Goal: Task Accomplishment & Management: Manage account settings

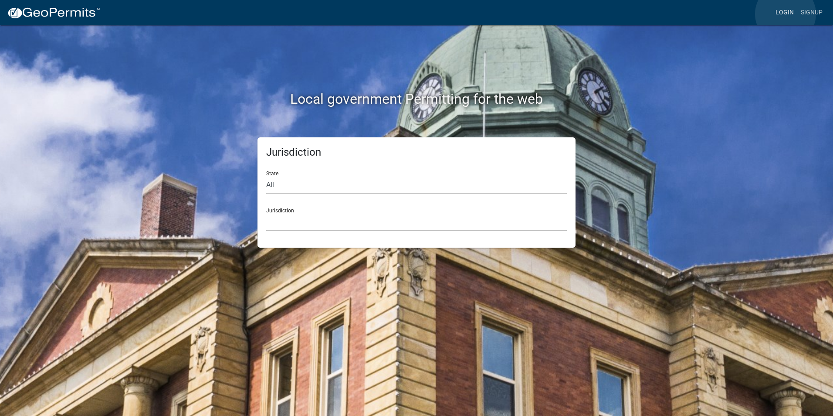
click at [786, 14] on link "Login" at bounding box center [784, 12] width 25 height 17
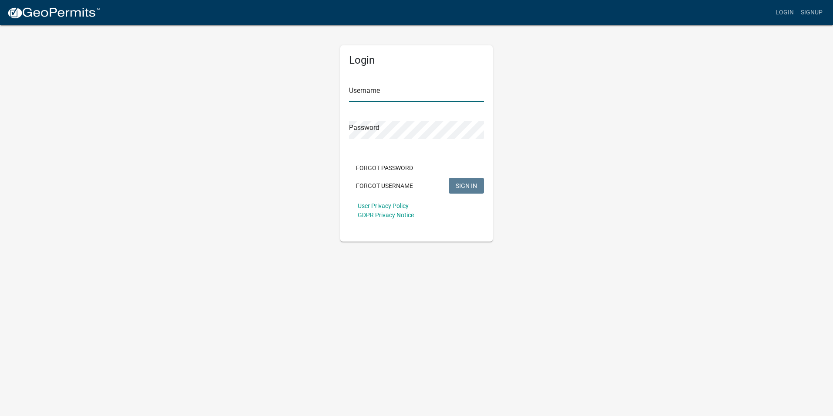
type input "Rockwell2012"
click at [455, 180] on button "SIGN IN" at bounding box center [466, 186] width 35 height 16
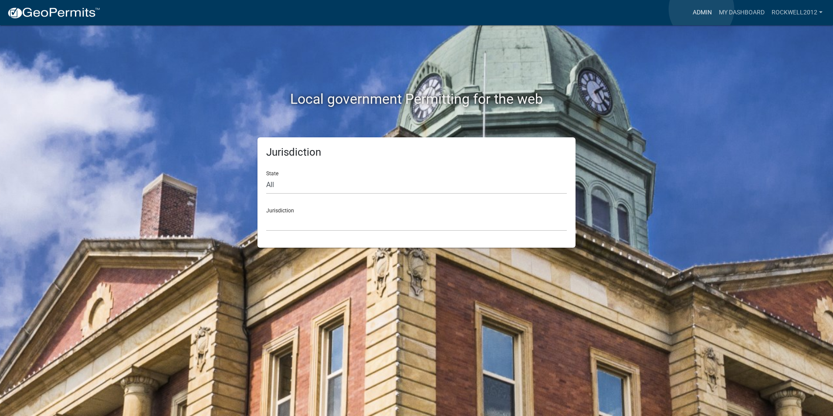
click at [702, 9] on link "Admin" at bounding box center [702, 12] width 26 height 17
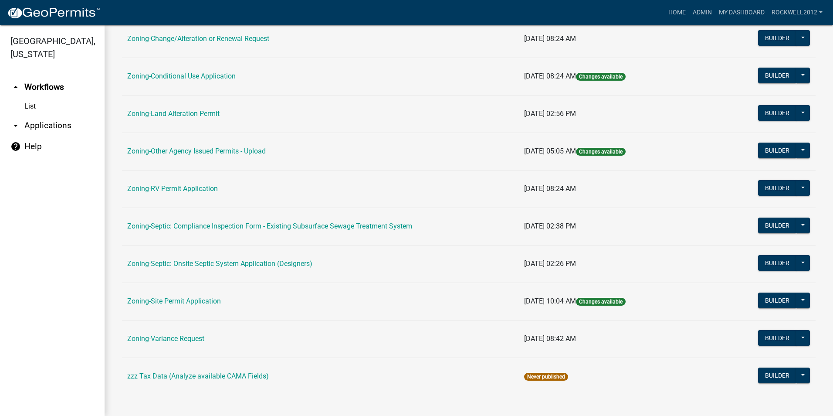
scroll to position [247, 0]
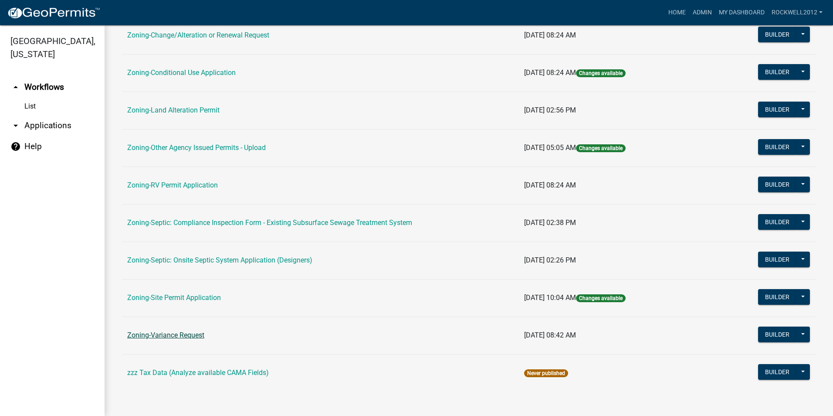
click at [182, 336] on link "Zoning-Variance Request" at bounding box center [165, 335] width 77 height 8
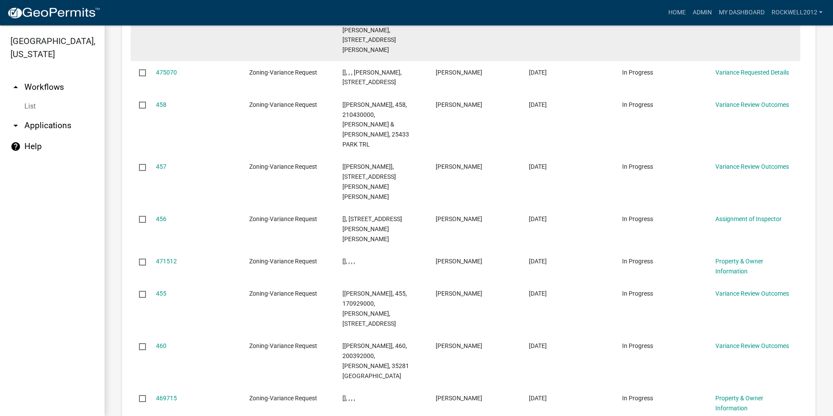
scroll to position [1110, 0]
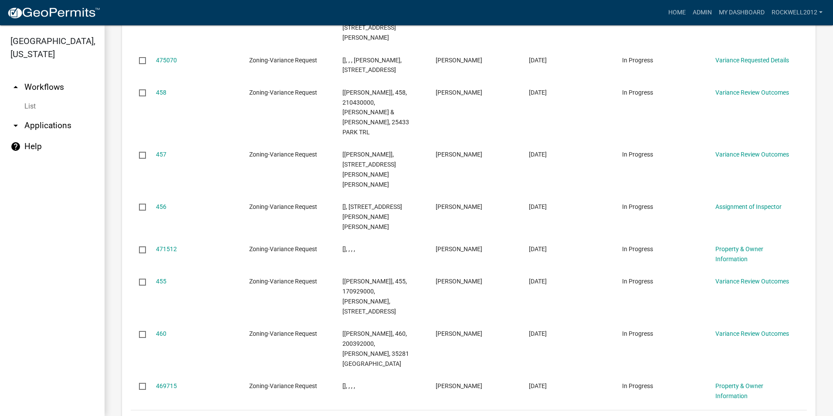
select select "1: 25"
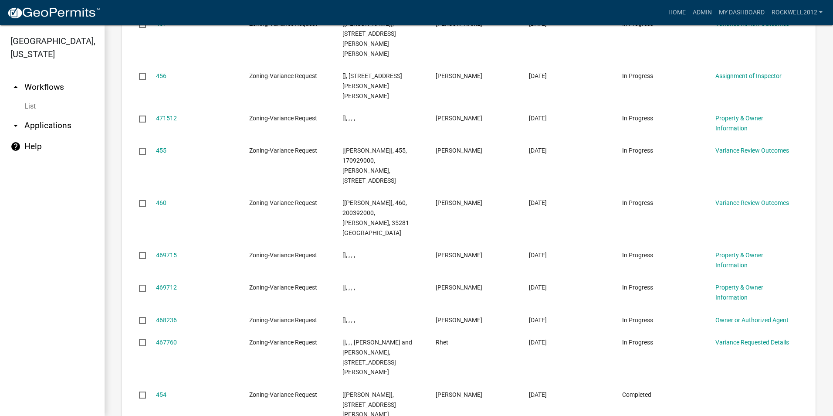
scroll to position [1284, 0]
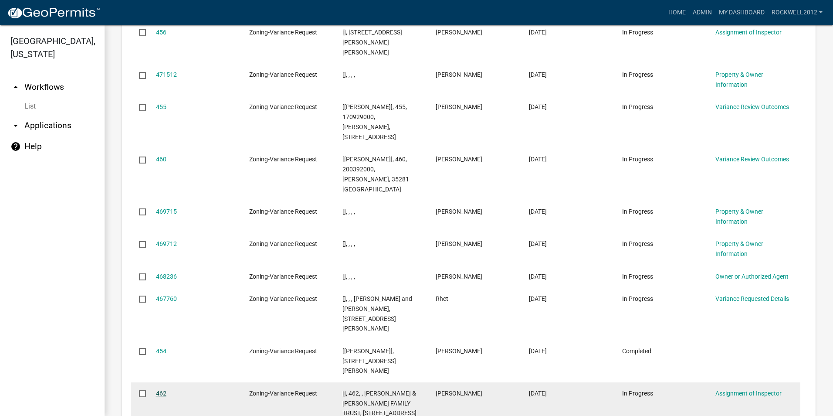
click at [160, 390] on link "462" at bounding box center [161, 393] width 10 height 7
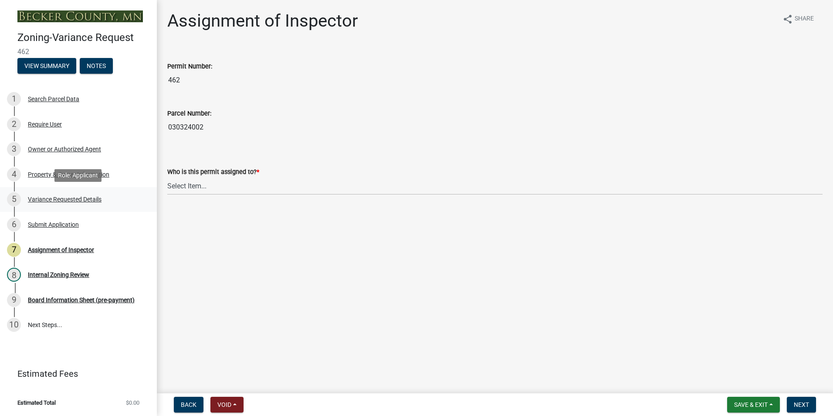
click at [68, 196] on div "Variance Requested Details" at bounding box center [65, 199] width 74 height 6
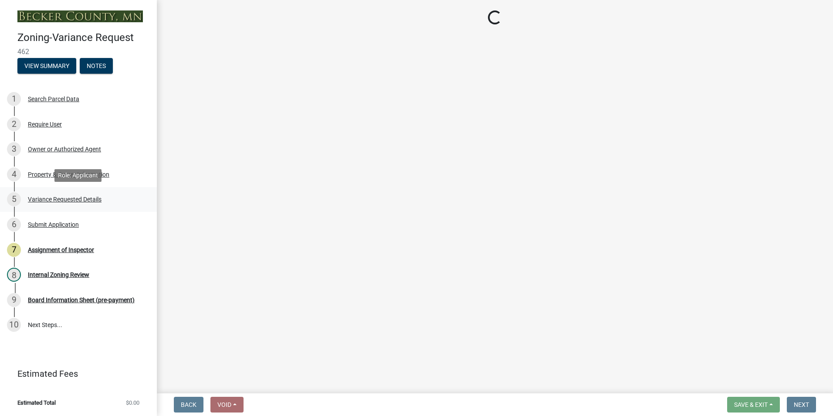
select select "edc6b78d-c029-41a6-a436-e6f76b5f0855"
select select "a5c6235c-6fe0-43e3-9b64-f3566618e99d"
select select "a60f612c-e64d-4767-92b2-cb2f842b6e0b"
select select "bb2b5e43-03c1-4874-9abf-a65f400af928"
select select "8ea3e6c3-8fed-4904-aa20-2f643744aa0c"
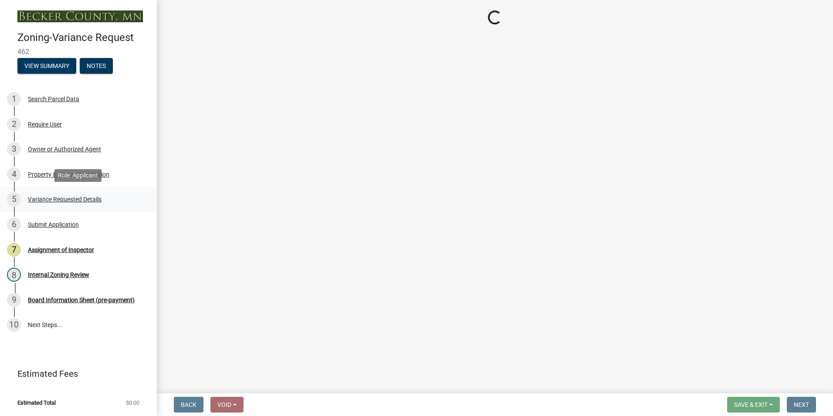
select select "860afd09-da87-482b-bca4-413f5cf53582"
select select "ee8740c3-f4d5-48cf-ad42-c8f7342b480c"
select select "1aa51e34-4f0a-4095-a3f3-287665056048"
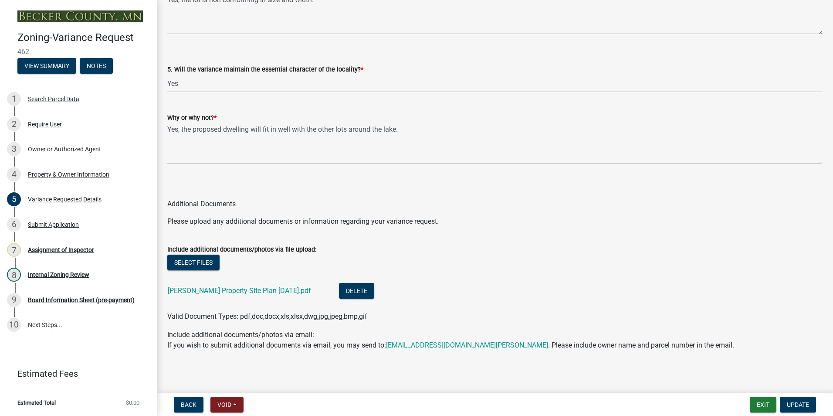
scroll to position [1832, 0]
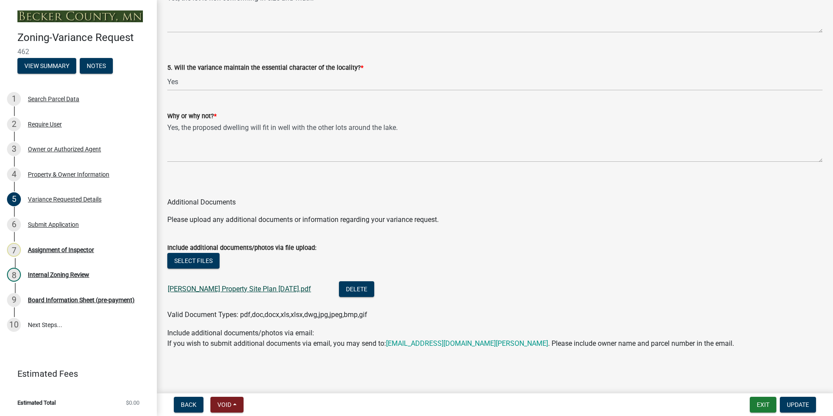
click at [251, 287] on link "[PERSON_NAME] Property Site Plan [DATE].pdf" at bounding box center [239, 289] width 143 height 8
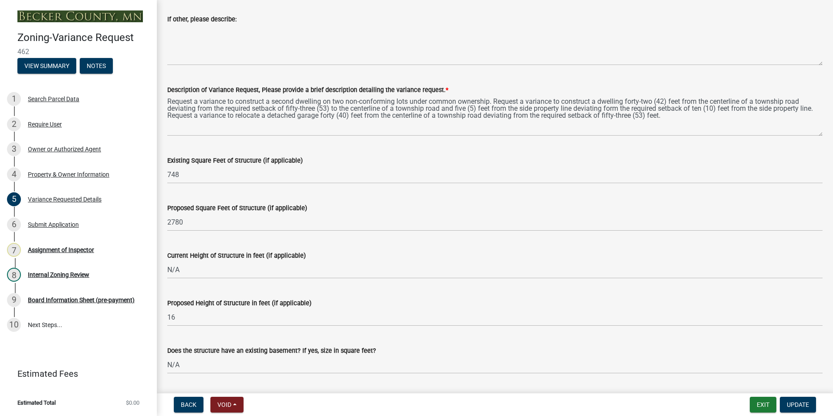
scroll to position [612, 0]
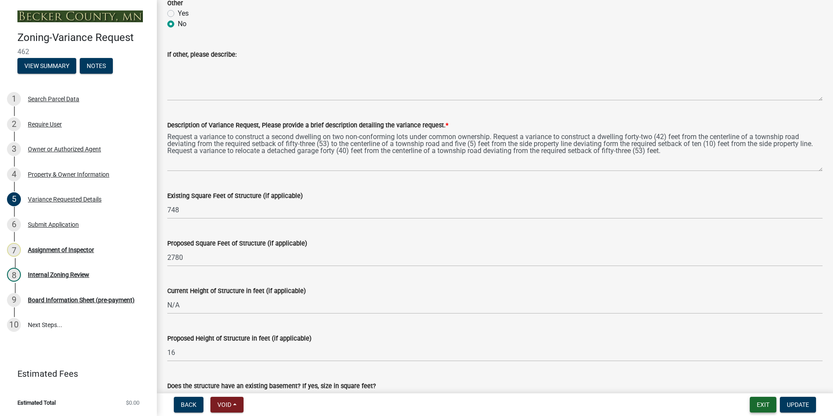
click at [760, 408] on button "Exit" at bounding box center [763, 405] width 27 height 16
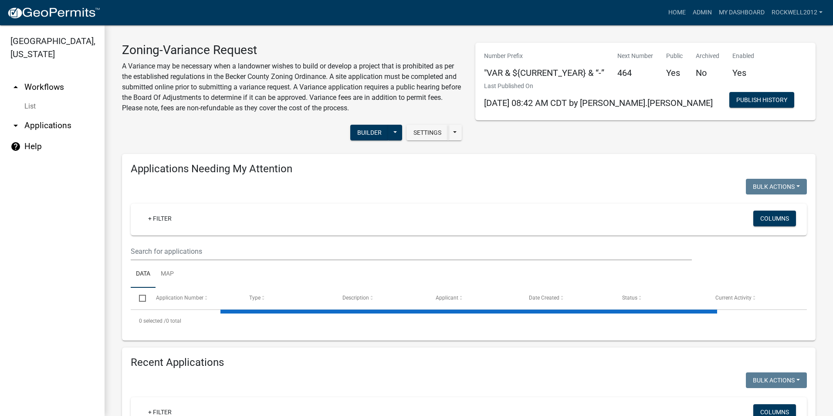
select select "1: 25"
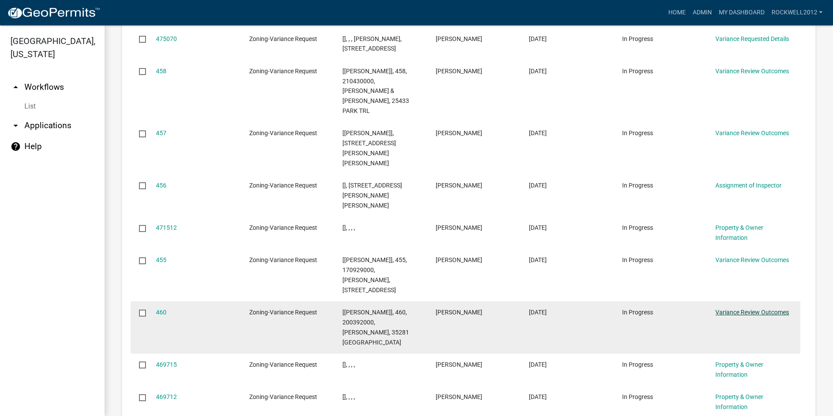
scroll to position [1133, 0]
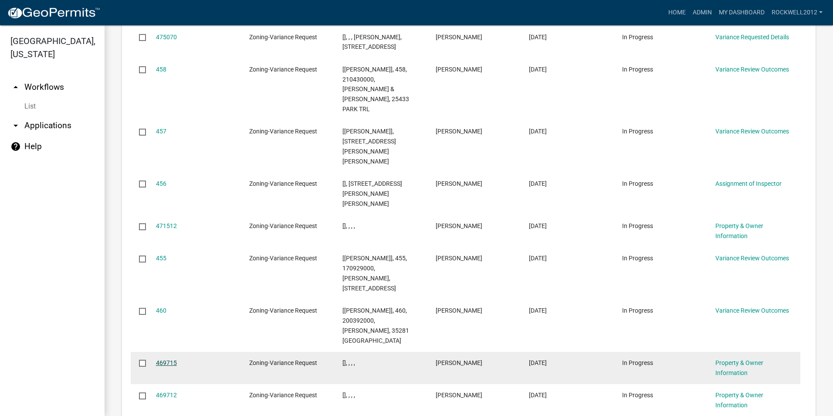
click at [162, 359] on link "469715" at bounding box center [166, 362] width 21 height 7
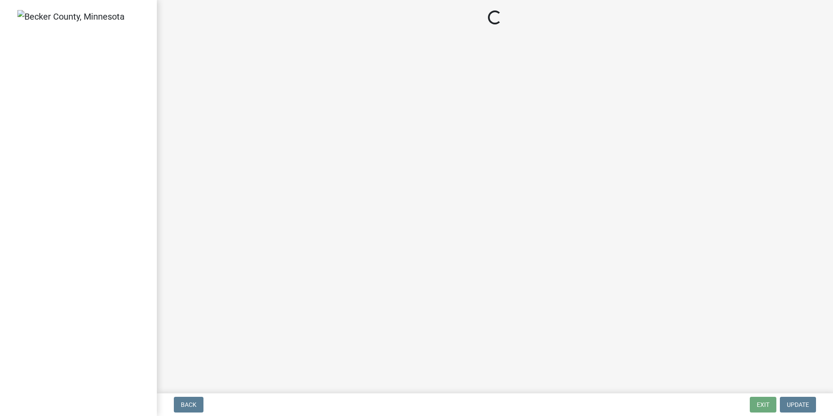
select select "341dbe48-7065-4cf8-80f2-c783158d934b"
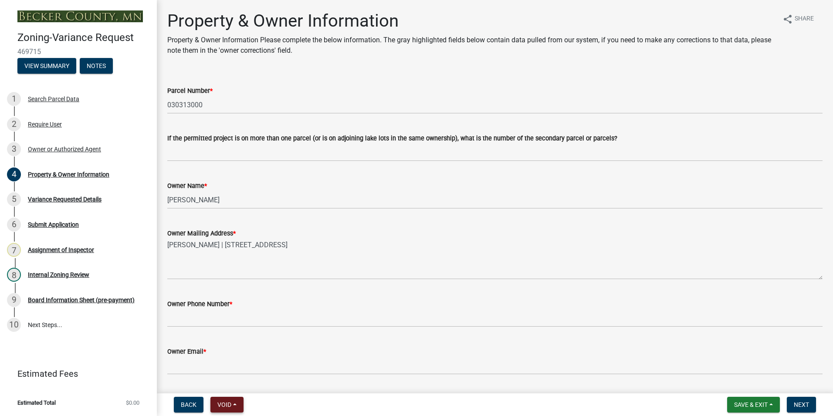
click at [222, 405] on span "Void" at bounding box center [224, 404] width 14 height 7
click at [235, 379] on button "Void" at bounding box center [245, 381] width 70 height 21
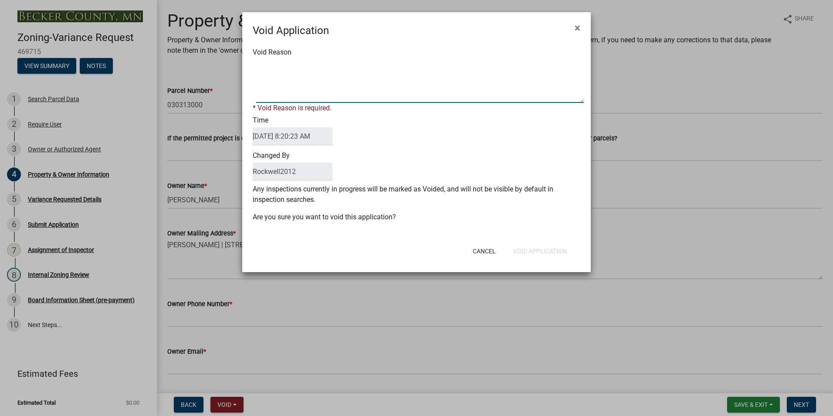
click at [275, 63] on textarea "Void Reason" at bounding box center [420, 81] width 328 height 44
type textarea "Duplicate"
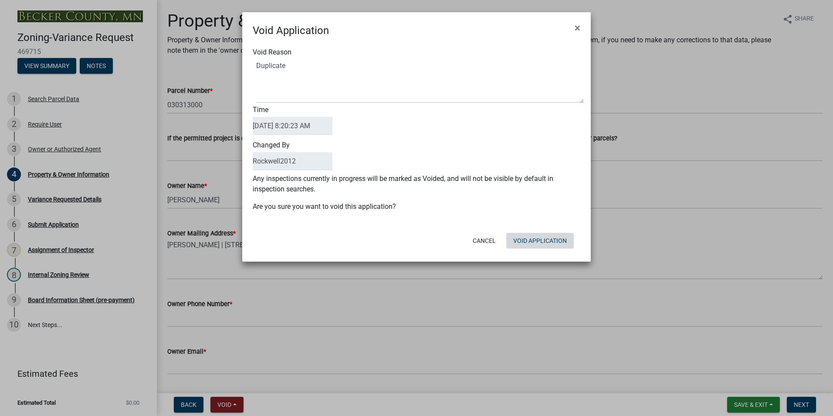
click at [536, 247] on button "Void Application" at bounding box center [540, 241] width 68 height 16
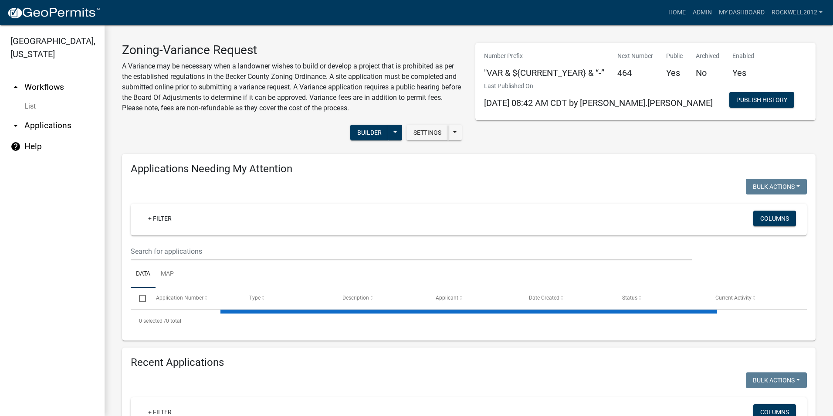
select select "1: 25"
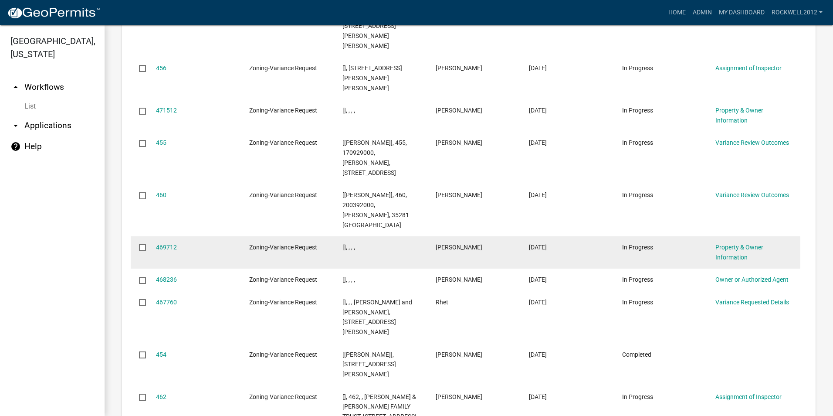
scroll to position [1264, 0]
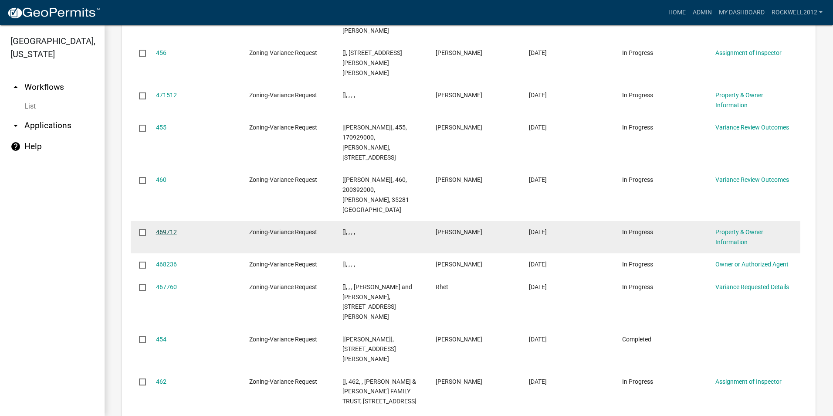
click at [162, 228] on link "469712" at bounding box center [166, 231] width 21 height 7
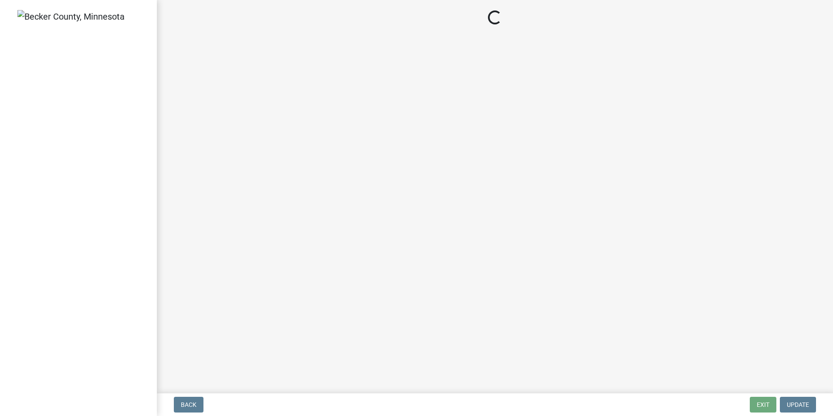
select select "341dbe48-7065-4cf8-80f2-c783158d934b"
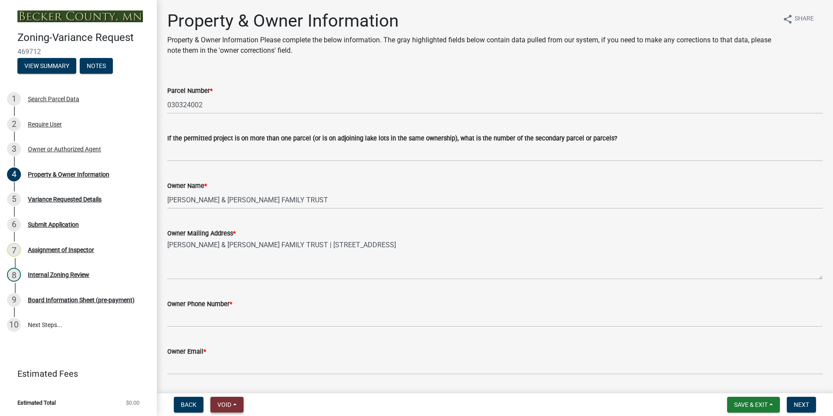
click at [224, 402] on span "Void" at bounding box center [224, 404] width 14 height 7
click at [232, 383] on button "Void" at bounding box center [245, 381] width 70 height 21
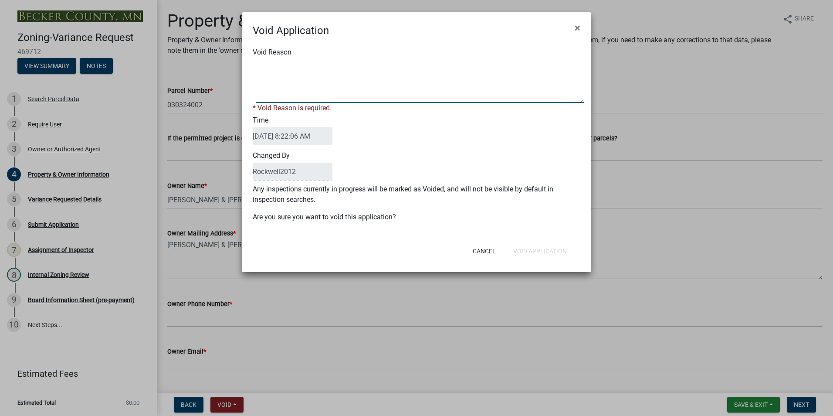
click at [268, 61] on textarea "Void Reason" at bounding box center [420, 81] width 328 height 44
type textarea "Duplicate"
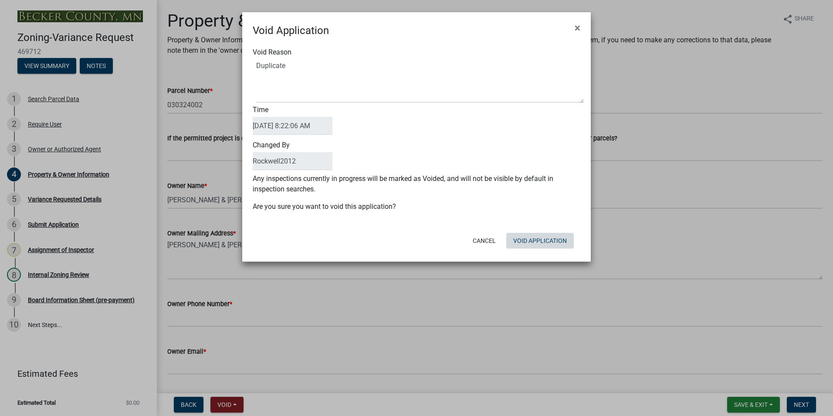
click at [536, 248] on div "Cancel Void Application" at bounding box center [473, 240] width 215 height 23
click at [526, 238] on button "Void Application" at bounding box center [540, 241] width 68 height 16
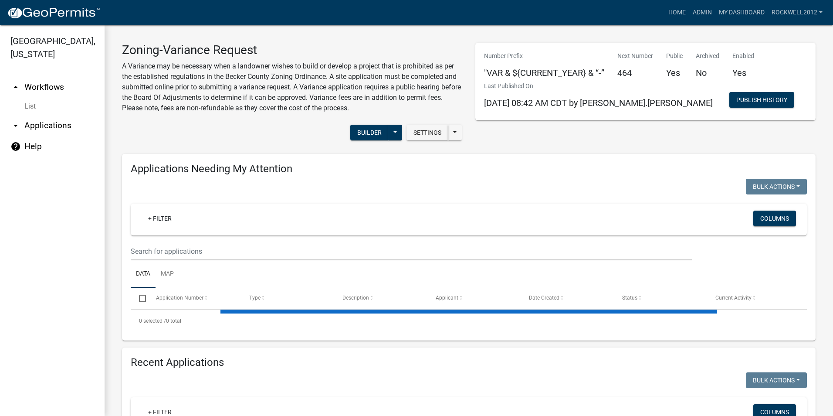
select select "1: 25"
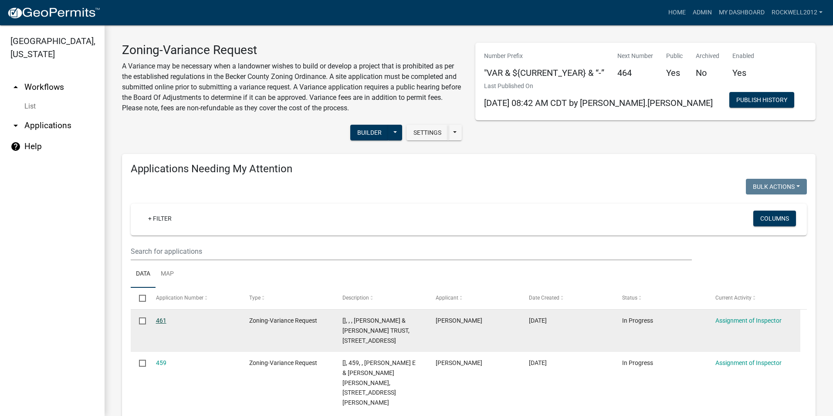
click at [156, 322] on link "461" at bounding box center [161, 320] width 10 height 7
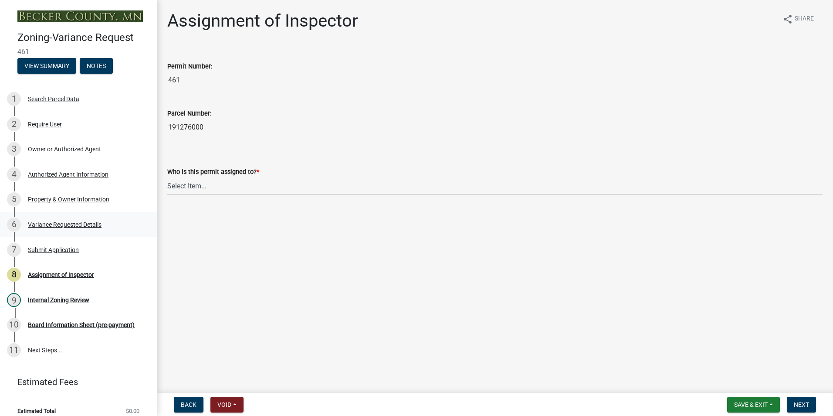
click at [62, 223] on div "Variance Requested Details" at bounding box center [65, 224] width 74 height 6
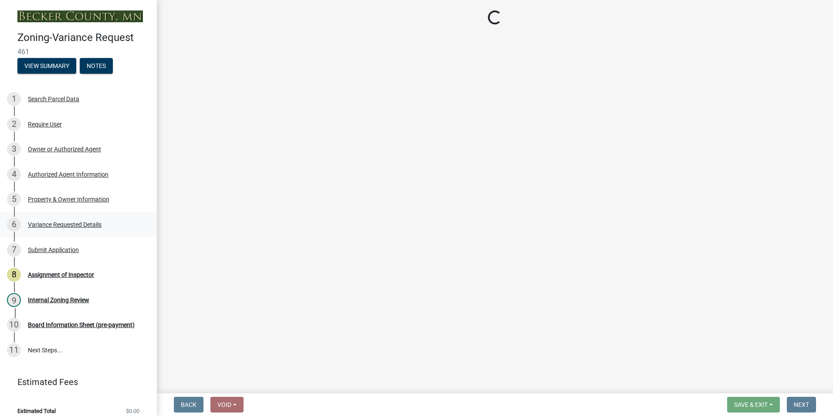
select select "a5c6235c-6fe0-43e3-9b64-f3566618e99d"
select select "a60f612c-e64d-4767-92b2-cb2f842b6e0b"
select select "bb2b5e43-03c1-4874-9abf-a65f400af928"
select select "8ea3e6c3-8fed-4904-aa20-2f643744aa0c"
select select "860afd09-da87-482b-bca4-413f5cf53582"
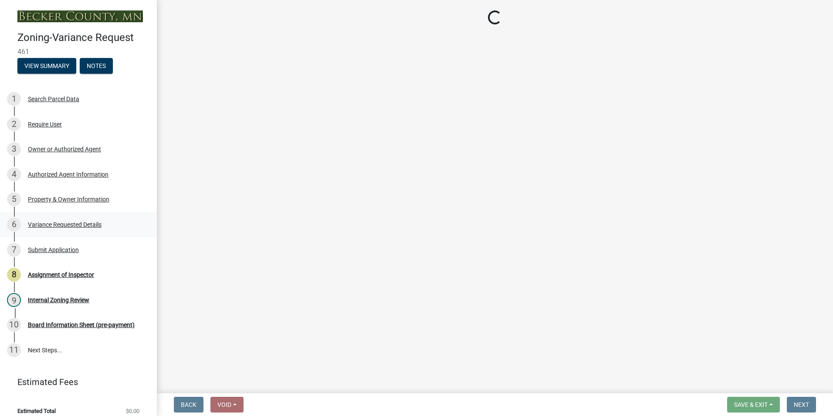
select select "ee8740c3-f4d5-48cf-ad42-c8f7342b480c"
select select "1aa51e34-4f0a-4095-a3f3-287665056048"
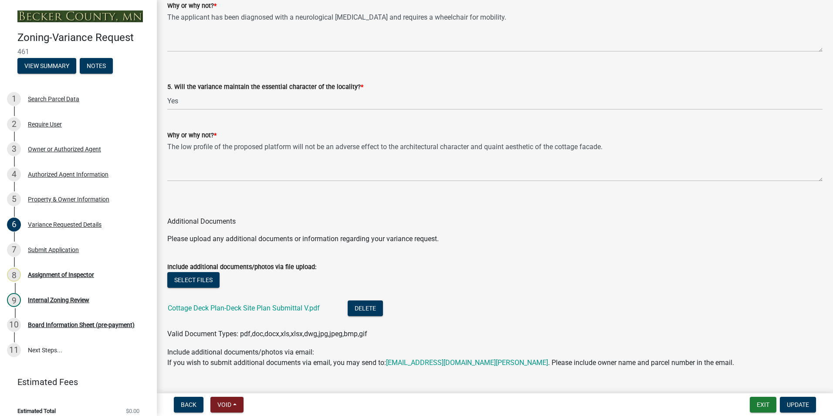
scroll to position [1832, 0]
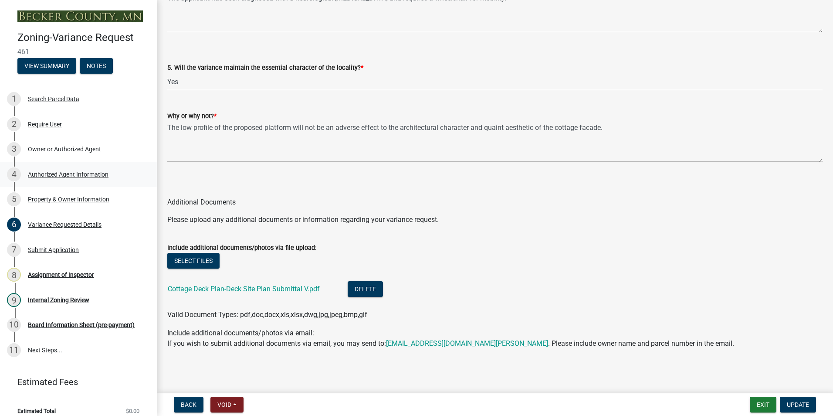
click at [53, 171] on div "Authorized Agent Information" at bounding box center [68, 174] width 81 height 6
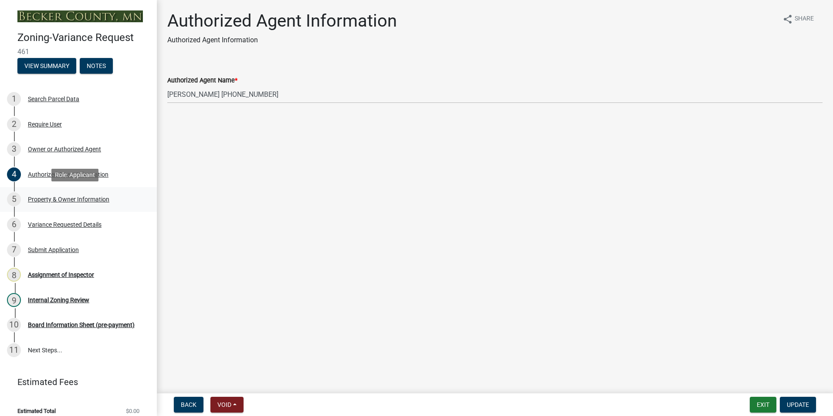
click at [63, 200] on div "Property & Owner Information" at bounding box center [68, 199] width 81 height 6
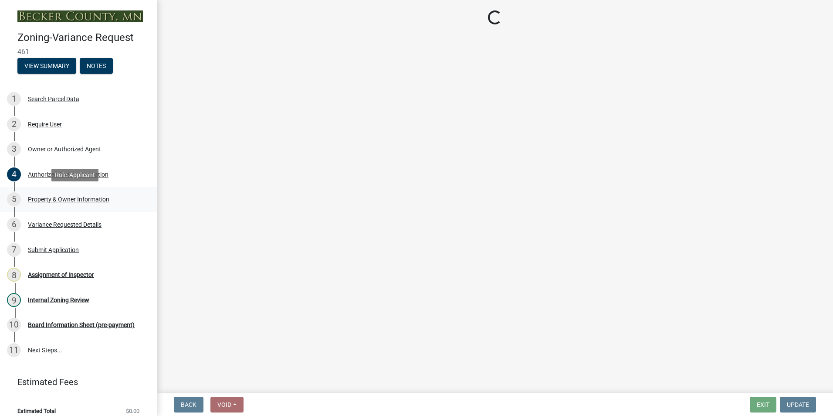
select select "bd6c4c96-e8c1-49bc-ade5-b37215bb1ac6"
select select "2b9210e5-8cac-47c3-9819-0b9c3513b258"
select select "8d5cb961-90f6-4593-998a-e9fa792b70fb"
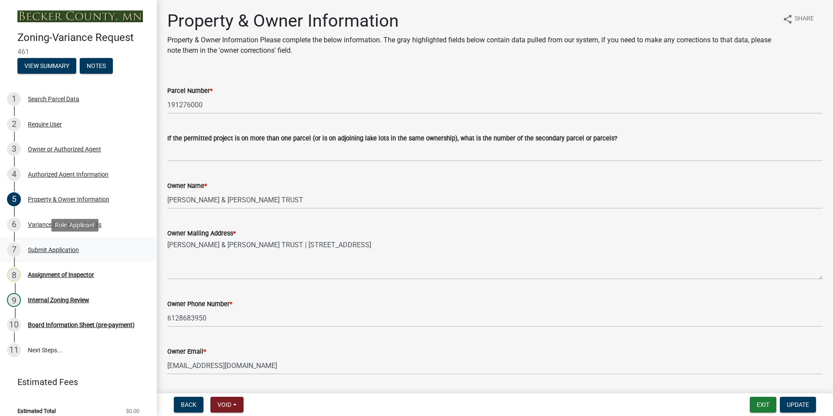
click at [48, 249] on div "Submit Application" at bounding box center [53, 250] width 51 height 6
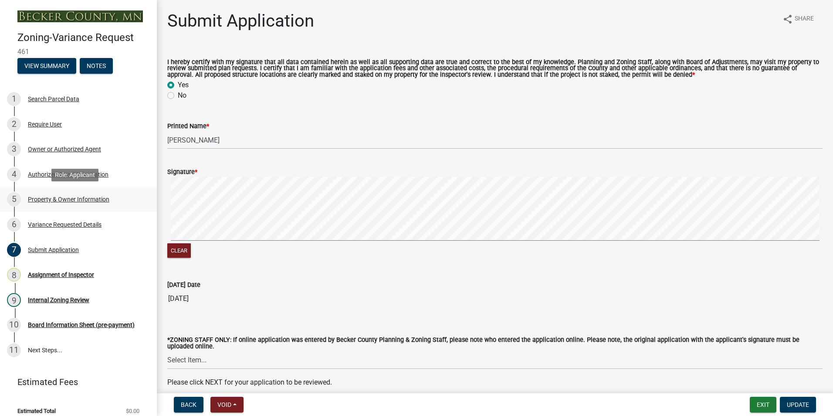
click at [63, 200] on div "Property & Owner Information" at bounding box center [68, 199] width 81 height 6
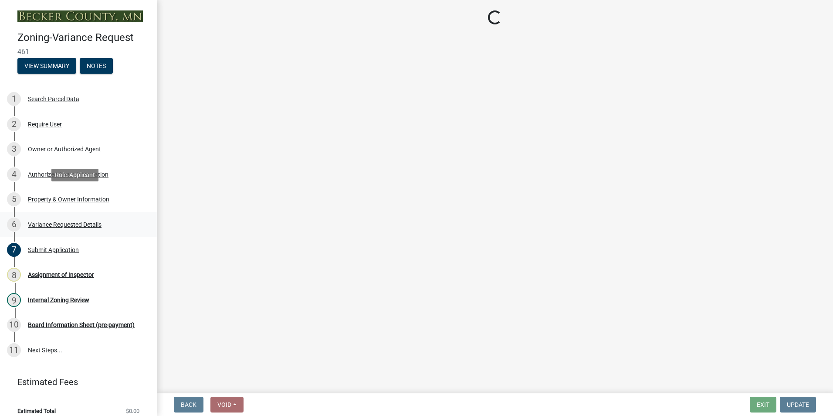
select select "bd6c4c96-e8c1-49bc-ade5-b37215bb1ac6"
select select "2b9210e5-8cac-47c3-9819-0b9c3513b258"
select select "8d5cb961-90f6-4593-998a-e9fa792b70fb"
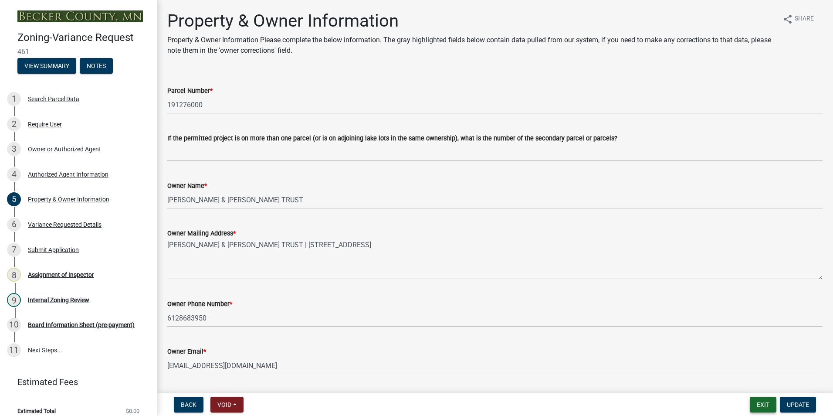
click at [756, 403] on button "Exit" at bounding box center [763, 405] width 27 height 16
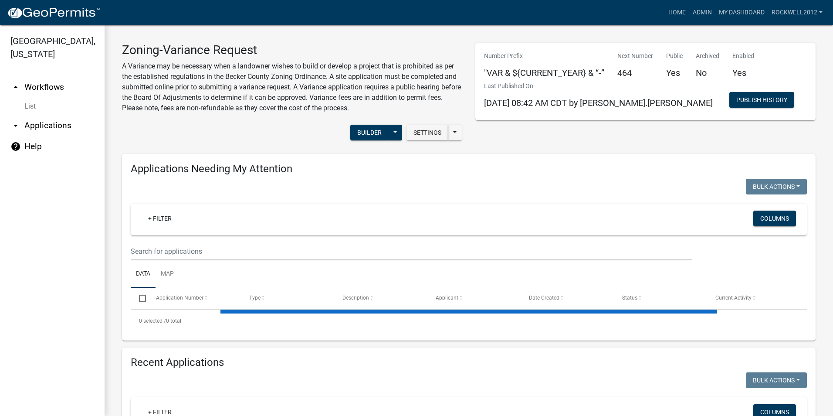
select select "1: 25"
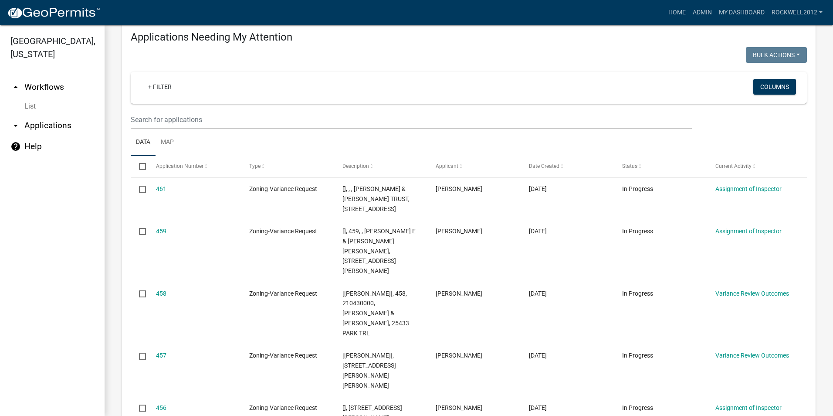
scroll to position [114, 0]
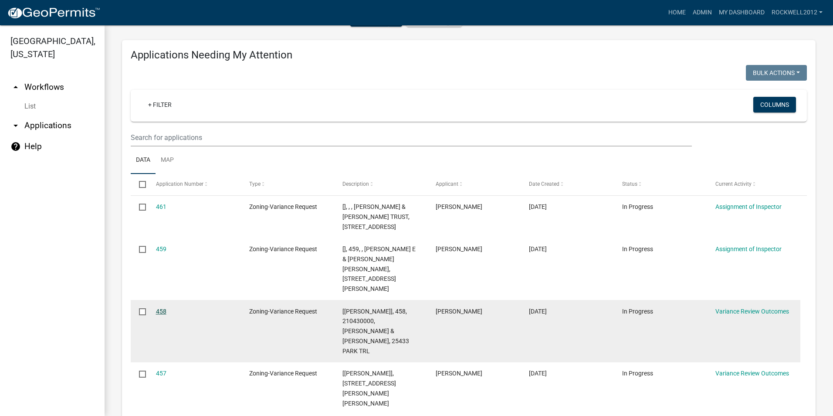
click at [160, 308] on link "458" at bounding box center [161, 311] width 10 height 7
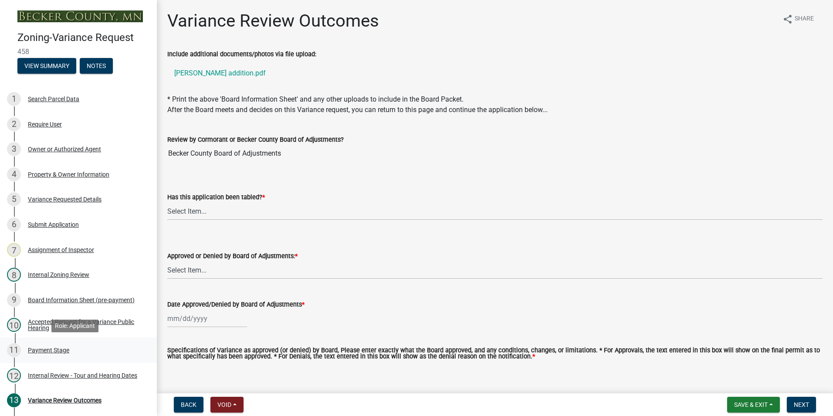
click at [41, 350] on div "Payment Stage" at bounding box center [48, 350] width 41 height 6
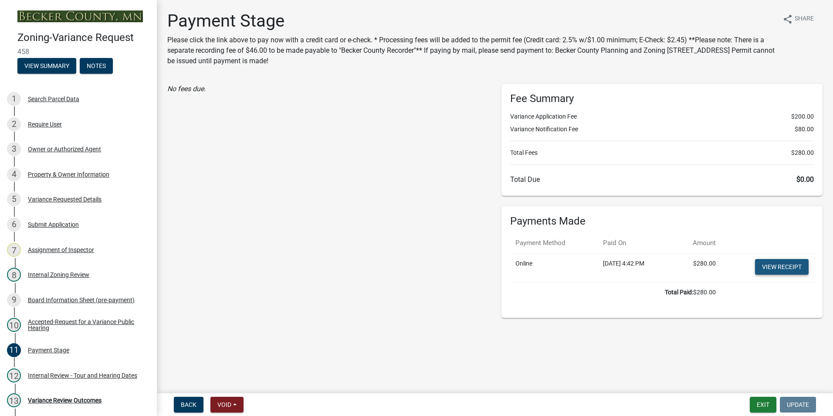
click at [773, 265] on link "View receipt" at bounding box center [782, 267] width 54 height 16
click at [764, 405] on button "Exit" at bounding box center [763, 405] width 27 height 16
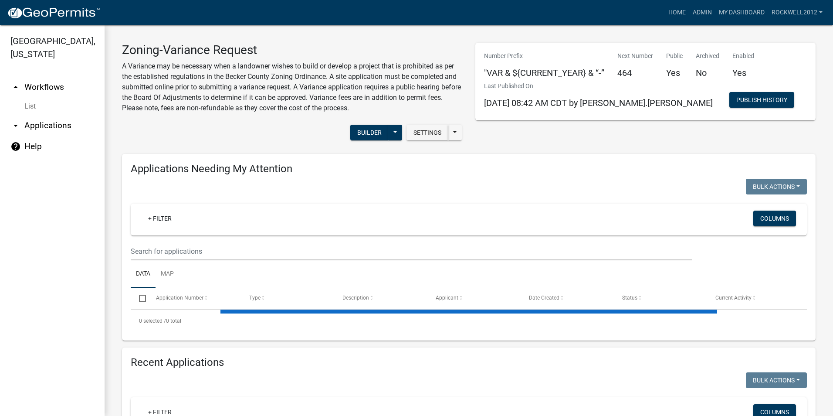
select select "1: 25"
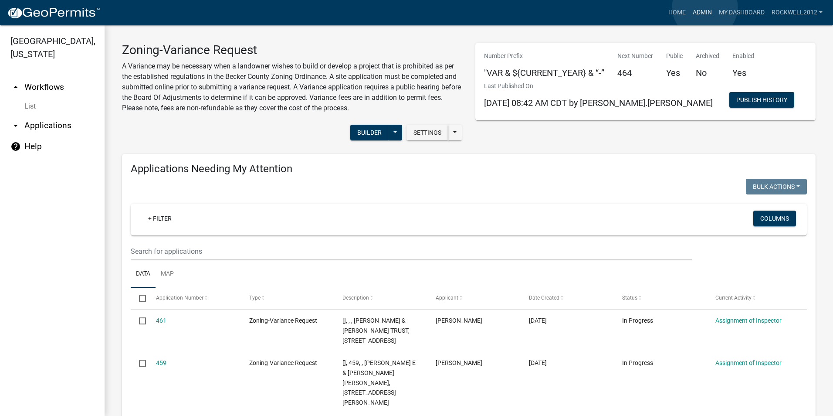
drag, startPoint x: 705, startPoint y: 7, endPoint x: 699, endPoint y: 11, distance: 7.6
click at [705, 7] on link "Admin" at bounding box center [702, 12] width 26 height 17
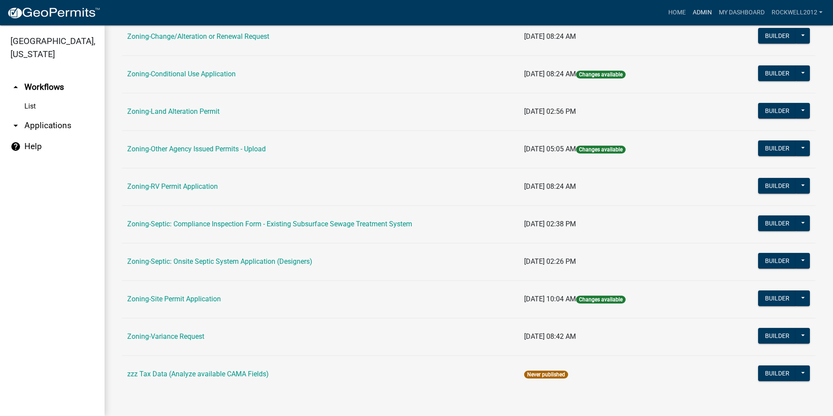
scroll to position [247, 0]
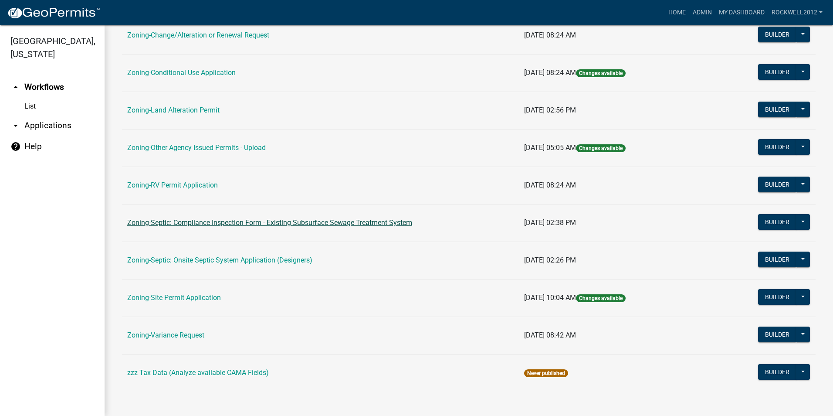
click at [296, 222] on link "Zoning-Septic: Compliance Inspection Form - Existing Subsurface Sewage Treatmen…" at bounding box center [269, 222] width 285 height 8
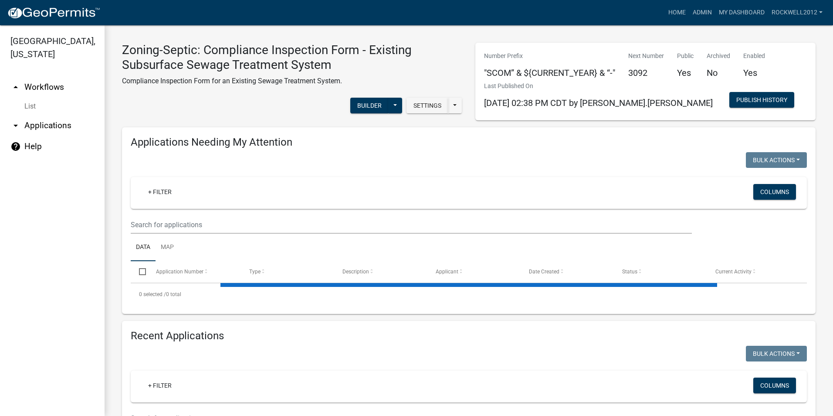
select select "1: 25"
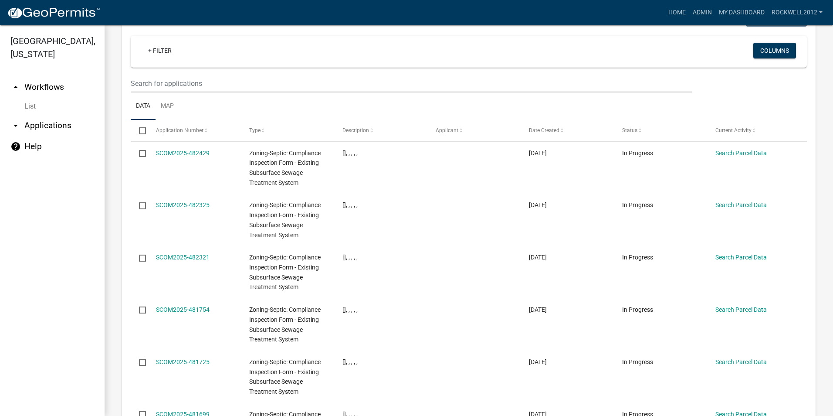
scroll to position [926, 0]
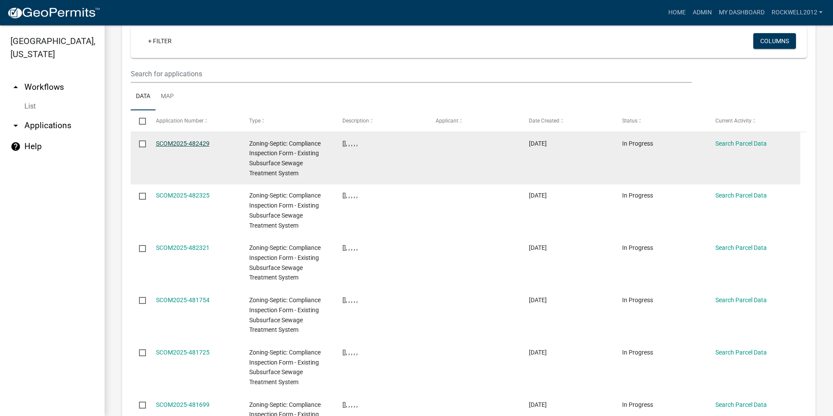
click at [173, 140] on link "SCOM2025-482429" at bounding box center [183, 143] width 54 height 7
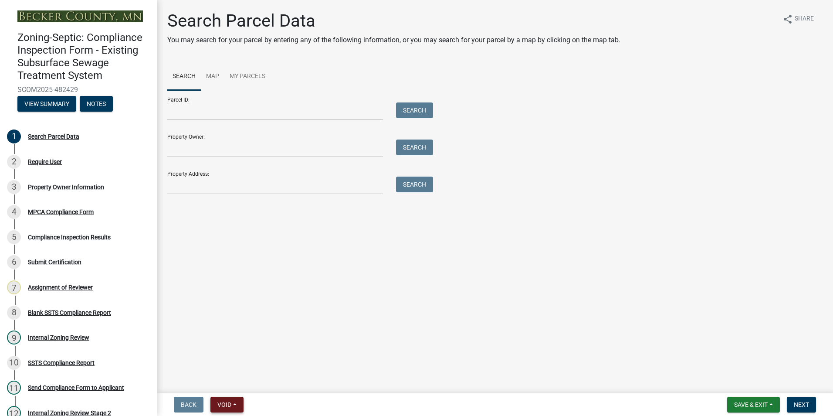
click at [230, 400] on button "Void" at bounding box center [226, 405] width 33 height 16
click at [221, 383] on button "Void" at bounding box center [245, 381] width 70 height 21
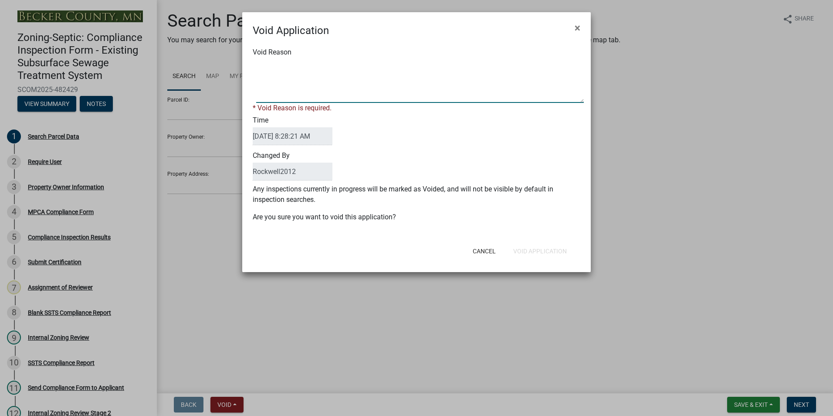
click at [265, 68] on textarea "Void Reason" at bounding box center [420, 81] width 328 height 44
type textarea "Duplicate"
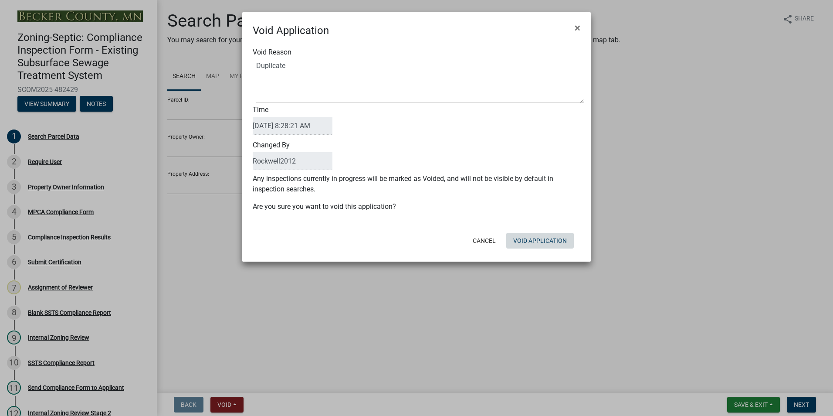
click at [529, 250] on div "Cancel Void Application" at bounding box center [473, 240] width 215 height 23
click at [529, 240] on button "Void Application" at bounding box center [540, 241] width 68 height 16
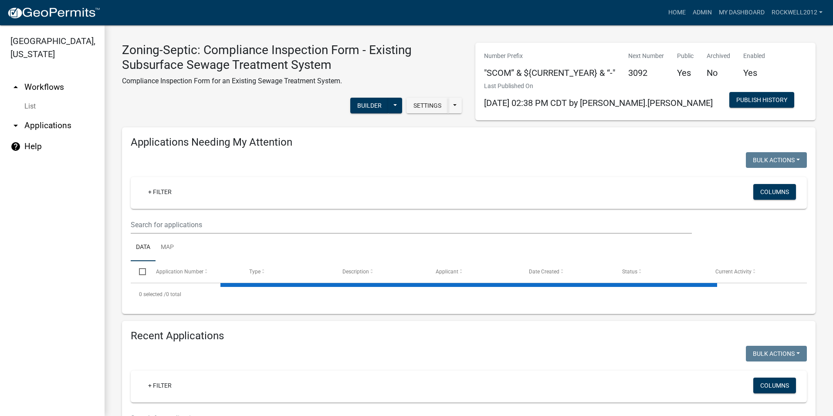
select select "1: 25"
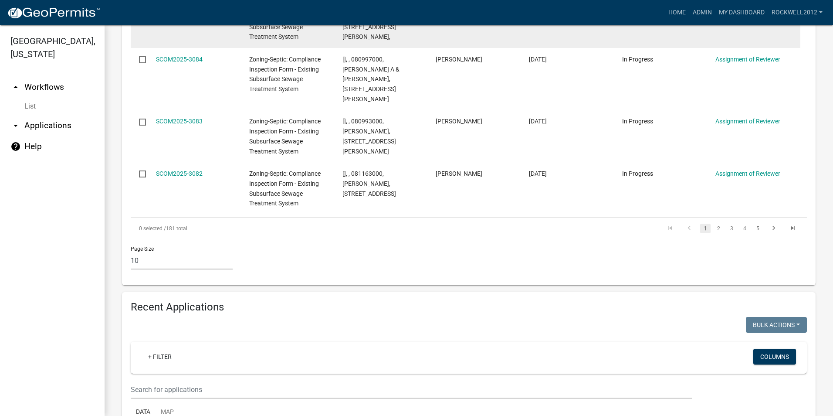
scroll to position [872, 0]
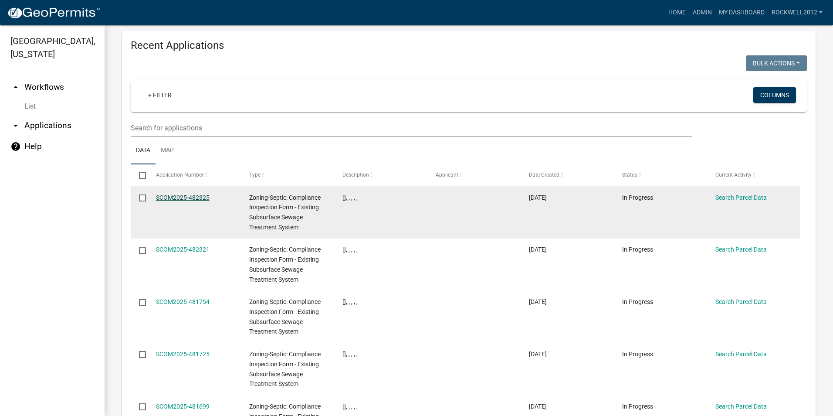
click at [174, 194] on link "SCOM2025-482325" at bounding box center [183, 197] width 54 height 7
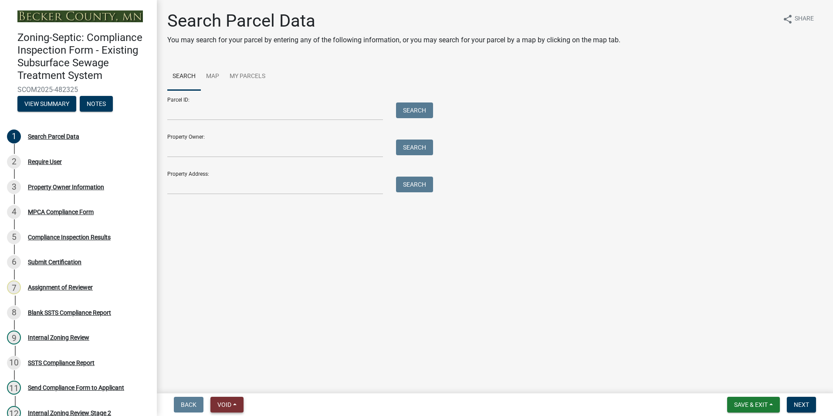
click at [222, 403] on span "Void" at bounding box center [224, 404] width 14 height 7
click at [232, 375] on button "Void" at bounding box center [245, 381] width 70 height 21
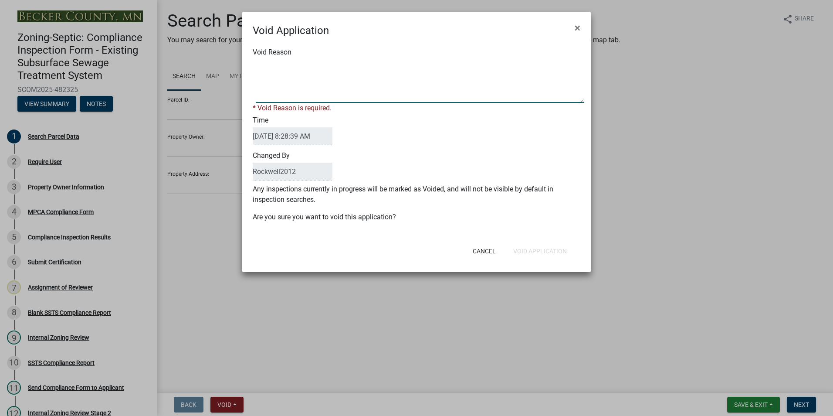
click at [263, 68] on textarea "Void Reason" at bounding box center [420, 81] width 328 height 44
type textarea "Duplicate"
click at [536, 248] on div "Cancel Void Application" at bounding box center [473, 251] width 215 height 23
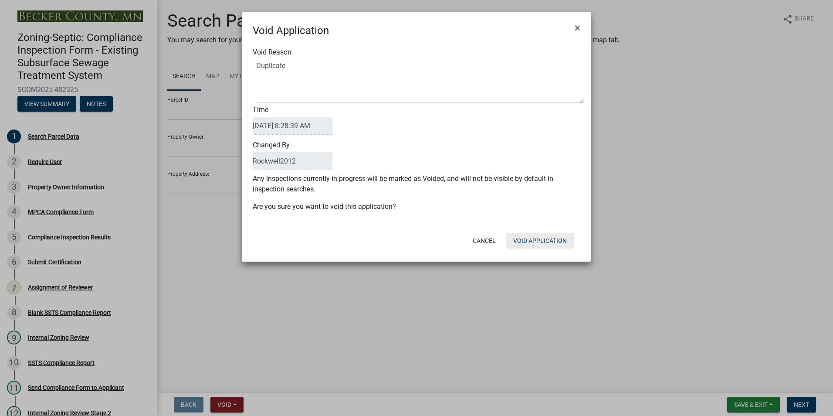
click at [540, 241] on button "Void Application" at bounding box center [540, 241] width 68 height 16
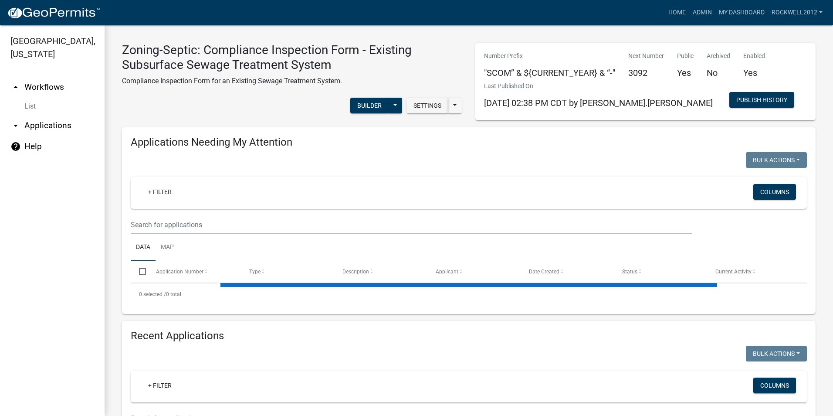
select select "1: 25"
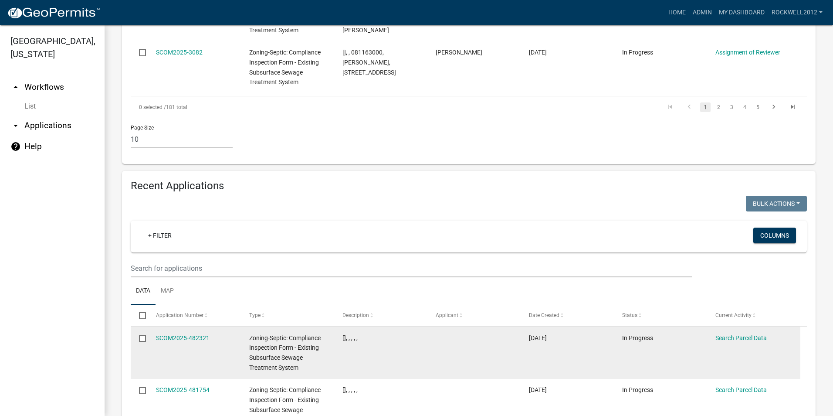
scroll to position [727, 0]
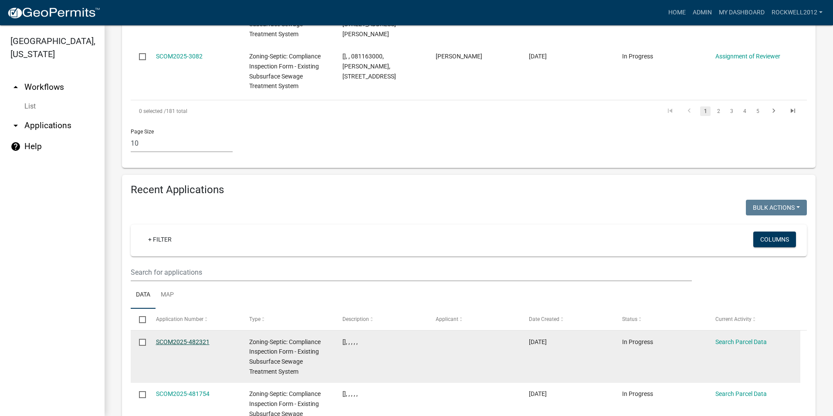
click at [181, 338] on link "SCOM2025-482321" at bounding box center [183, 341] width 54 height 7
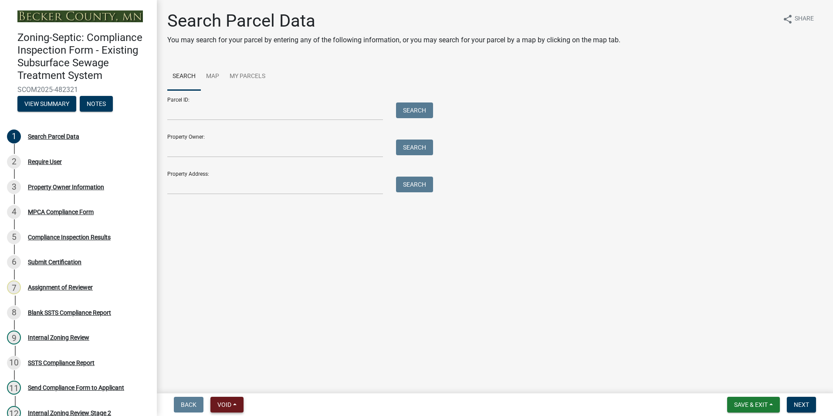
click at [224, 404] on span "Void" at bounding box center [224, 404] width 14 height 7
click at [228, 383] on button "Void" at bounding box center [245, 381] width 70 height 21
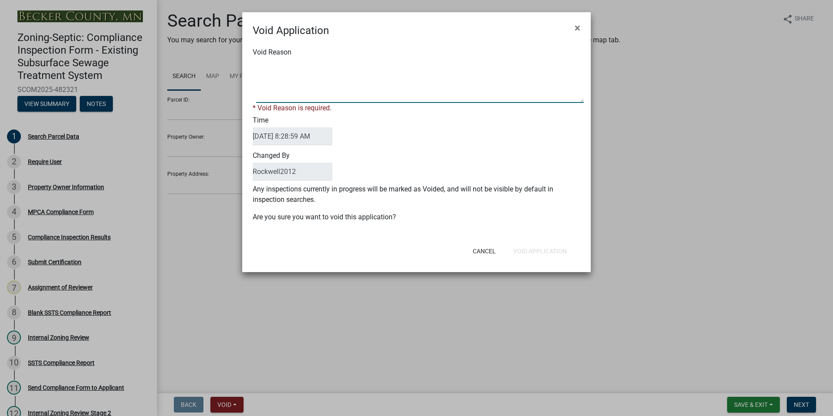
click at [260, 66] on textarea "Void Reason" at bounding box center [420, 81] width 328 height 44
type textarea "Duplicate"
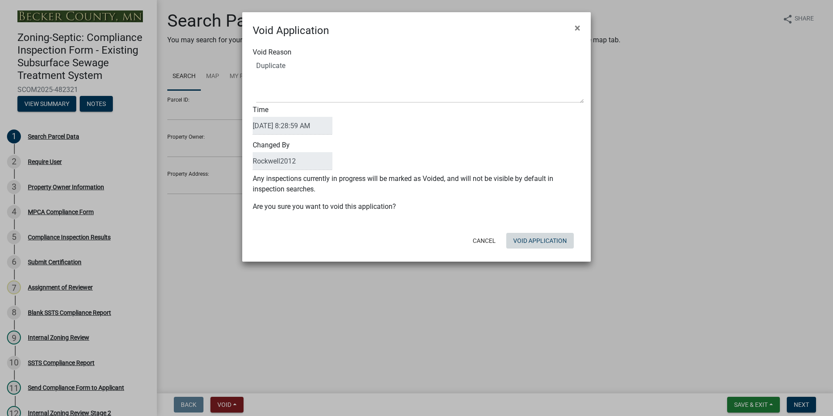
click at [535, 249] on div "Cancel Void Application" at bounding box center [473, 240] width 215 height 23
click at [535, 244] on button "Void Application" at bounding box center [540, 241] width 68 height 16
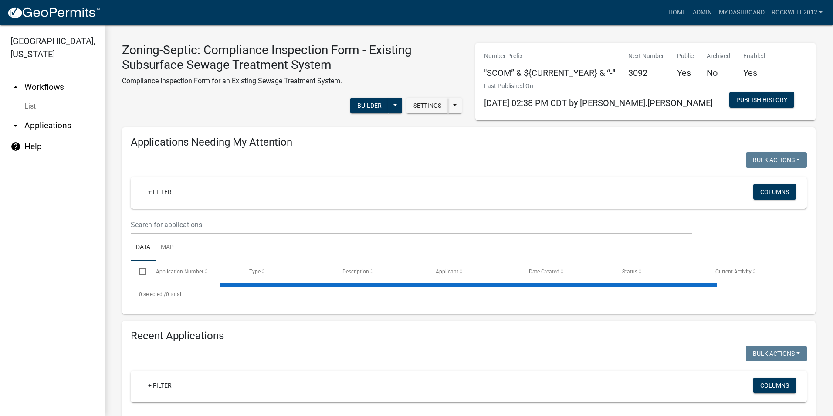
select select "1: 25"
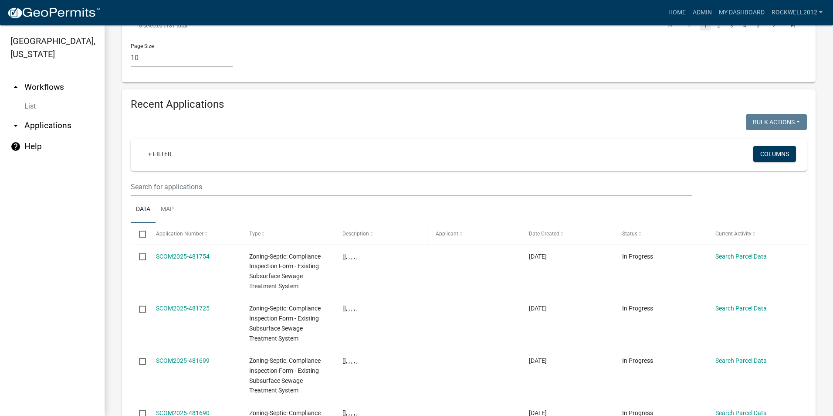
scroll to position [828, 0]
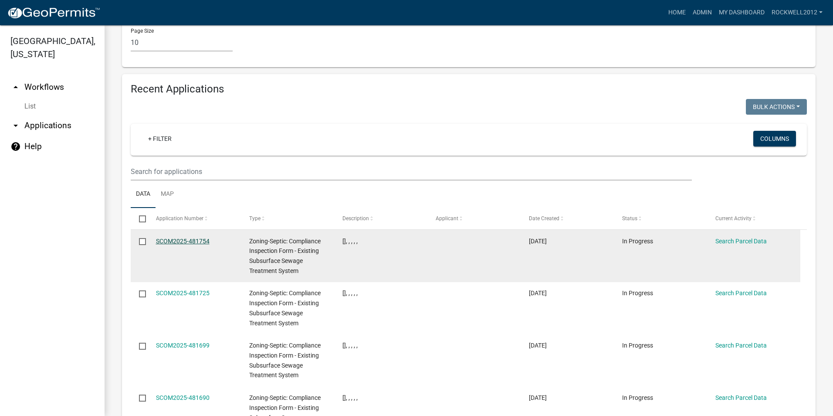
click at [166, 237] on link "SCOM2025-481754" at bounding box center [183, 240] width 54 height 7
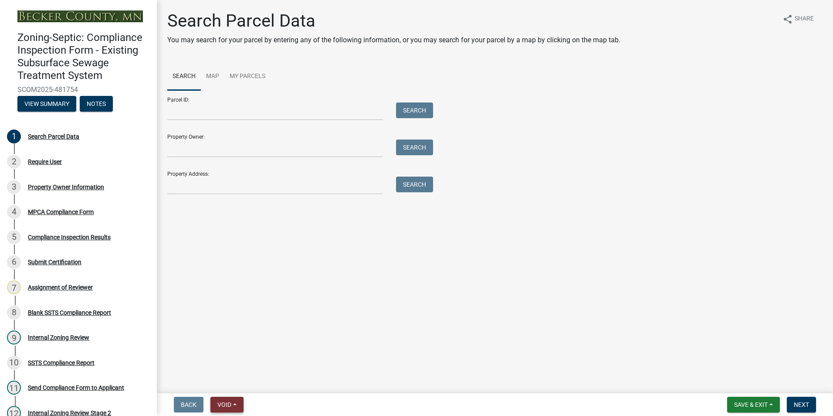
click at [225, 402] on span "Void" at bounding box center [224, 404] width 14 height 7
click at [225, 377] on button "Void" at bounding box center [245, 381] width 70 height 21
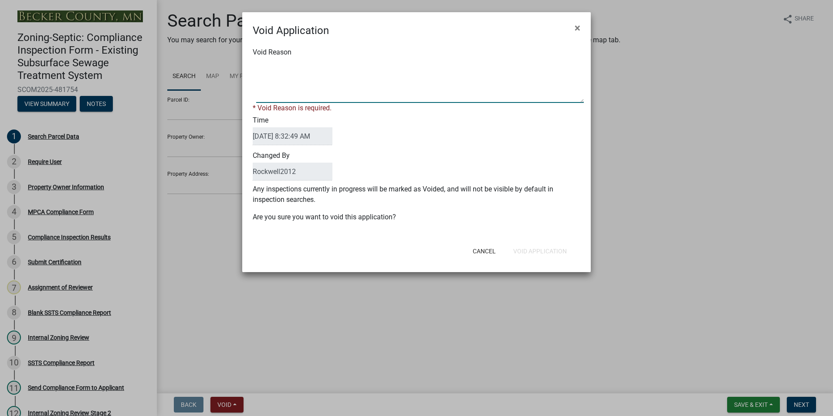
click at [271, 67] on textarea "Void Reason" at bounding box center [420, 81] width 328 height 44
type textarea "Duplicate"
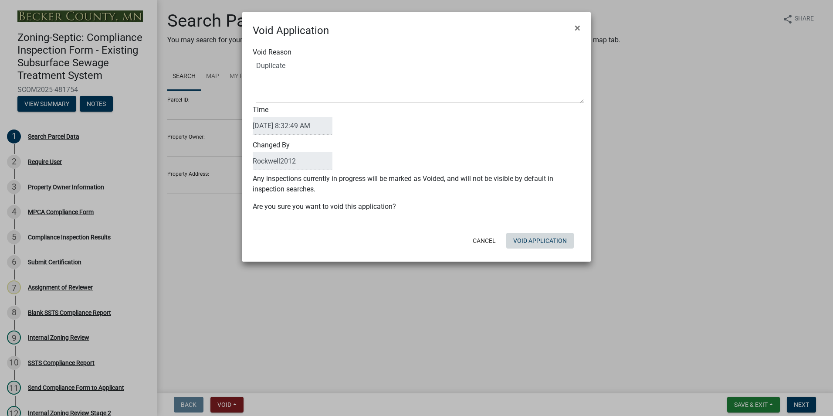
click at [528, 248] on div "Cancel Void Application" at bounding box center [473, 240] width 215 height 23
click at [529, 242] on button "Void Application" at bounding box center [540, 241] width 68 height 16
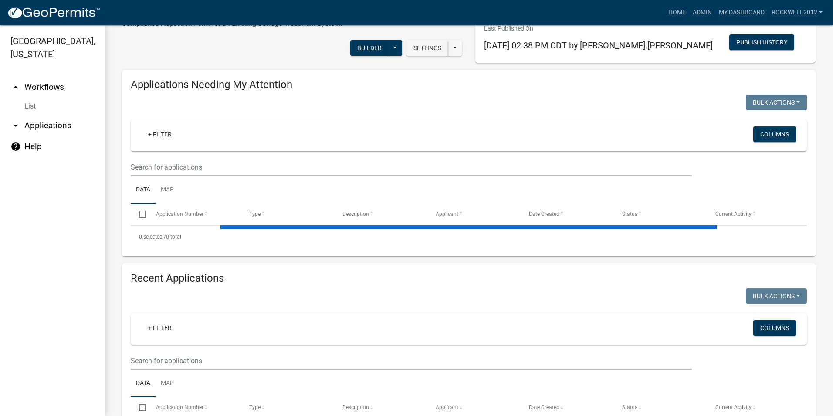
select select "1: 25"
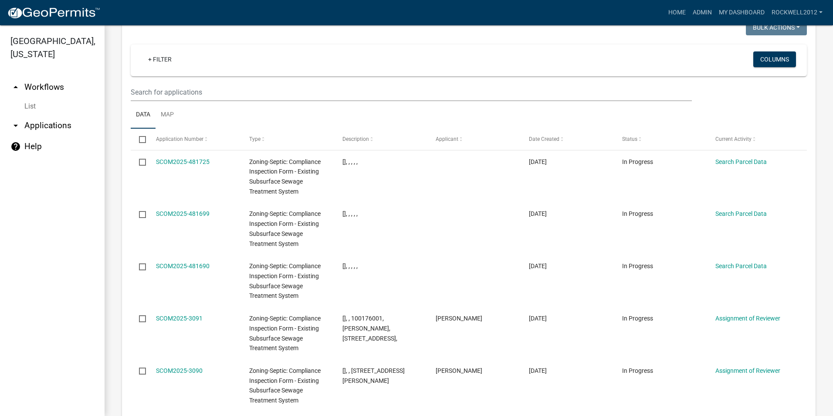
scroll to position [733, 0]
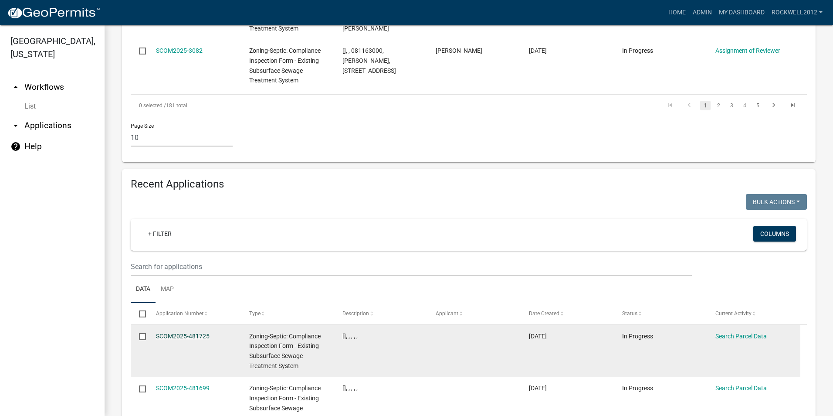
click at [177, 332] on link "SCOM2025-481725" at bounding box center [183, 335] width 54 height 7
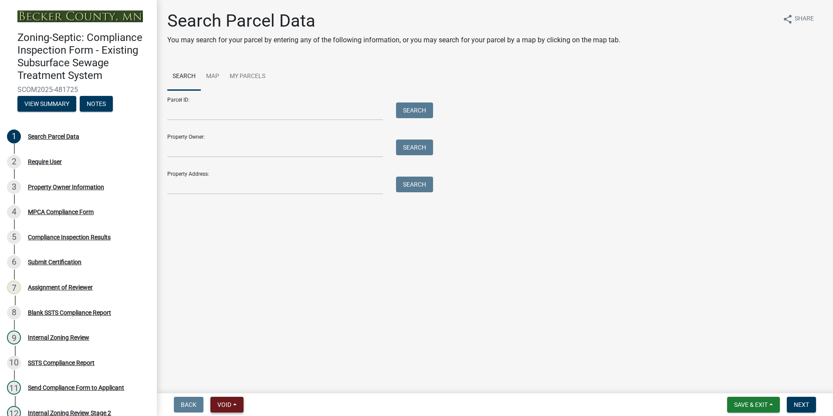
click at [224, 407] on span "Void" at bounding box center [224, 404] width 14 height 7
click at [233, 380] on button "Void" at bounding box center [245, 381] width 70 height 21
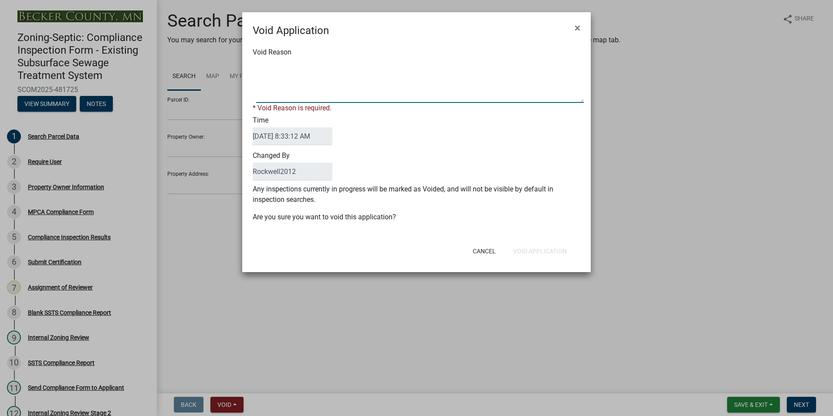
click at [271, 67] on textarea "Void Reason" at bounding box center [420, 81] width 328 height 44
type textarea "Duplicate"
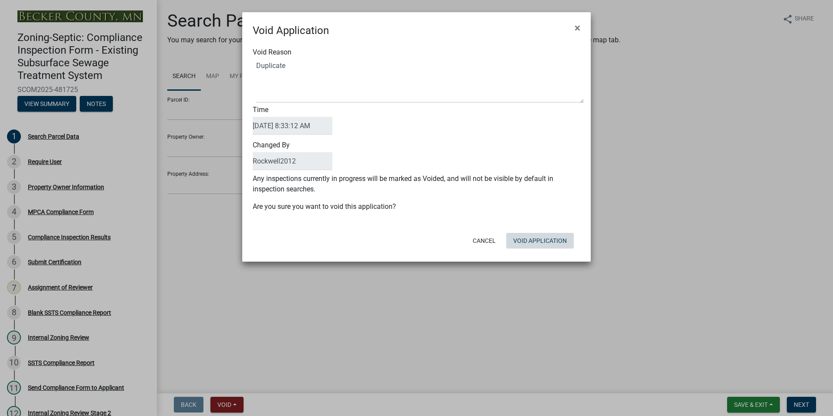
click at [529, 251] on div "Cancel Void Application" at bounding box center [473, 240] width 215 height 23
click at [526, 243] on button "Void Application" at bounding box center [540, 241] width 68 height 16
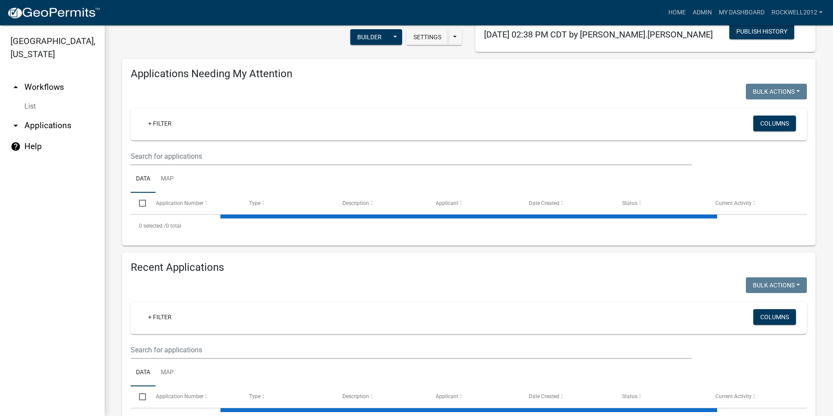
select select "1: 25"
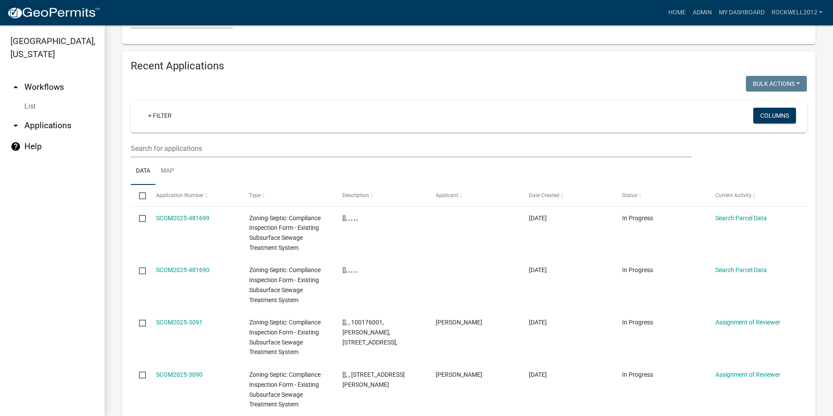
scroll to position [915, 0]
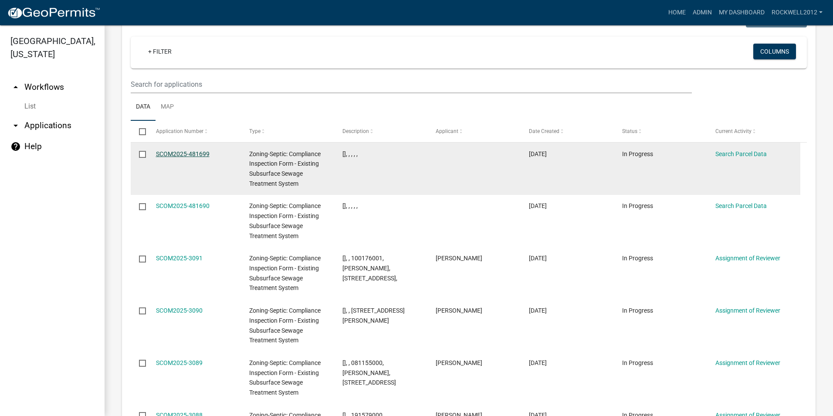
click at [166, 150] on link "SCOM2025-481699" at bounding box center [183, 153] width 54 height 7
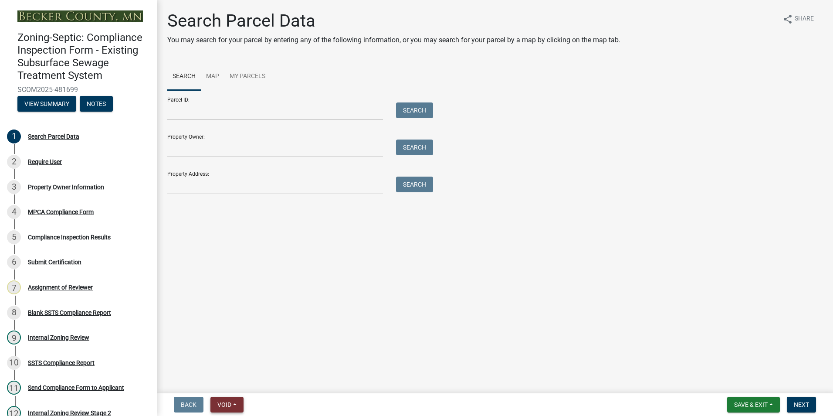
click at [227, 405] on span "Void" at bounding box center [224, 404] width 14 height 7
click at [229, 380] on button "Void" at bounding box center [245, 381] width 70 height 21
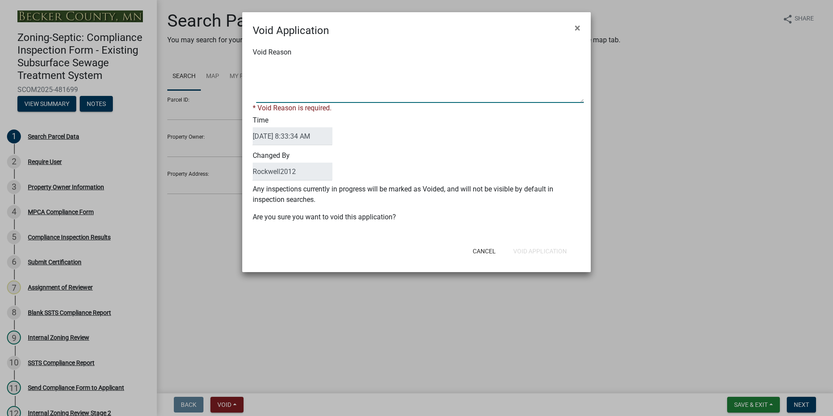
click at [278, 67] on textarea "Void Reason" at bounding box center [420, 81] width 328 height 44
type textarea "Duplicate"
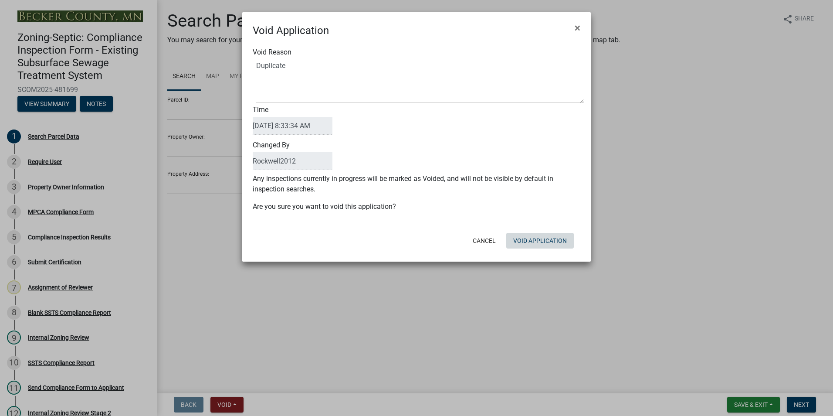
click at [536, 248] on button "Void Application" at bounding box center [540, 241] width 68 height 16
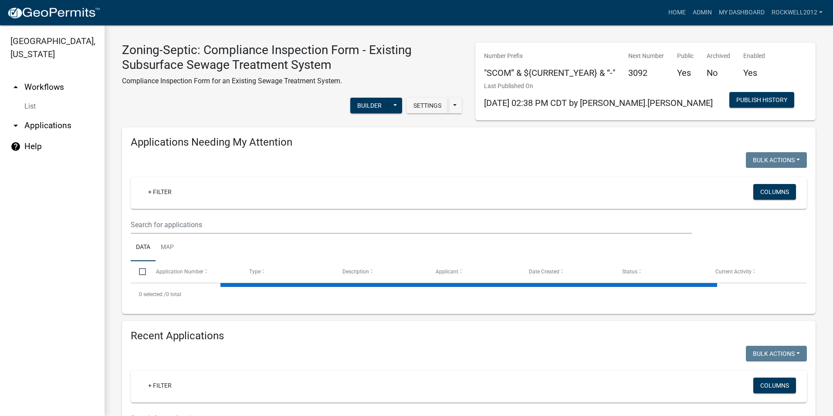
select select "1: 25"
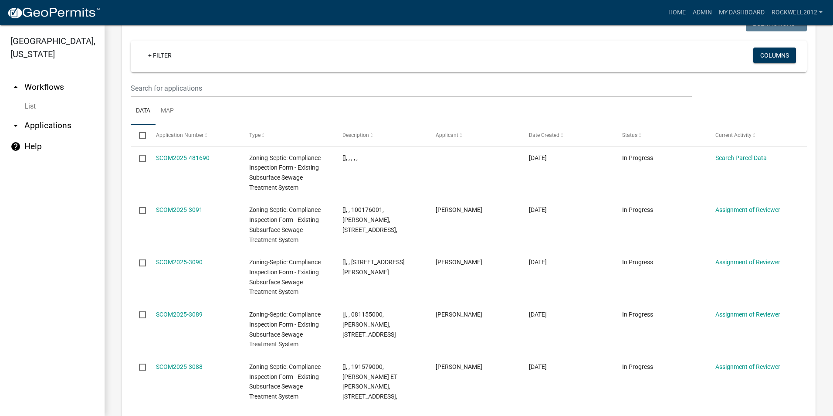
scroll to position [915, 0]
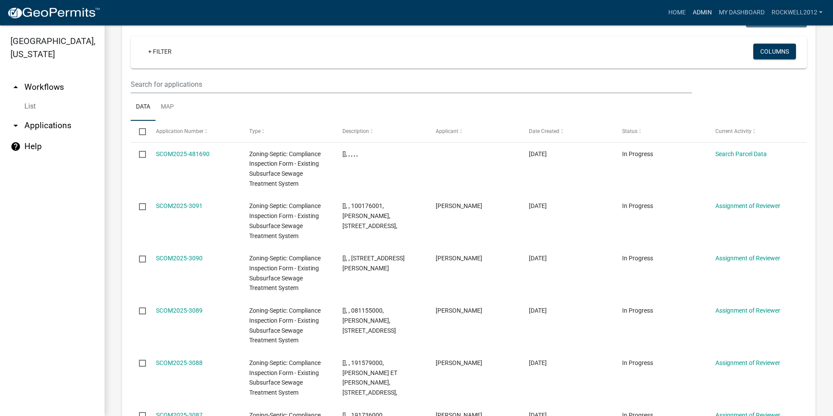
click at [699, 11] on link "Admin" at bounding box center [702, 12] width 26 height 17
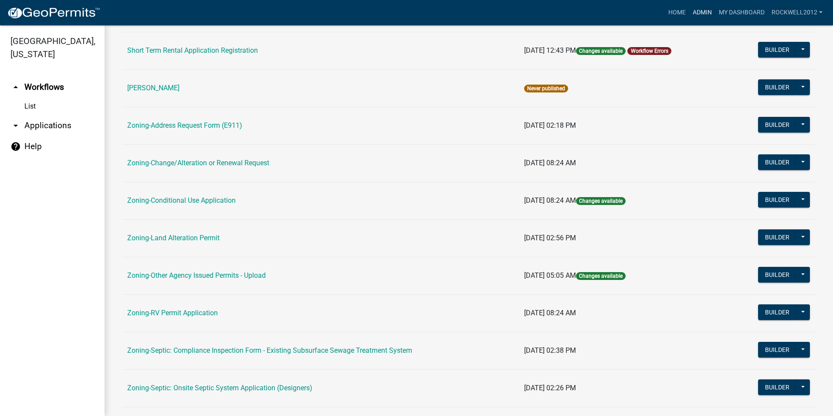
scroll to position [116, 0]
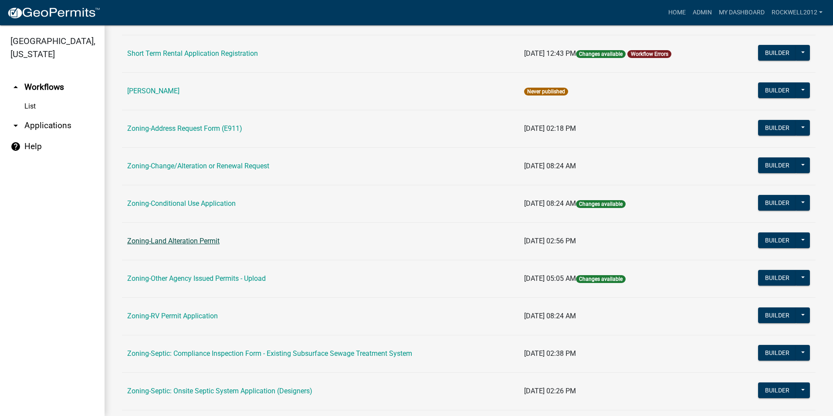
click at [182, 243] on link "Zoning-Land Alteration Permit" at bounding box center [173, 241] width 92 height 8
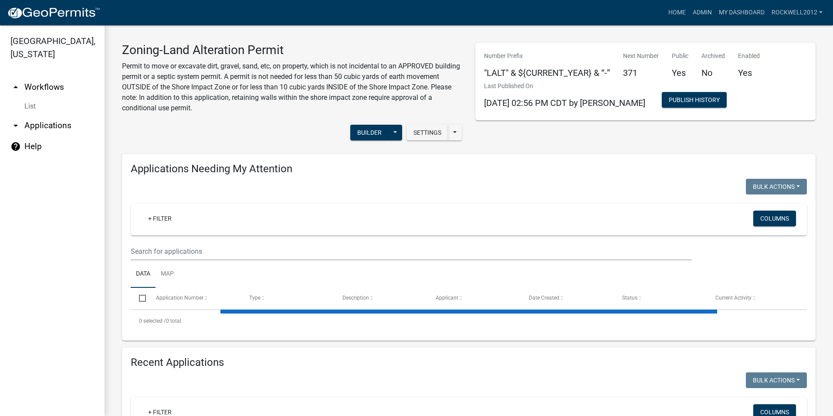
select select "1: 25"
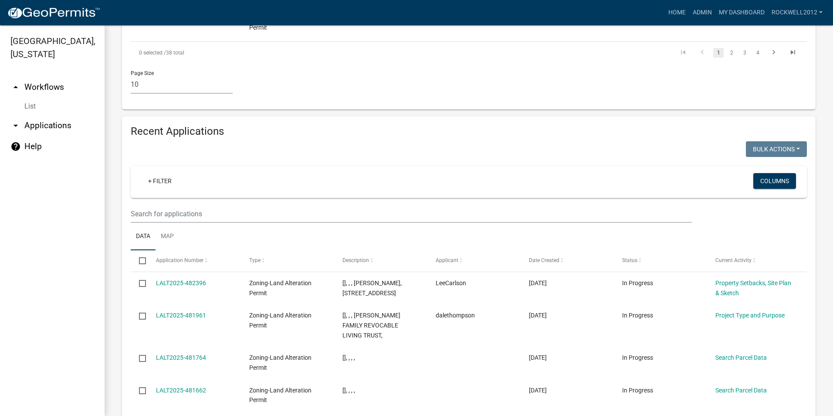
scroll to position [784, 0]
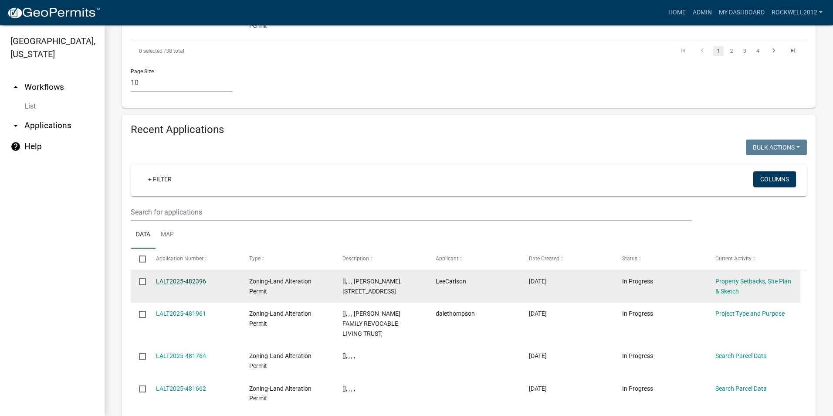
click at [176, 278] on link "LALT2025-482396" at bounding box center [181, 281] width 50 height 7
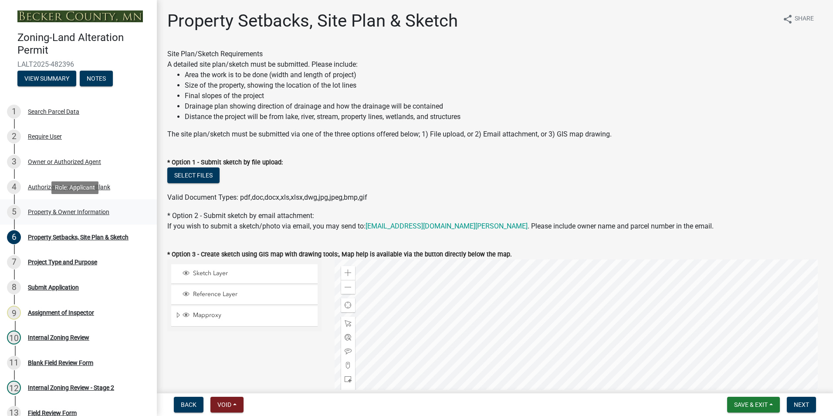
click at [80, 214] on div "Property & Owner Information" at bounding box center [68, 212] width 81 height 6
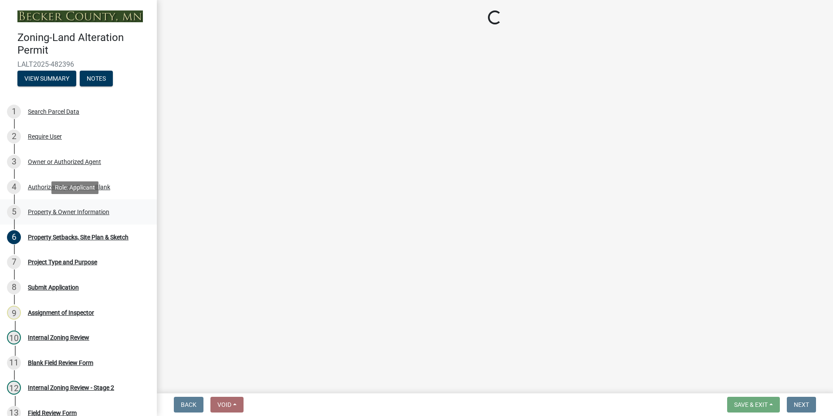
select select "5f41a604-8b91-453d-8de3-98cc9e8acc9b"
select select "6837e37a-bb3a-41d7-8deb-4ed11ac85a70"
select select "d4d80fd2-4592-4b42-b162-92c6ae87a66c"
select select "63fdc9ee-e332-4569-8127-5358fdfa7dfc"
select select "a20b5604-88ec-44b1-8277-10e6e0ae6ac6"
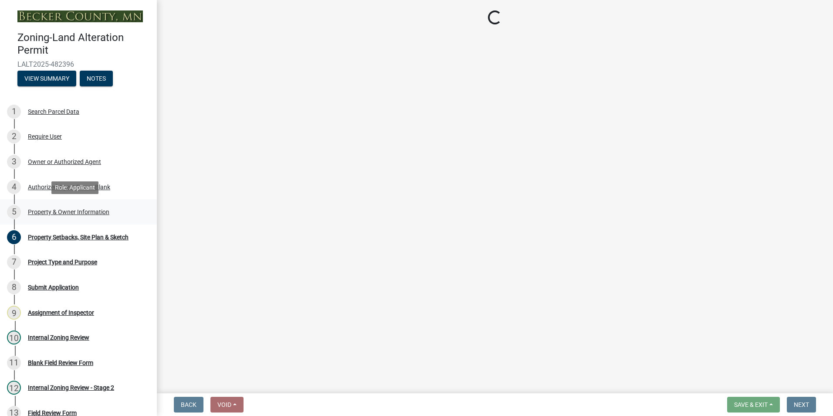
select select "c1c19f9b-ed98-4a80-b19c-b5d7b660d61e"
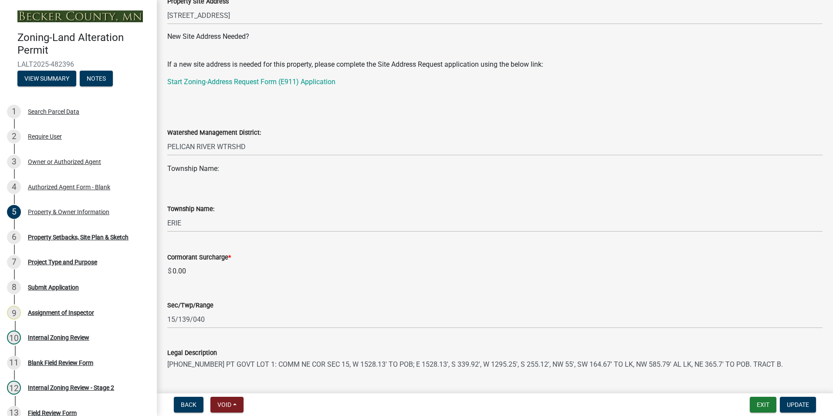
scroll to position [523, 0]
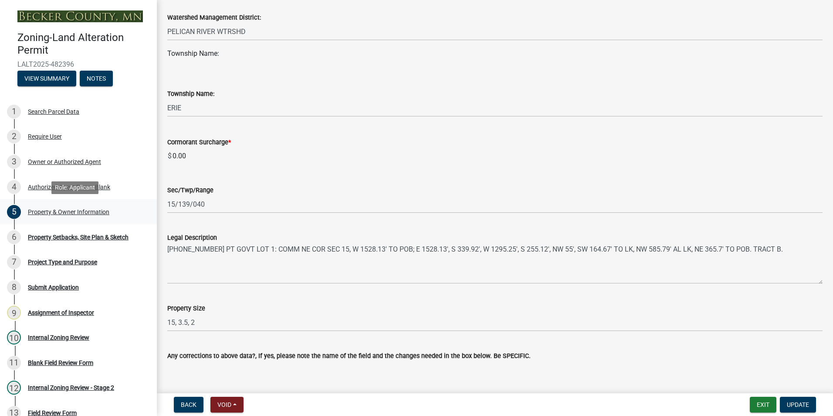
click at [73, 210] on div "Property & Owner Information" at bounding box center [68, 212] width 81 height 6
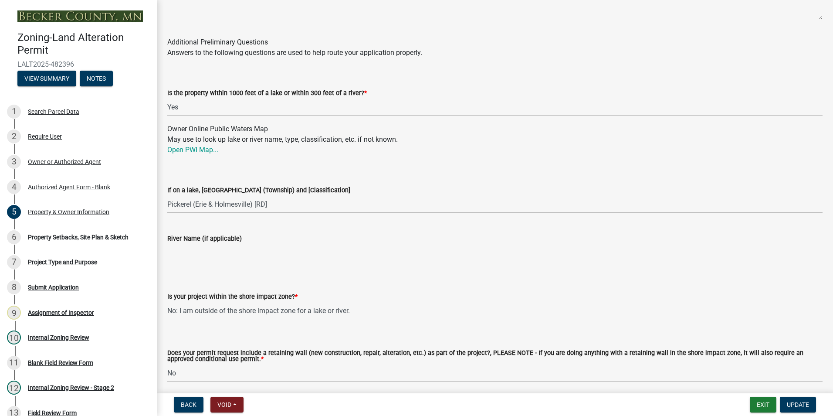
scroll to position [940, 0]
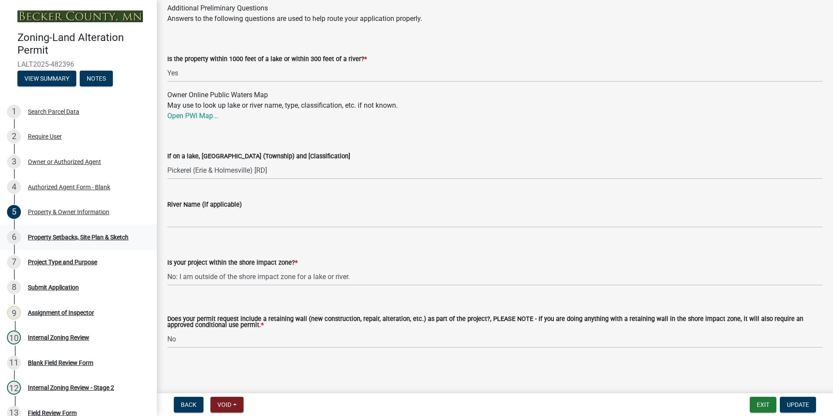
click at [64, 234] on div "Property Setbacks, Site Plan & Sketch" at bounding box center [78, 237] width 101 height 6
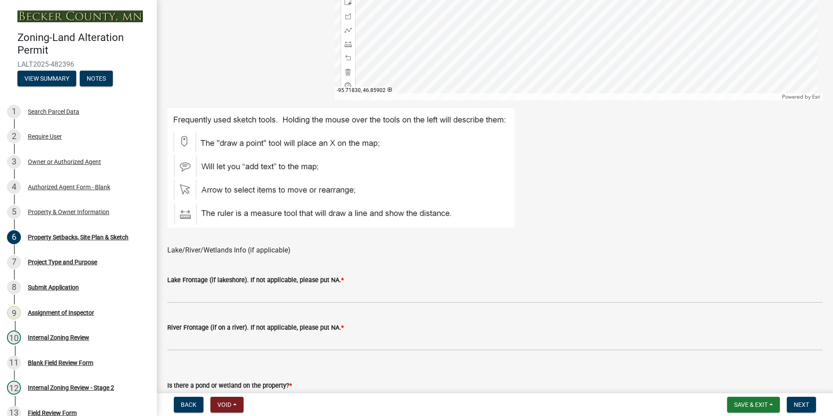
scroll to position [453, 0]
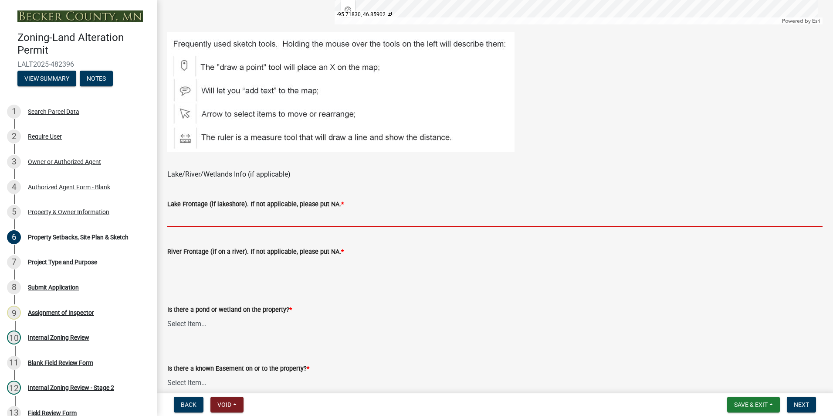
click at [187, 221] on input "Lake Frontage (if lakeshore). If not applicable, please put NA. *" at bounding box center [494, 218] width 655 height 18
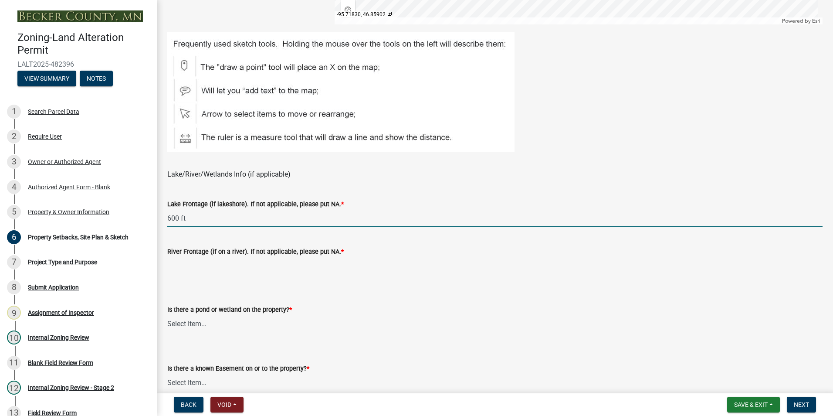
type input "600 ft"
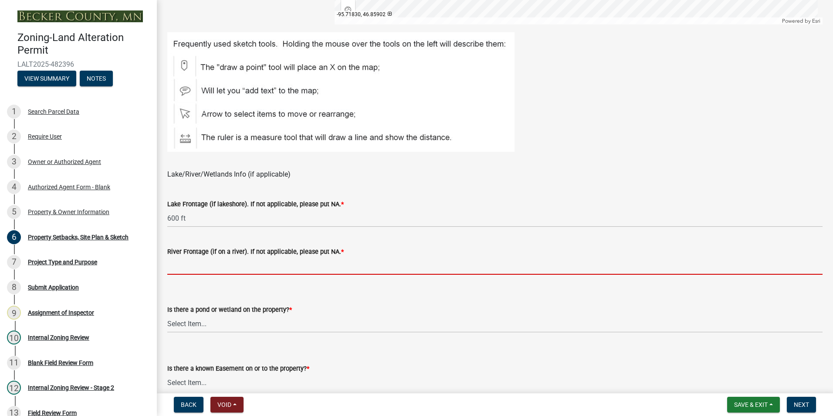
click at [178, 268] on input "River Frontage (if on a river). If not applicable, please put NA. *" at bounding box center [494, 266] width 655 height 18
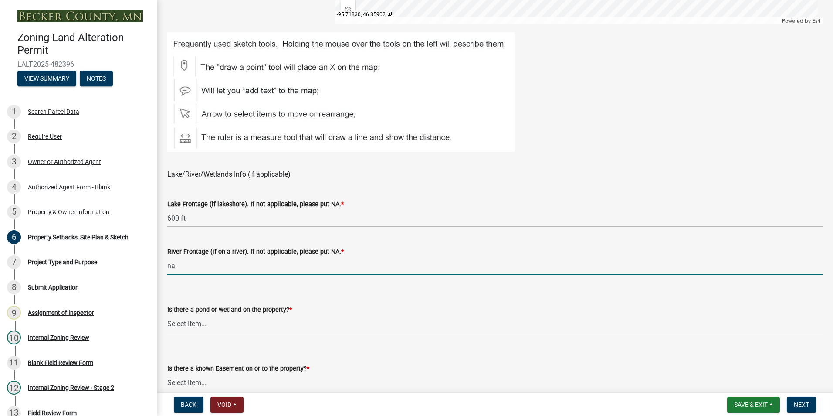
type input "na"
click at [181, 323] on select "Select Item... Yes No" at bounding box center [494, 324] width 655 height 18
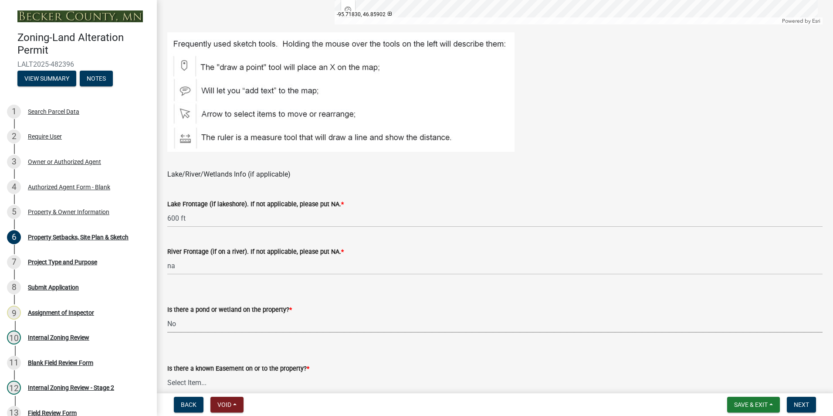
click at [167, 315] on select "Select Item... Yes No" at bounding box center [494, 324] width 655 height 18
select select "023fca83-4df2-42b9-94ed-3498437255e1"
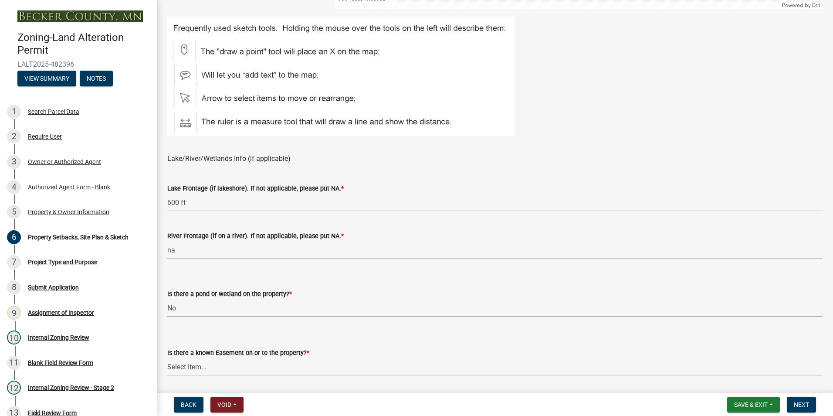
scroll to position [496, 0]
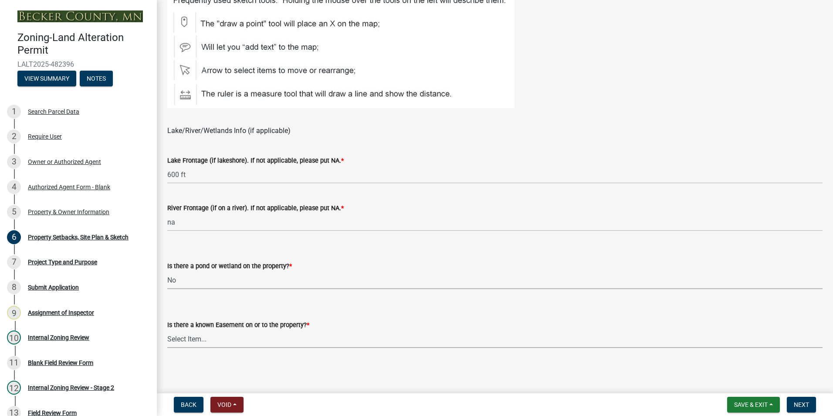
click at [181, 341] on select "Select Item... Yes No" at bounding box center [494, 339] width 655 height 18
click at [167, 330] on select "Select Item... Yes No" at bounding box center [494, 339] width 655 height 18
select select "2c85e181-0cc1-4c86-981c-6278ee4b89cf"
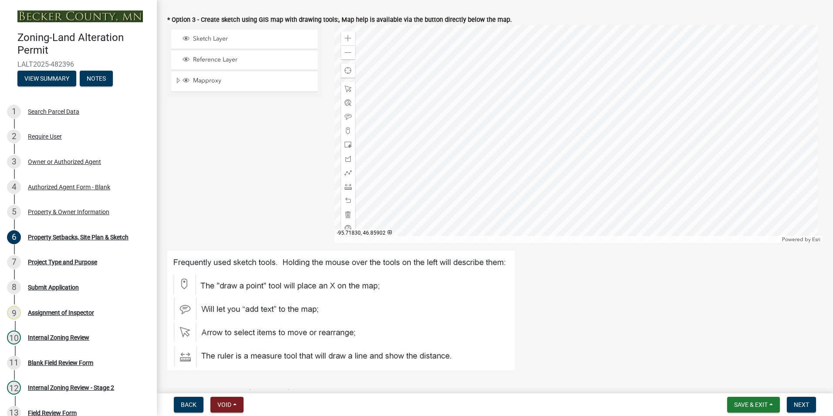
scroll to position [104, 0]
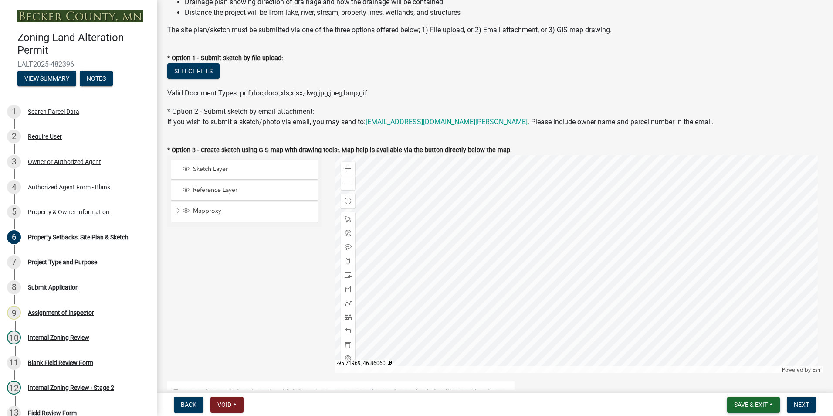
click at [751, 402] on span "Save & Exit" at bounding box center [751, 404] width 34 height 7
click at [731, 361] on button "Save" at bounding box center [745, 360] width 70 height 21
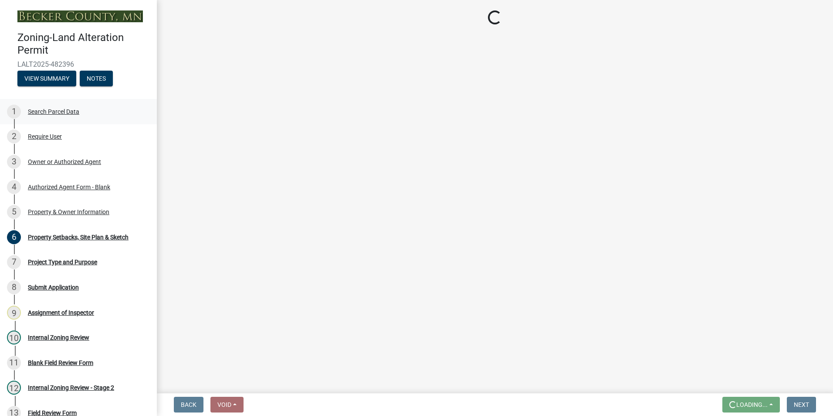
scroll to position [0, 0]
select select "023fca83-4df2-42b9-94ed-3498437255e1"
select select "2c85e181-0cc1-4c86-981c-6278ee4b89cf"
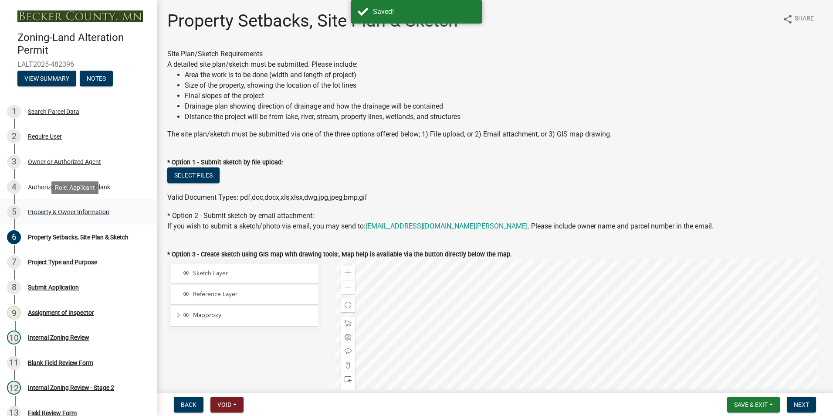
click at [57, 209] on div "Property & Owner Information" at bounding box center [68, 212] width 81 height 6
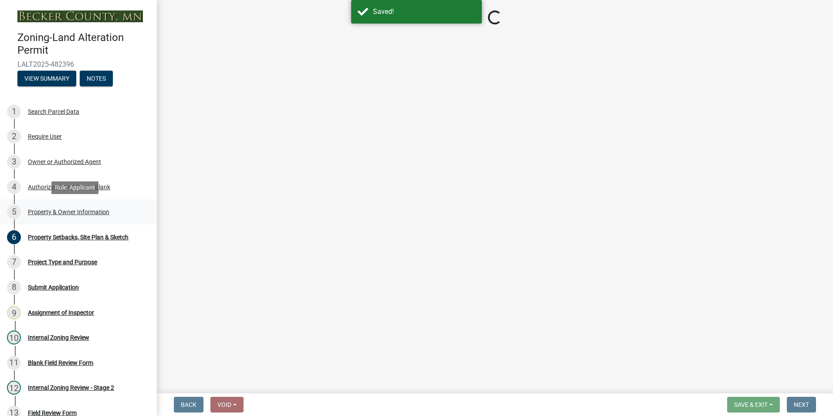
select select "5f41a604-8b91-453d-8de3-98cc9e8acc9b"
select select "6837e37a-bb3a-41d7-8deb-4ed11ac85a70"
select select "d4d80fd2-4592-4b42-b162-92c6ae87a66c"
select select "63fdc9ee-e332-4569-8127-5358fdfa7dfc"
select select "a20b5604-88ec-44b1-8277-10e6e0ae6ac6"
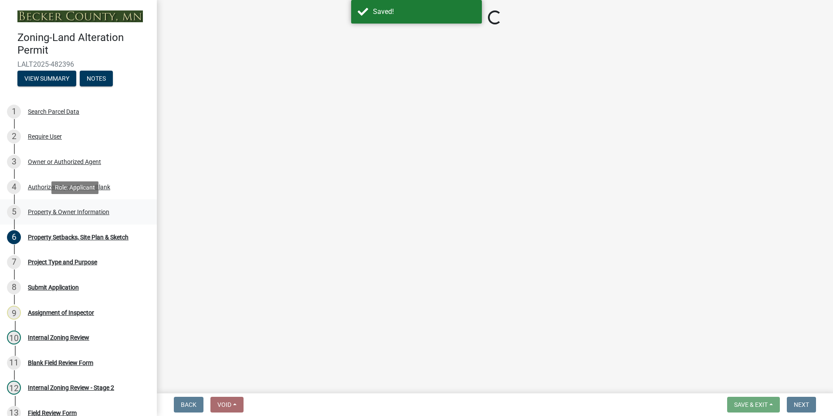
select select "c1c19f9b-ed98-4a80-b19c-b5d7b660d61e"
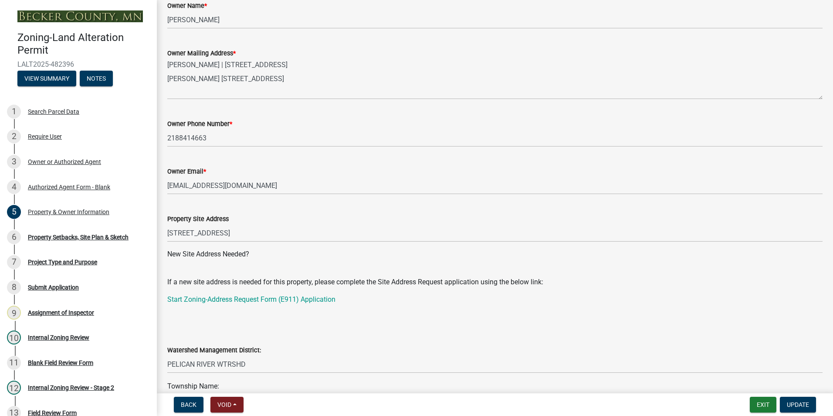
scroll to position [218, 0]
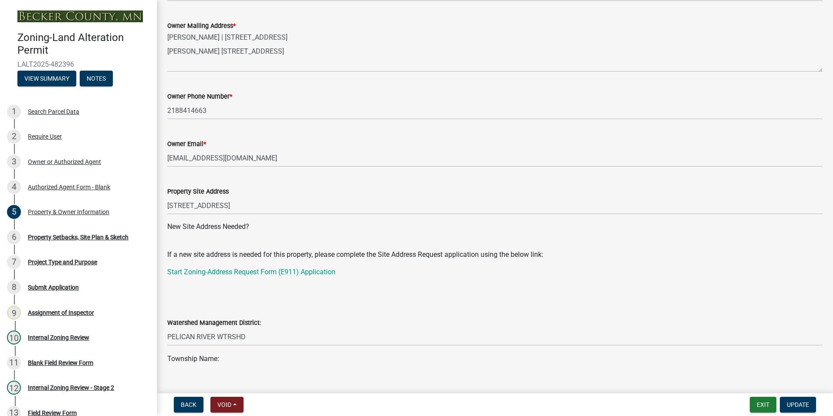
click at [74, 236] on div "Property Setbacks, Site Plan & Sketch" at bounding box center [78, 237] width 101 height 6
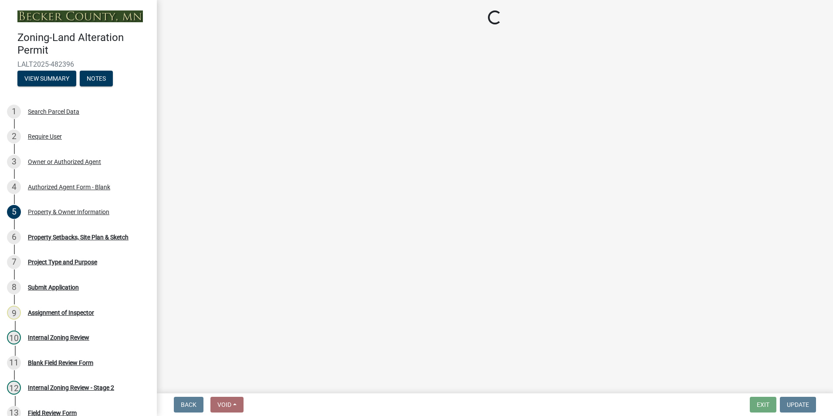
select select "023fca83-4df2-42b9-94ed-3498437255e1"
select select "2c85e181-0cc1-4c86-981c-6278ee4b89cf"
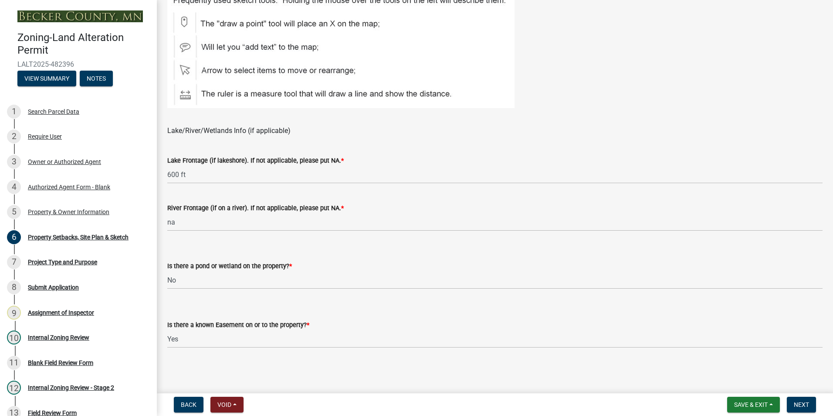
scroll to position [191, 0]
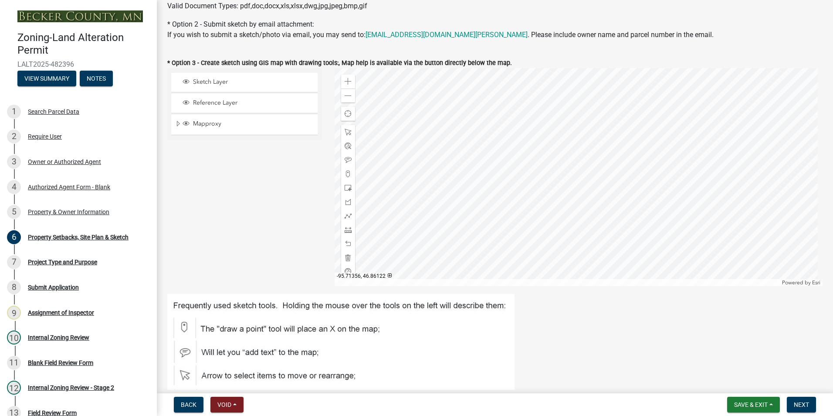
click at [585, 170] on div at bounding box center [579, 177] width 488 height 218
click at [750, 401] on span "Save & Exit" at bounding box center [751, 404] width 34 height 7
click at [740, 384] on button "Save & Exit" at bounding box center [745, 381] width 70 height 21
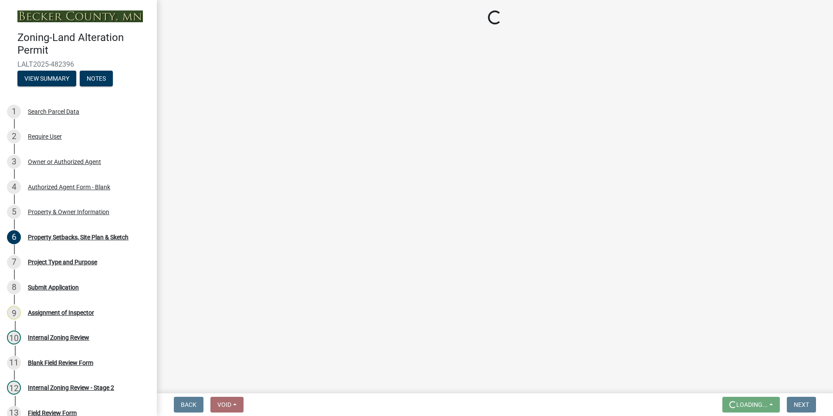
scroll to position [0, 0]
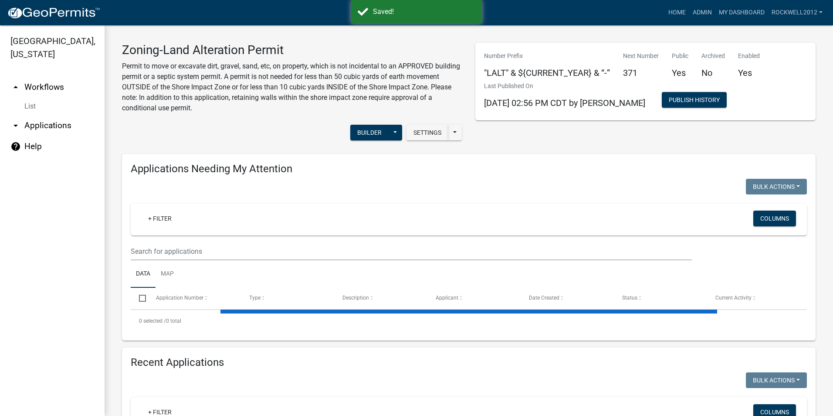
select select "1: 25"
click at [697, 14] on link "Admin" at bounding box center [702, 12] width 26 height 17
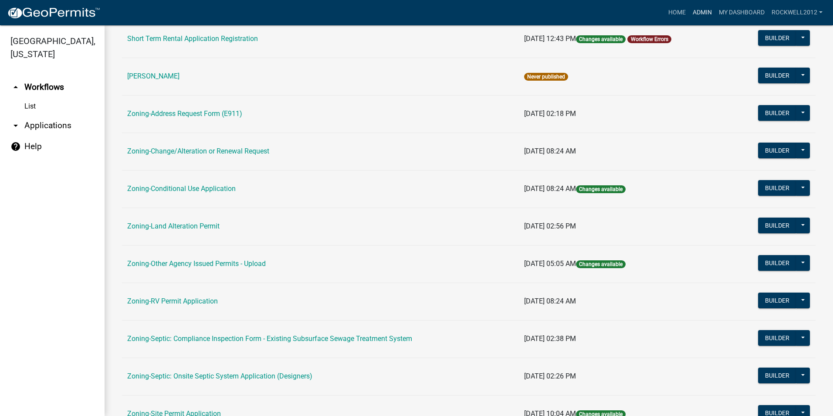
scroll to position [218, 0]
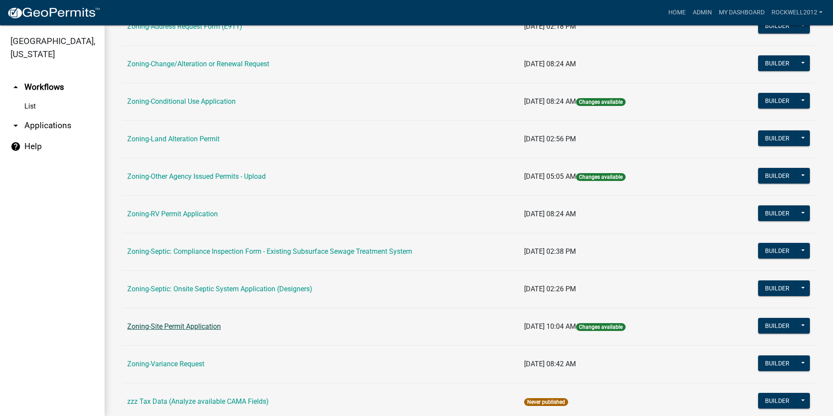
click at [183, 324] on link "Zoning-Site Permit Application" at bounding box center [174, 326] width 94 height 8
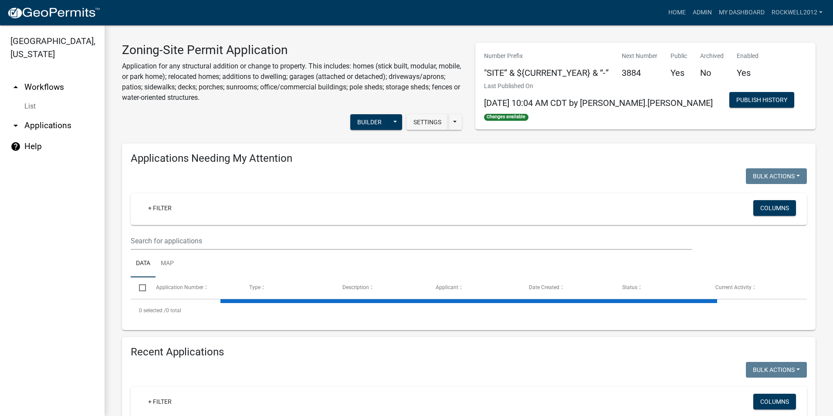
select select "1: 25"
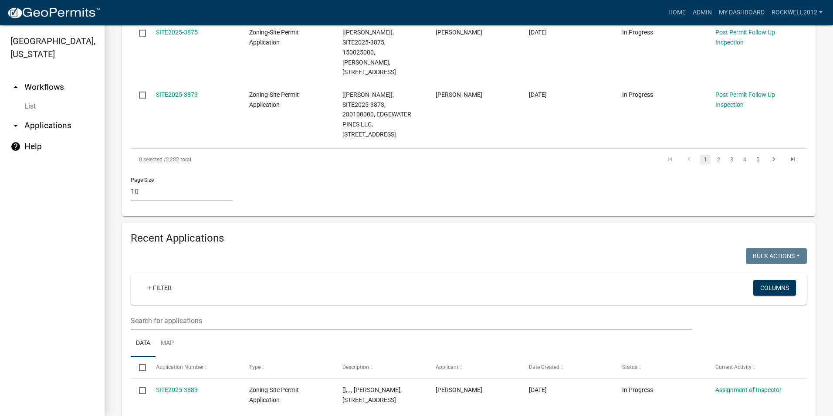
scroll to position [697, 0]
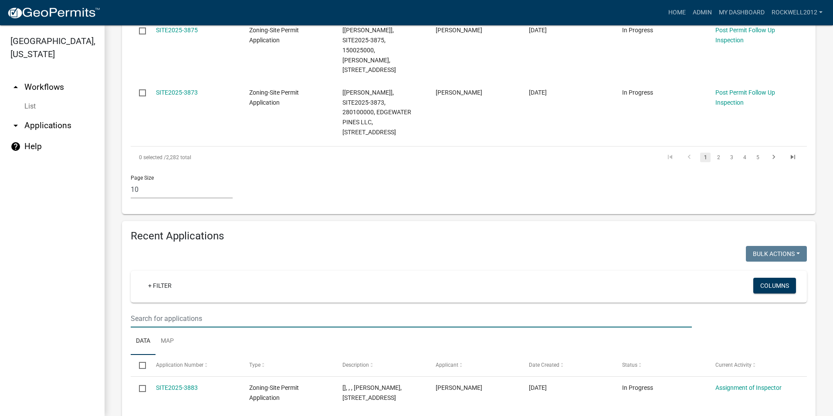
click at [149, 309] on input "text" at bounding box center [411, 318] width 561 height 18
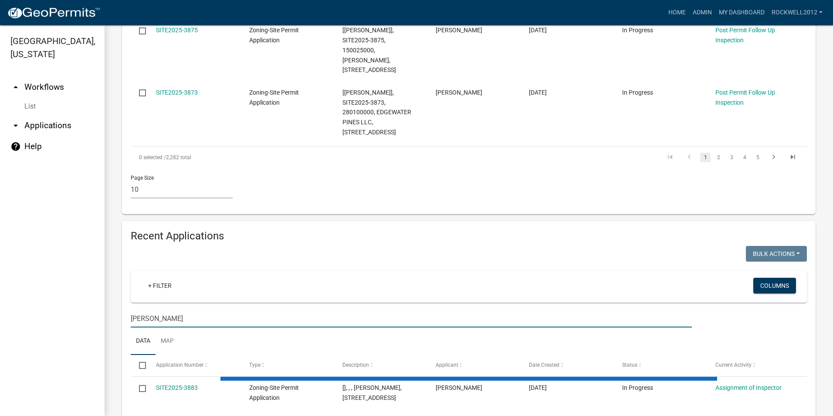
type input "[PERSON_NAME]"
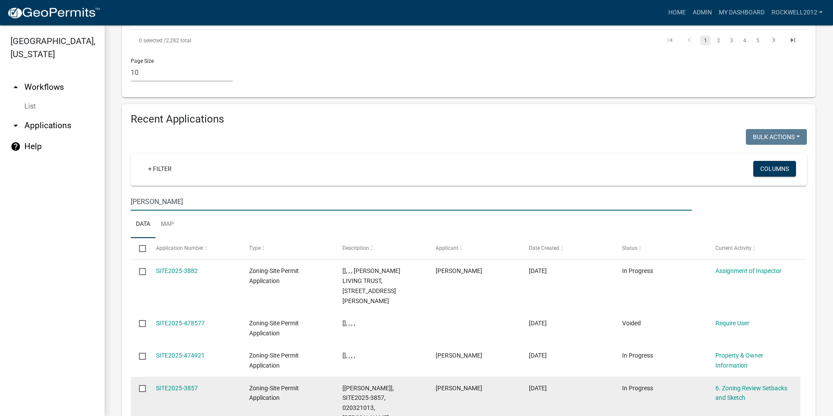
scroll to position [828, 0]
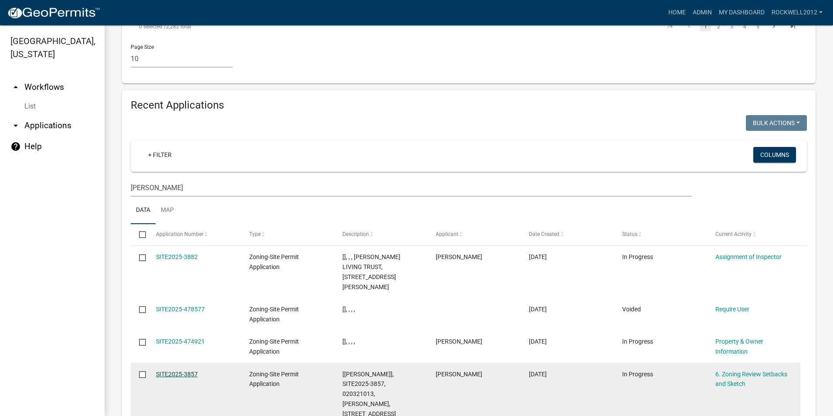
click at [177, 370] on link "SITE2025-3857" at bounding box center [177, 373] width 42 height 7
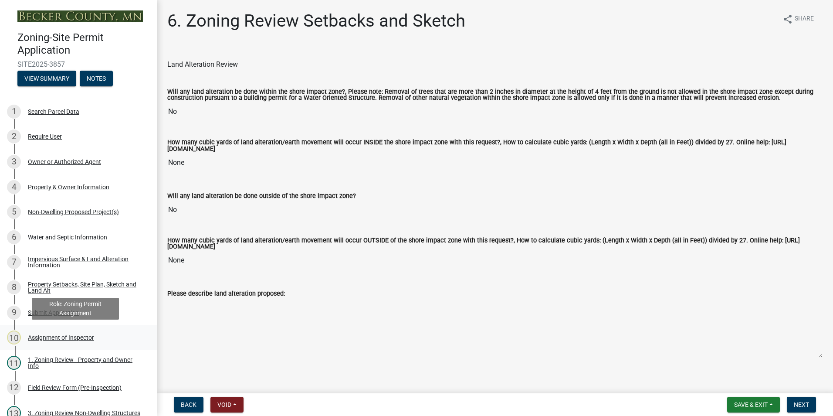
click at [64, 338] on div "Assignment of Inspector" at bounding box center [61, 337] width 66 height 6
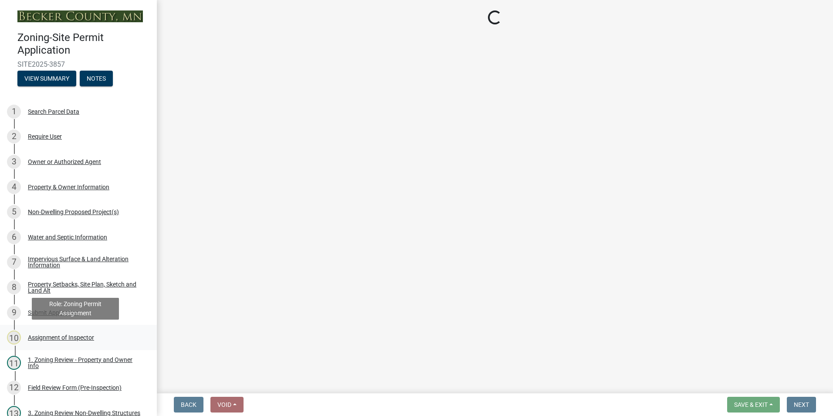
select select "c0b6e50c-983d-48c1-a910-e8bd43c13b77"
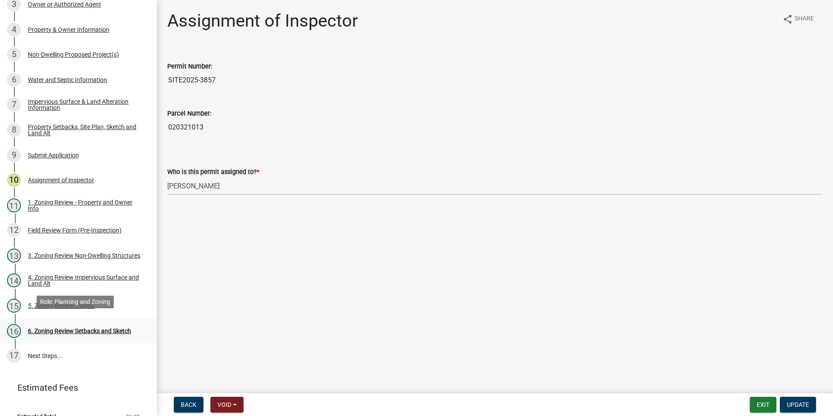
scroll to position [171, 0]
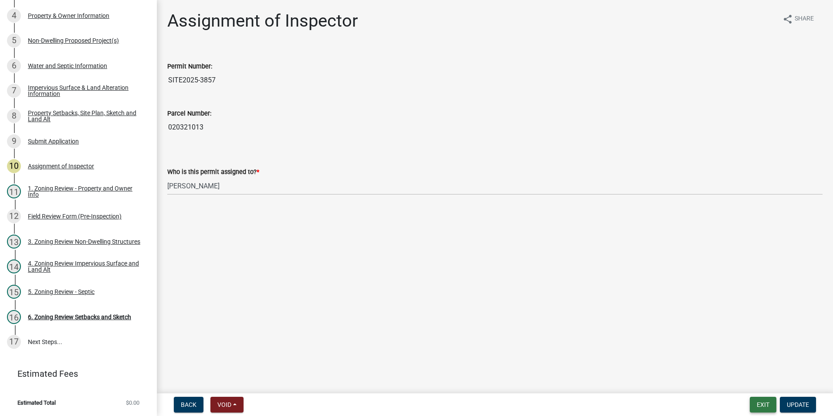
click at [762, 406] on button "Exit" at bounding box center [763, 405] width 27 height 16
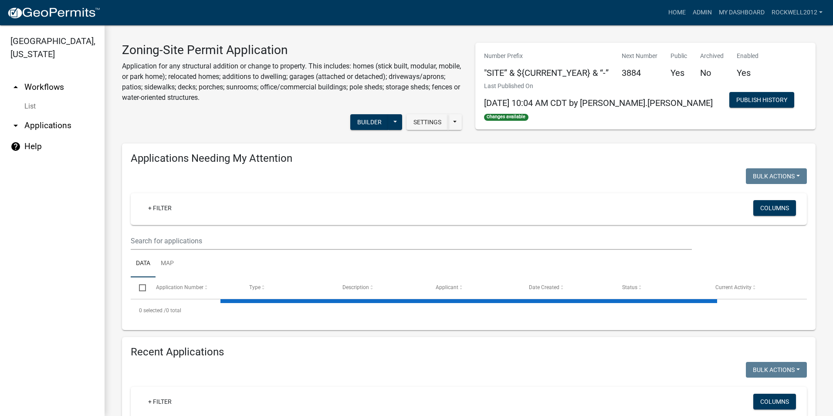
select select "1: 25"
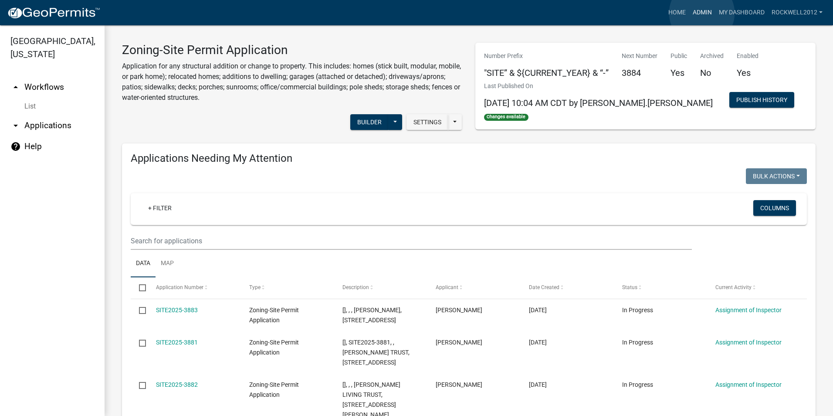
click at [702, 13] on link "Admin" at bounding box center [702, 12] width 26 height 17
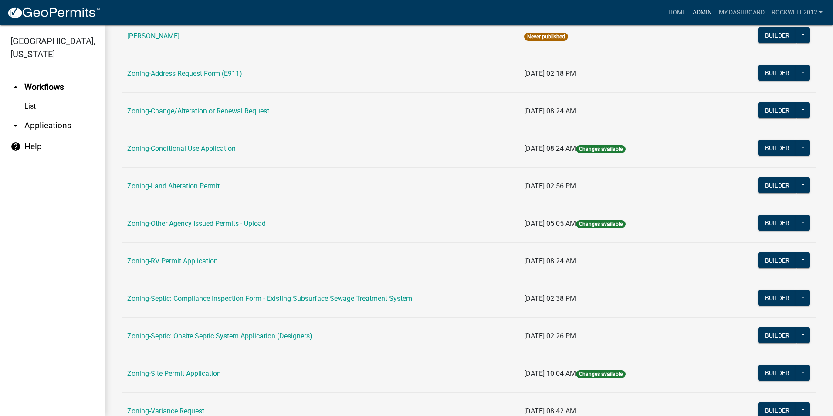
scroll to position [174, 0]
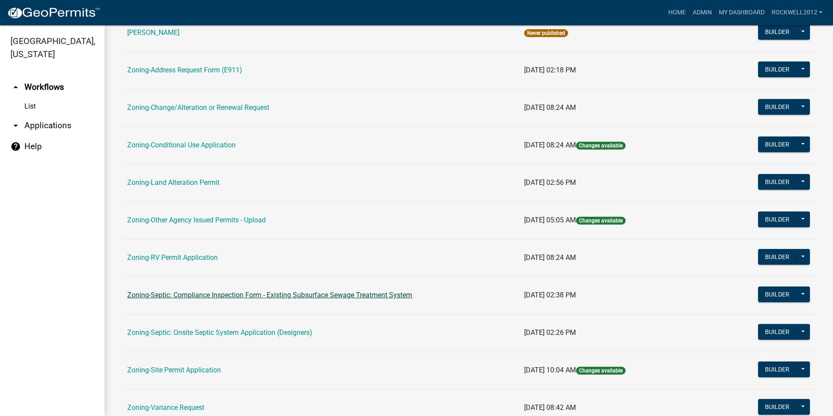
click at [340, 294] on link "Zoning-Septic: Compliance Inspection Form - Existing Subsurface Sewage Treatmen…" at bounding box center [269, 295] width 285 height 8
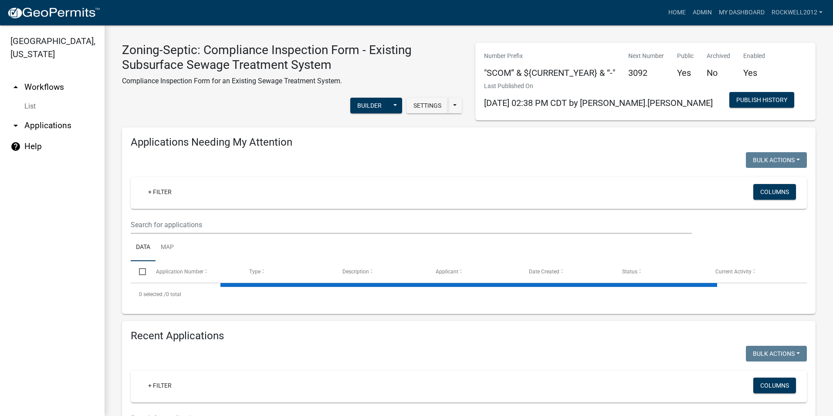
select select "1: 25"
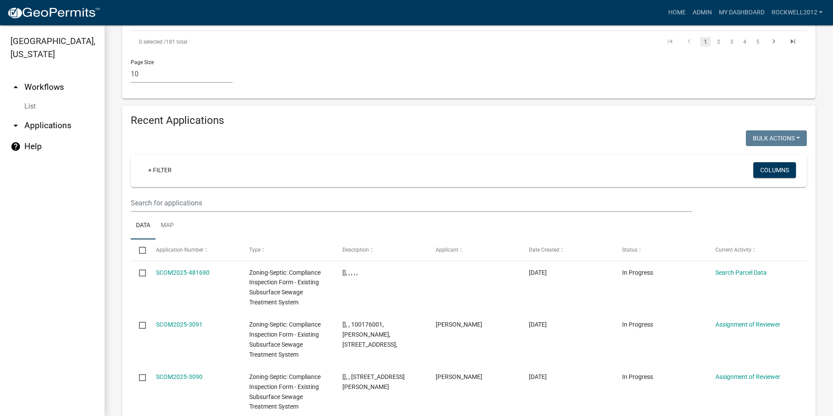
scroll to position [872, 0]
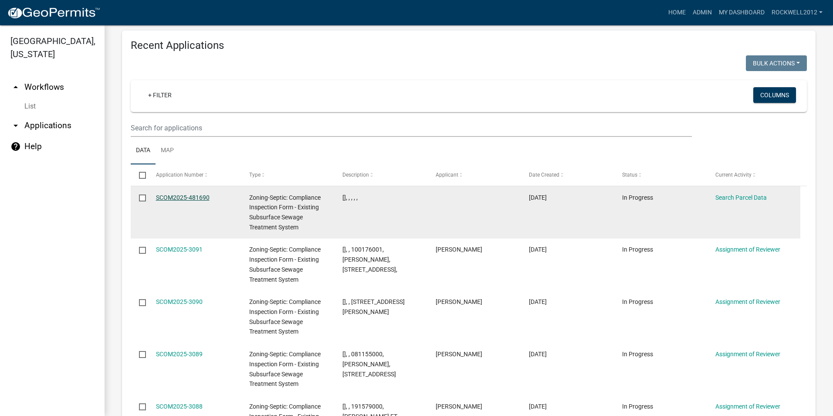
click at [183, 194] on link "SCOM2025-481690" at bounding box center [183, 197] width 54 height 7
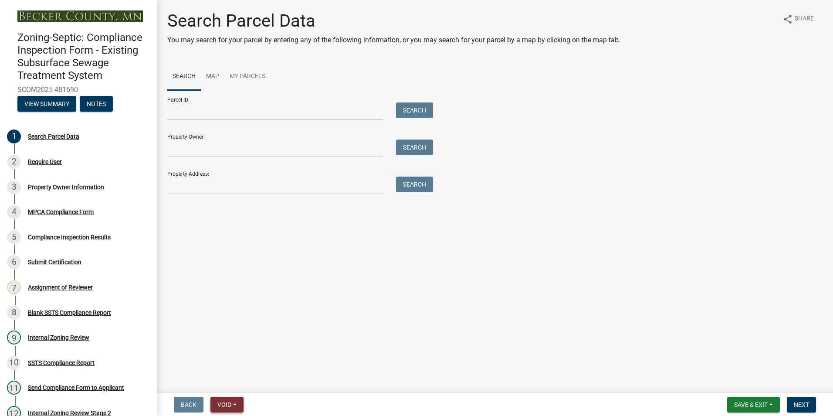
click at [229, 404] on span "Void" at bounding box center [224, 404] width 14 height 7
click at [228, 379] on button "Void" at bounding box center [245, 381] width 70 height 21
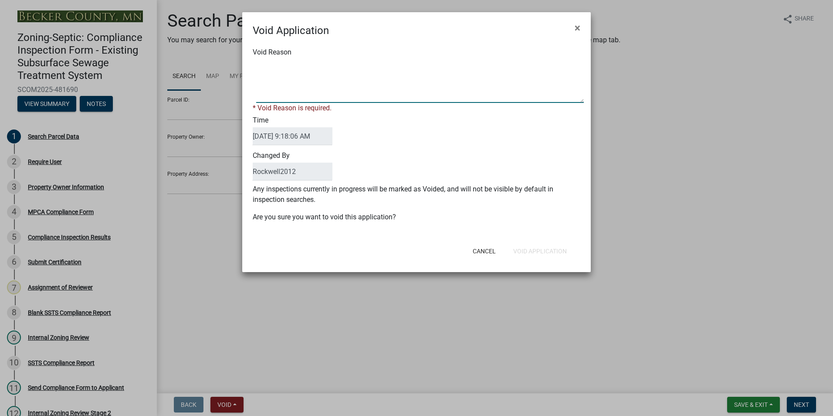
click at [262, 68] on textarea "Void Reason" at bounding box center [420, 81] width 328 height 44
type textarea "Duplicate"
click at [544, 248] on button "Void Application" at bounding box center [540, 251] width 68 height 16
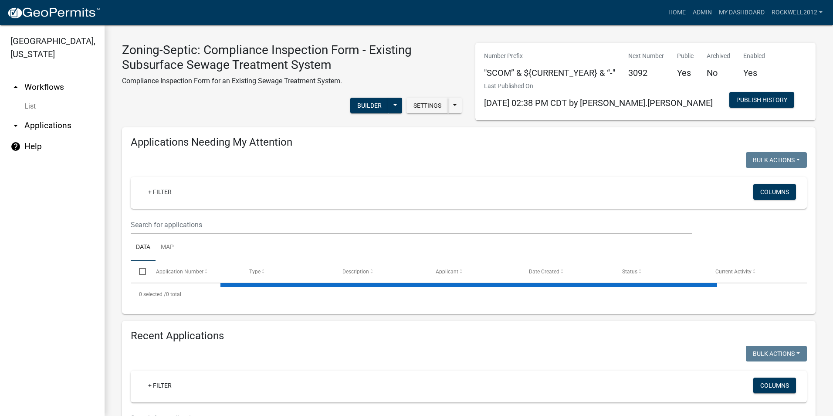
select select "1: 25"
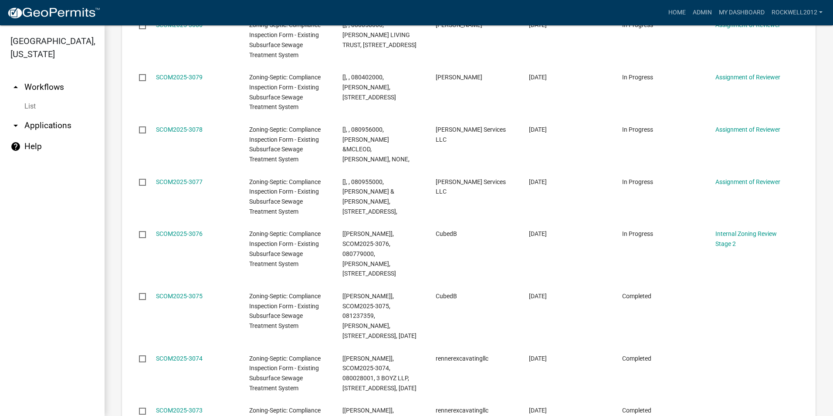
scroll to position [1743, 0]
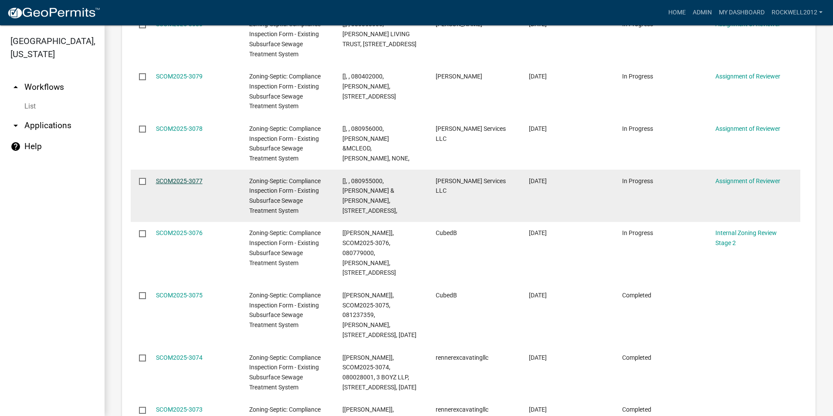
click at [167, 177] on link "SCOM2025-3077" at bounding box center [179, 180] width 47 height 7
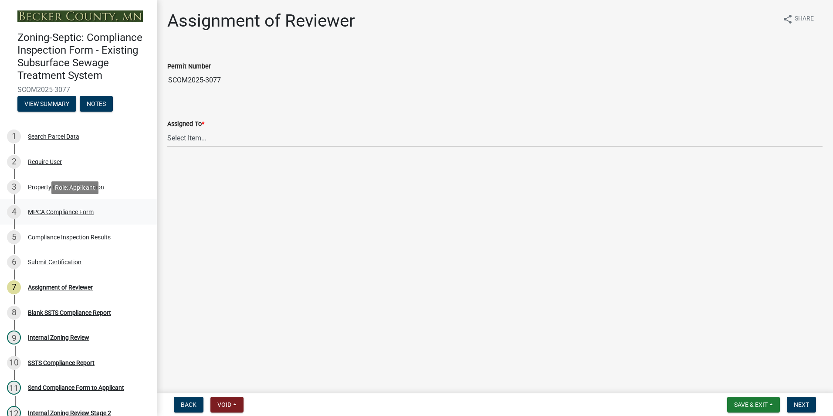
click at [58, 211] on div "MPCA Compliance Form" at bounding box center [61, 212] width 66 height 6
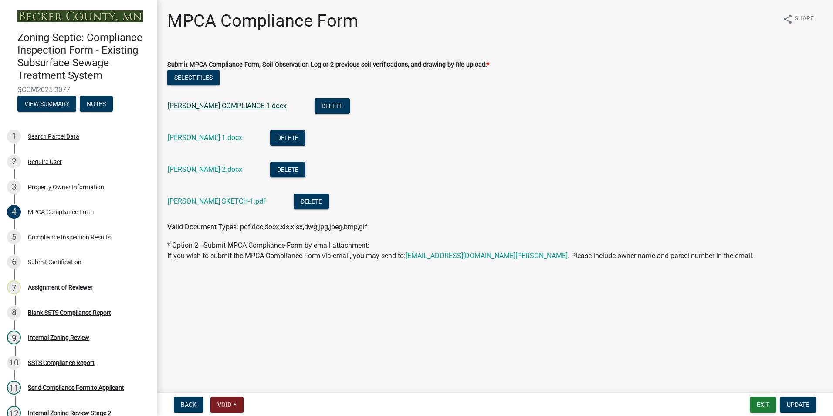
click at [234, 104] on link "[PERSON_NAME] COMPLIANCE-1.docx" at bounding box center [227, 106] width 119 height 8
click at [219, 133] on link "[PERSON_NAME]-1.docx" at bounding box center [205, 137] width 75 height 8
click at [206, 168] on link "[PERSON_NAME]-2.docx" at bounding box center [205, 169] width 75 height 8
click at [231, 200] on link "[PERSON_NAME] SKETCH-1.pdf" at bounding box center [217, 201] width 98 height 8
click at [68, 286] on div "Assignment of Reviewer" at bounding box center [60, 287] width 65 height 6
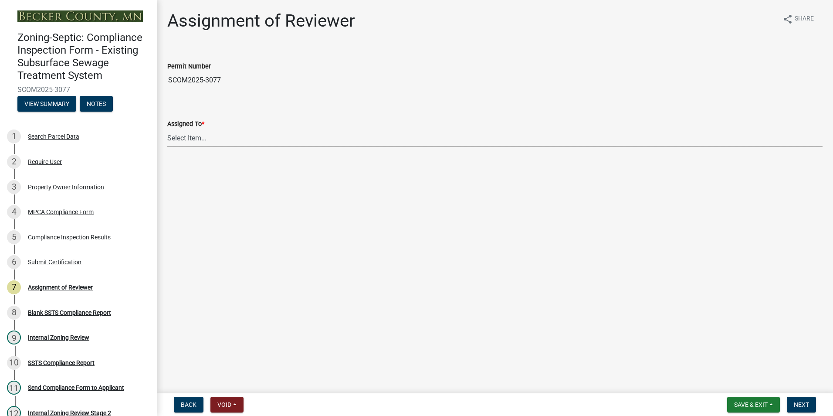
click at [192, 134] on select "Select Item... [PERSON_NAME] [PERSON_NAME] [PERSON_NAME] [PERSON_NAME] [PERSON_…" at bounding box center [494, 138] width 655 height 18
click at [167, 129] on select "Select Item... [PERSON_NAME] [PERSON_NAME] [PERSON_NAME] [PERSON_NAME] [PERSON_…" at bounding box center [494, 138] width 655 height 18
select select "0016247d-12af-40d0-8103-934796a3d230"
click at [797, 402] on span "Next" at bounding box center [801, 404] width 15 height 7
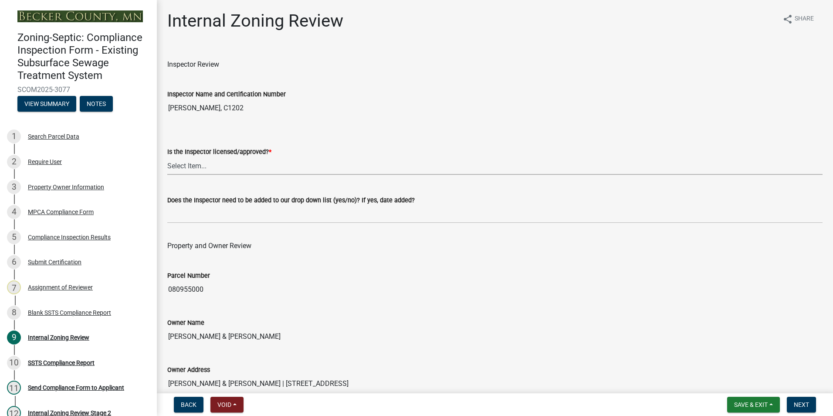
click at [181, 163] on select "Select Item... Yes No" at bounding box center [494, 166] width 655 height 18
click at [167, 157] on select "Select Item... Yes No" at bounding box center [494, 166] width 655 height 18
select select "7beb9ca5-c3cb-47d4-a805-1554d3173259"
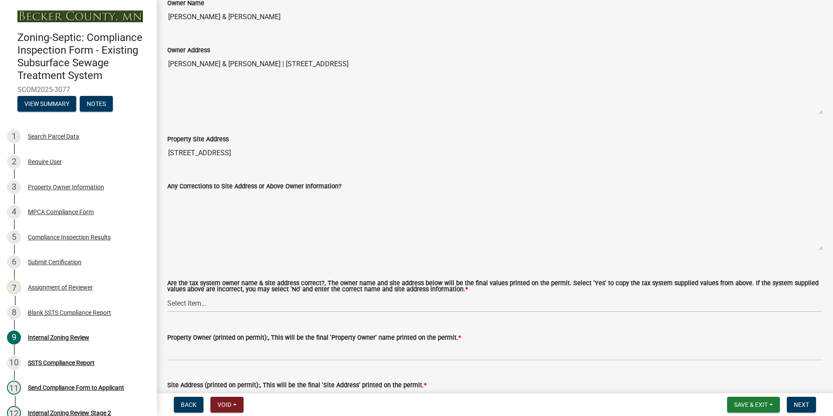
scroll to position [349, 0]
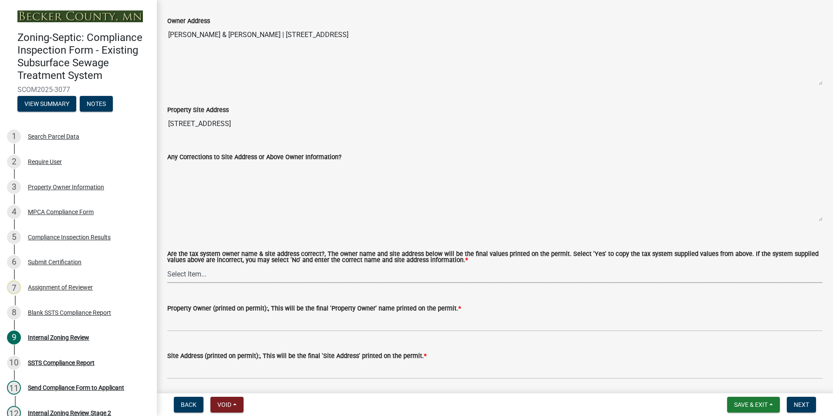
click at [178, 273] on select "Select Item... Yes No" at bounding box center [494, 274] width 655 height 18
click at [167, 265] on select "Select Item... Yes No" at bounding box center [494, 274] width 655 height 18
select select "f9f37200-9fc8-4e5e-9e7f-111cc9077d94"
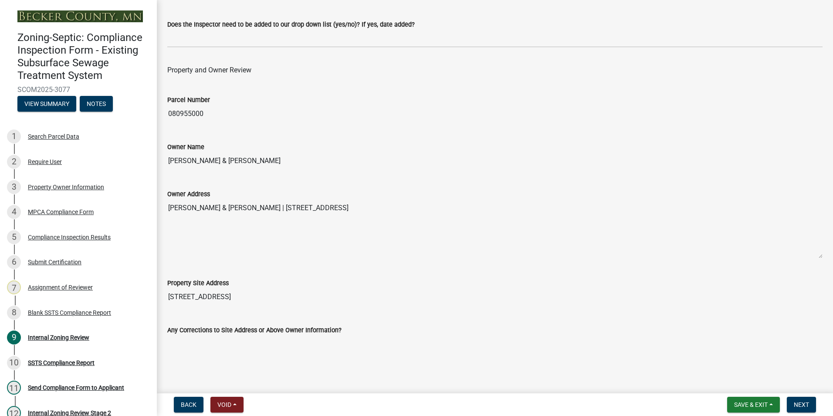
scroll to position [174, 0]
drag, startPoint x: 263, startPoint y: 161, endPoint x: 153, endPoint y: 166, distance: 110.4
click at [153, 166] on div "Zoning-Septic: Compliance Inspection Form - Existing Subsurface Sewage Treatmen…" at bounding box center [416, 208] width 833 height 416
drag, startPoint x: 153, startPoint y: 166, endPoint x: 184, endPoint y: 163, distance: 31.5
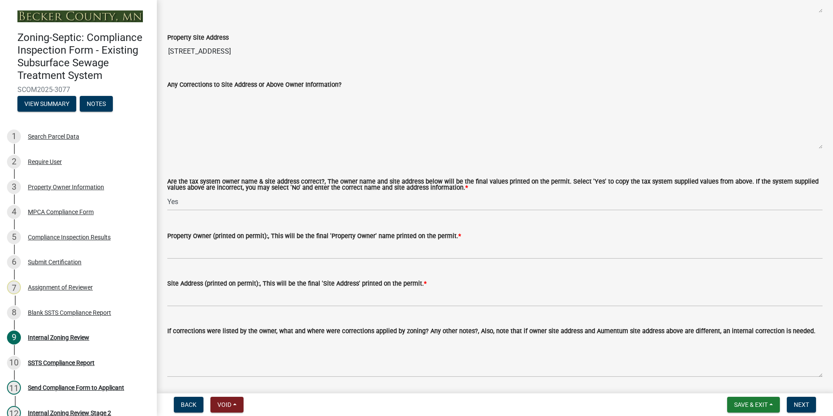
scroll to position [436, 0]
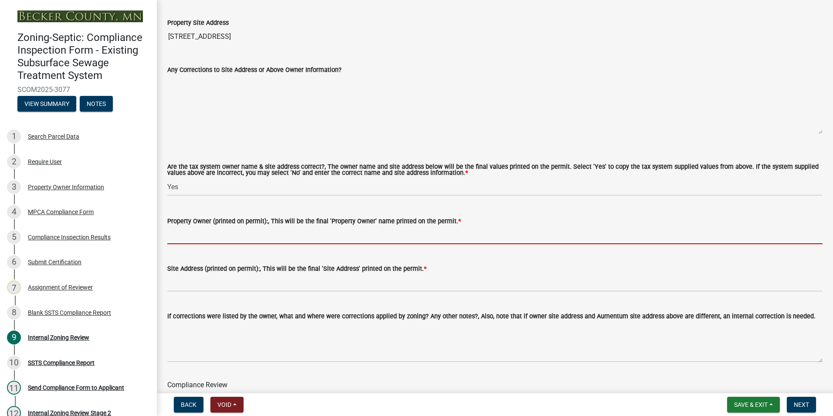
paste input "[PERSON_NAME] & [PERSON_NAME]"
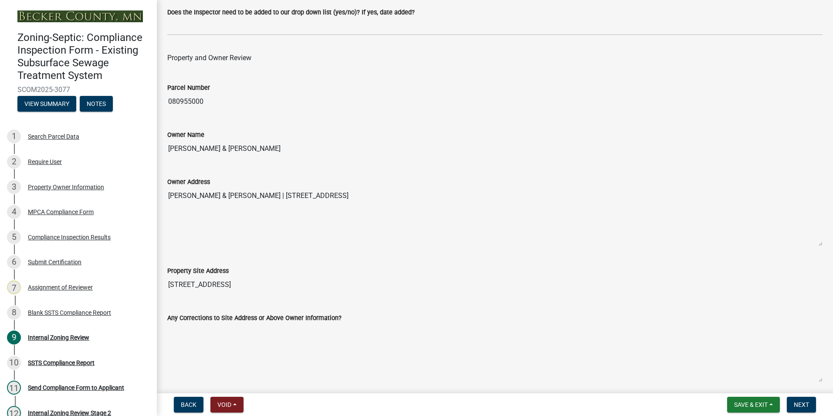
scroll to position [174, 0]
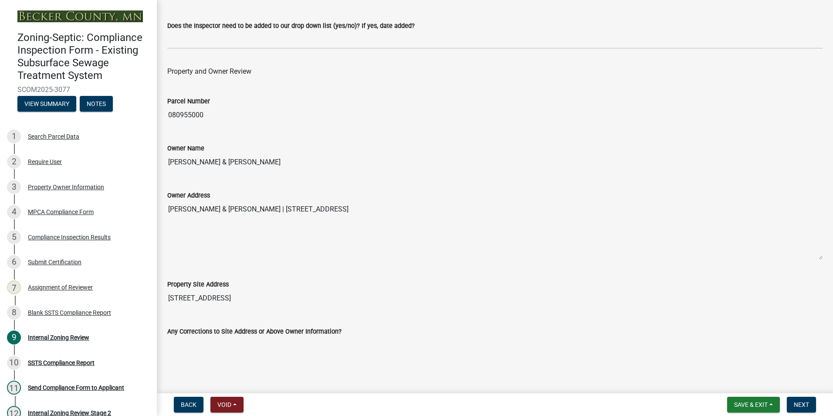
type input "[PERSON_NAME] & [PERSON_NAME]"
drag, startPoint x: 224, startPoint y: 296, endPoint x: 163, endPoint y: 295, distance: 61.9
click at [163, 295] on div "Property Site Address [STREET_ADDRESS]" at bounding box center [495, 287] width 668 height 40
drag, startPoint x: 163, startPoint y: 295, endPoint x: 195, endPoint y: 296, distance: 32.7
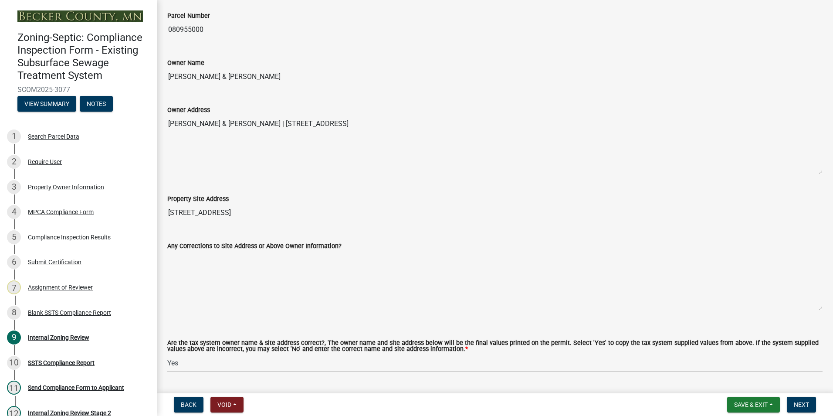
scroll to position [436, 0]
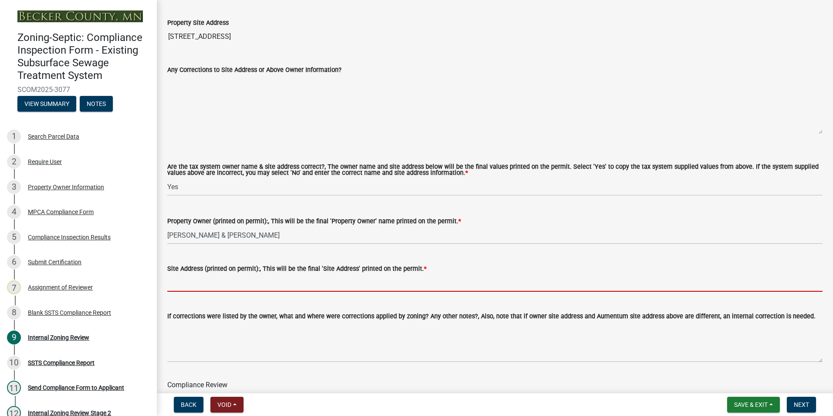
paste input "[STREET_ADDRESS]"
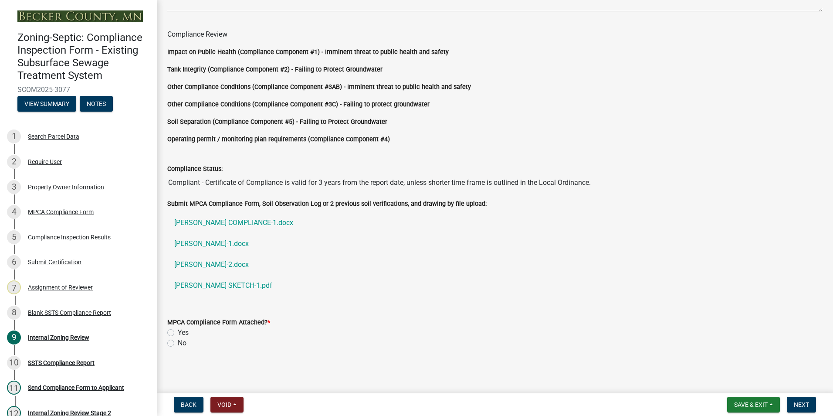
scroll to position [787, 0]
type input "[STREET_ADDRESS]"
drag, startPoint x: 168, startPoint y: 329, endPoint x: 241, endPoint y: 338, distance: 73.3
click at [178, 329] on label "Yes" at bounding box center [183, 332] width 11 height 10
click at [178, 329] on input "Yes" at bounding box center [181, 330] width 6 height 6
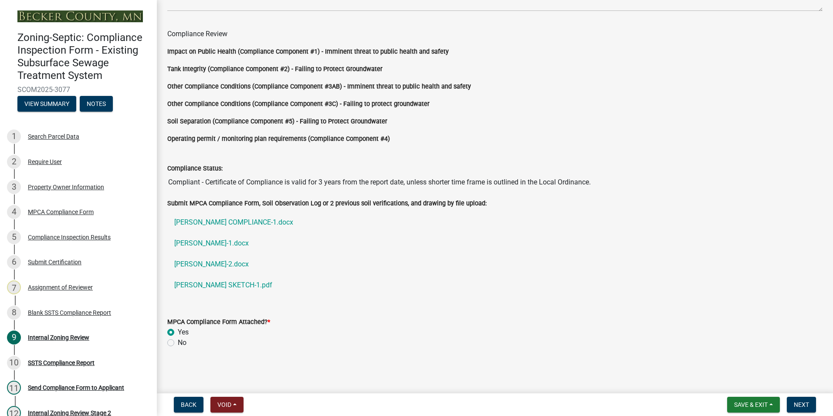
radio input "true"
click at [796, 407] on span "Next" at bounding box center [801, 404] width 15 height 7
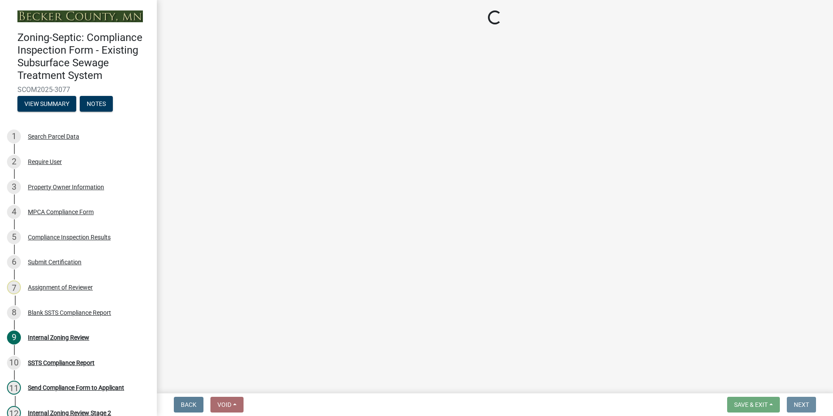
scroll to position [0, 0]
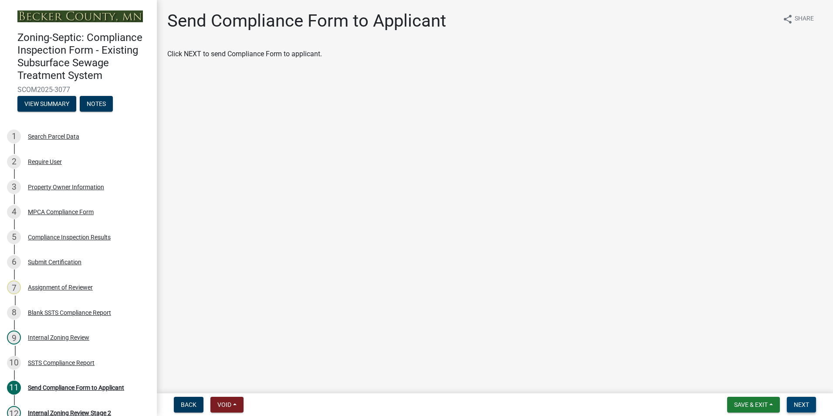
click at [800, 403] on span "Next" at bounding box center [801, 404] width 15 height 7
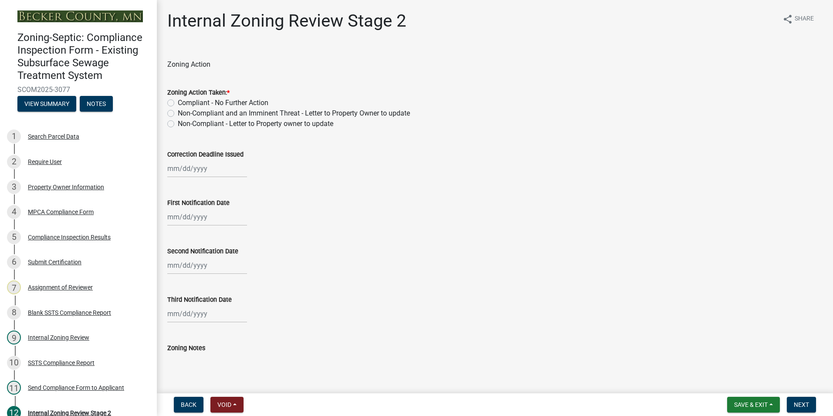
click at [178, 103] on label "Compliant - No Further Action" at bounding box center [223, 103] width 91 height 10
click at [178, 103] on input "Compliant - No Further Action" at bounding box center [181, 101] width 6 height 6
radio input "true"
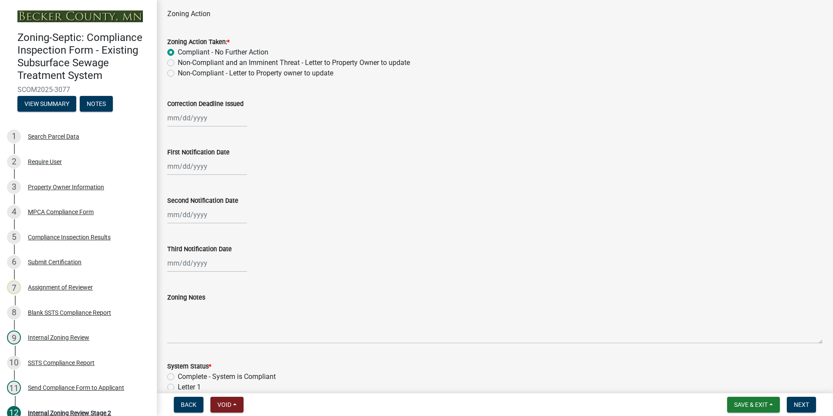
scroll to position [174, 0]
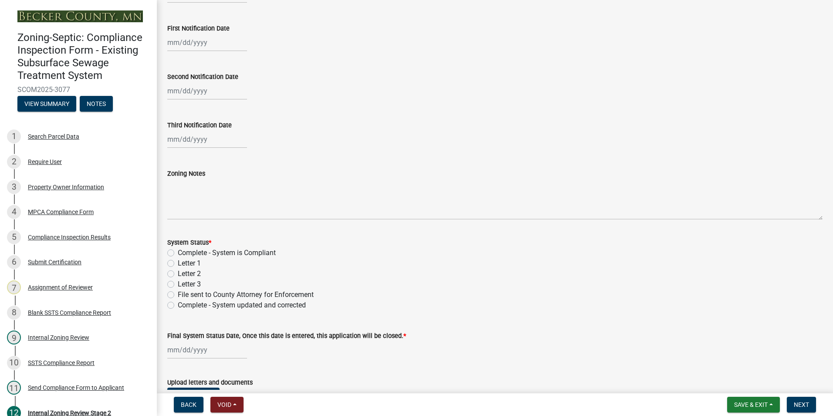
click at [178, 253] on label "Complete - System is Compliant" at bounding box center [227, 253] width 98 height 10
click at [178, 253] on input "Complete - System is Compliant" at bounding box center [181, 251] width 6 height 6
radio input "true"
click at [193, 343] on div at bounding box center [207, 350] width 80 height 18
select select "9"
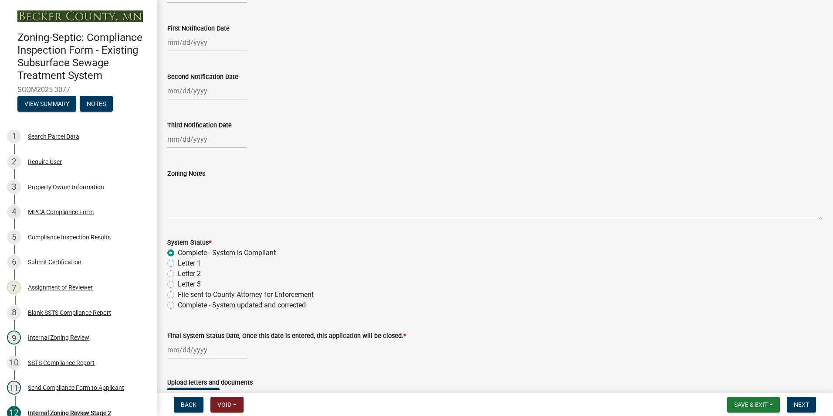
select select "2025"
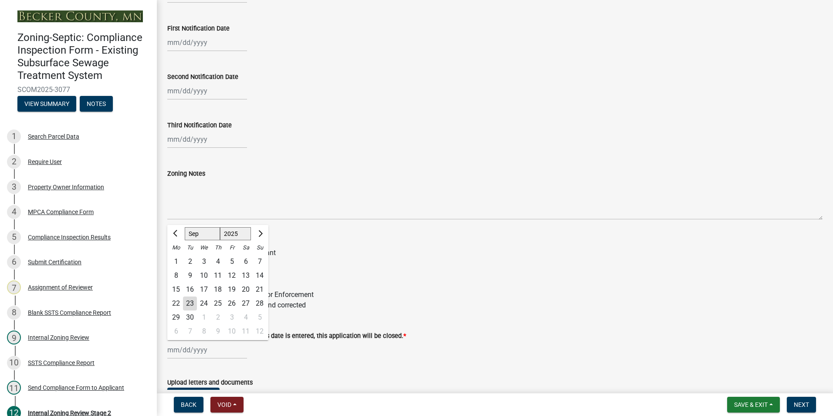
click at [189, 297] on div "23" at bounding box center [190, 303] width 14 height 14
type input "[DATE]"
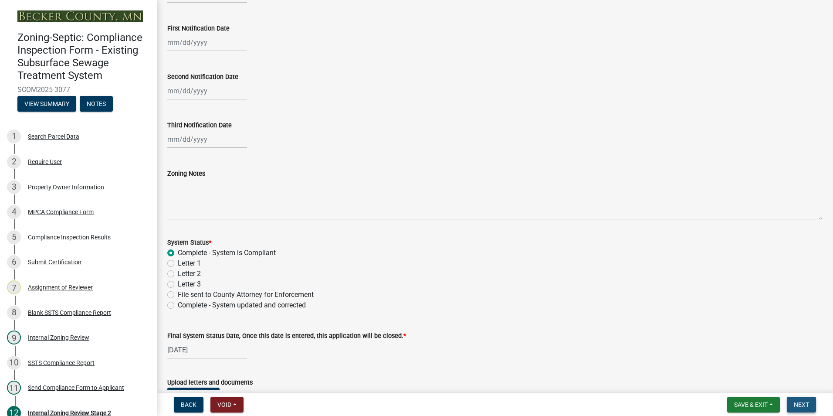
click at [801, 404] on span "Next" at bounding box center [801, 404] width 15 height 7
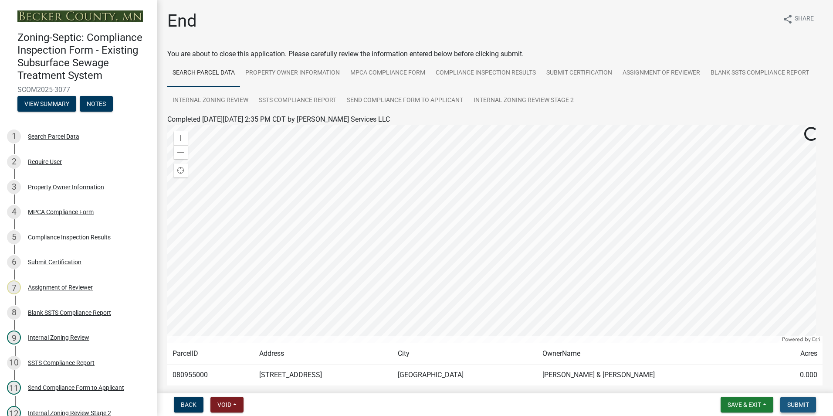
click at [801, 404] on span "Submit" at bounding box center [798, 404] width 22 height 7
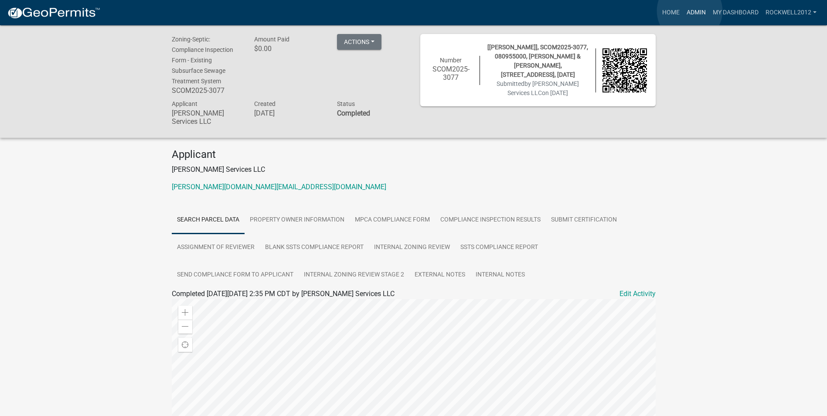
click at [689, 11] on link "Admin" at bounding box center [696, 12] width 26 height 17
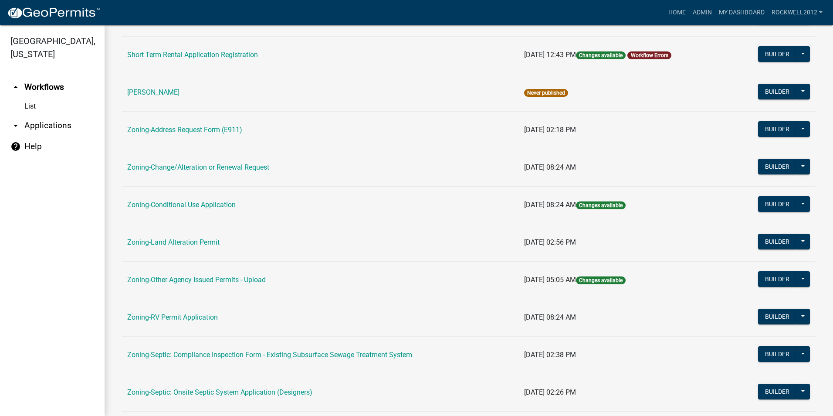
scroll to position [218, 0]
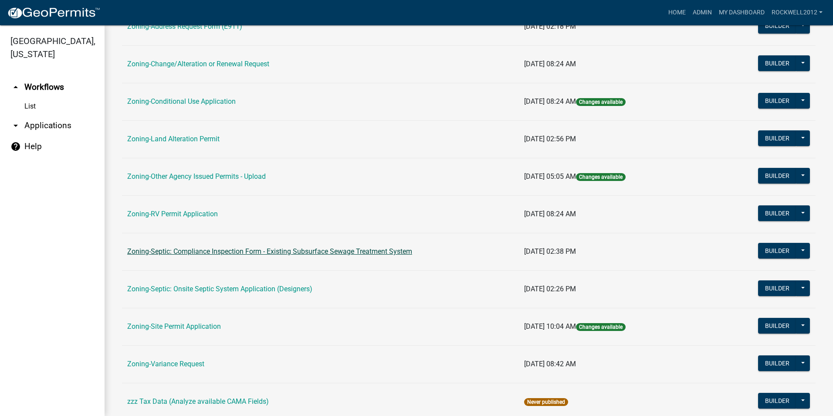
click at [350, 250] on link "Zoning-Septic: Compliance Inspection Form - Existing Subsurface Sewage Treatmen…" at bounding box center [269, 251] width 285 height 8
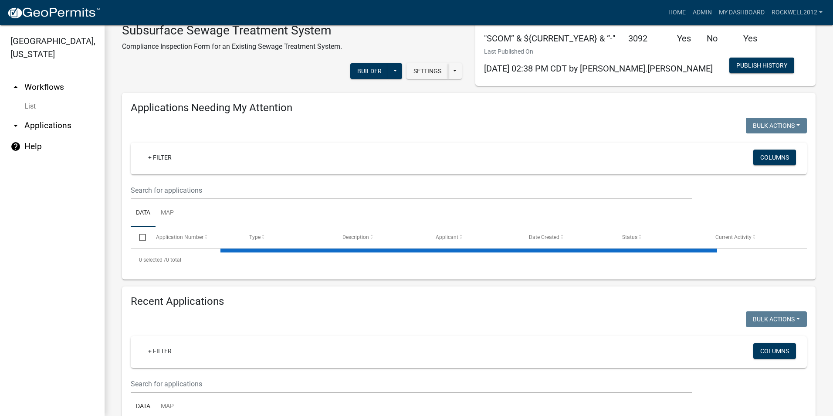
select select "1: 25"
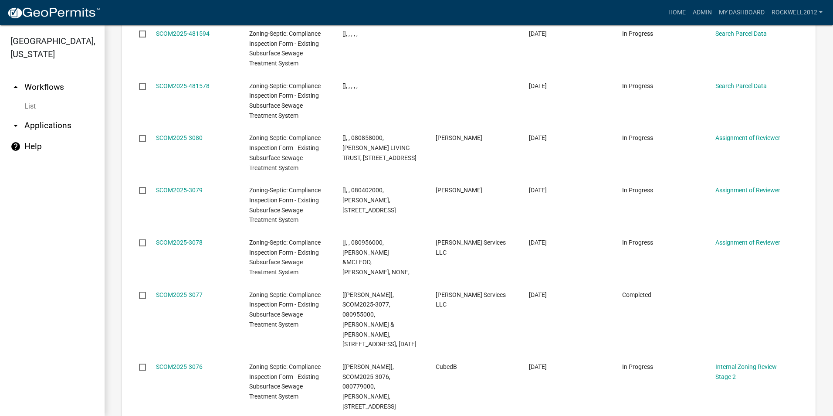
scroll to position [1651, 0]
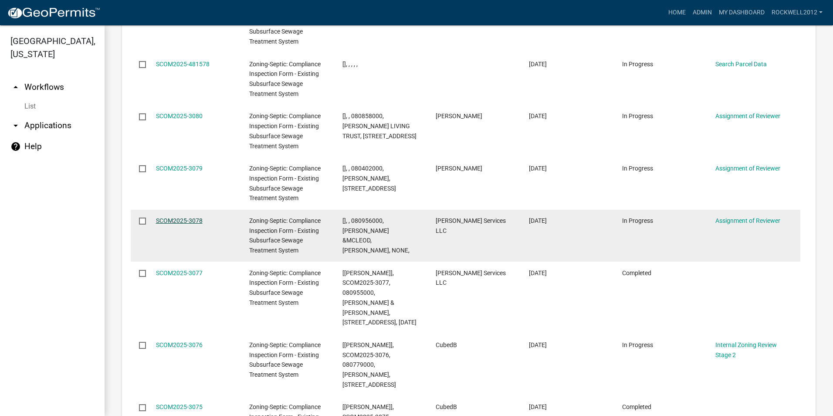
click at [173, 217] on link "SCOM2025-3078" at bounding box center [179, 220] width 47 height 7
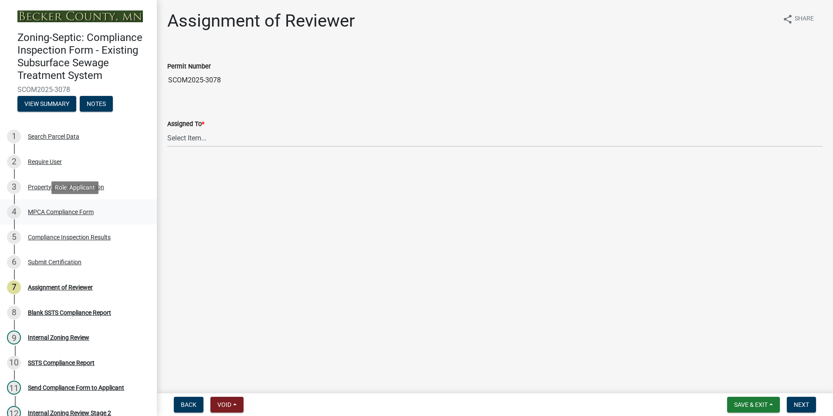
click at [53, 211] on div "MPCA Compliance Form" at bounding box center [61, 212] width 66 height 6
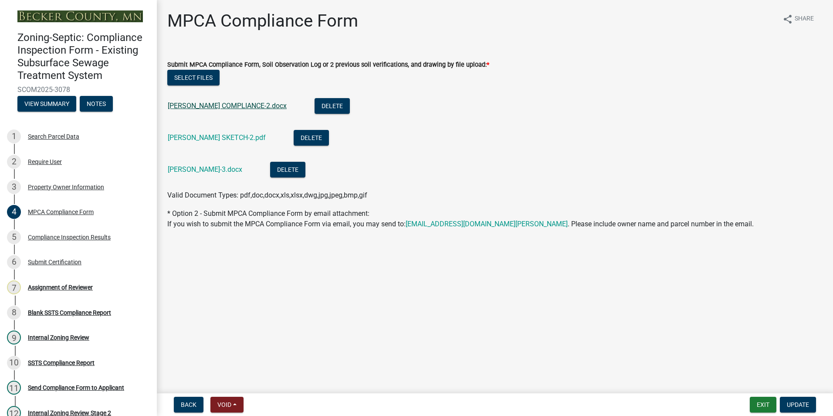
click at [227, 104] on link "[PERSON_NAME] COMPLIANCE-2.docx" at bounding box center [227, 106] width 119 height 8
click at [221, 135] on link "[PERSON_NAME] SKETCH-2.pdf" at bounding box center [217, 137] width 98 height 8
click at [203, 169] on link "[PERSON_NAME]-3.docx" at bounding box center [205, 169] width 75 height 8
click at [48, 285] on div "Assignment of Reviewer" at bounding box center [60, 287] width 65 height 6
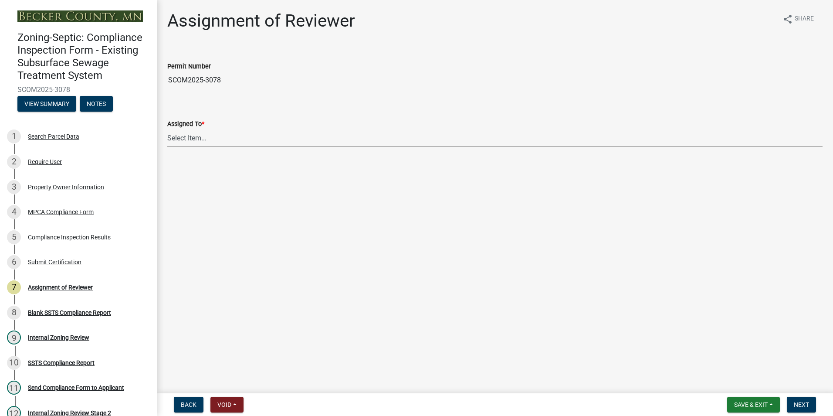
click at [173, 136] on select "Select Item... [PERSON_NAME] [PERSON_NAME] [PERSON_NAME] [PERSON_NAME] [PERSON_…" at bounding box center [494, 138] width 655 height 18
click at [167, 129] on select "Select Item... [PERSON_NAME] [PERSON_NAME] [PERSON_NAME] [PERSON_NAME] [PERSON_…" at bounding box center [494, 138] width 655 height 18
select select "0016247d-12af-40d0-8103-934796a3d230"
click at [797, 404] on span "Next" at bounding box center [801, 404] width 15 height 7
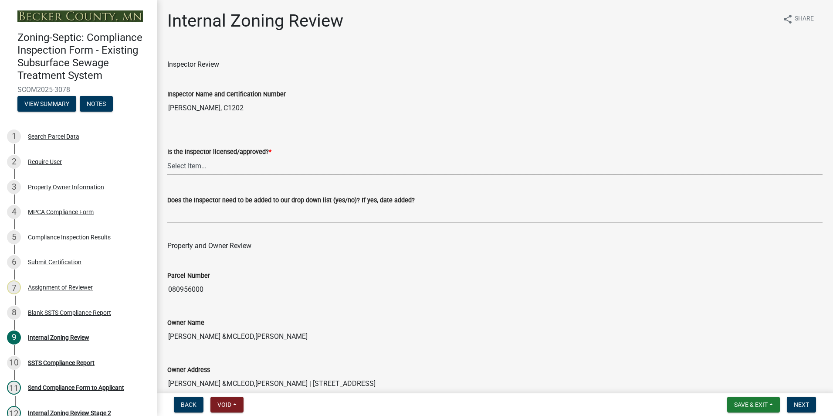
click at [181, 162] on select "Select Item... Yes No" at bounding box center [494, 166] width 655 height 18
click at [167, 157] on select "Select Item... Yes No" at bounding box center [494, 166] width 655 height 18
select select "7beb9ca5-c3cb-47d4-a805-1554d3173259"
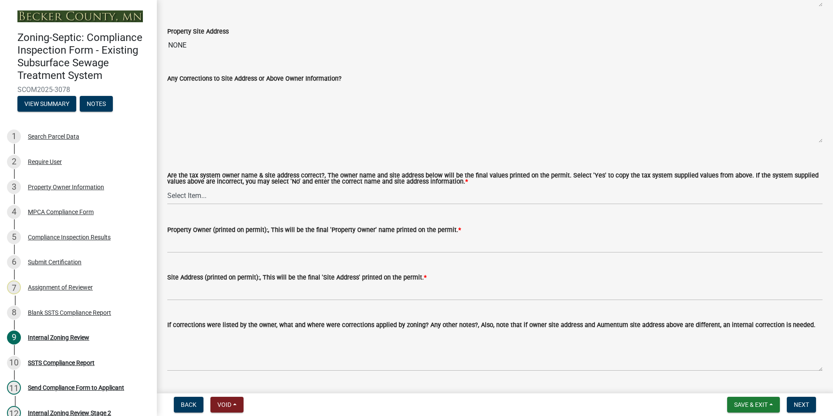
scroll to position [479, 0]
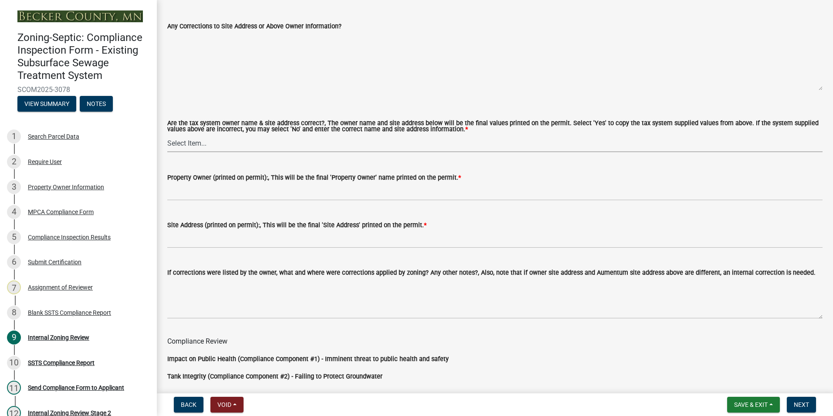
click at [183, 147] on select "Select Item... Yes No" at bounding box center [494, 143] width 655 height 18
click at [167, 135] on select "Select Item... Yes No" at bounding box center [494, 143] width 655 height 18
select select "f9f37200-9fc8-4e5e-9e7f-111cc9077d94"
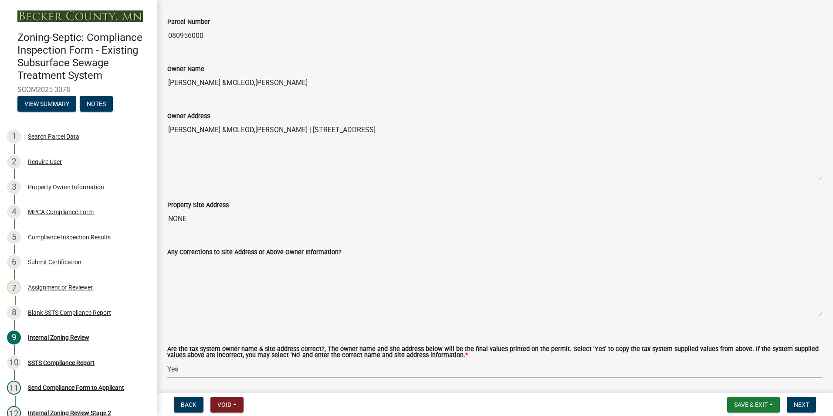
scroll to position [218, 0]
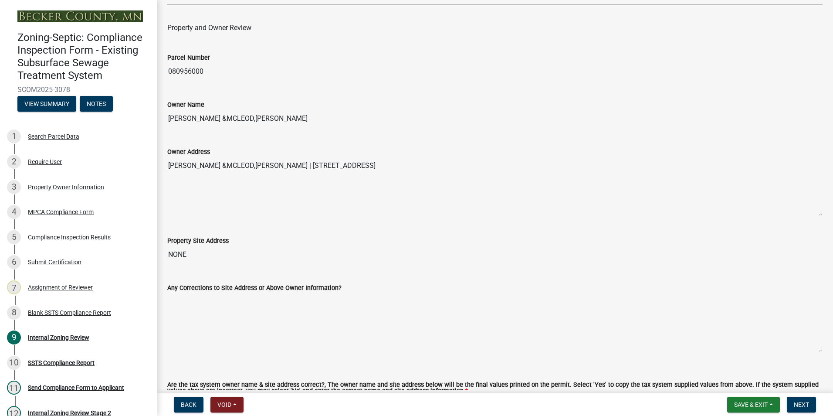
drag, startPoint x: 308, startPoint y: 112, endPoint x: 163, endPoint y: 108, distance: 144.3
click at [163, 108] on div "Owner Name [PERSON_NAME] &MCLEOD,[PERSON_NAME]" at bounding box center [495, 107] width 668 height 40
drag, startPoint x: 163, startPoint y: 108, endPoint x: 210, endPoint y: 119, distance: 48.2
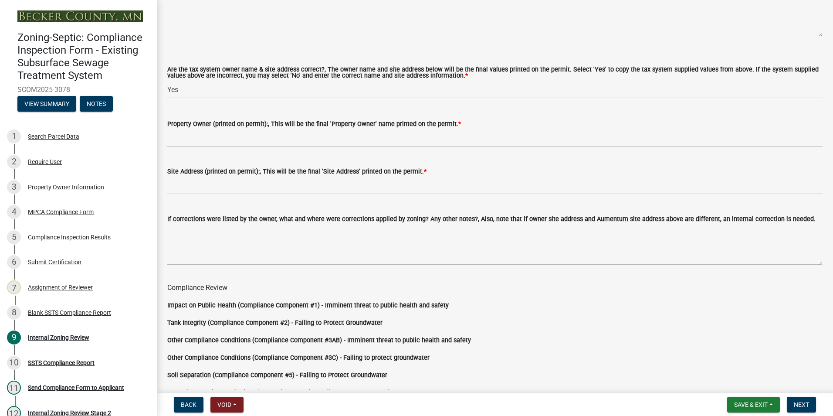
scroll to position [610, 0]
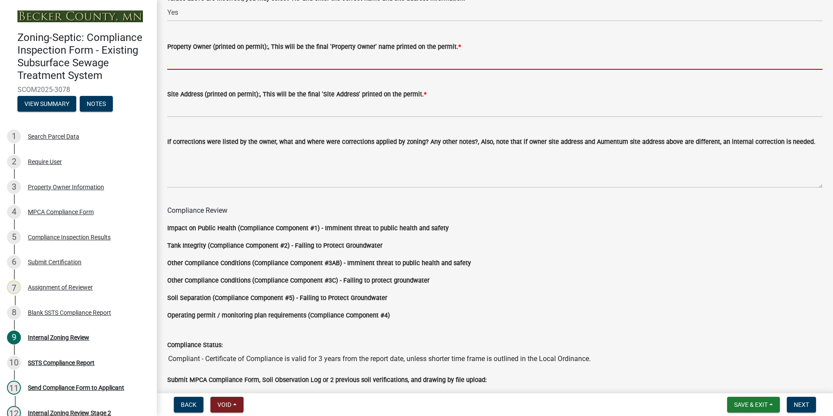
paste input "[PERSON_NAME] &MCLEOD,[PERSON_NAME]"
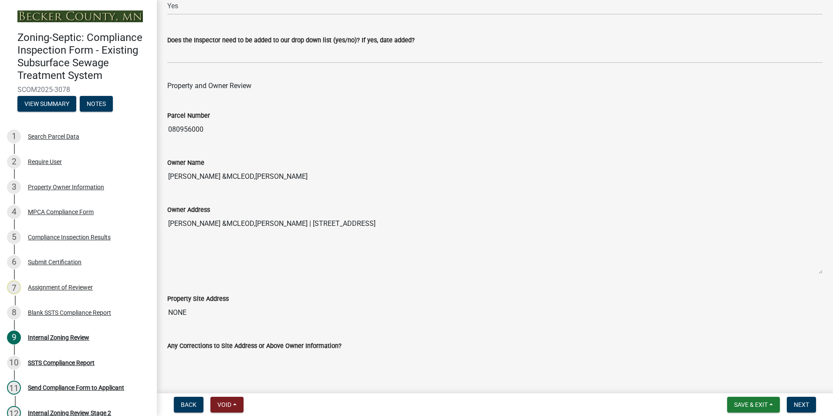
scroll to position [174, 0]
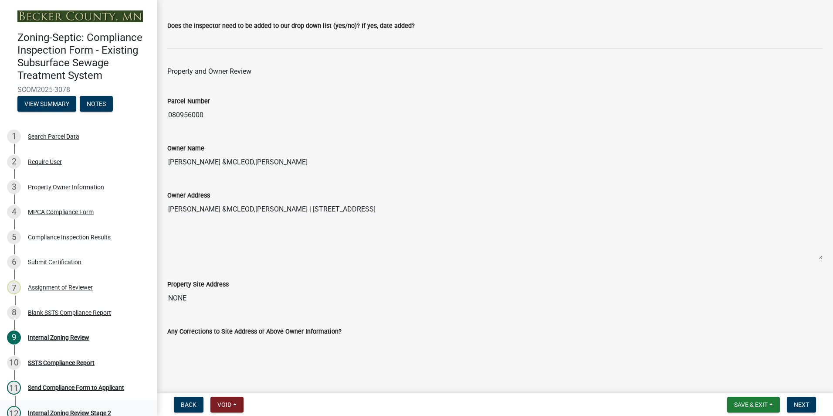
type input "[PERSON_NAME] &MCLEOD,[PERSON_NAME]"
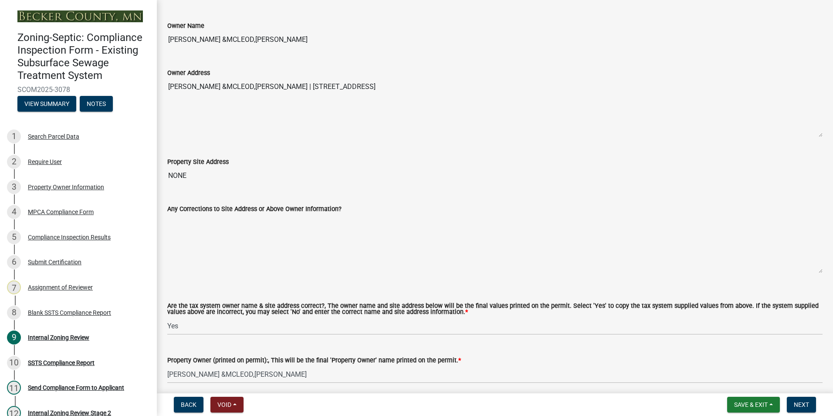
scroll to position [392, 0]
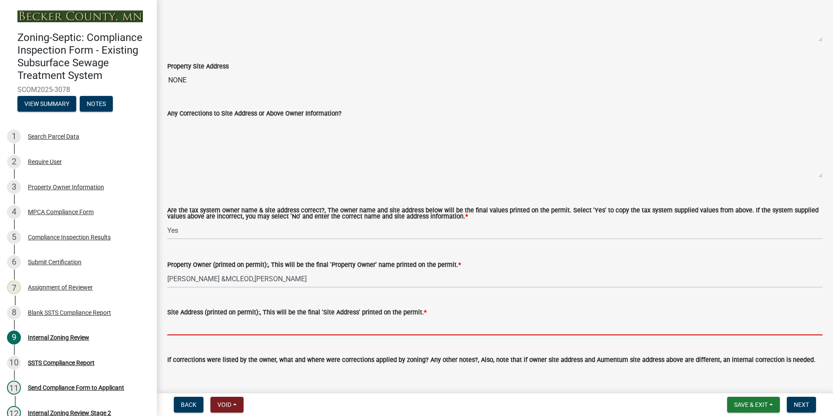
click at [180, 334] on input "Site Address (printed on permit):, This will be the final 'Site Address' printe…" at bounding box center [494, 326] width 655 height 18
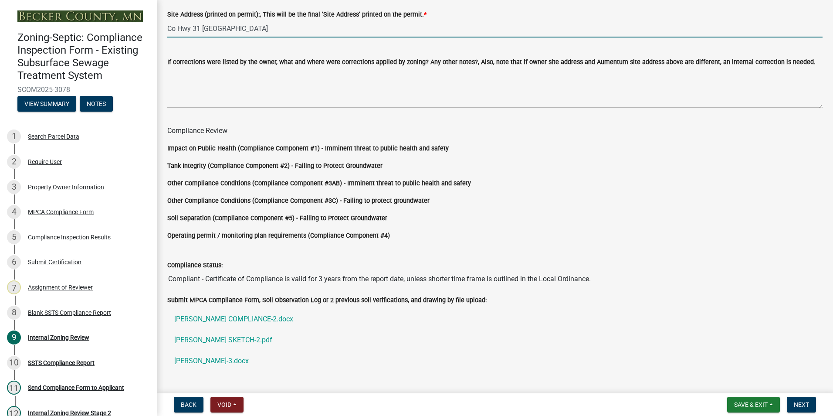
scroll to position [741, 0]
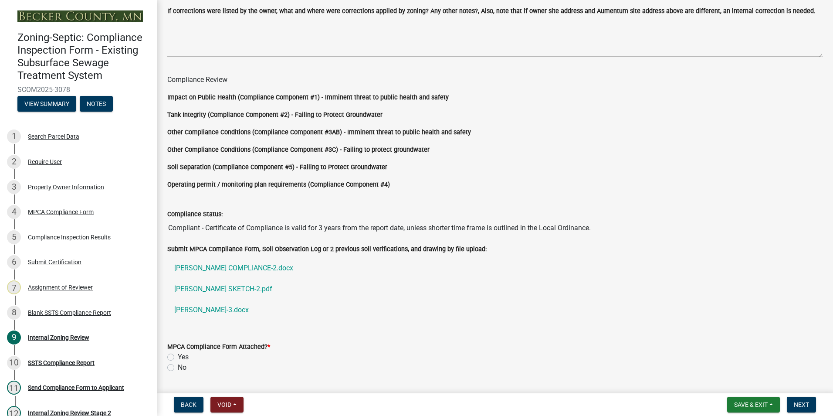
type input "Co Hwy 31 [GEOGRAPHIC_DATA]"
click at [178, 357] on label "Yes" at bounding box center [183, 357] width 11 height 10
click at [178, 357] on input "Yes" at bounding box center [181, 355] width 6 height 6
radio input "true"
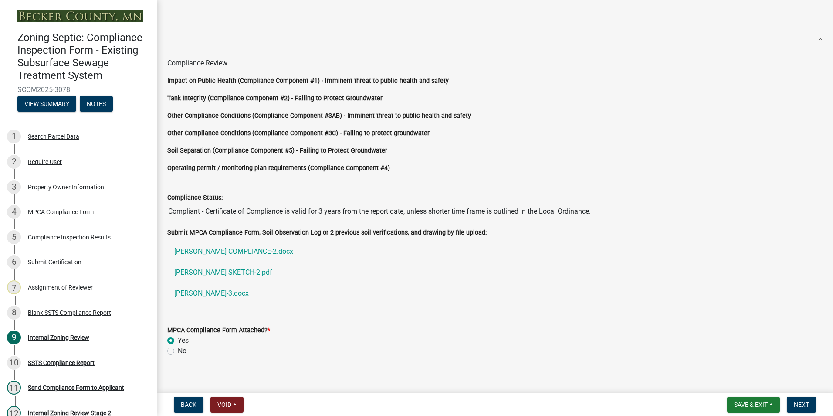
scroll to position [766, 0]
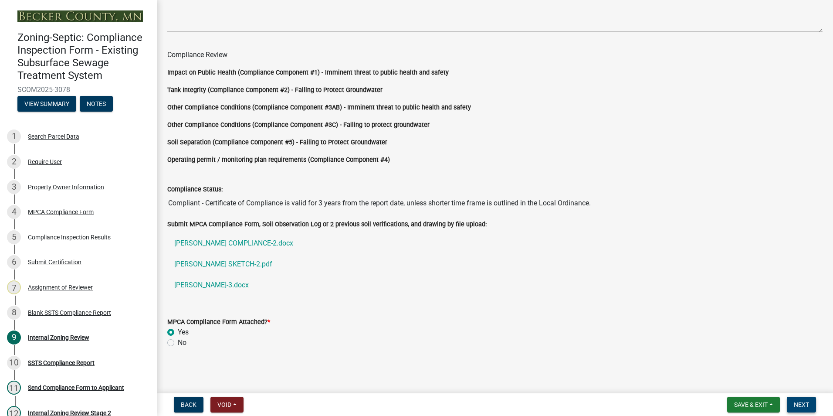
click at [802, 406] on span "Next" at bounding box center [801, 404] width 15 height 7
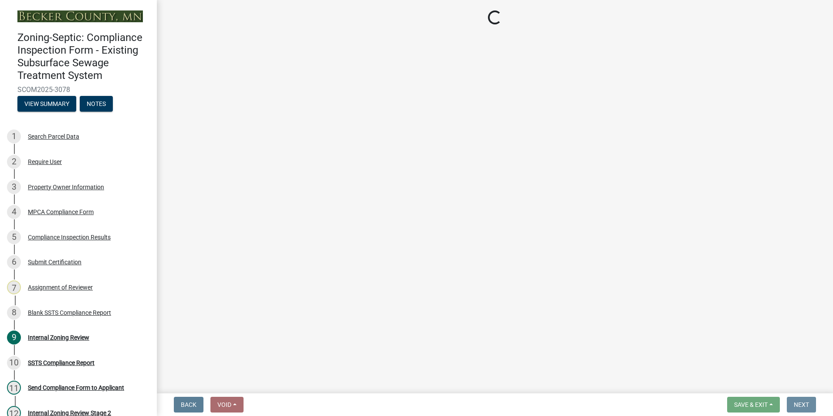
scroll to position [0, 0]
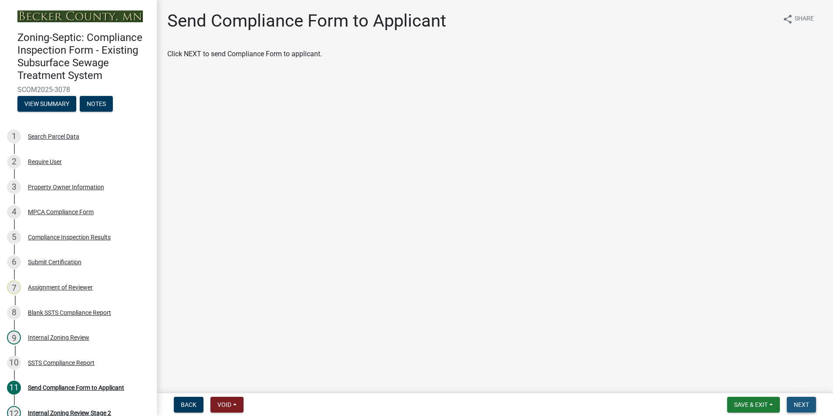
click at [802, 406] on span "Next" at bounding box center [801, 404] width 15 height 7
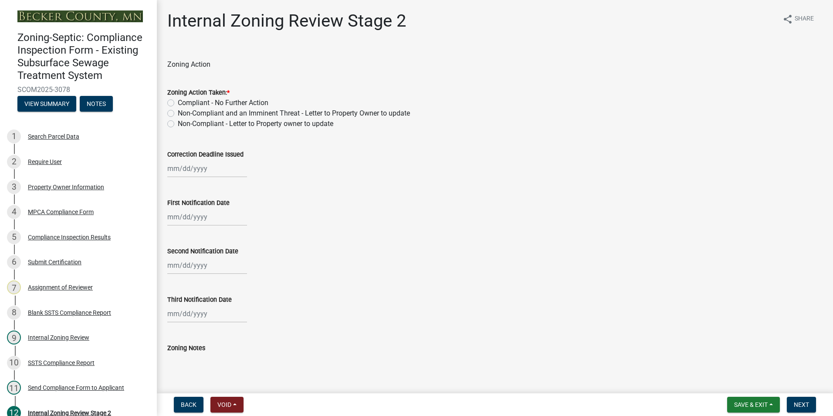
click at [178, 102] on label "Compliant - No Further Action" at bounding box center [223, 103] width 91 height 10
click at [178, 102] on input "Compliant - No Further Action" at bounding box center [181, 101] width 6 height 6
radio input "true"
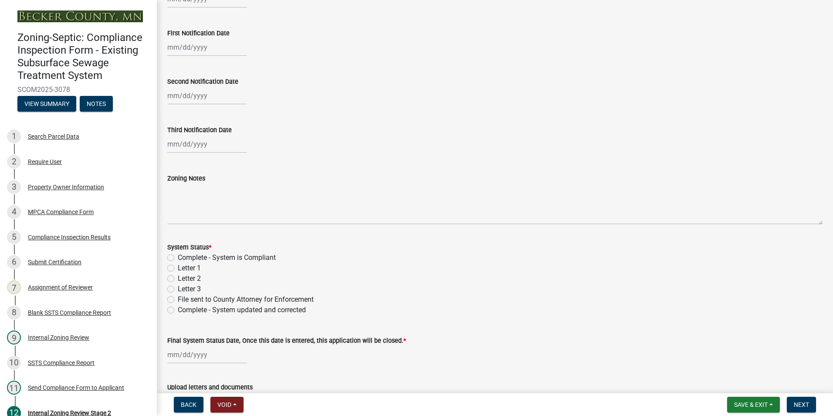
scroll to position [174, 0]
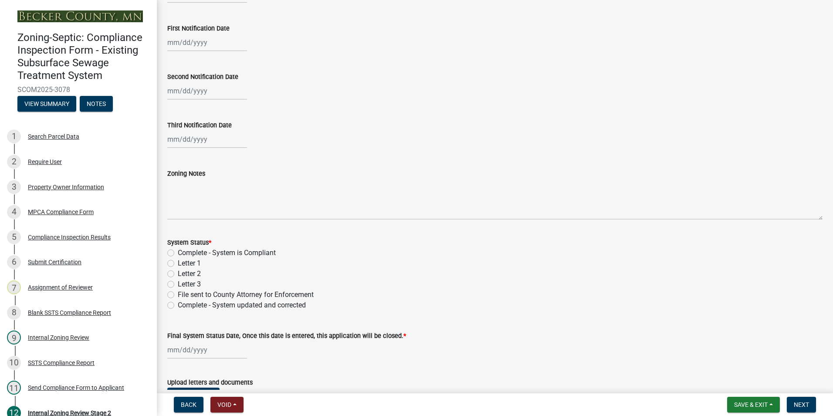
click at [178, 252] on label "Complete - System is Compliant" at bounding box center [227, 253] width 98 height 10
click at [178, 252] on input "Complete - System is Compliant" at bounding box center [181, 251] width 6 height 6
radio input "true"
click at [180, 349] on input "Final System Status Date, Once this date is entered, this application will be c…" at bounding box center [207, 350] width 80 height 18
select select "9"
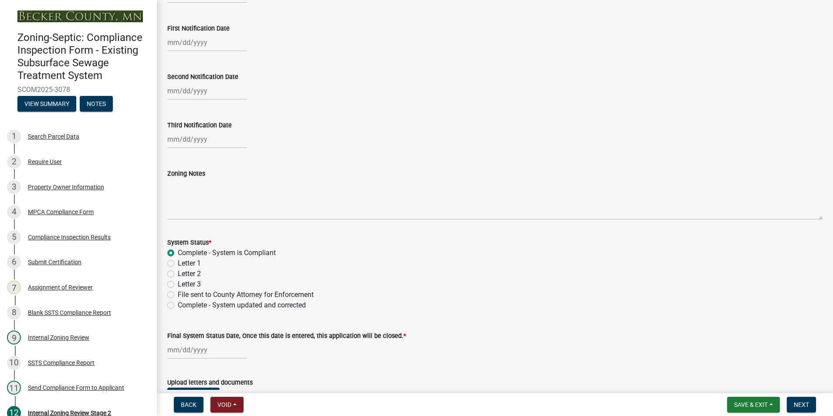
select select "2025"
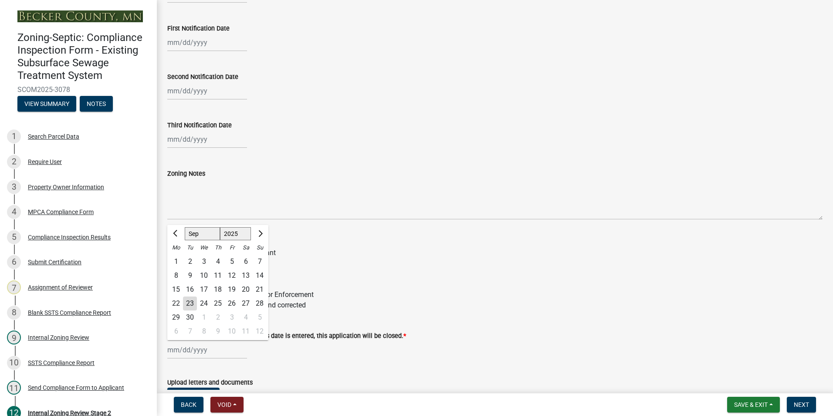
click at [191, 304] on div "23" at bounding box center [190, 303] width 14 height 14
type input "[DATE]"
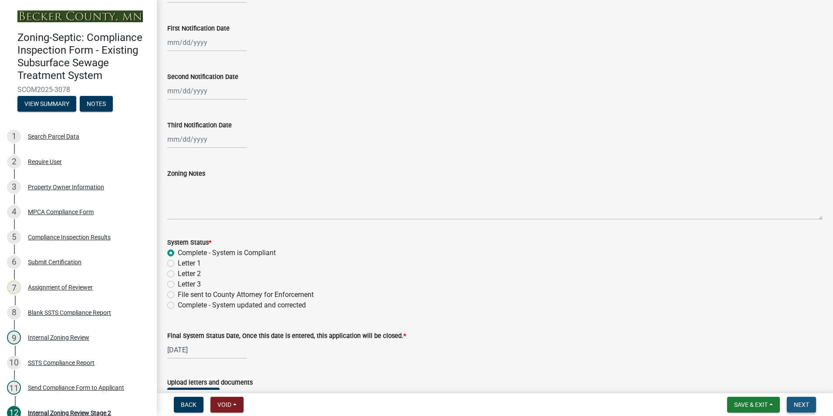
click at [806, 406] on span "Next" at bounding box center [801, 404] width 15 height 7
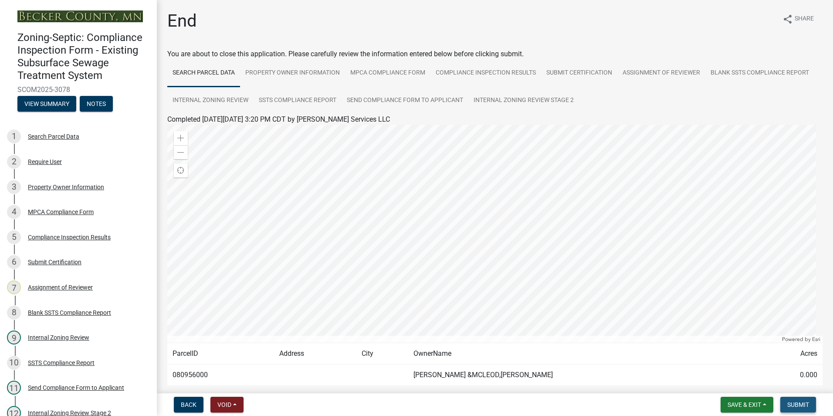
click at [806, 406] on span "Submit" at bounding box center [798, 404] width 22 height 7
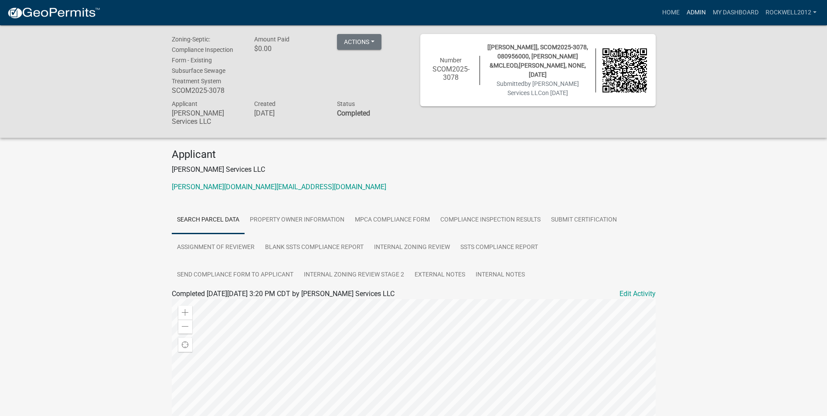
click at [691, 14] on link "Admin" at bounding box center [696, 12] width 26 height 17
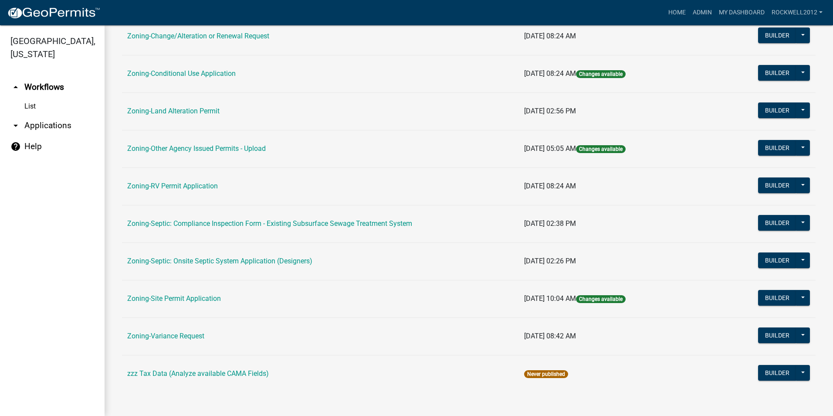
scroll to position [247, 0]
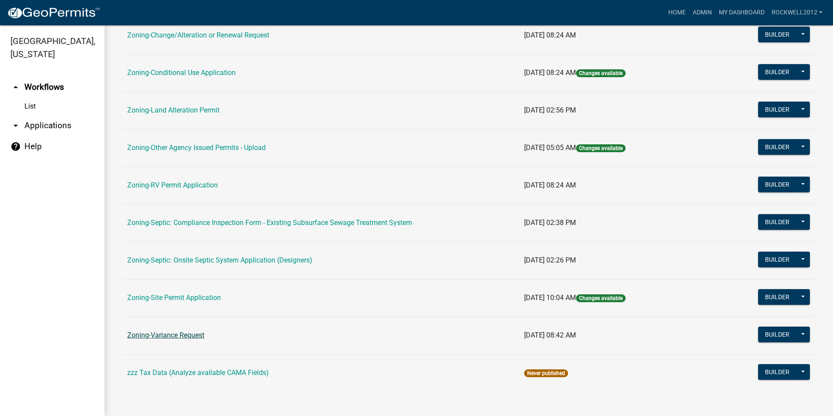
click at [166, 336] on link "Zoning-Variance Request" at bounding box center [165, 335] width 77 height 8
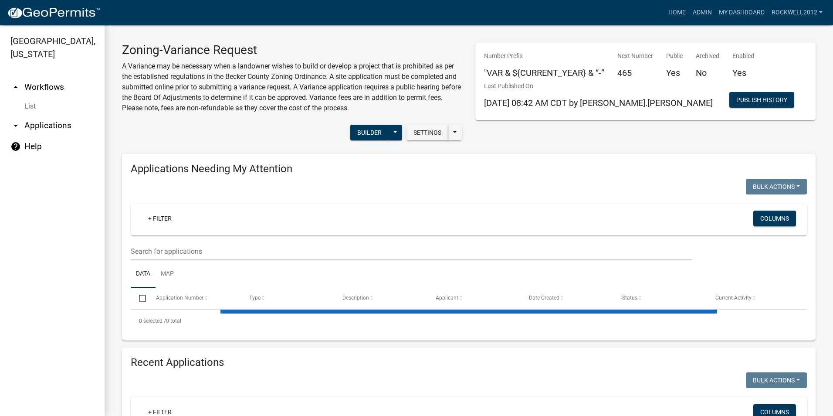
select select "1: 25"
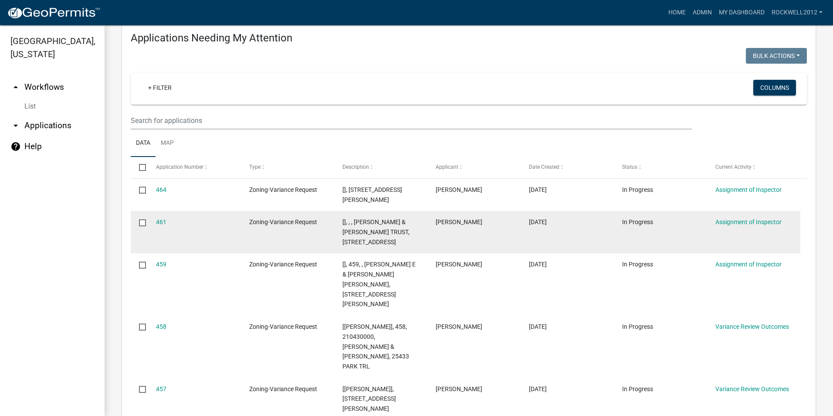
scroll to position [174, 0]
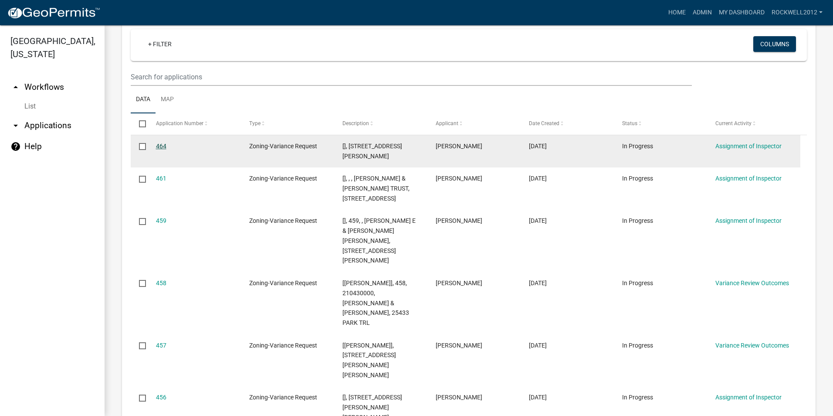
click at [160, 146] on link "464" at bounding box center [161, 145] width 10 height 7
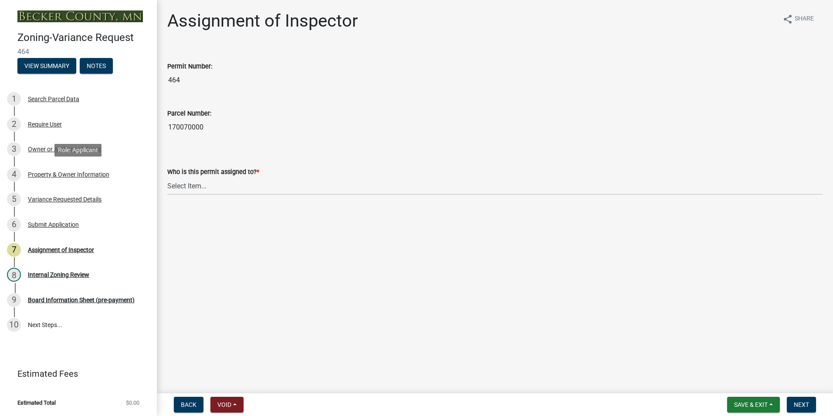
click at [61, 176] on div "Property & Owner Information" at bounding box center [68, 174] width 81 height 6
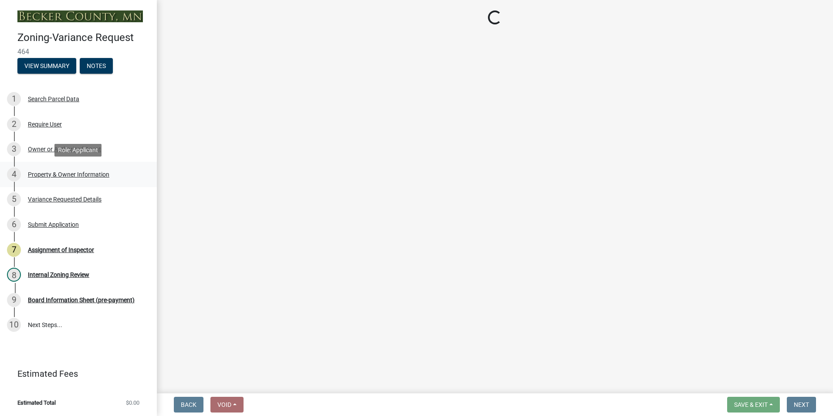
select select "1947af7b-3ff5-4e7a-b069-dc66c9987d53"
select select "90d9ef20-ac4b-4148-9027-57ce522bdd90"
select select "e1509b63-faad-48b6-a727-dce88822a300"
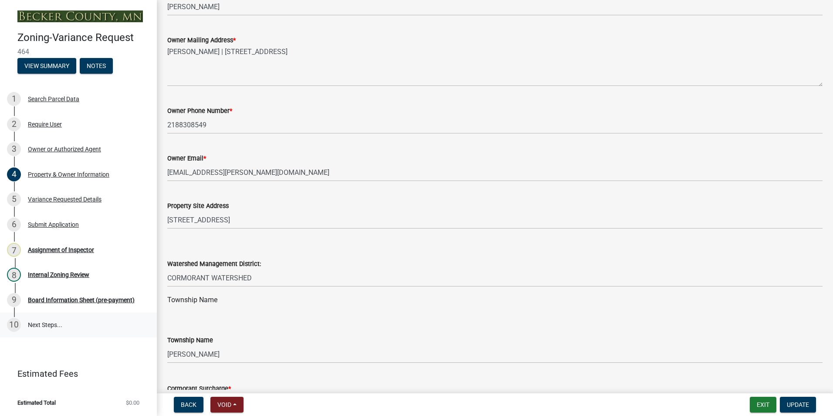
scroll to position [174, 0]
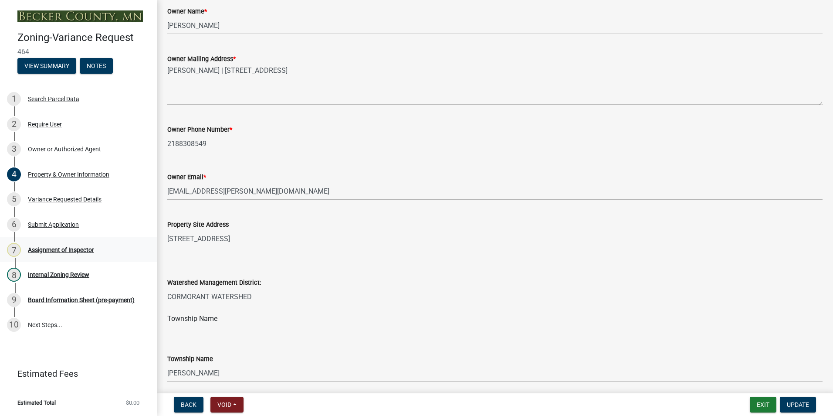
click at [67, 248] on div "Assignment of Inspector" at bounding box center [61, 250] width 66 height 6
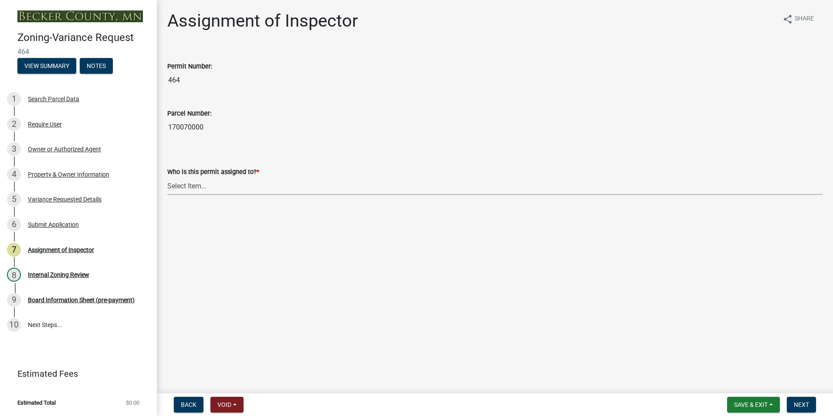
click at [179, 187] on select "Select Item... [PERSON_NAME] [PERSON_NAME] [PERSON_NAME] [PERSON_NAME] [PERSON_…" at bounding box center [494, 186] width 655 height 18
click at [167, 177] on select "Select Item... [PERSON_NAME] [PERSON_NAME] [PERSON_NAME] [PERSON_NAME] [PERSON_…" at bounding box center [494, 186] width 655 height 18
select select "0016247d-12af-40d0-8103-934796a3d230"
click at [805, 404] on span "Next" at bounding box center [801, 404] width 15 height 7
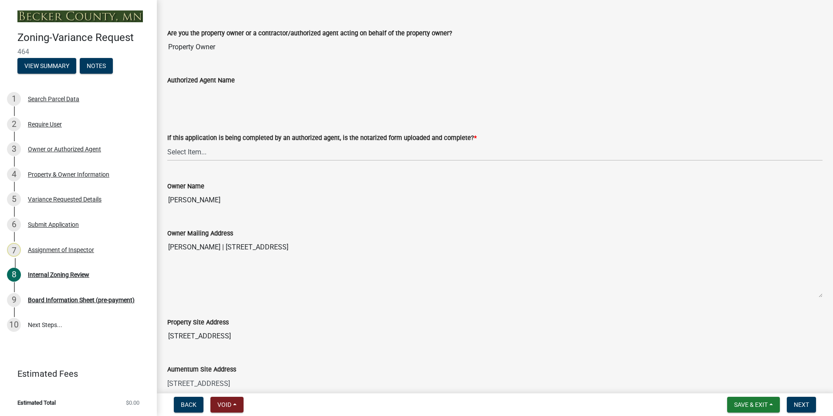
scroll to position [174, 0]
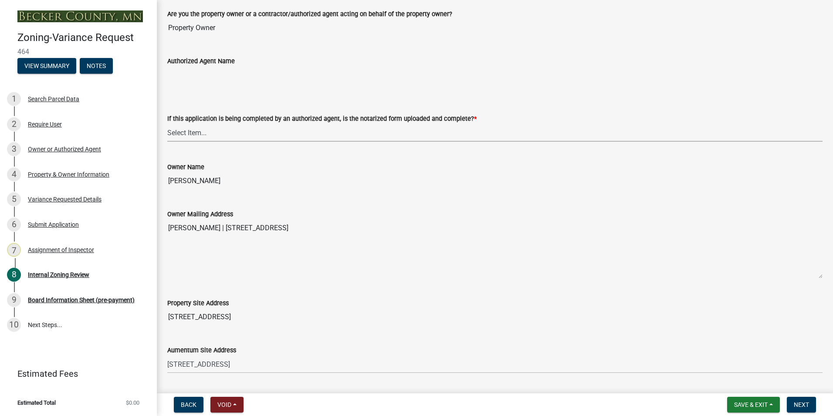
click at [176, 133] on select "Select Item... Yes No N/A" at bounding box center [494, 133] width 655 height 18
click at [167, 124] on select "Select Item... Yes No N/A" at bounding box center [494, 133] width 655 height 18
select select "b64156d9-fa44-4416-bc38-d757b052a9cf"
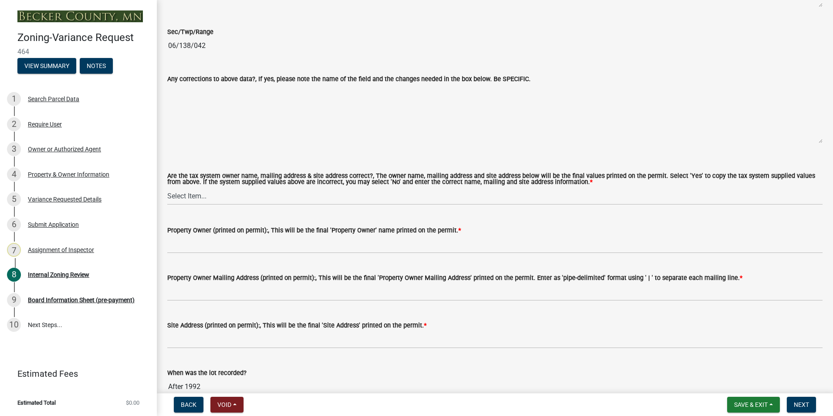
scroll to position [697, 0]
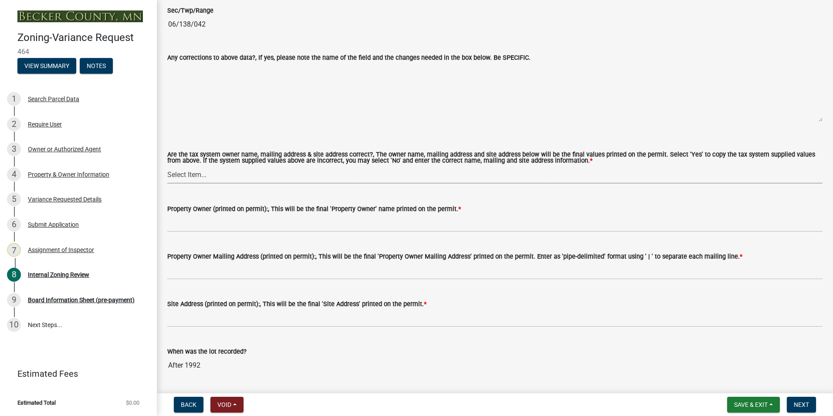
click at [180, 177] on select "Select Item... Yes No" at bounding box center [494, 175] width 655 height 18
click at [167, 166] on select "Select Item... Yes No" at bounding box center [494, 175] width 655 height 18
select select "5f5e855c-21f5-42f8-adf6-1036bf7d34a2"
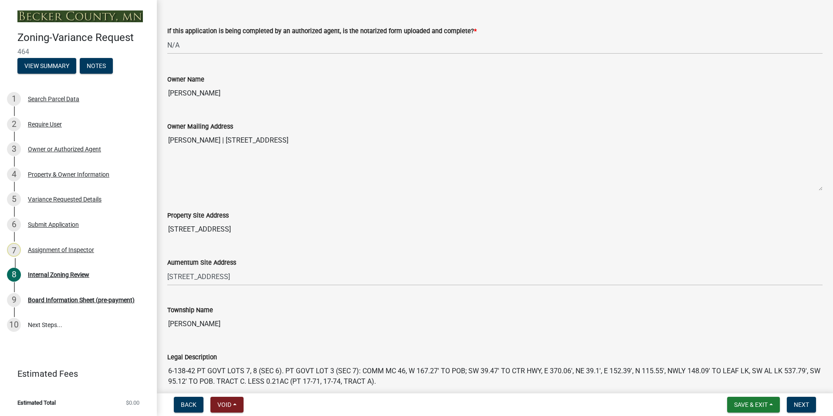
scroll to position [261, 0]
drag, startPoint x: 234, startPoint y: 90, endPoint x: 162, endPoint y: 88, distance: 71.9
click at [162, 88] on div "Owner Name [PERSON_NAME]" at bounding box center [495, 82] width 668 height 40
drag, startPoint x: 163, startPoint y: 85, endPoint x: 182, endPoint y: 89, distance: 19.6
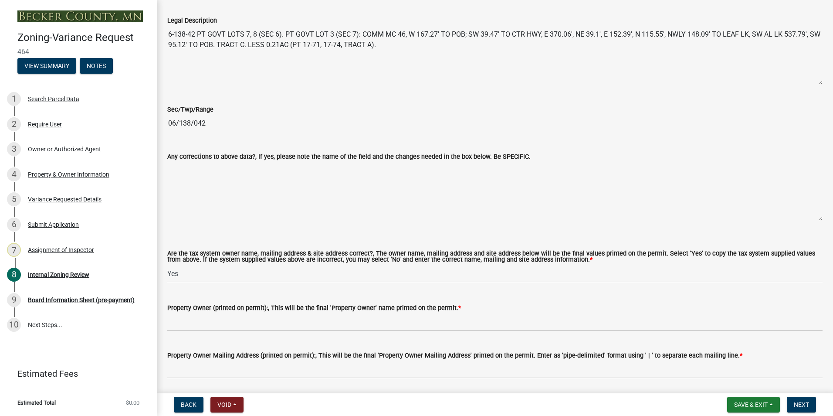
scroll to position [610, 0]
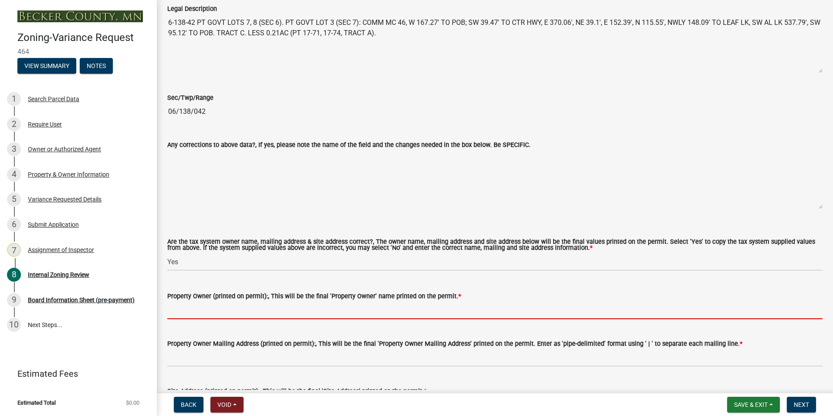
paste input "[PERSON_NAME]"
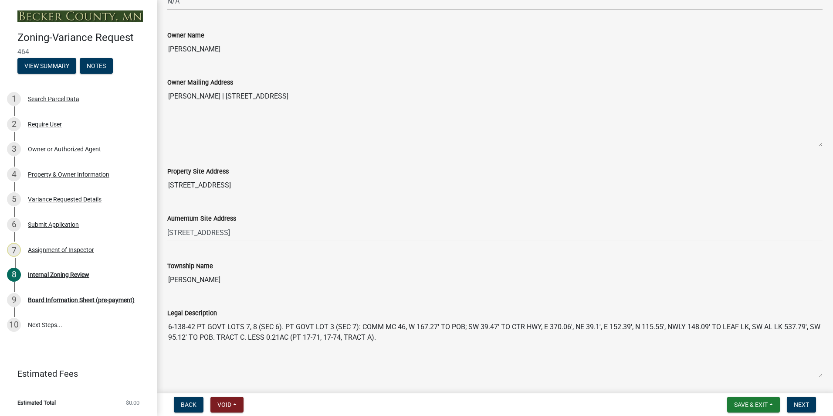
scroll to position [305, 0]
type input "[PERSON_NAME]"
drag, startPoint x: 349, startPoint y: 97, endPoint x: 233, endPoint y: 91, distance: 116.1
click at [233, 91] on textarea "[PERSON_NAME] | [STREET_ADDRESS]" at bounding box center [494, 117] width 655 height 59
drag, startPoint x: 233, startPoint y: 91, endPoint x: 272, endPoint y: 98, distance: 39.8
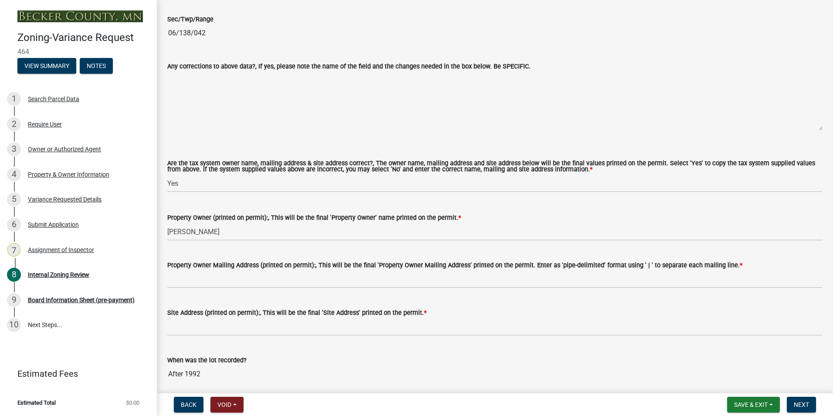
scroll to position [784, 0]
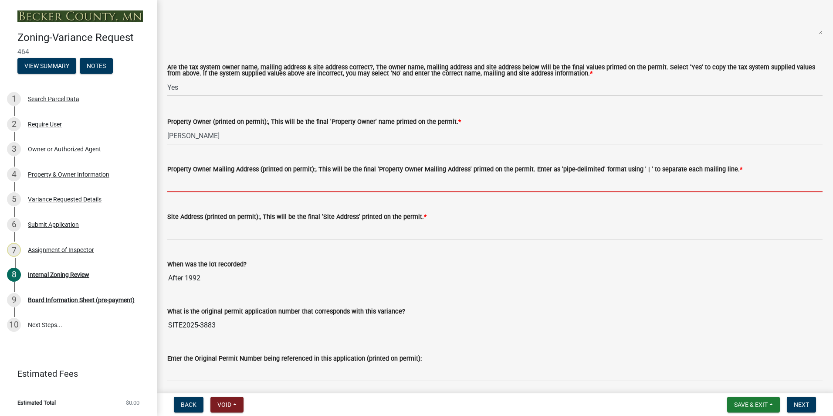
paste input "[STREET_ADDRESS]"
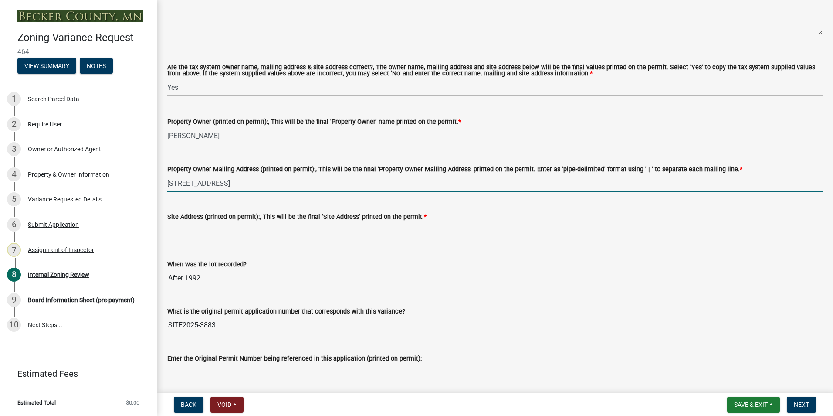
click at [223, 184] on input "[STREET_ADDRESS]" at bounding box center [494, 183] width 655 height 18
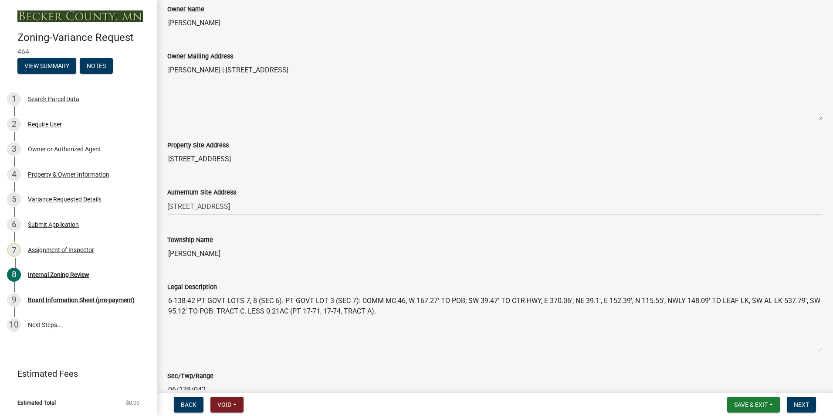
scroll to position [261, 0]
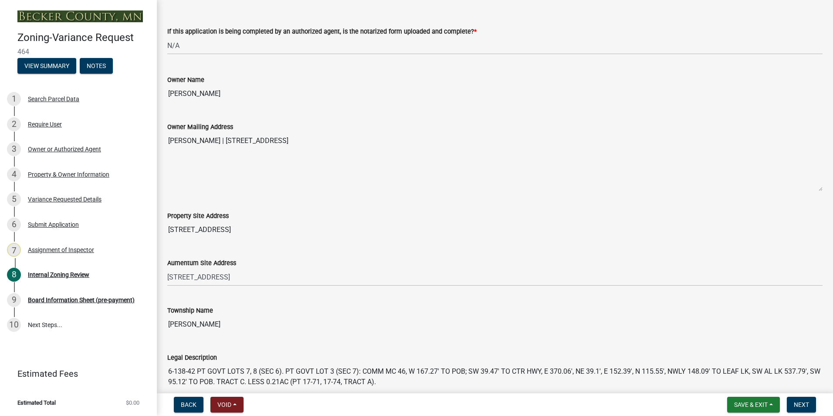
type input "[STREET_ADDRESS]"
click at [221, 226] on input "[STREET_ADDRESS]" at bounding box center [494, 229] width 655 height 17
drag, startPoint x: 229, startPoint y: 231, endPoint x: 161, endPoint y: 227, distance: 67.7
click at [161, 227] on div "Property Site Address [STREET_ADDRESS]" at bounding box center [495, 218] width 668 height 40
drag, startPoint x: 161, startPoint y: 227, endPoint x: 193, endPoint y: 227, distance: 31.8
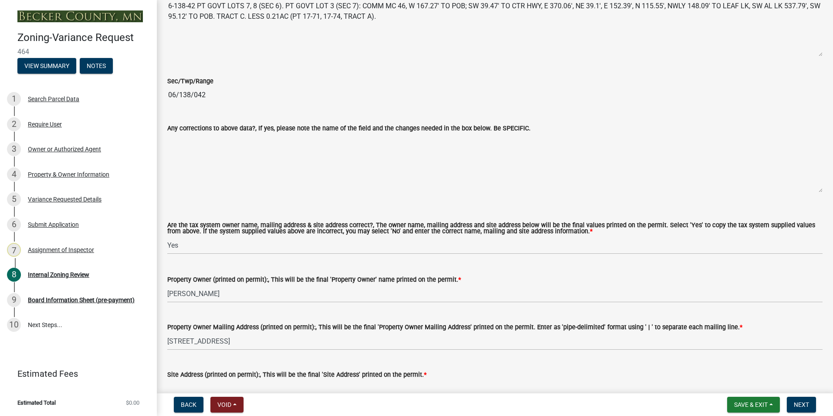
scroll to position [654, 0]
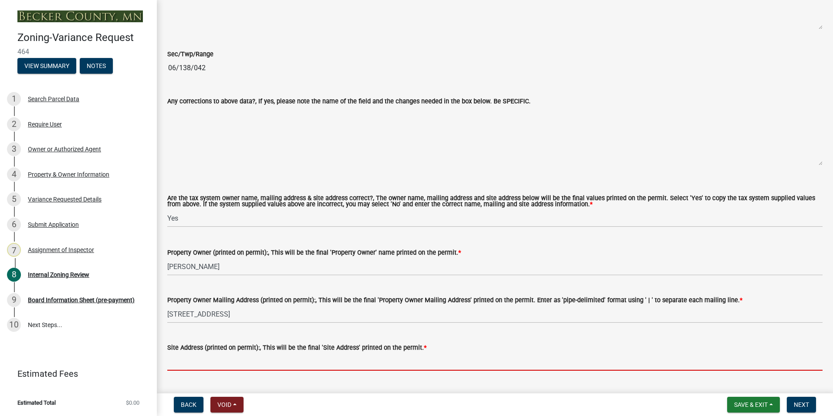
paste input "[STREET_ADDRESS]"
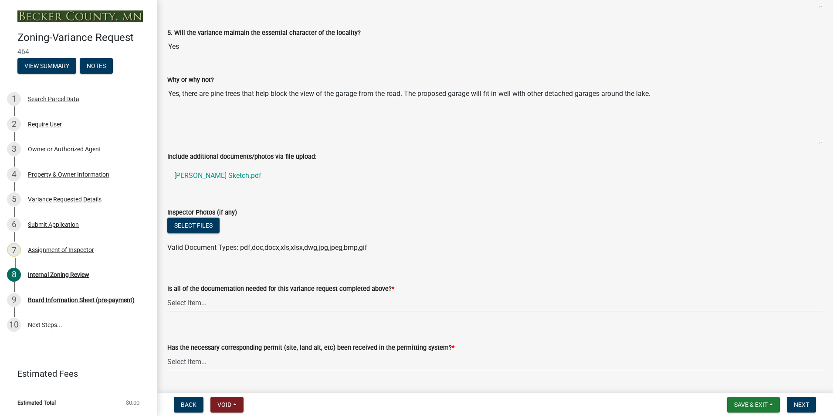
scroll to position [2963, 0]
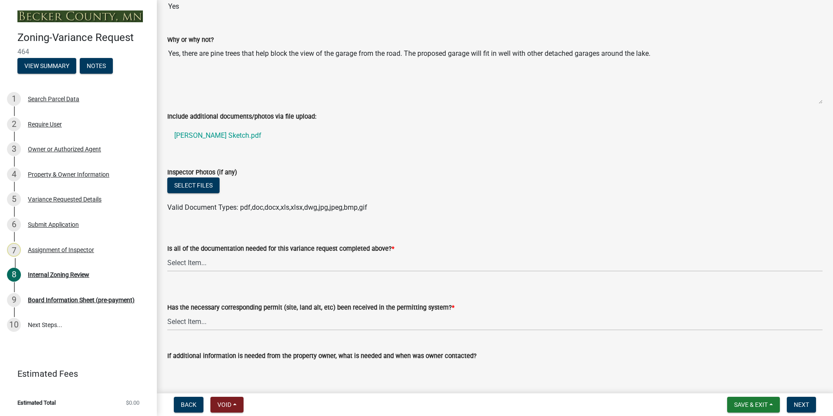
type input "[STREET_ADDRESS]"
click at [188, 261] on select "Select Item... Yes No" at bounding box center [494, 263] width 655 height 18
click at [167, 254] on select "Select Item... Yes No" at bounding box center [494, 263] width 655 height 18
select select "b8aebb6b-597c-43cf-abfc-7c5f20ed0157"
click at [192, 322] on select "Select Item... Yes No" at bounding box center [494, 321] width 655 height 18
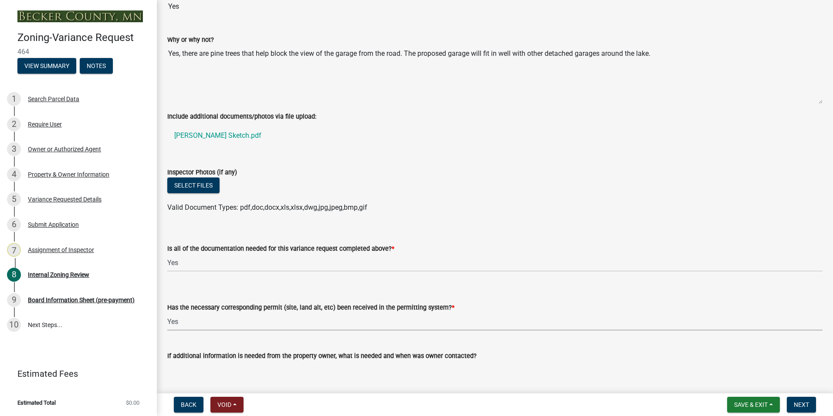
click at [167, 313] on select "Select Item... Yes No" at bounding box center [494, 321] width 655 height 18
select select "72196157-b4c8-4cec-9ec1-b72dcd6934d7"
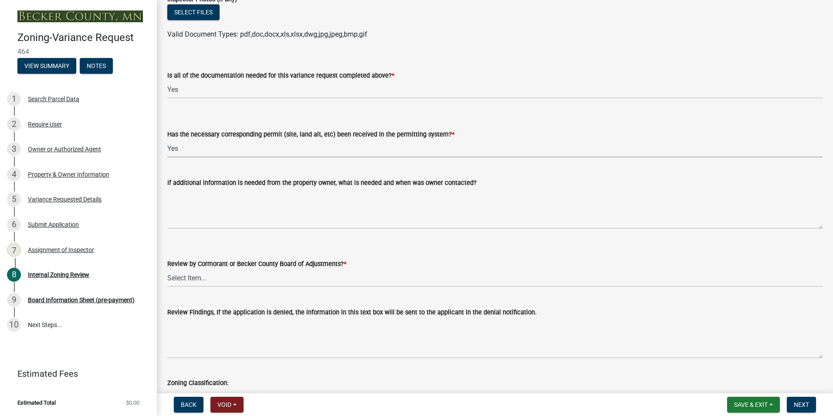
scroll to position [3138, 0]
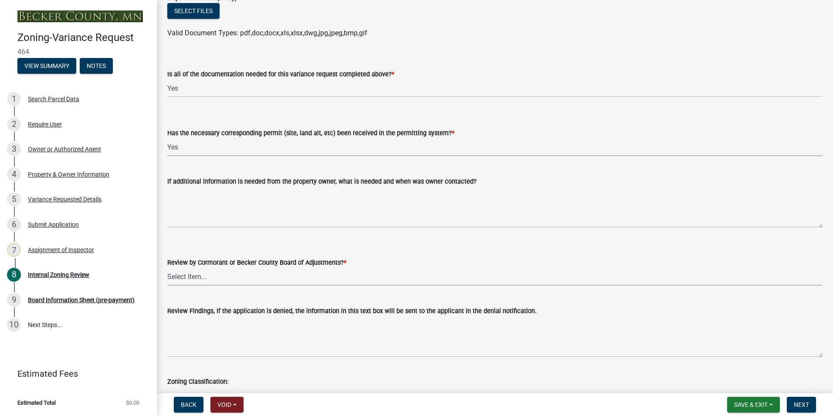
click at [185, 279] on select "Select Item... Becker County Board of Adjustments Cormorant Board of Adjustments" at bounding box center [494, 277] width 655 height 18
click at [167, 268] on select "Select Item... Becker County Board of Adjustments Cormorant Board of Adjustments" at bounding box center [494, 277] width 655 height 18
select select "2f26a2b3-76d0-4d49-8911-af712b8c1733"
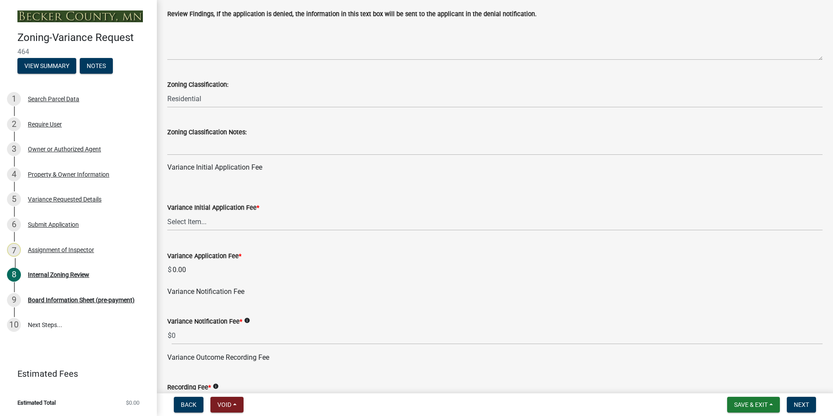
scroll to position [3443, 0]
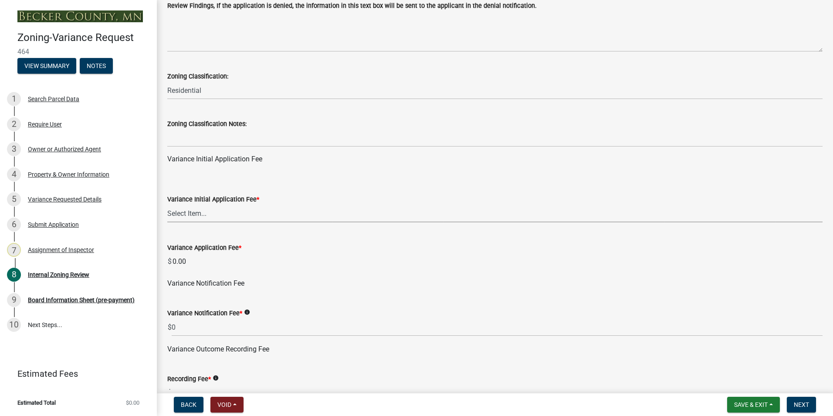
click at [185, 215] on select "Select Item... Agricultural or Residential: $200 Commercial or Industrial: $300" at bounding box center [494, 213] width 655 height 18
click at [167, 205] on select "Select Item... Agricultural or Residential: $200 Commercial or Industrial: $300" at bounding box center [494, 213] width 655 height 18
select select "901a76ad-31ef-422f-92de-172bc495cbc8"
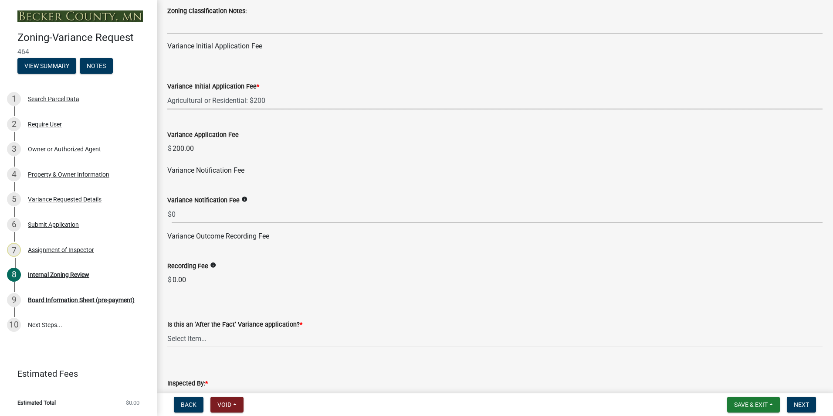
scroll to position [3573, 0]
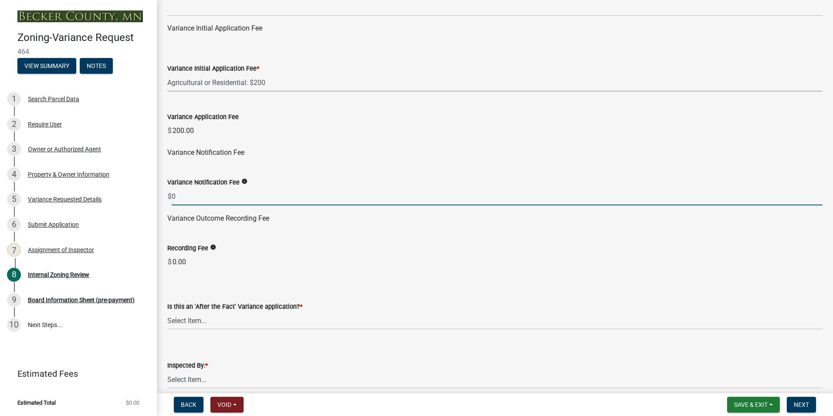
click at [176, 195] on input "0" at bounding box center [497, 196] width 651 height 18
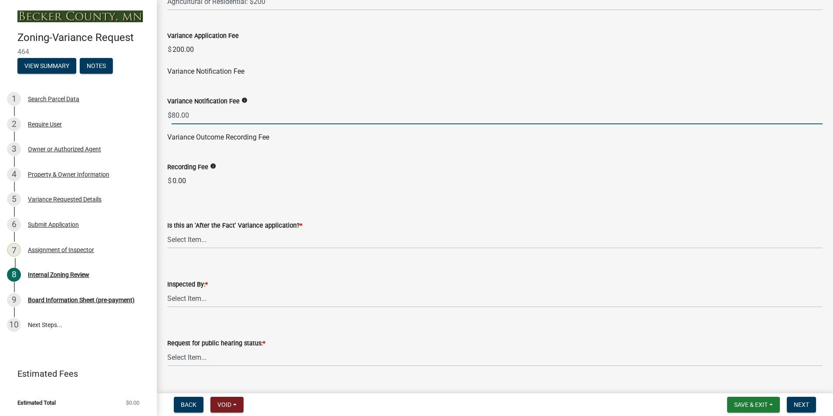
scroll to position [3673, 0]
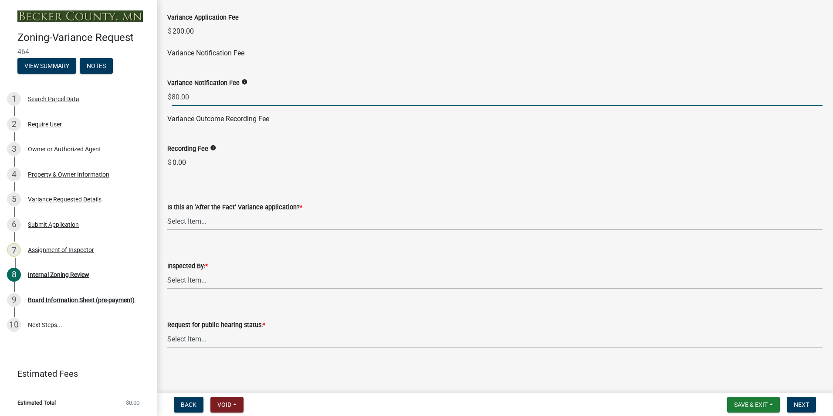
type input "80.00"
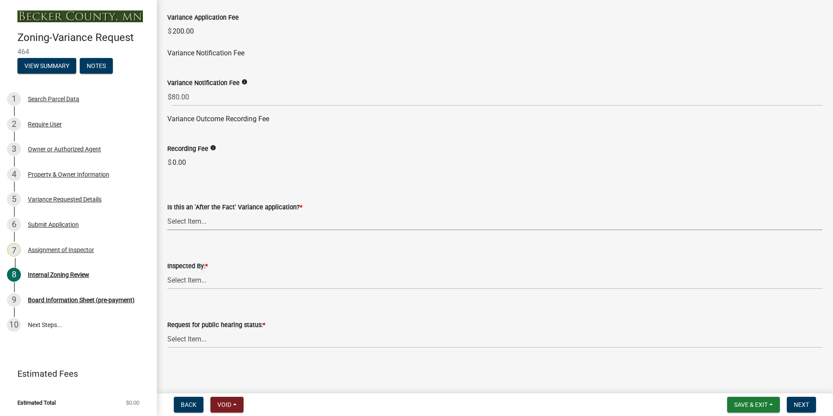
click at [180, 224] on select "Select Item... Yes No" at bounding box center [494, 221] width 655 height 18
click at [167, 212] on select "Select Item... Yes No" at bounding box center [494, 221] width 655 height 18
select select "dde1c2ec-1cb4-4ca2-89d6-22d65f04e2eb"
click at [187, 278] on select "Select Item... [PERSON_NAME] [PERSON_NAME] [PERSON_NAME] [PERSON_NAME] [PERSON_…" at bounding box center [494, 280] width 655 height 18
click at [167, 271] on select "Select Item... [PERSON_NAME] [PERSON_NAME] [PERSON_NAME] [PERSON_NAME] [PERSON_…" at bounding box center [494, 280] width 655 height 18
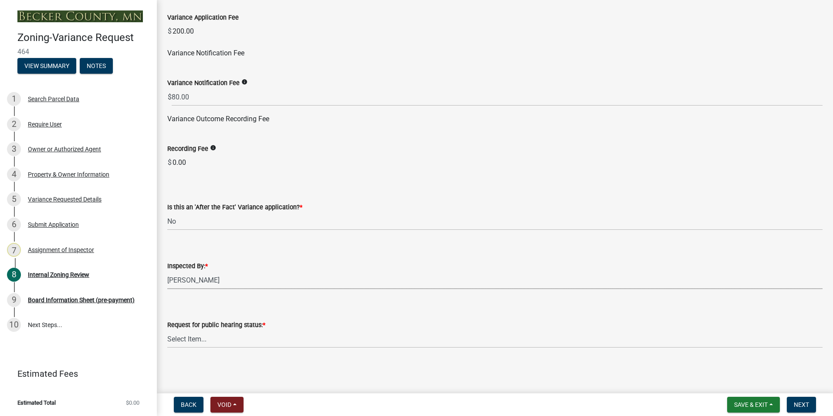
select select "0016247d-12af-40d0-8103-934796a3d230"
click at [173, 338] on select "Select Item... Accepted Denied" at bounding box center [494, 339] width 655 height 18
click at [167, 330] on select "Select Item... Accepted Denied" at bounding box center [494, 339] width 655 height 18
select select "515e955d-540a-4f4d-a84a-4e14a5483136"
click at [793, 407] on button "Next" at bounding box center [801, 405] width 29 height 16
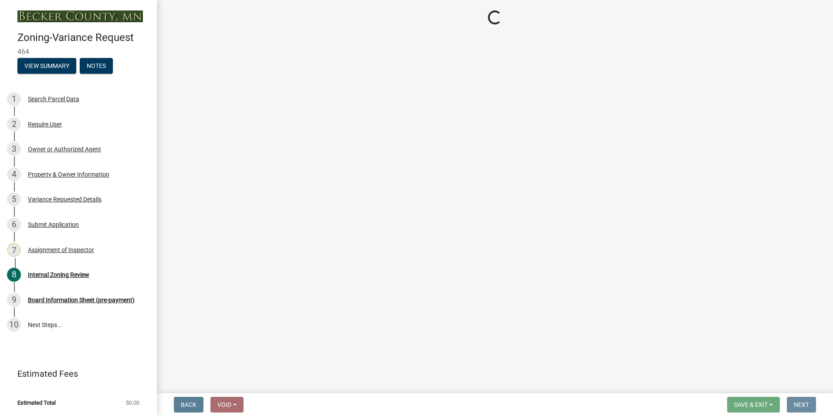
scroll to position [0, 0]
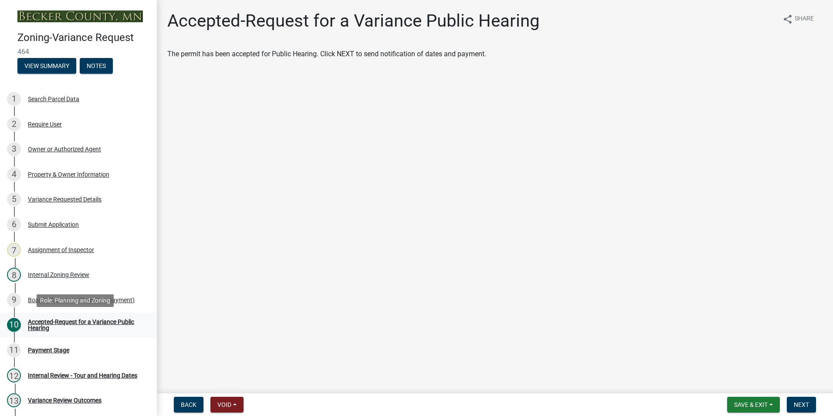
click at [73, 319] on div "Accepted-Request for a Variance Public Hearing" at bounding box center [85, 325] width 115 height 12
click at [803, 406] on span "Next" at bounding box center [801, 404] width 15 height 7
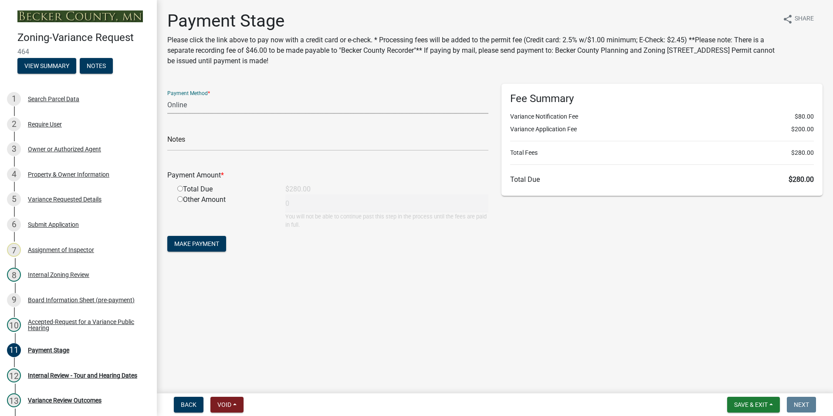
click at [180, 107] on select "Credit Card POS Check Cash Online" at bounding box center [327, 105] width 321 height 18
select select "1: 0"
click at [167, 96] on select "Credit Card POS Check Cash Online" at bounding box center [327, 105] width 321 height 18
click at [210, 137] on input "text" at bounding box center [327, 142] width 321 height 18
type input "3842"
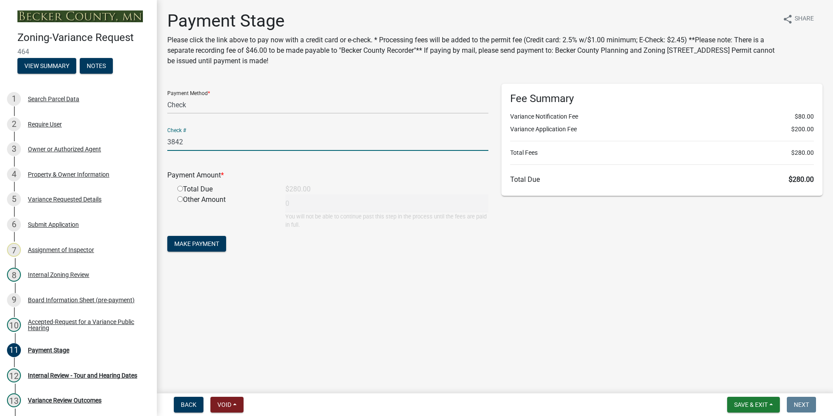
click at [180, 189] on input "radio" at bounding box center [180, 189] width 6 height 6
radio input "true"
type input "280"
click at [197, 245] on span "Make Payment" at bounding box center [196, 243] width 45 height 7
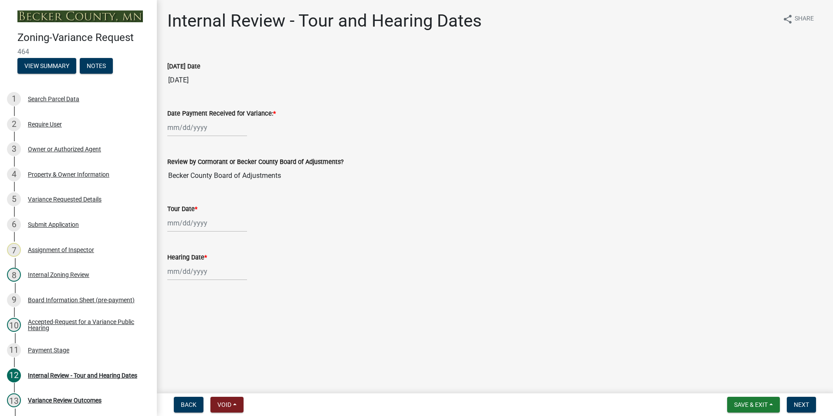
select select "9"
select select "2025"
click at [186, 128] on div "[PERSON_NAME] Feb Mar Apr [PERSON_NAME][DATE] Oct Nov [DATE] 1526 1527 1528 152…" at bounding box center [207, 128] width 80 height 18
click at [188, 214] on div "23" at bounding box center [190, 216] width 14 height 14
type input "[DATE]"
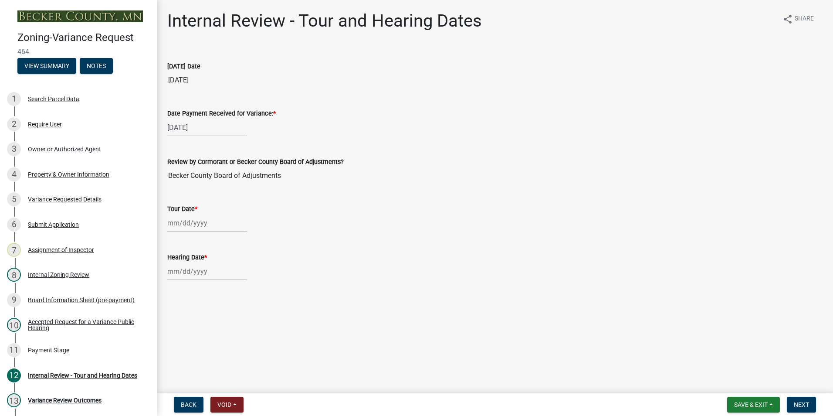
select select "9"
select select "2025"
click at [176, 223] on div "[PERSON_NAME] Feb Mar Apr [PERSON_NAME][DATE] Oct Nov [DATE] 1526 1527 1528 152…" at bounding box center [207, 223] width 80 height 18
click at [257, 242] on span "Next month" at bounding box center [259, 241] width 7 height 7
select select "10"
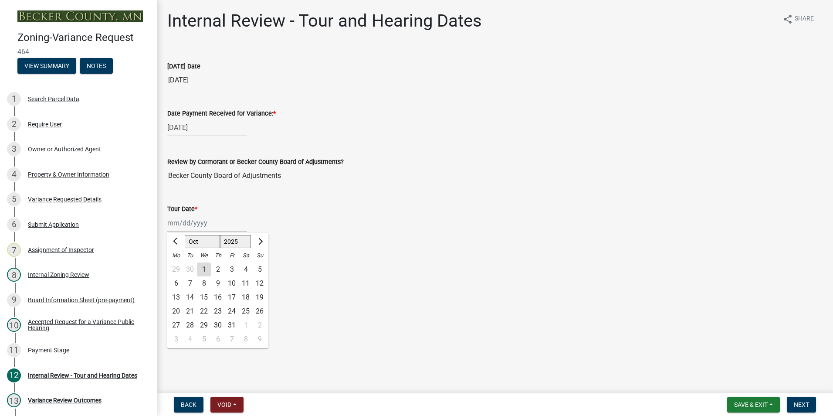
click at [219, 269] on div "2" at bounding box center [218, 269] width 14 height 14
type input "[DATE]"
select select "9"
select select "2025"
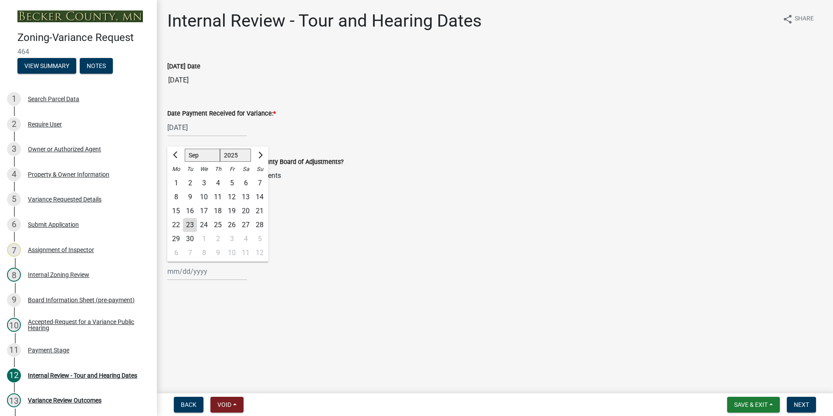
click at [176, 271] on div "[PERSON_NAME] Feb Mar Apr [PERSON_NAME][DATE] Oct Nov [DATE] 1526 1527 1528 152…" at bounding box center [207, 271] width 80 height 18
click at [261, 154] on span "Next month" at bounding box center [259, 155] width 7 height 7
select select "10"
click at [217, 195] on div "9" at bounding box center [218, 197] width 14 height 14
type input "[DATE]"
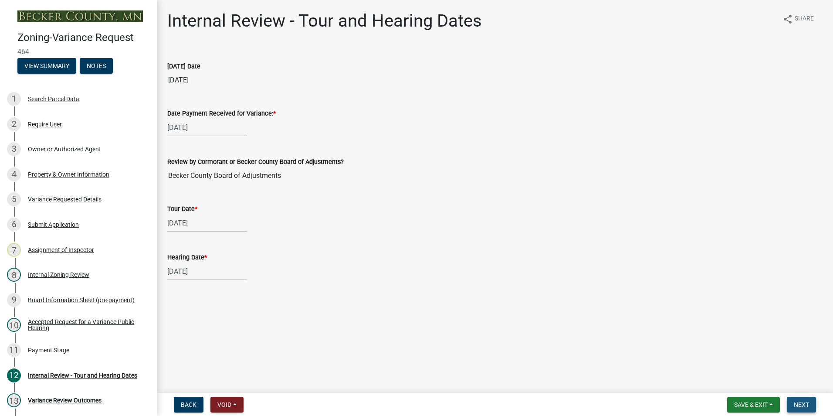
click at [797, 400] on button "Next" at bounding box center [801, 405] width 29 height 16
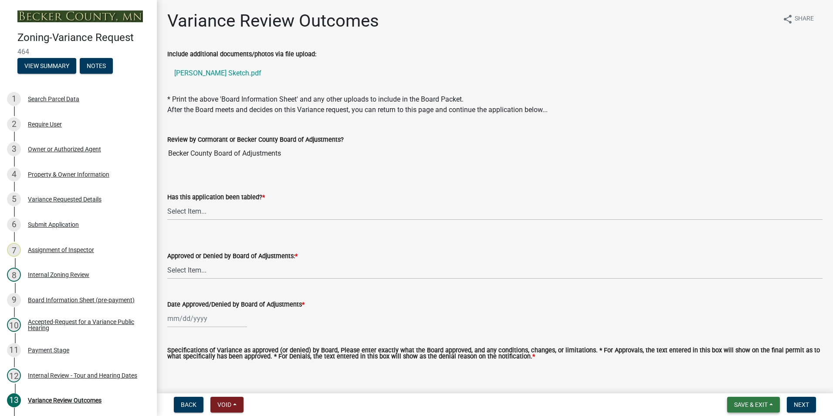
click at [742, 404] on span "Save & Exit" at bounding box center [751, 404] width 34 height 7
click at [737, 384] on button "Save & Exit" at bounding box center [745, 381] width 70 height 21
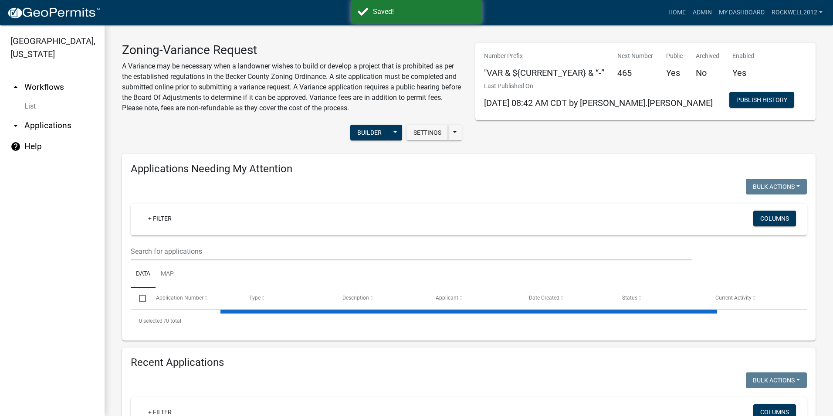
select select "1: 25"
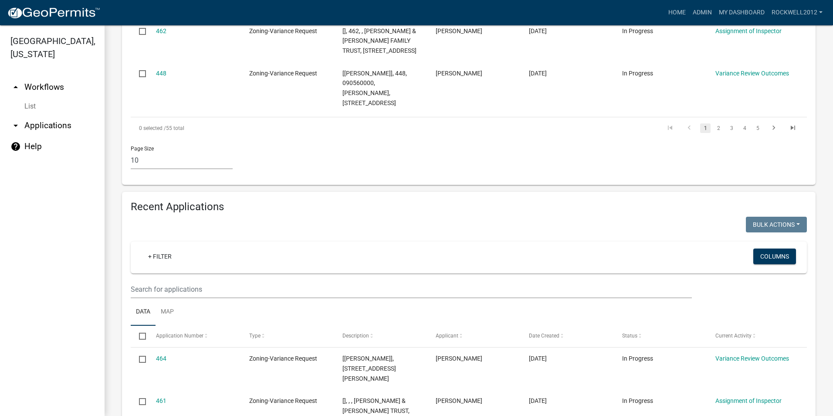
scroll to position [872, 0]
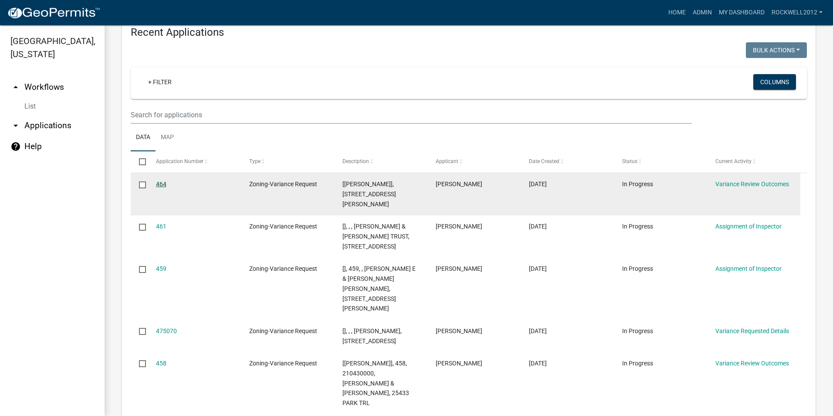
click at [156, 180] on link "464" at bounding box center [161, 183] width 10 height 7
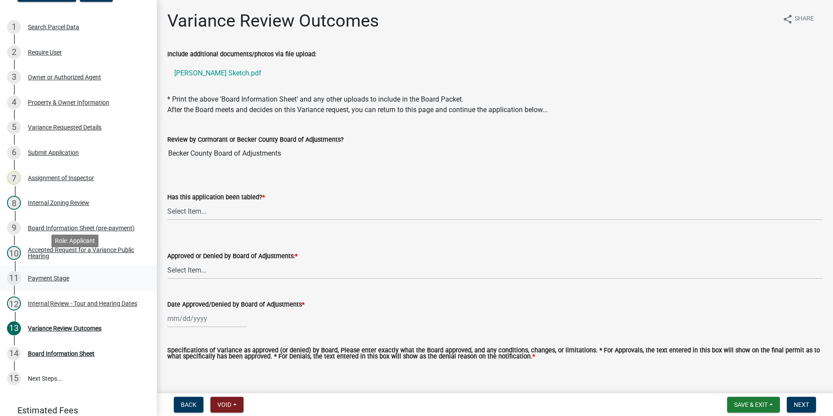
scroll to position [87, 0]
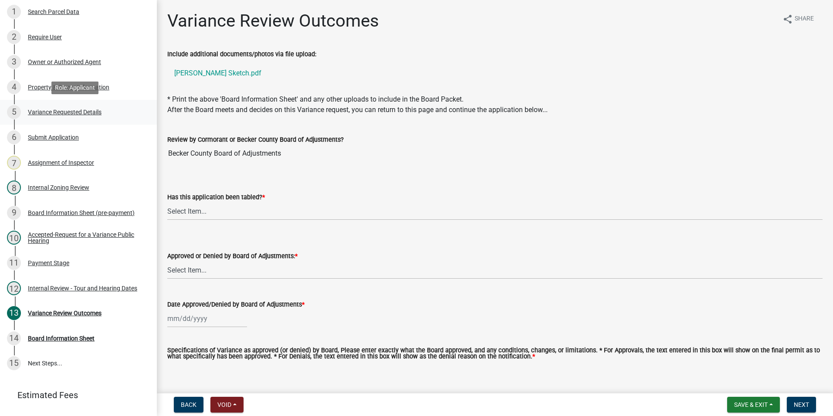
click at [71, 109] on div "Variance Requested Details" at bounding box center [65, 112] width 74 height 6
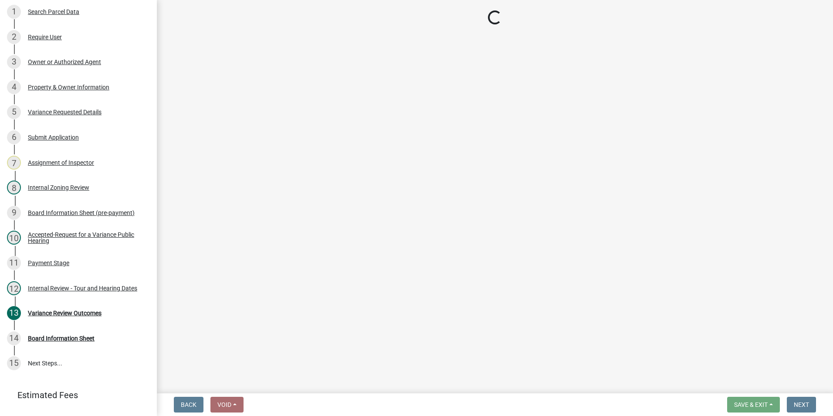
select select "96e126f4-40c4-47d1-a8f7-50b92e69dbaa"
select select "a5c6235c-6fe0-43e3-9b64-f3566618e99d"
select select "a60f612c-e64d-4767-92b2-cb2f842b6e0b"
select select "bb2b5e43-03c1-4874-9abf-a65f400af928"
select select "8ea3e6c3-8fed-4904-aa20-2f643744aa0c"
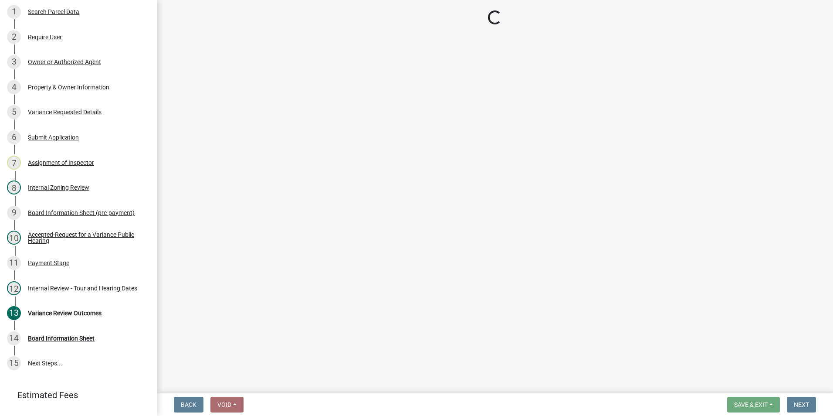
select select "860afd09-da87-482b-bca4-413f5cf53582"
select select "ee8740c3-f4d5-48cf-ad42-c8f7342b480c"
select select "1aa51e34-4f0a-4095-a3f3-287665056048"
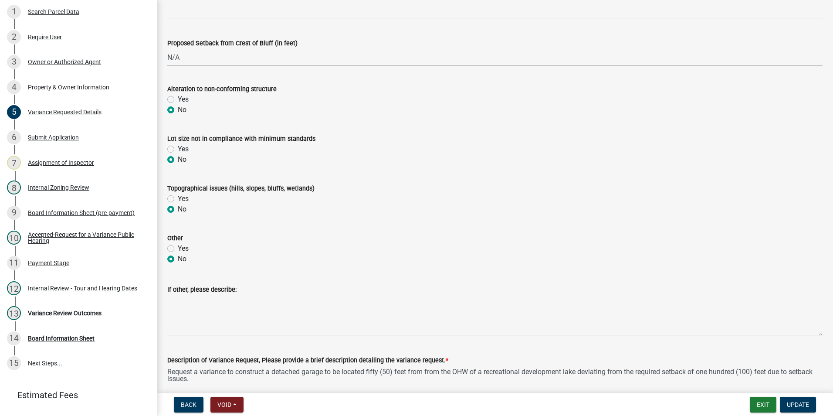
scroll to position [392, 0]
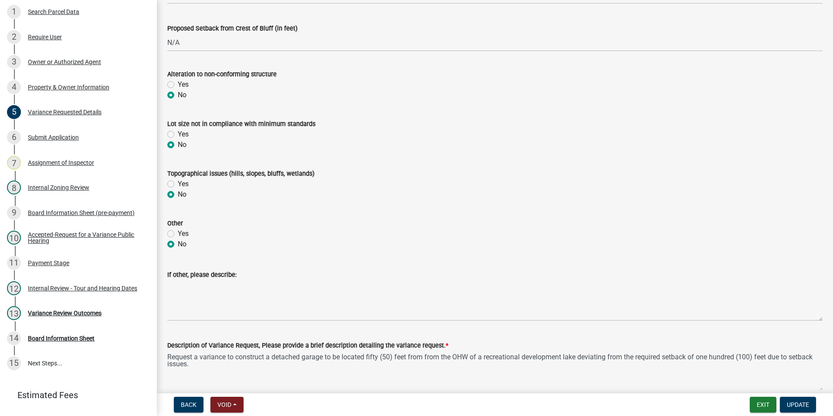
click at [454, 356] on textarea "Request a variance to construct a detached garage to be located fifty (50) feet…" at bounding box center [494, 370] width 655 height 41
drag, startPoint x: 533, startPoint y: 356, endPoint x: 553, endPoint y: 354, distance: 19.3
click at [547, 356] on textarea "Request a variance to construct a detached garage to be located fifty (50) feet…" at bounding box center [494, 370] width 655 height 41
click at [537, 358] on textarea "Request a variance to construct a detached garage to be located fifty (50) feet…" at bounding box center [494, 370] width 655 height 41
click at [537, 357] on textarea "Request a variance to construct a detached garage to be located fifty (50) feet…" at bounding box center [494, 370] width 655 height 41
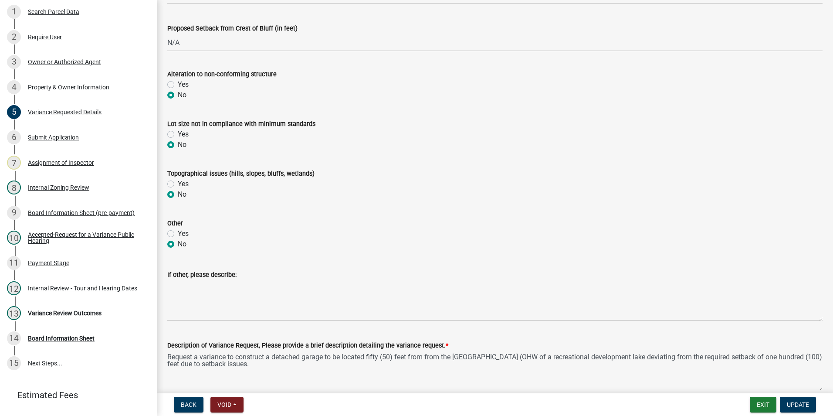
click at [536, 356] on textarea "Request a variance to construct a detached garage to be located fifty (50) feet…" at bounding box center [494, 370] width 655 height 41
drag, startPoint x: 536, startPoint y: 350, endPoint x: 483, endPoint y: 299, distance: 74.0
click at [536, 350] on textarea "Request a variance to construct a detached garage to be located fifty (50) feet…" at bounding box center [494, 370] width 655 height 41
click at [519, 334] on div "Description of Variance Request, Please provide a brief description detailing t…" at bounding box center [494, 360] width 655 height 64
click at [536, 355] on textarea "Request a variance to construct a detached garage to be located fifty (50) feet…" at bounding box center [494, 370] width 655 height 41
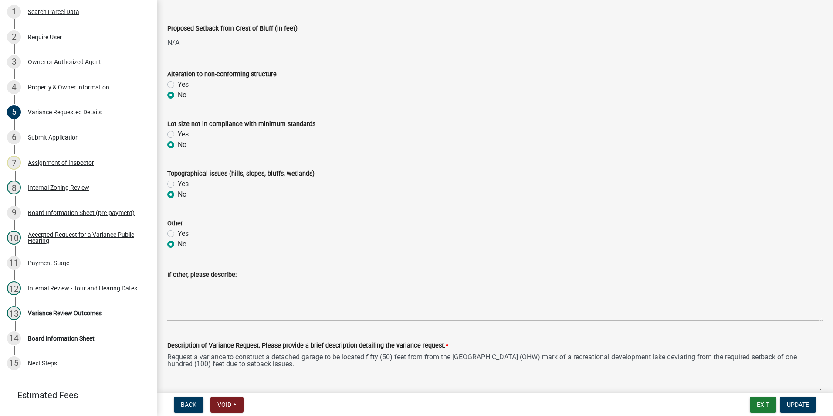
click at [563, 356] on textarea "Request a variance to construct a detached garage to be located fifty (50) feet…" at bounding box center [494, 370] width 655 height 41
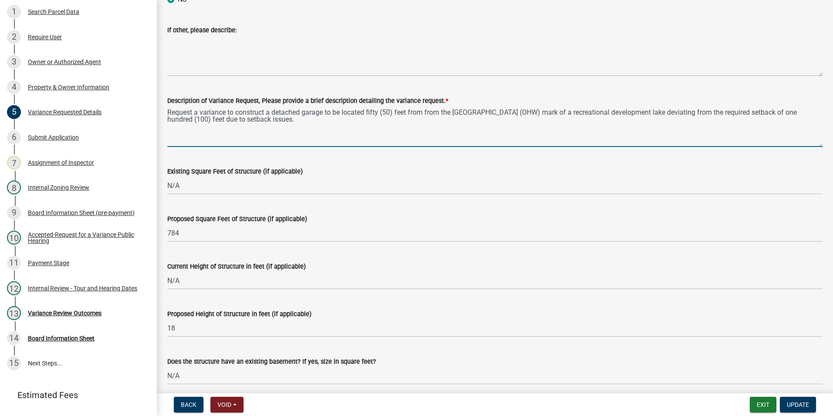
scroll to position [654, 0]
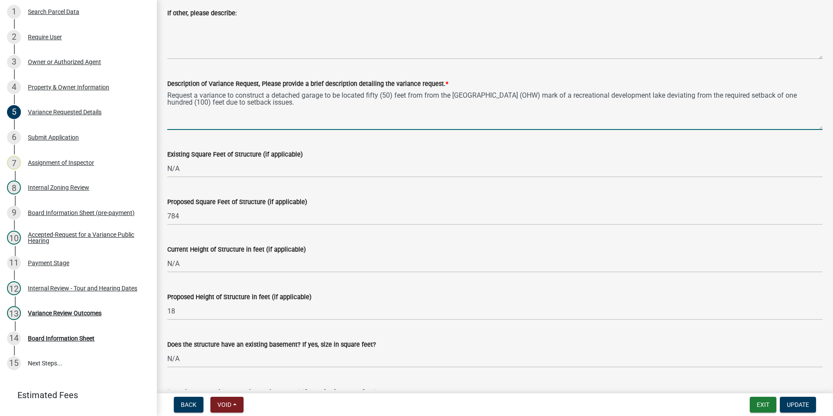
click at [444, 96] on textarea "Request a variance to construct a detached garage to be located fifty (50) feet…" at bounding box center [494, 109] width 655 height 41
type textarea "Request a variance to construct a detached garage to be located fifty (50) feet…"
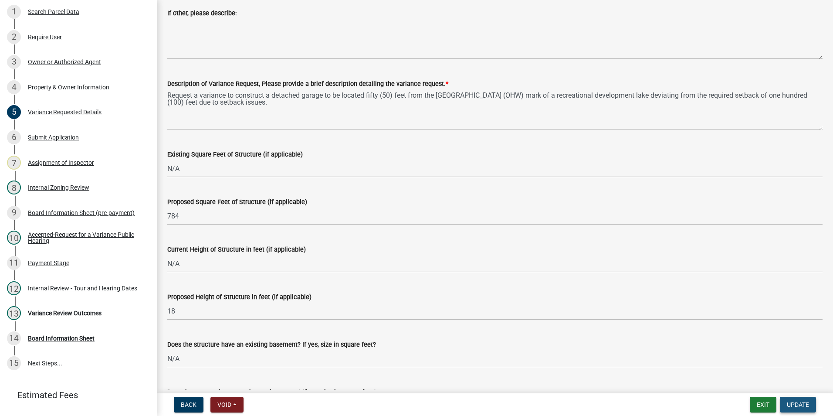
click at [798, 406] on span "Update" at bounding box center [798, 404] width 22 height 7
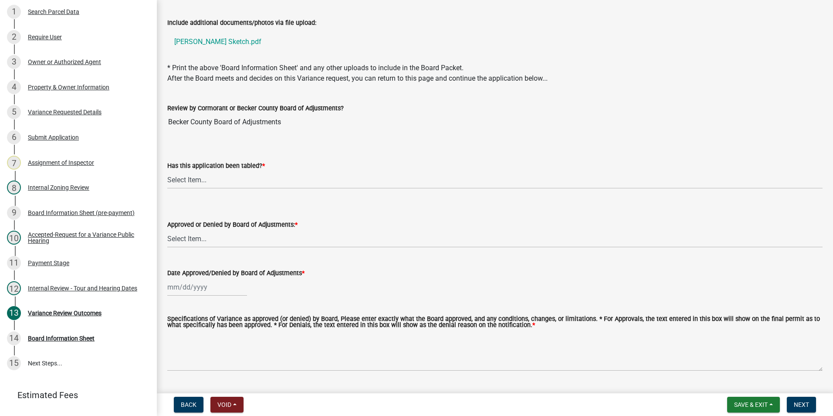
scroll to position [0, 0]
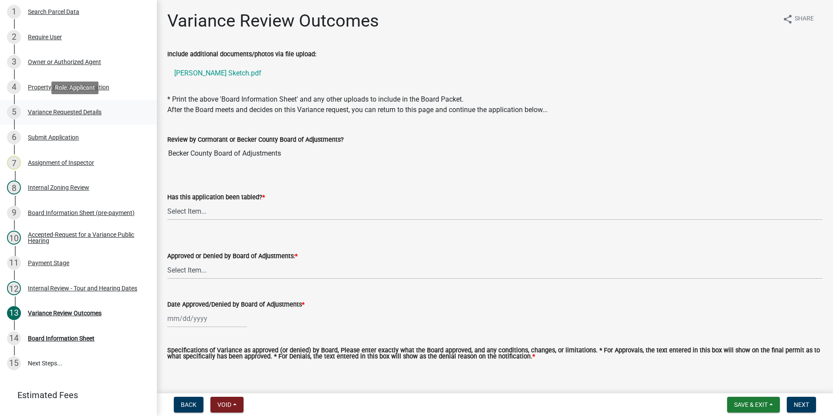
click at [52, 110] on div "Variance Requested Details" at bounding box center [65, 112] width 74 height 6
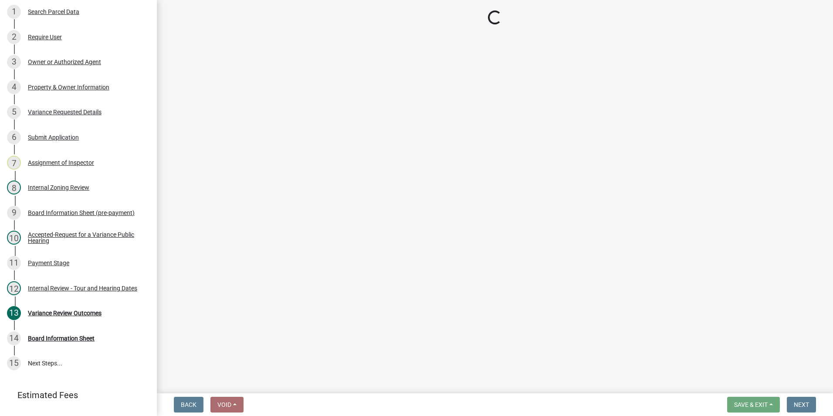
select select "96e126f4-40c4-47d1-a8f7-50b92e69dbaa"
select select "a5c6235c-6fe0-43e3-9b64-f3566618e99d"
select select "a60f612c-e64d-4767-92b2-cb2f842b6e0b"
select select "bb2b5e43-03c1-4874-9abf-a65f400af928"
select select "8ea3e6c3-8fed-4904-aa20-2f643744aa0c"
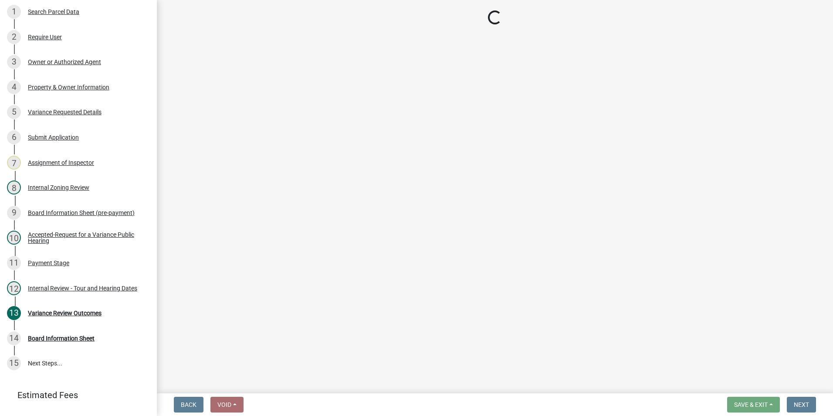
select select "860afd09-da87-482b-bca4-413f5cf53582"
select select "ee8740c3-f4d5-48cf-ad42-c8f7342b480c"
select select "1aa51e34-4f0a-4095-a3f3-287665056048"
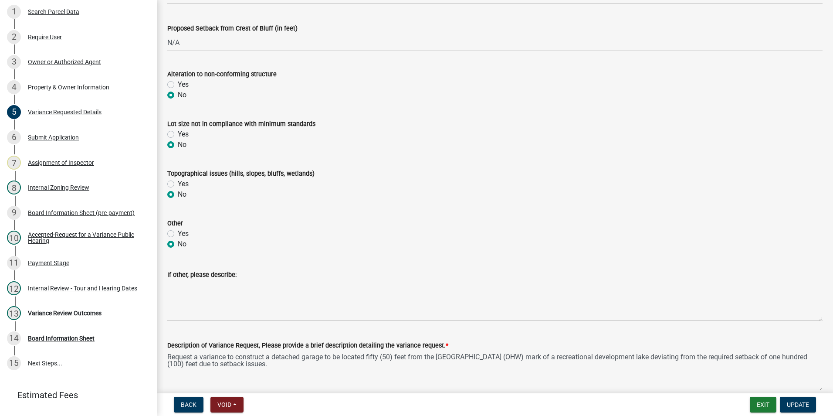
scroll to position [436, 0]
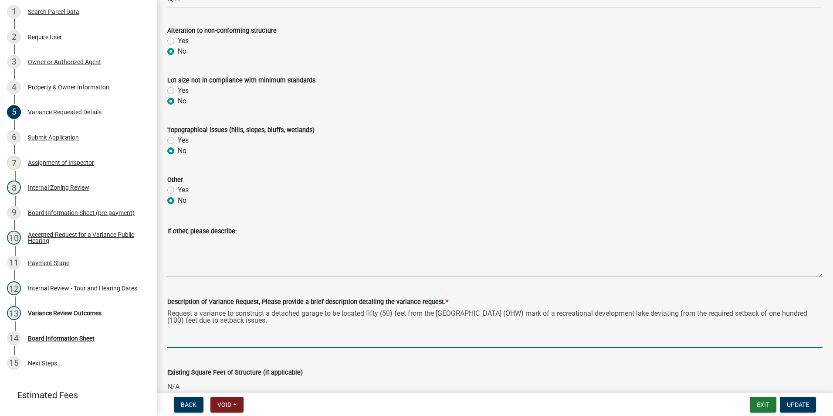
click at [219, 320] on textarea "Request a variance to construct a detached garage to be located fifty (50) feet…" at bounding box center [494, 327] width 655 height 41
type textarea "Request a variance to construct a detached garage to be located fifty (50) feet…"
click at [799, 403] on span "Update" at bounding box center [798, 404] width 22 height 7
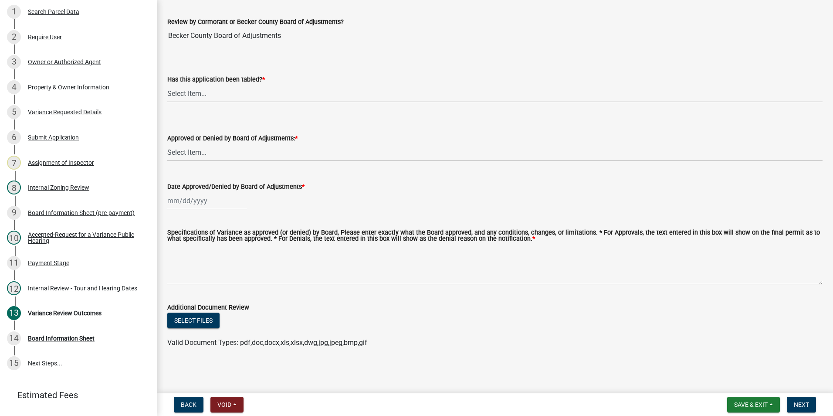
scroll to position [0, 0]
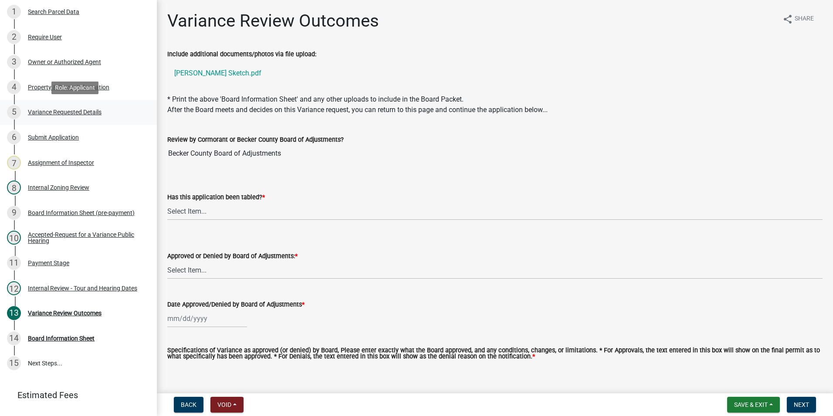
click at [61, 111] on div "Variance Requested Details" at bounding box center [65, 112] width 74 height 6
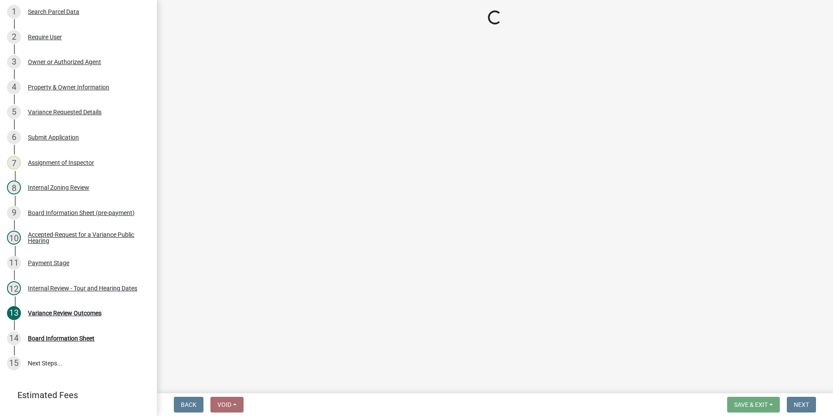
select select "96e126f4-40c4-47d1-a8f7-50b92e69dbaa"
select select "a5c6235c-6fe0-43e3-9b64-f3566618e99d"
select select "a60f612c-e64d-4767-92b2-cb2f842b6e0b"
select select "bb2b5e43-03c1-4874-9abf-a65f400af928"
select select "8ea3e6c3-8fed-4904-aa20-2f643744aa0c"
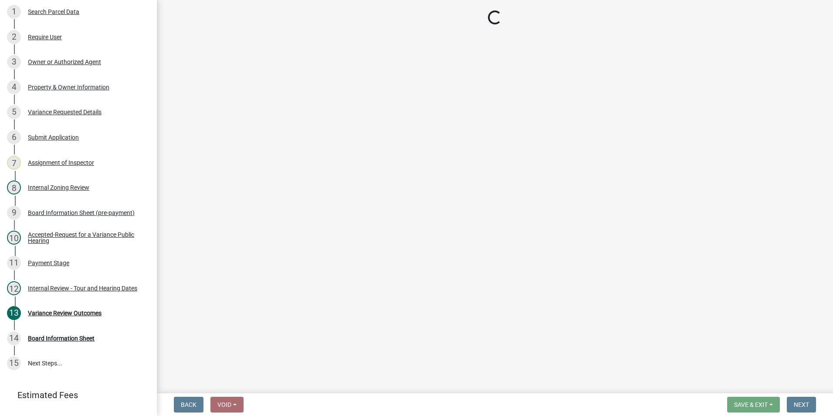
select select "860afd09-da87-482b-bca4-413f5cf53582"
select select "ee8740c3-f4d5-48cf-ad42-c8f7342b480c"
select select "1aa51e34-4f0a-4095-a3f3-287665056048"
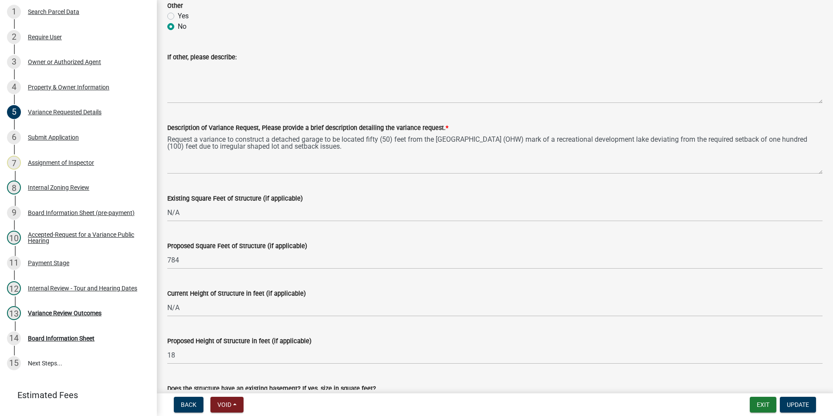
scroll to position [610, 0]
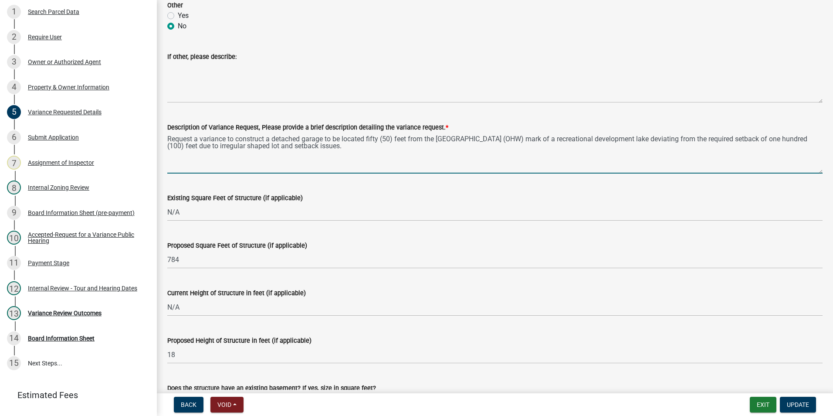
click at [323, 137] on textarea "Request a variance to construct a detached garage to be located fifty (50) feet…" at bounding box center [494, 152] width 655 height 41
click at [198, 145] on textarea "Request a variance to construct a detached structure to be located fifty (50) f…" at bounding box center [494, 152] width 655 height 41
click at [237, 145] on textarea "Request a variance to construct a detached structure to be located fifty (50) f…" at bounding box center [494, 152] width 655 height 41
click at [655, 139] on textarea "Request a variance to construct a detached structure to be located fifty (50) f…" at bounding box center [494, 152] width 655 height 41
drag, startPoint x: 374, startPoint y: 149, endPoint x: 167, endPoint y: 137, distance: 206.9
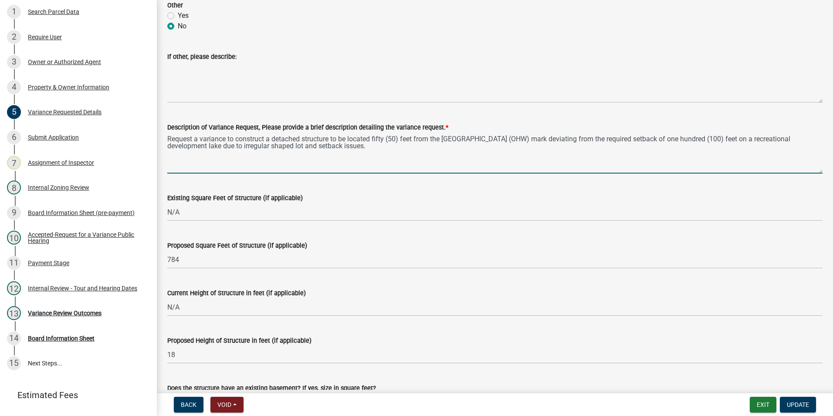
click at [167, 137] on textarea "Request a variance to construct a detached structure to be located fifty (50) f…" at bounding box center [494, 152] width 655 height 41
type textarea "Request a variance to construct a detached structure to be located fifty (50) f…"
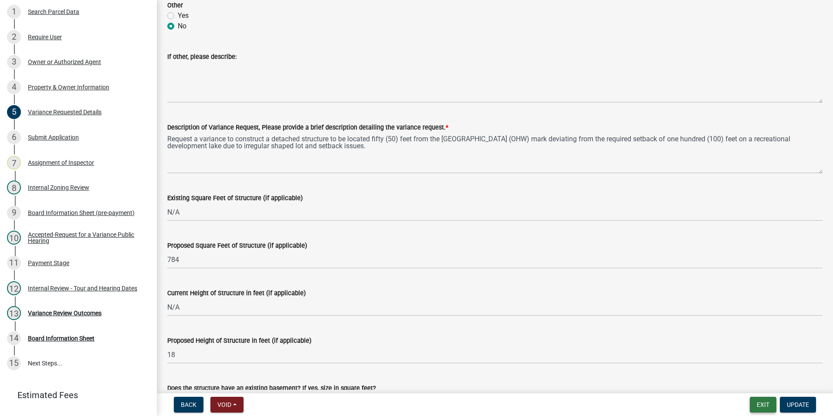
click at [766, 401] on button "Exit" at bounding box center [763, 405] width 27 height 16
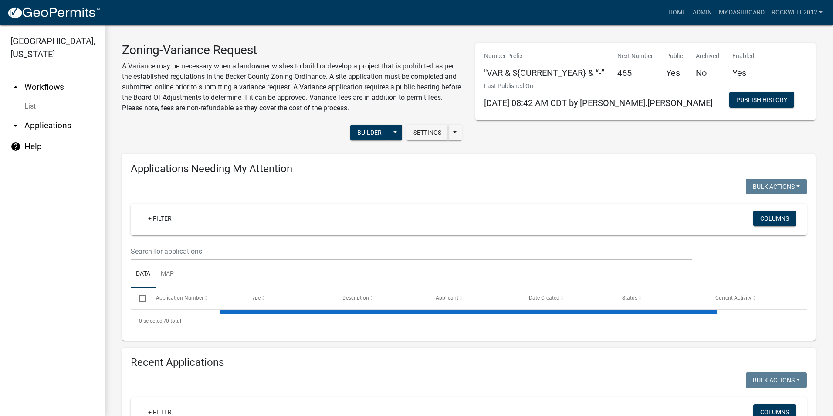
select select "1: 25"
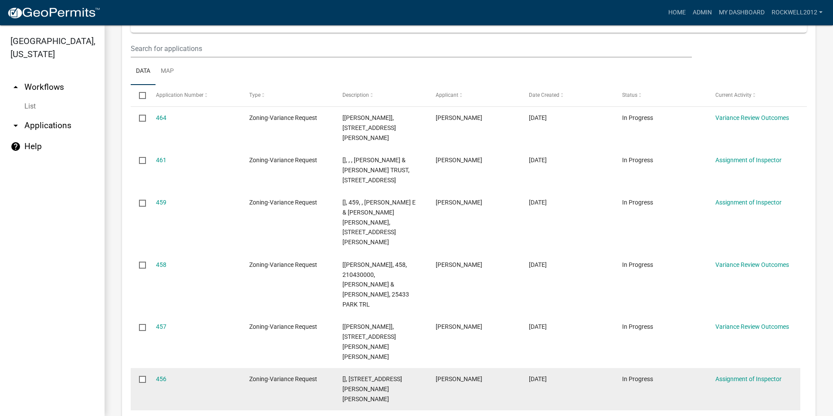
scroll to position [218, 0]
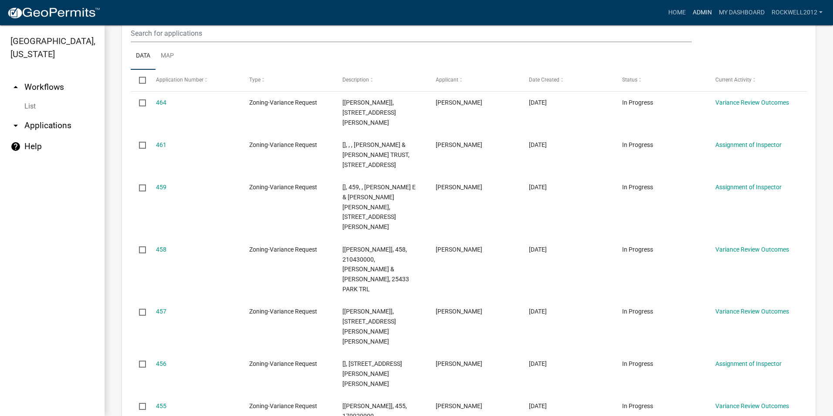
click at [702, 12] on link "Admin" at bounding box center [702, 12] width 26 height 17
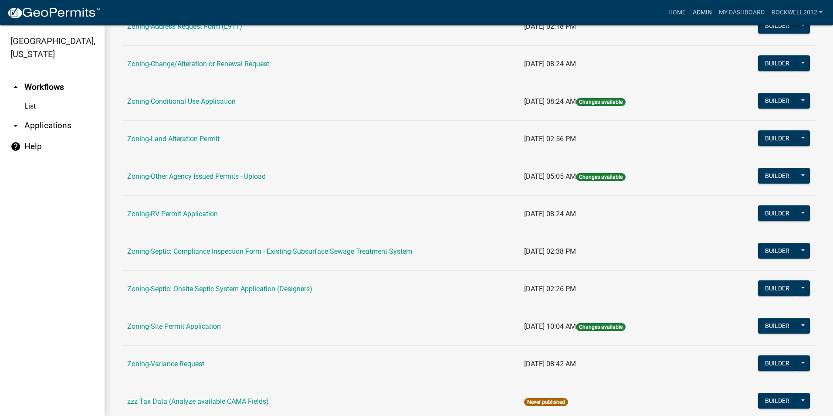
scroll to position [247, 0]
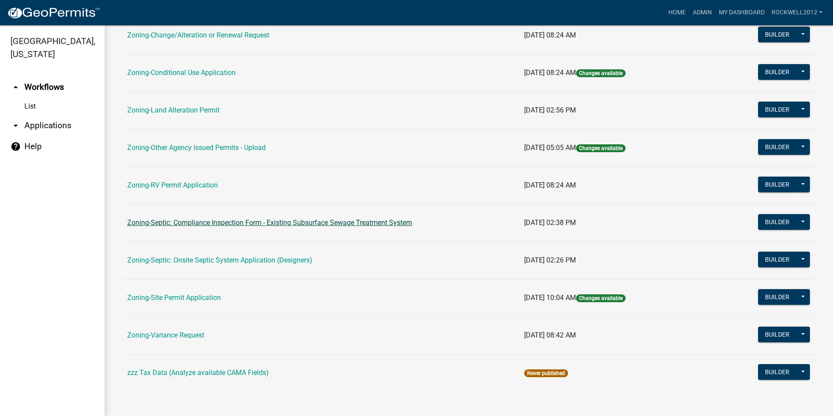
click at [328, 224] on link "Zoning-Septic: Compliance Inspection Form - Existing Subsurface Sewage Treatmen…" at bounding box center [269, 222] width 285 height 8
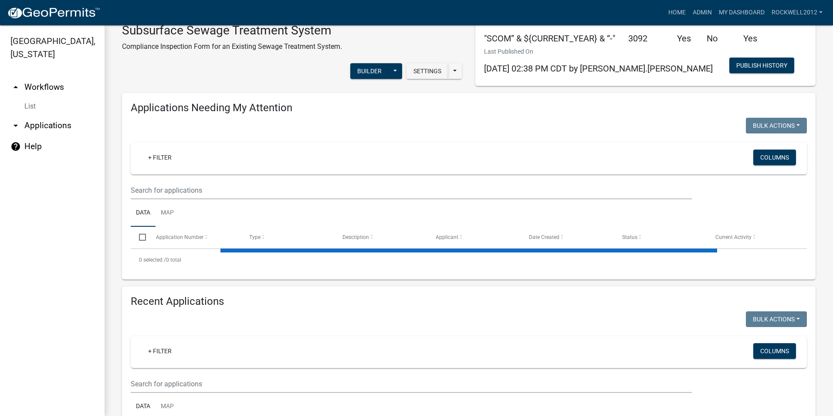
select select "1: 25"
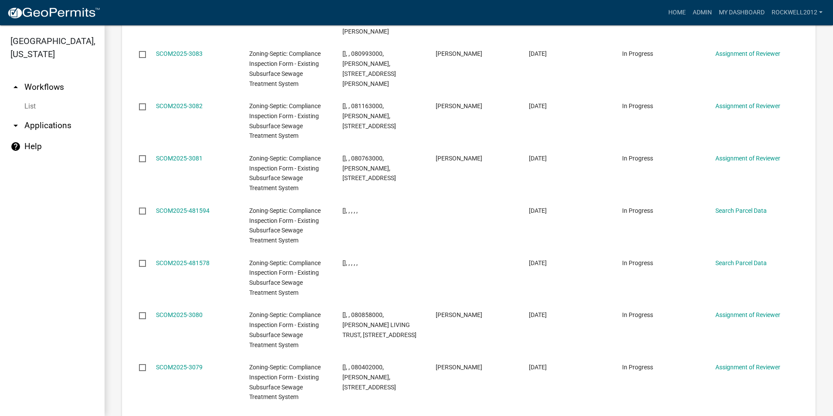
scroll to position [1542, 0]
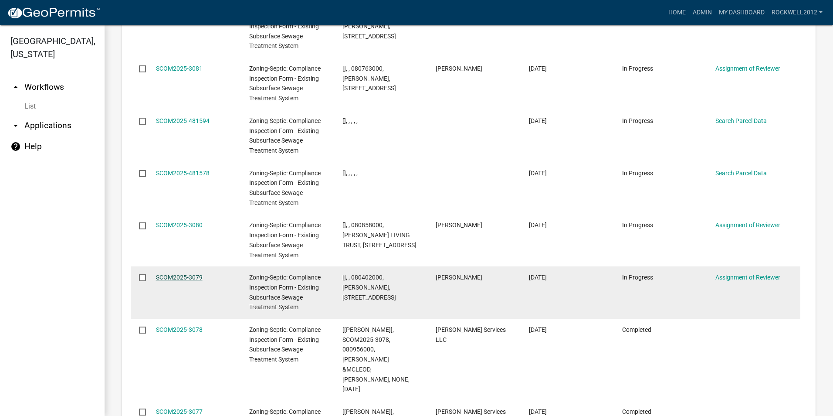
click at [167, 274] on link "SCOM2025-3079" at bounding box center [179, 277] width 47 height 7
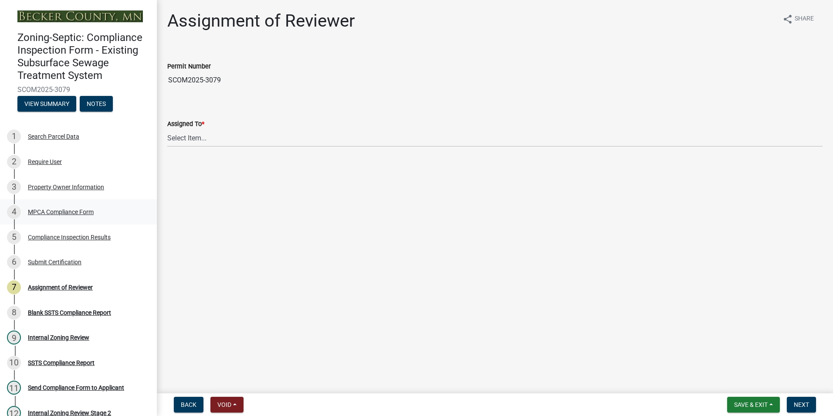
click at [64, 211] on div "MPCA Compliance Form" at bounding box center [61, 212] width 66 height 6
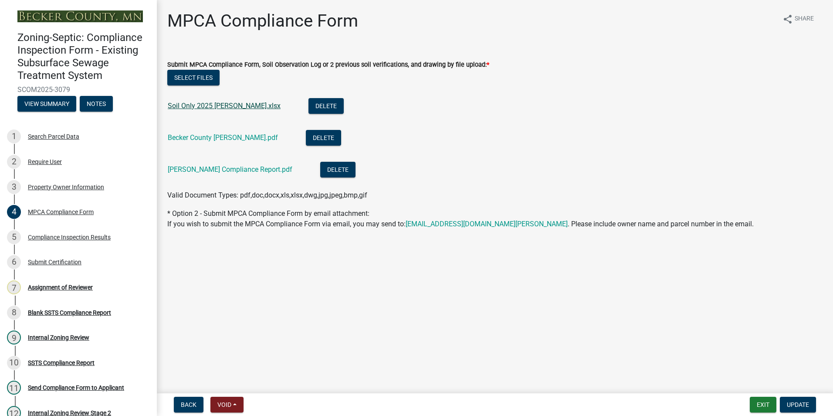
click at [215, 105] on link "Soil Only 2025 [PERSON_NAME].xlsx" at bounding box center [224, 106] width 113 height 8
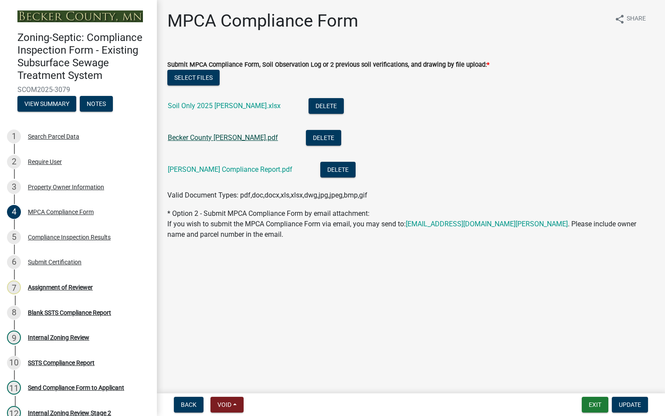
click at [221, 136] on link "Becker County [PERSON_NAME].pdf" at bounding box center [223, 137] width 110 height 8
click at [214, 166] on link "[PERSON_NAME] Compliance Report.pdf" at bounding box center [230, 169] width 125 height 8
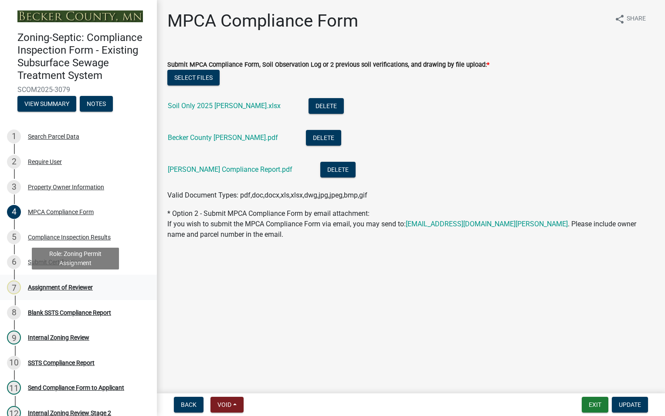
click at [60, 287] on div "Assignment of Reviewer" at bounding box center [60, 287] width 65 height 6
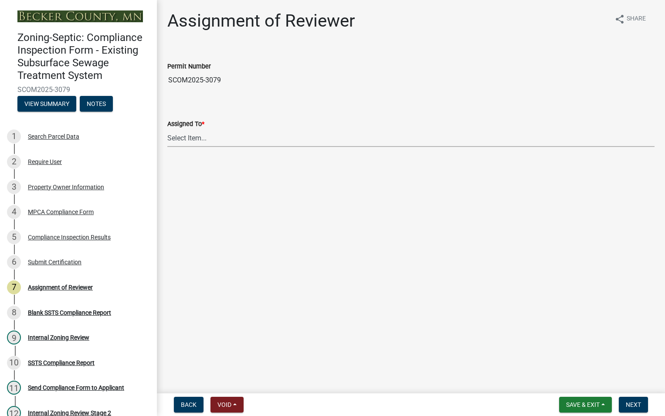
click at [197, 135] on select "Select Item... [PERSON_NAME] [PERSON_NAME] [PERSON_NAME] [PERSON_NAME] [PERSON_…" at bounding box center [410, 138] width 487 height 18
click at [167, 129] on select "Select Item... [PERSON_NAME] [PERSON_NAME] [PERSON_NAME] [PERSON_NAME] [PERSON_…" at bounding box center [410, 138] width 487 height 18
select select "0016247d-12af-40d0-8103-934796a3d230"
click at [631, 407] on span "Next" at bounding box center [633, 404] width 15 height 7
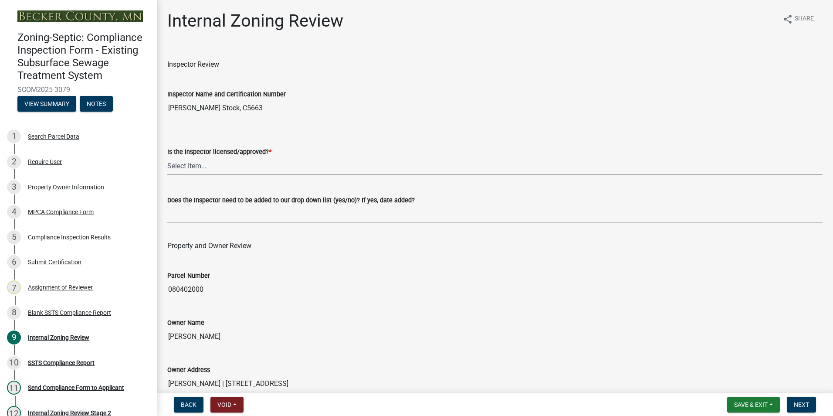
click at [187, 162] on select "Select Item... Yes No" at bounding box center [494, 166] width 655 height 18
click at [167, 157] on select "Select Item... Yes No" at bounding box center [494, 166] width 655 height 18
select select "7beb9ca5-c3cb-47d4-a805-1554d3173259"
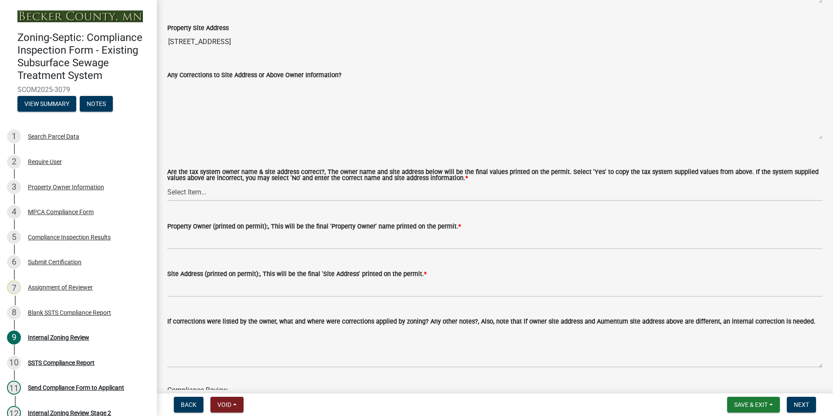
scroll to position [436, 0]
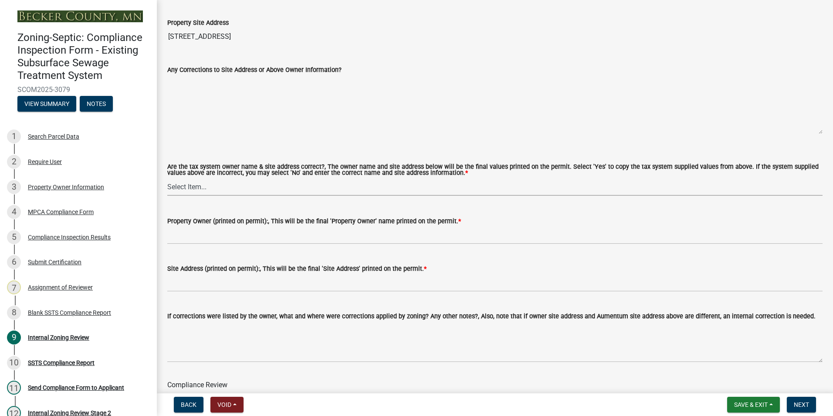
click at [187, 188] on select "Select Item... Yes No" at bounding box center [494, 187] width 655 height 18
click at [167, 178] on select "Select Item... Yes No" at bounding box center [494, 187] width 655 height 18
select select "f9f37200-9fc8-4e5e-9e7f-111cc9077d94"
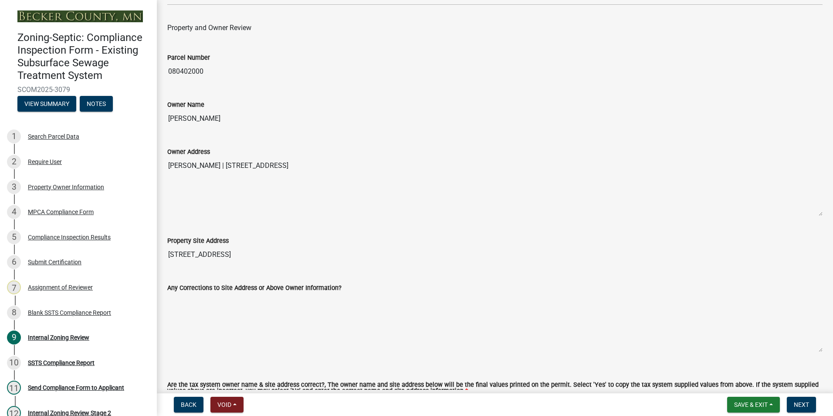
drag, startPoint x: 225, startPoint y: 119, endPoint x: 163, endPoint y: 119, distance: 62.8
click at [163, 119] on div "Owner Name [PERSON_NAME]" at bounding box center [495, 107] width 668 height 40
drag, startPoint x: 163, startPoint y: 119, endPoint x: 181, endPoint y: 117, distance: 18.9
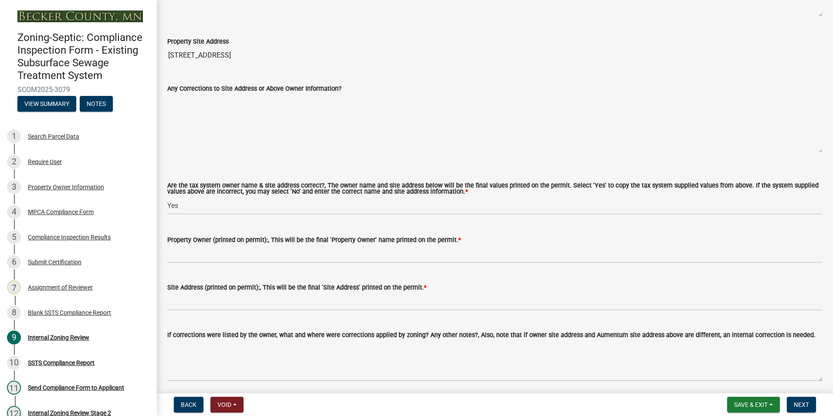
scroll to position [436, 0]
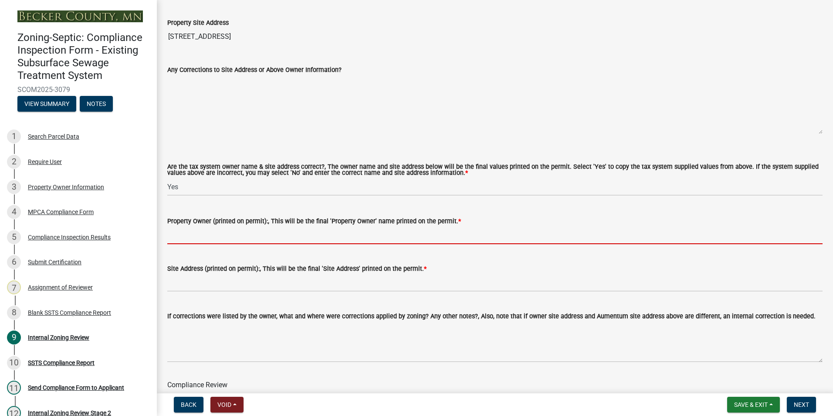
paste input "[PERSON_NAME]"
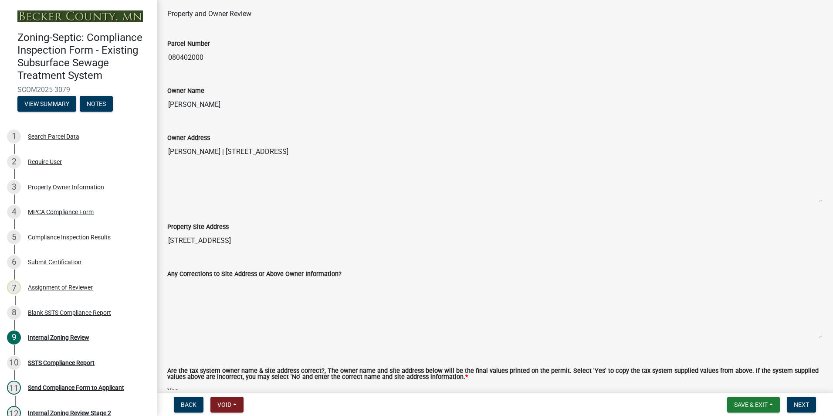
scroll to position [218, 0]
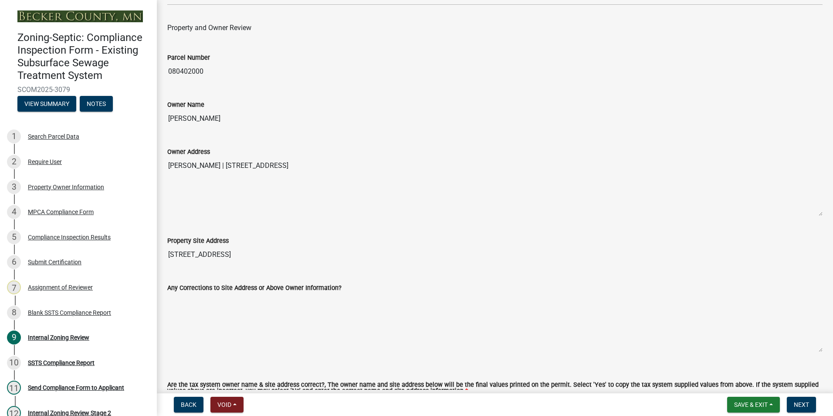
type input "[PERSON_NAME]"
drag, startPoint x: 234, startPoint y: 251, endPoint x: 167, endPoint y: 256, distance: 67.8
click at [167, 256] on div "Property Site Address [STREET_ADDRESS]" at bounding box center [495, 243] width 668 height 40
drag, startPoint x: 167, startPoint y: 256, endPoint x: 205, endPoint y: 256, distance: 37.9
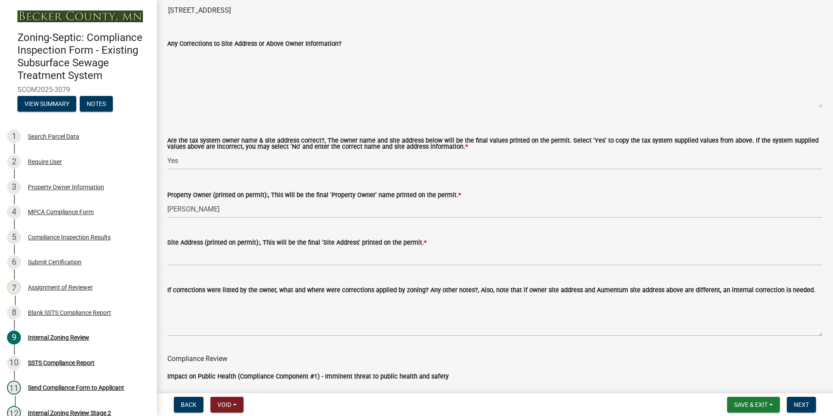
scroll to position [479, 0]
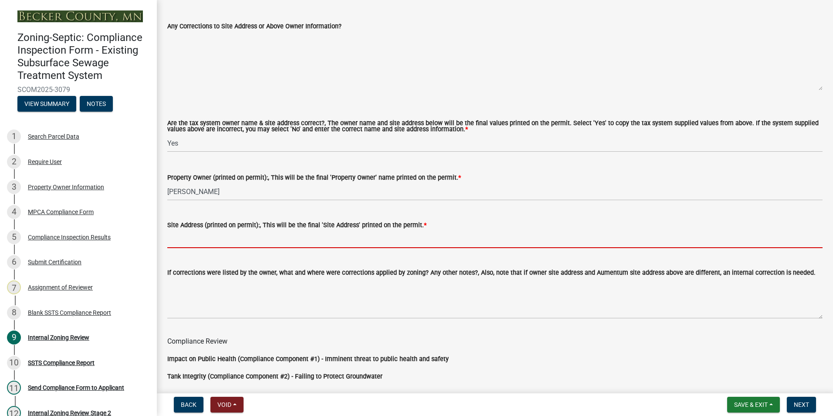
paste input "[STREET_ADDRESS]"
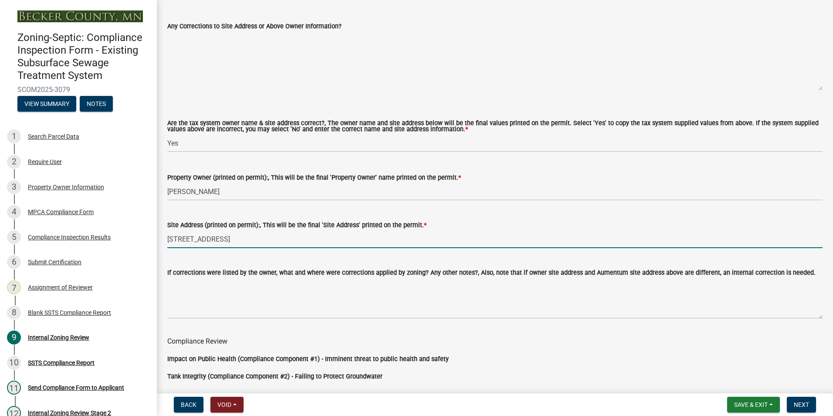
type input "[STREET_ADDRESS]"
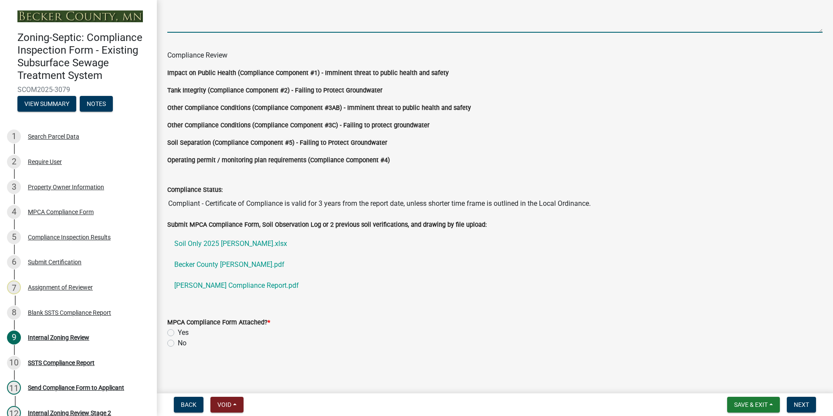
scroll to position [766, 0]
click at [178, 331] on label "Yes" at bounding box center [183, 332] width 11 height 10
click at [178, 331] on input "Yes" at bounding box center [181, 330] width 6 height 6
radio input "true"
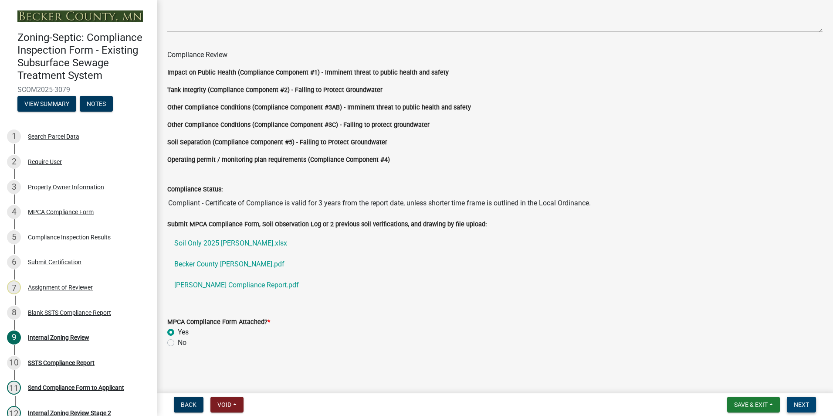
click at [798, 404] on span "Next" at bounding box center [801, 404] width 15 height 7
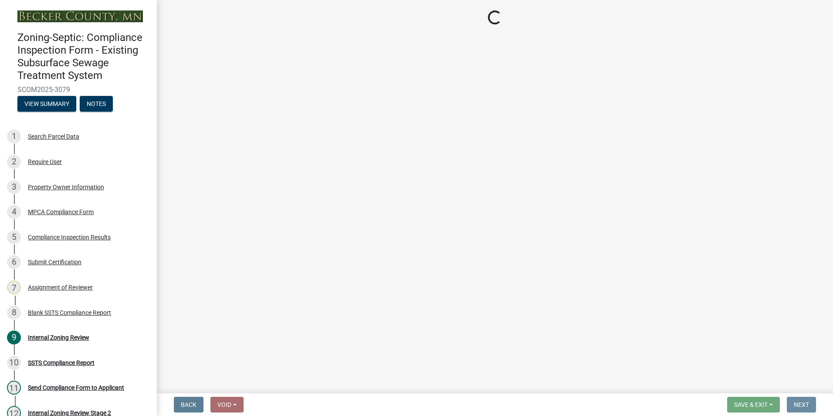
scroll to position [0, 0]
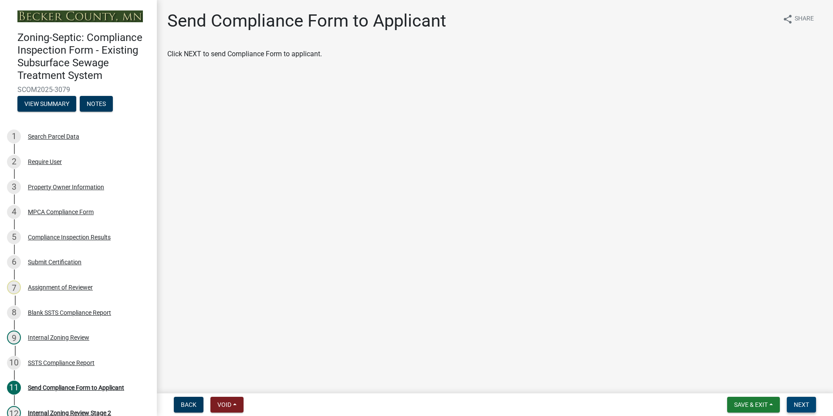
click at [801, 403] on span "Next" at bounding box center [801, 404] width 15 height 7
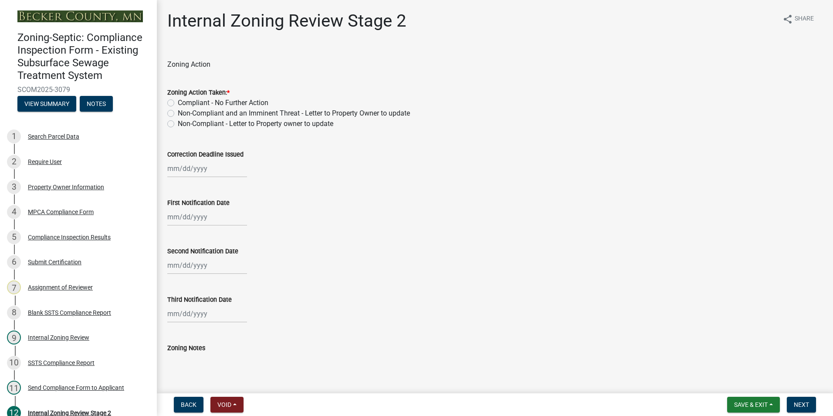
click at [178, 102] on label "Compliant - No Further Action" at bounding box center [223, 103] width 91 height 10
click at [178, 102] on input "Compliant - No Further Action" at bounding box center [181, 101] width 6 height 6
radio input "true"
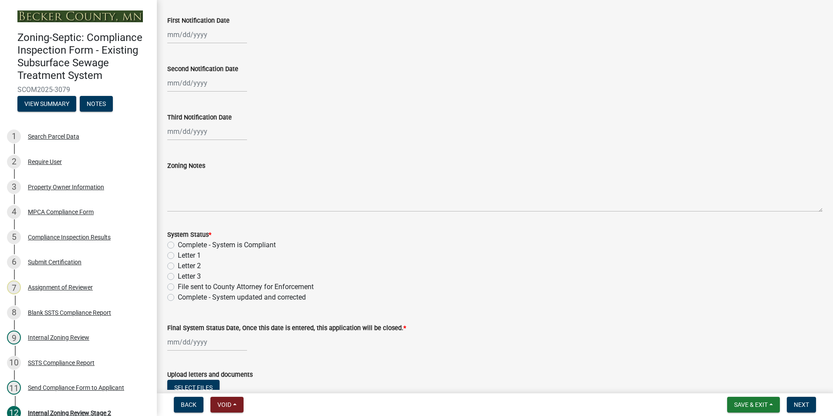
scroll to position [249, 0]
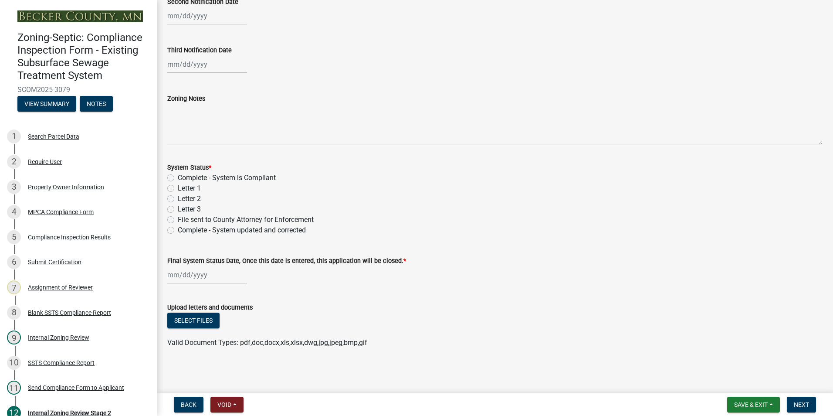
click at [178, 178] on label "Complete - System is Compliant" at bounding box center [227, 178] width 98 height 10
click at [178, 178] on input "Complete - System is Compliant" at bounding box center [181, 176] width 6 height 6
radio input "true"
select select "9"
select select "2025"
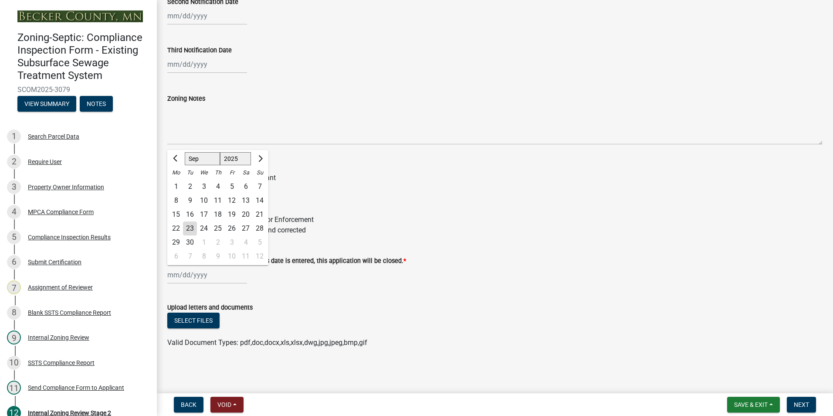
click at [194, 266] on div "[PERSON_NAME] Feb Mar Apr [PERSON_NAME][DATE] Oct Nov [DATE] 1526 1527 1528 152…" at bounding box center [207, 275] width 80 height 18
click at [190, 230] on div "23" at bounding box center [190, 228] width 14 height 14
type input "[DATE]"
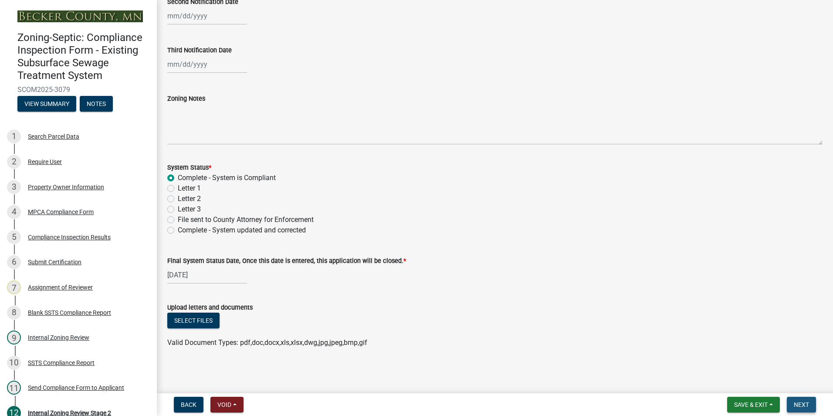
click at [798, 404] on span "Next" at bounding box center [801, 404] width 15 height 7
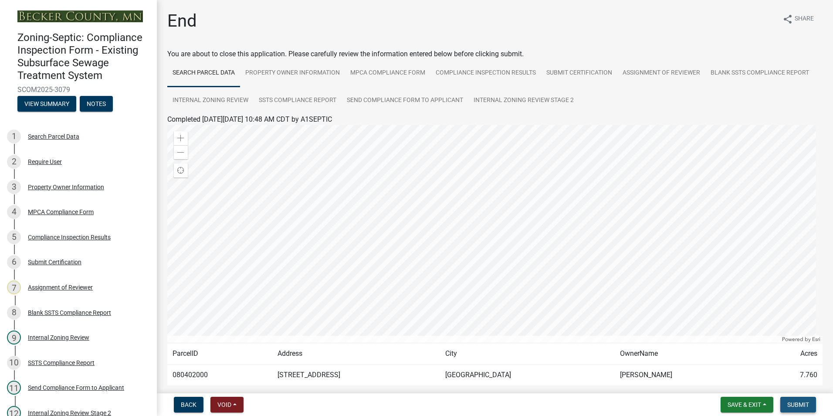
click at [799, 405] on span "Submit" at bounding box center [798, 404] width 22 height 7
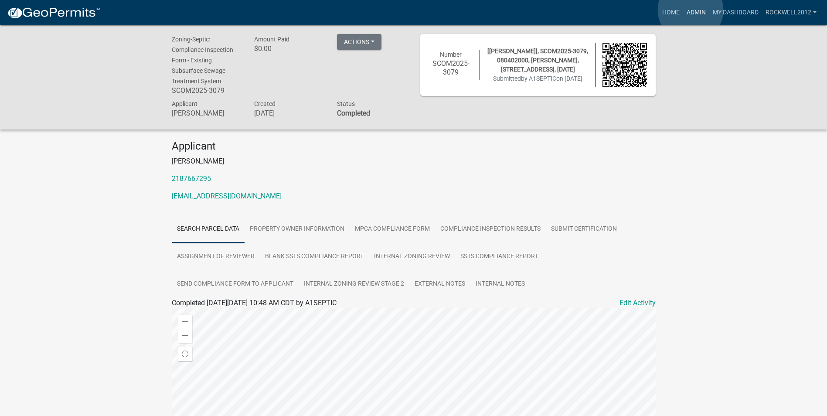
click at [690, 10] on link "Admin" at bounding box center [696, 12] width 26 height 17
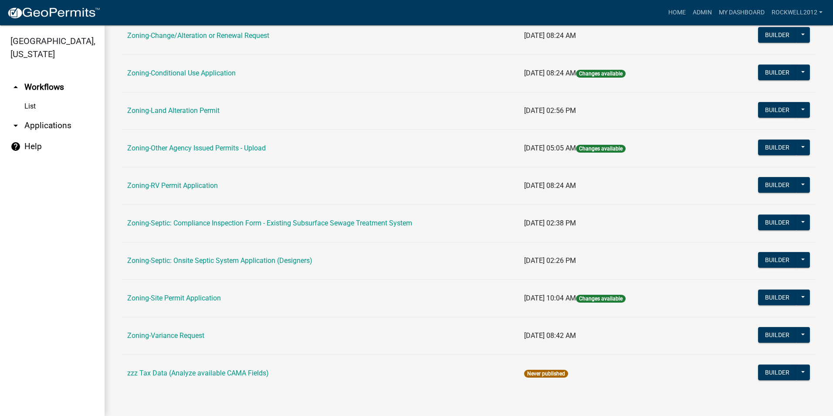
scroll to position [247, 0]
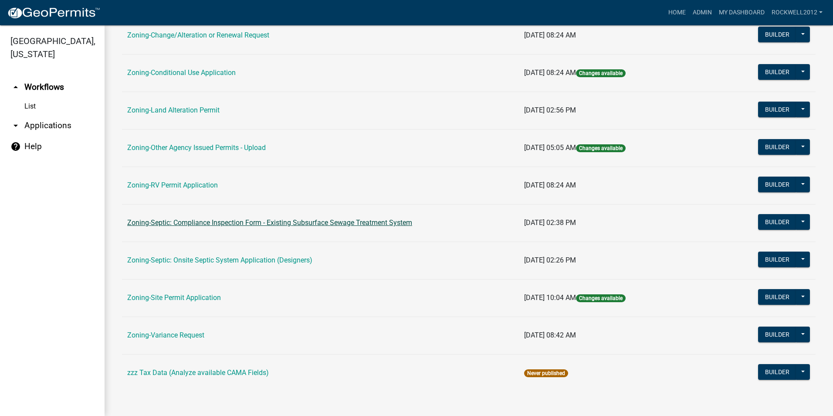
click at [332, 224] on link "Zoning-Septic: Compliance Inspection Form - Existing Subsurface Sewage Treatmen…" at bounding box center [269, 222] width 285 height 8
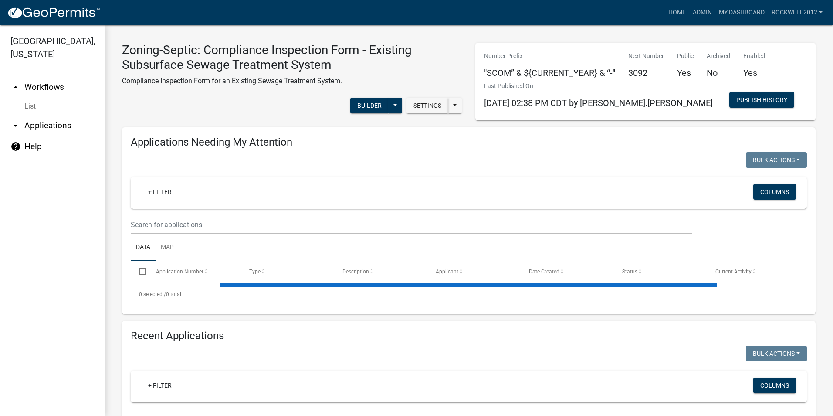
select select "1: 25"
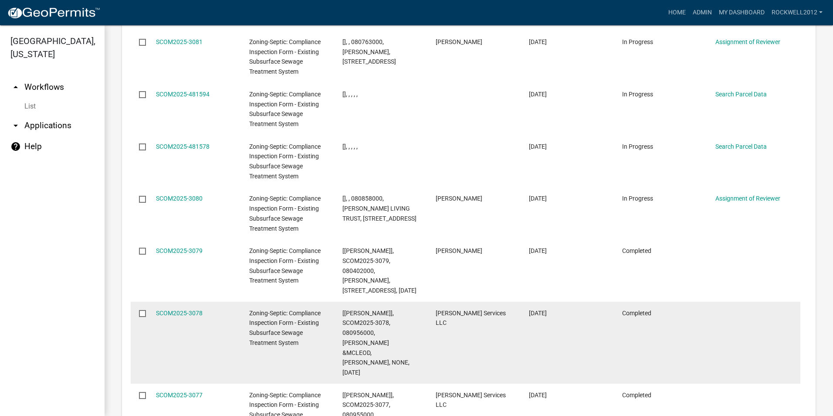
scroll to position [1525, 0]
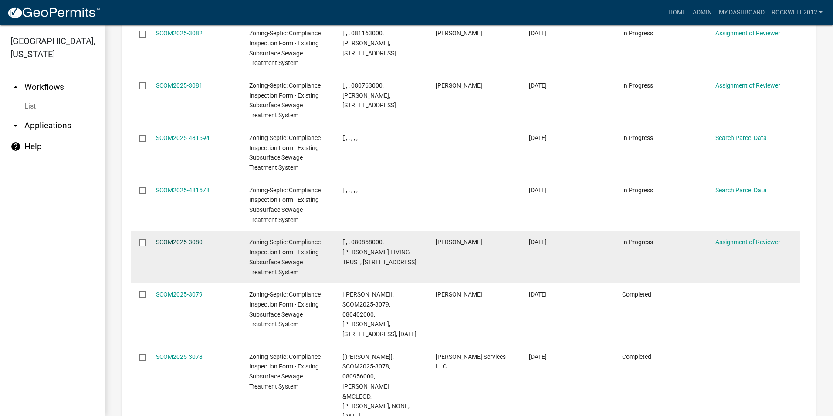
click at [169, 238] on link "SCOM2025-3080" at bounding box center [179, 241] width 47 height 7
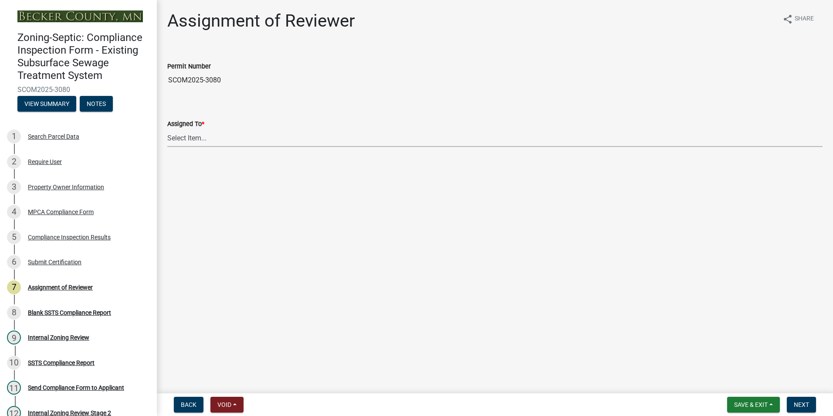
click at [183, 141] on select "Select Item... [PERSON_NAME] [PERSON_NAME] [PERSON_NAME] [PERSON_NAME] [PERSON_…" at bounding box center [494, 138] width 655 height 18
click at [167, 129] on select "Select Item... [PERSON_NAME] [PERSON_NAME] [PERSON_NAME] [PERSON_NAME] [PERSON_…" at bounding box center [494, 138] width 655 height 18
select select "0016247d-12af-40d0-8103-934796a3d230"
click at [60, 211] on div "MPCA Compliance Form" at bounding box center [61, 212] width 66 height 6
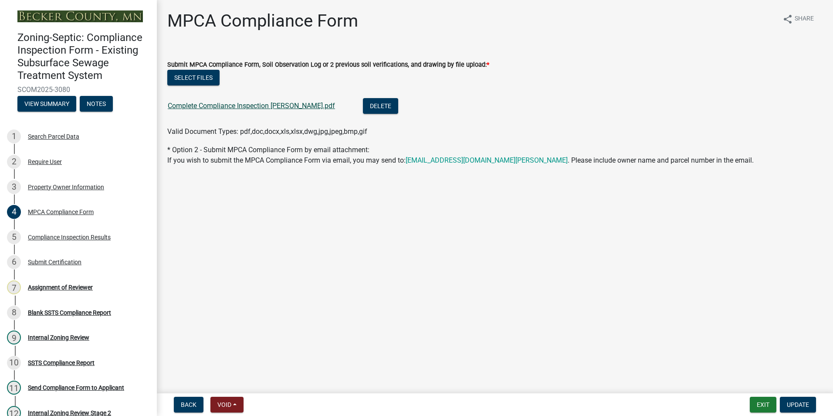
click at [260, 102] on link "Complete Compliance Inspection [PERSON_NAME].pdf" at bounding box center [251, 106] width 167 height 8
click at [54, 288] on div "Assignment of Reviewer" at bounding box center [60, 287] width 65 height 6
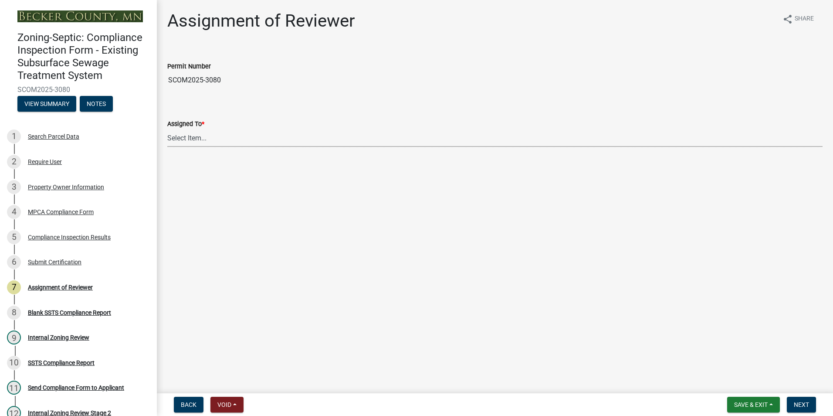
click at [191, 133] on select "Select Item... [PERSON_NAME] [PERSON_NAME] [PERSON_NAME] [PERSON_NAME] [PERSON_…" at bounding box center [494, 138] width 655 height 18
click at [167, 129] on select "Select Item... [PERSON_NAME] [PERSON_NAME] [PERSON_NAME] [PERSON_NAME] [PERSON_…" at bounding box center [494, 138] width 655 height 18
select select "0016247d-12af-40d0-8103-934796a3d230"
click at [796, 402] on span "Next" at bounding box center [801, 404] width 15 height 7
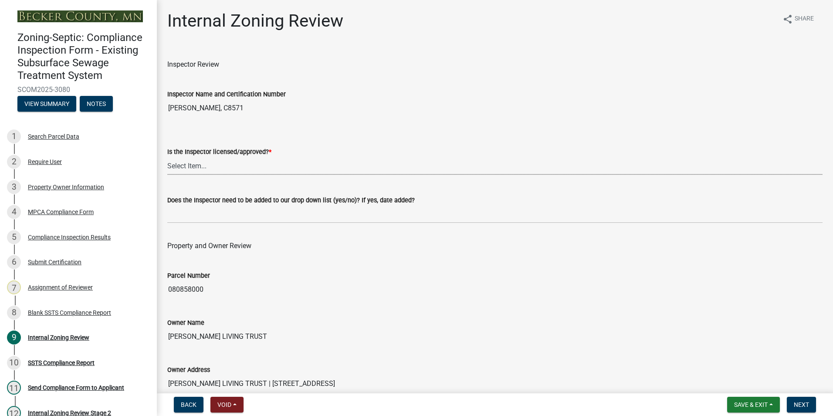
click at [171, 164] on select "Select Item... Yes No" at bounding box center [494, 166] width 655 height 18
click at [167, 157] on select "Select Item... Yes No" at bounding box center [494, 166] width 655 height 18
select select "7beb9ca5-c3cb-47d4-a805-1554d3173259"
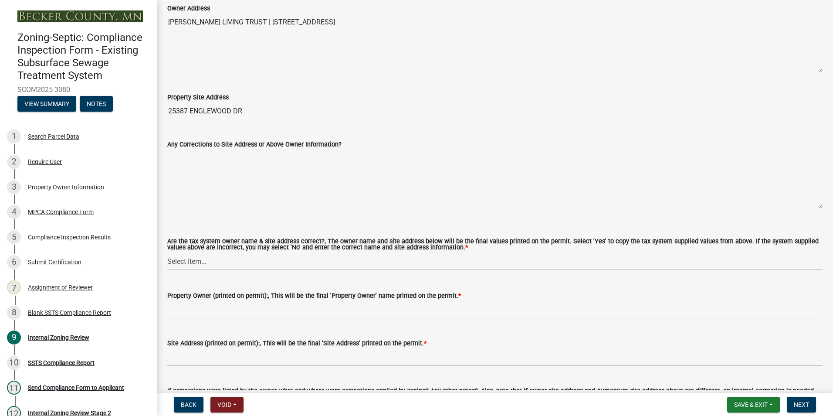
scroll to position [436, 0]
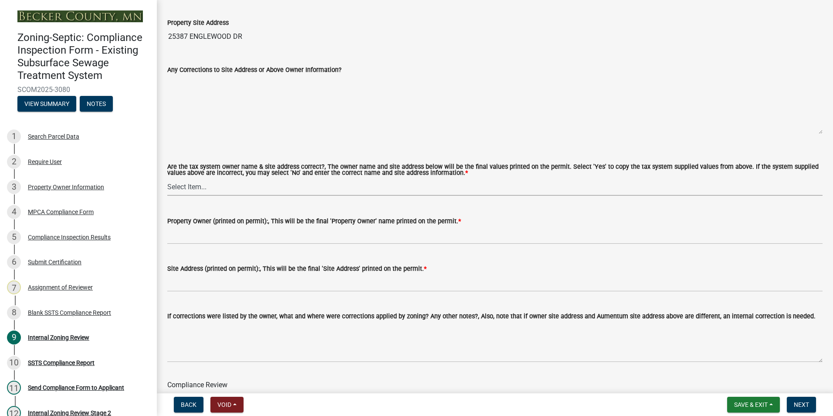
click at [188, 187] on select "Select Item... Yes No" at bounding box center [494, 187] width 655 height 18
click at [167, 178] on select "Select Item... Yes No" at bounding box center [494, 187] width 655 height 18
select select "f9f37200-9fc8-4e5e-9e7f-111cc9077d94"
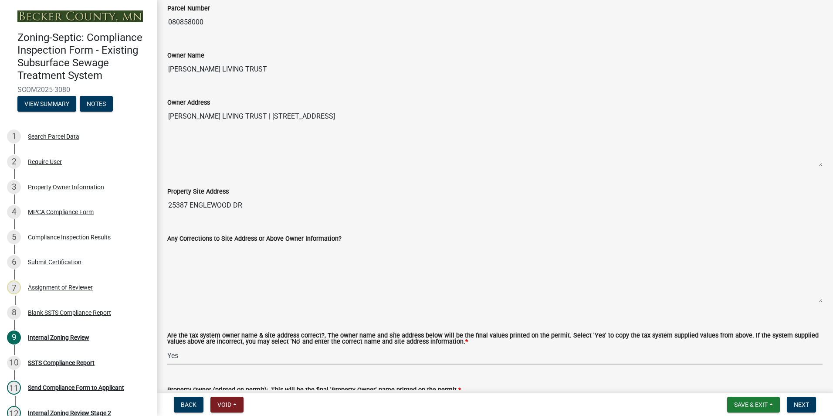
scroll to position [261, 0]
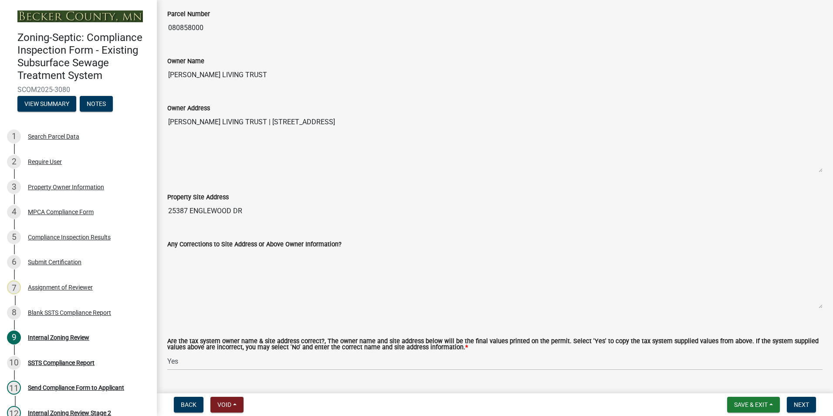
drag, startPoint x: 259, startPoint y: 71, endPoint x: 152, endPoint y: 75, distance: 107.3
click at [152, 75] on div "Zoning-Septic: Compliance Inspection Form - Existing Subsurface Sewage Treatmen…" at bounding box center [416, 208] width 833 height 416
drag, startPoint x: 152, startPoint y: 75, endPoint x: 220, endPoint y: 78, distance: 68.9
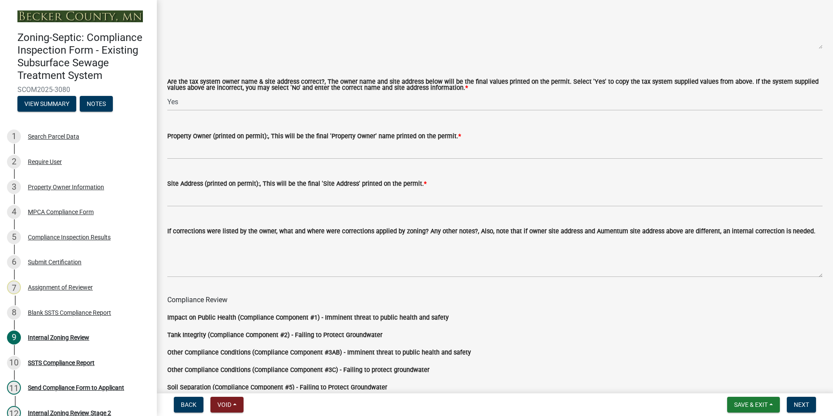
scroll to position [523, 0]
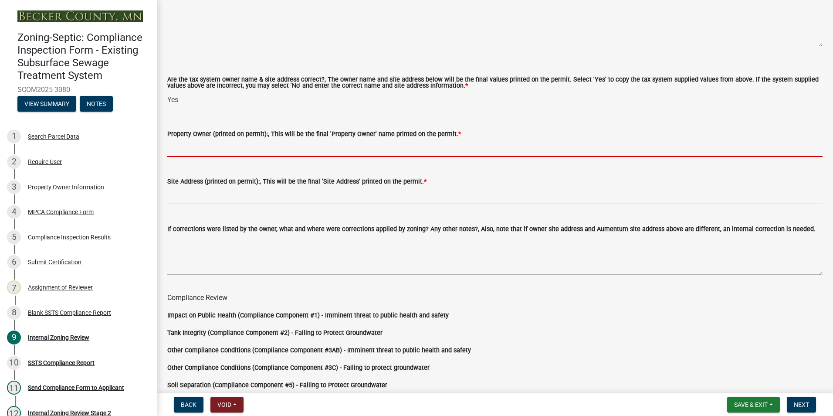
paste input "[PERSON_NAME] LIVING TRUST"
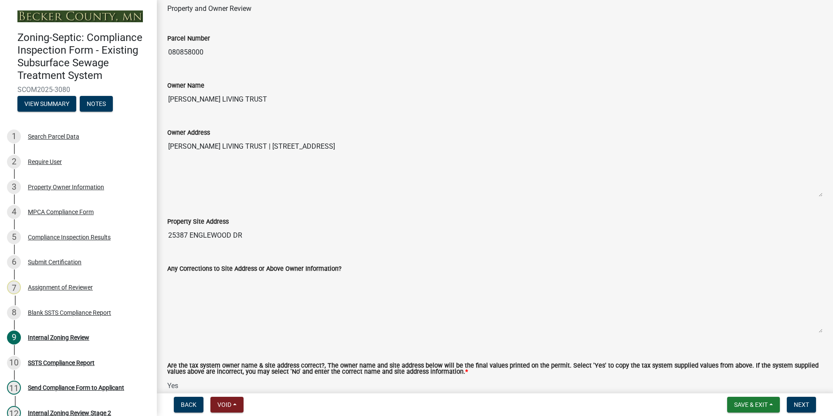
scroll to position [218, 0]
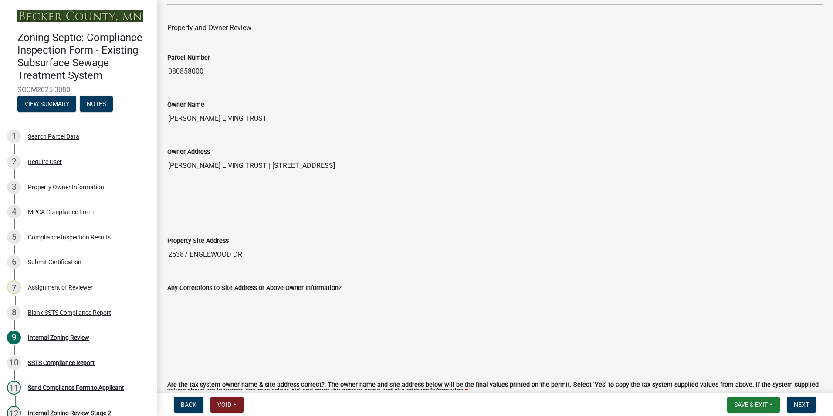
type input "[PERSON_NAME] LIVING TRUST"
drag, startPoint x: 249, startPoint y: 253, endPoint x: 157, endPoint y: 246, distance: 92.2
click at [157, 246] on div "Internal Zoning Review share Share Inspector Review Inspector Name and Certific…" at bounding box center [495, 331] width 676 height 1077
drag, startPoint x: 157, startPoint y: 246, endPoint x: 196, endPoint y: 253, distance: 38.9
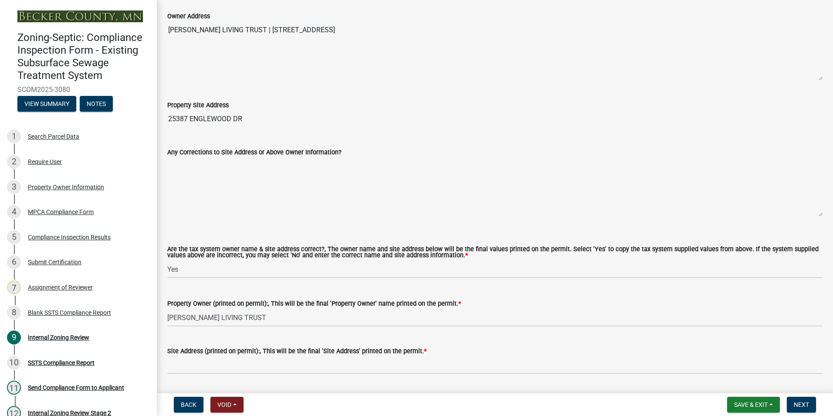
scroll to position [479, 0]
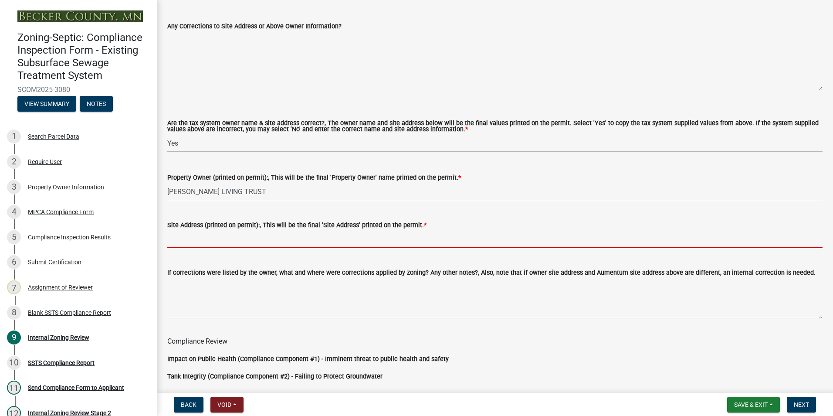
paste input "25387 ENGLEWOOD DR"
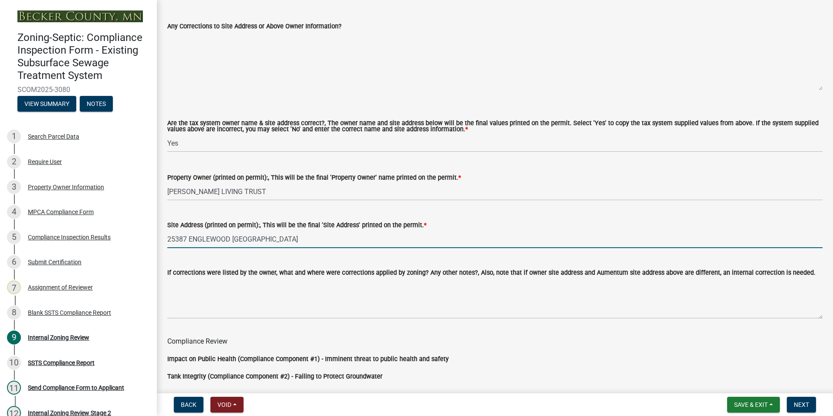
type input "25387 ENGLEWOOD [GEOGRAPHIC_DATA]"
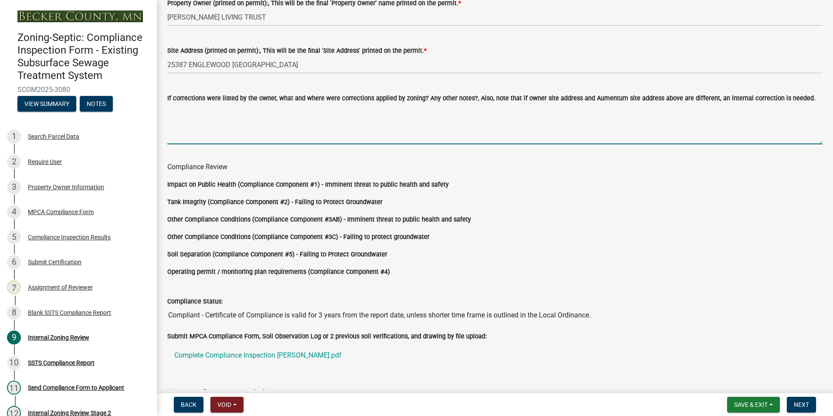
scroll to position [724, 0]
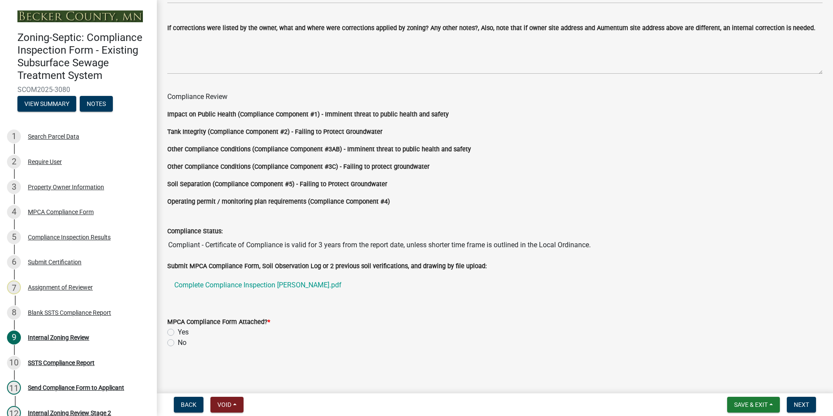
click at [178, 330] on label "Yes" at bounding box center [183, 332] width 11 height 10
click at [178, 330] on input "Yes" at bounding box center [181, 330] width 6 height 6
radio input "true"
click at [805, 403] on span "Next" at bounding box center [801, 404] width 15 height 7
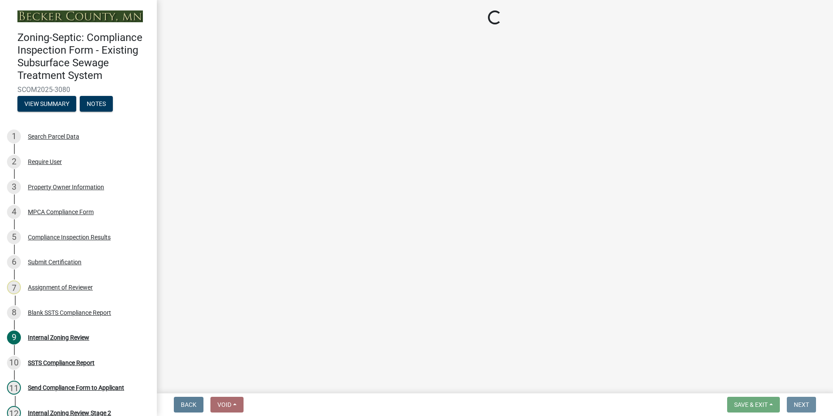
scroll to position [0, 0]
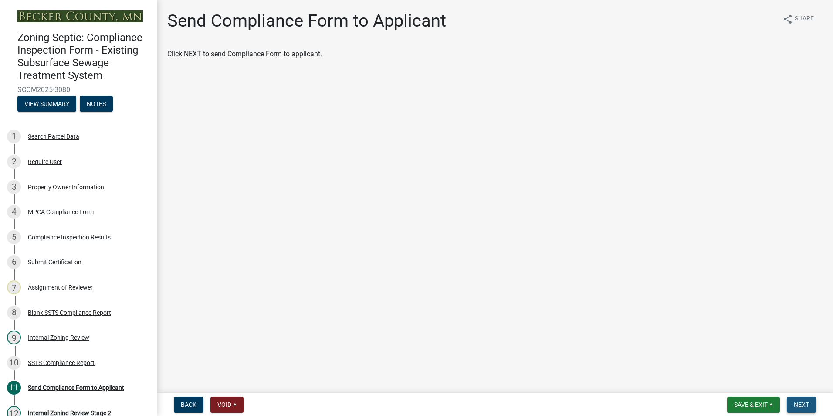
click at [800, 406] on span "Next" at bounding box center [801, 404] width 15 height 7
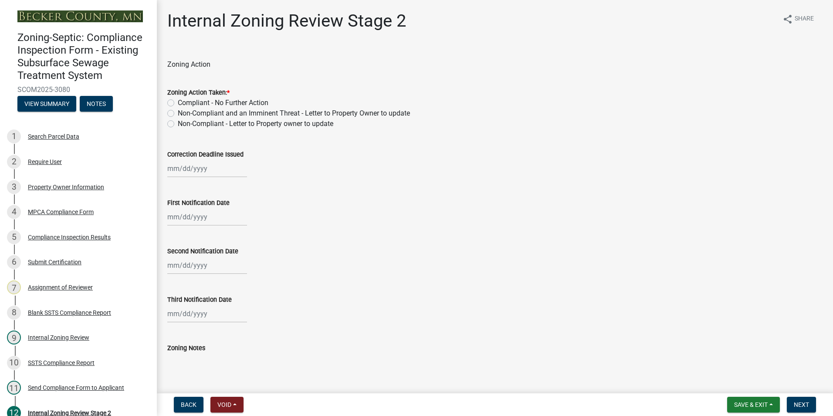
click at [178, 103] on label "Compliant - No Further Action" at bounding box center [223, 103] width 91 height 10
click at [178, 103] on input "Compliant - No Further Action" at bounding box center [181, 101] width 6 height 6
radio input "true"
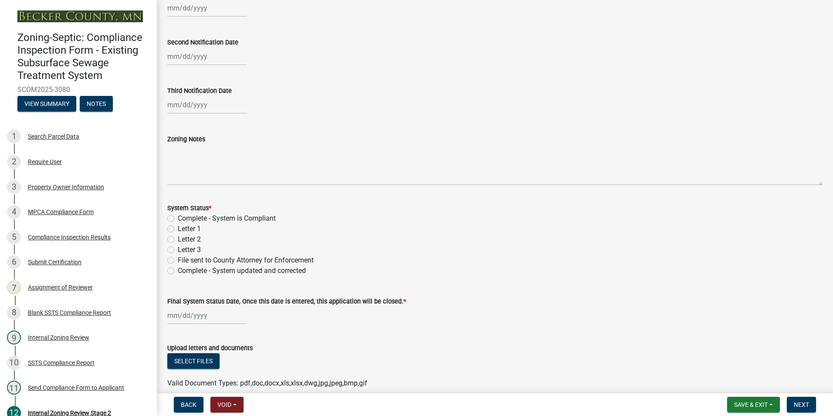
scroll to position [218, 0]
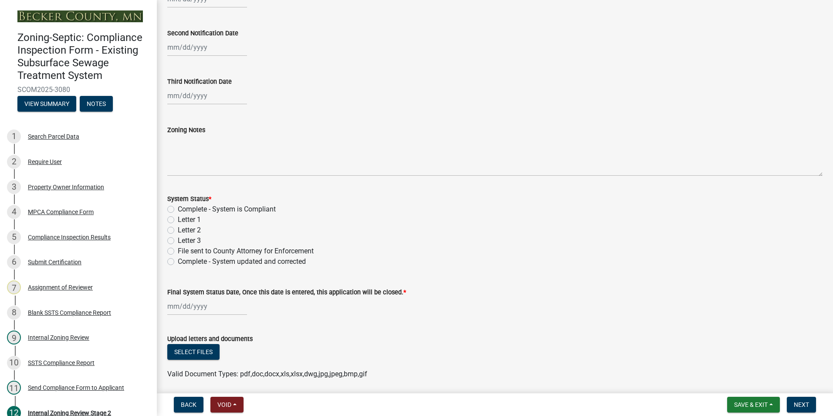
click at [178, 207] on label "Complete - System is Compliant" at bounding box center [227, 209] width 98 height 10
click at [178, 207] on input "Complete - System is Compliant" at bounding box center [181, 207] width 6 height 6
radio input "true"
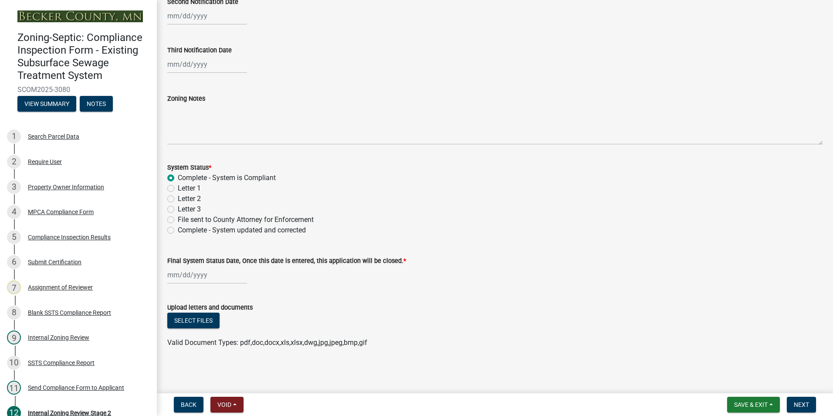
click at [176, 276] on div at bounding box center [207, 275] width 80 height 18
select select "9"
select select "2025"
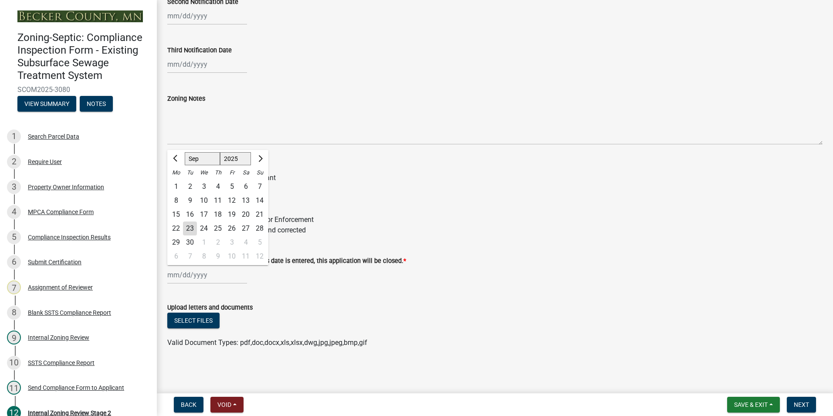
click at [189, 227] on div "23" at bounding box center [190, 228] width 14 height 14
type input "[DATE]"
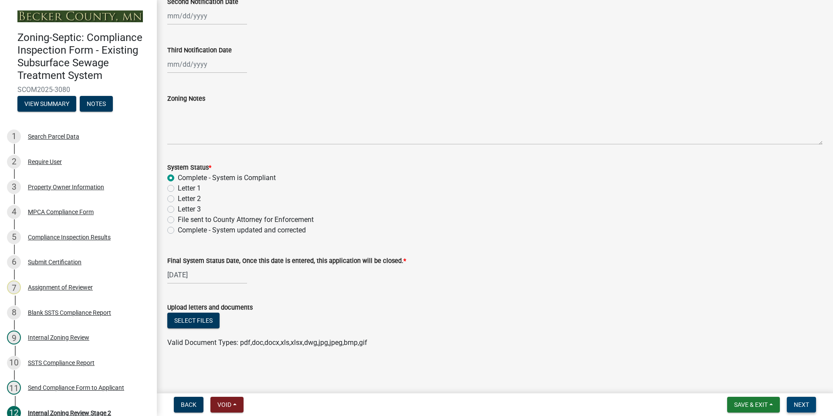
click at [807, 401] on span "Next" at bounding box center [801, 404] width 15 height 7
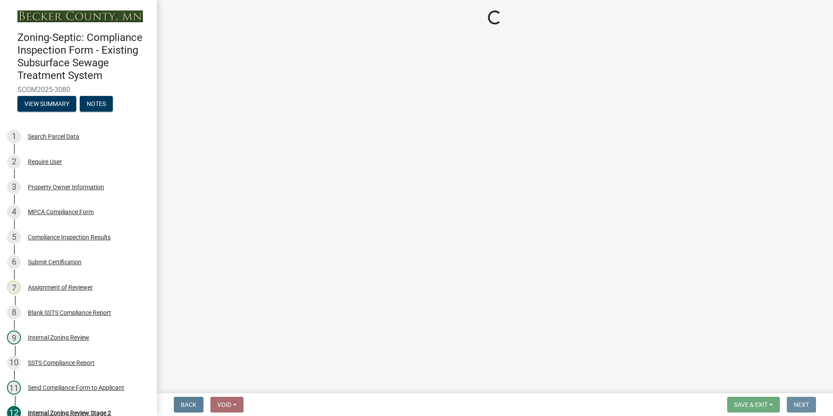
scroll to position [0, 0]
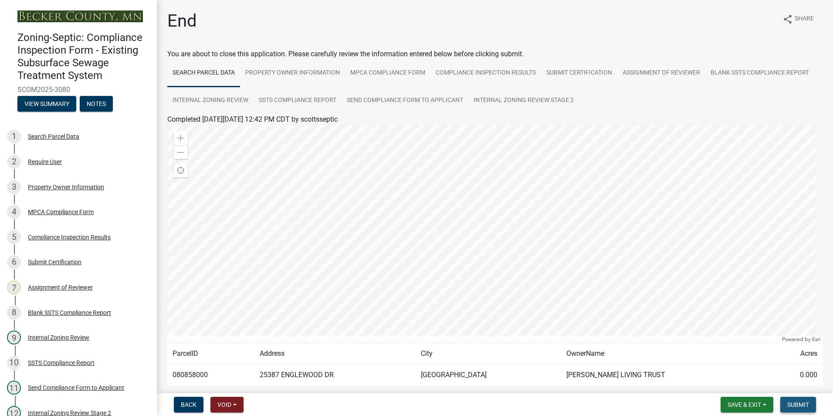
click at [806, 401] on span "Submit" at bounding box center [798, 404] width 22 height 7
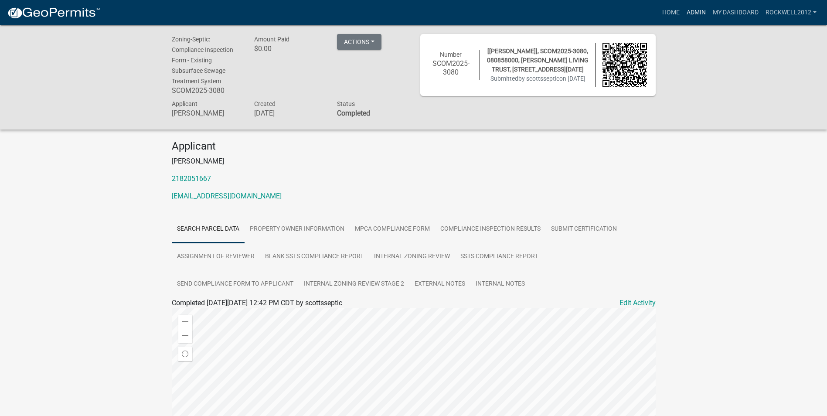
click at [695, 10] on link "Admin" at bounding box center [696, 12] width 26 height 17
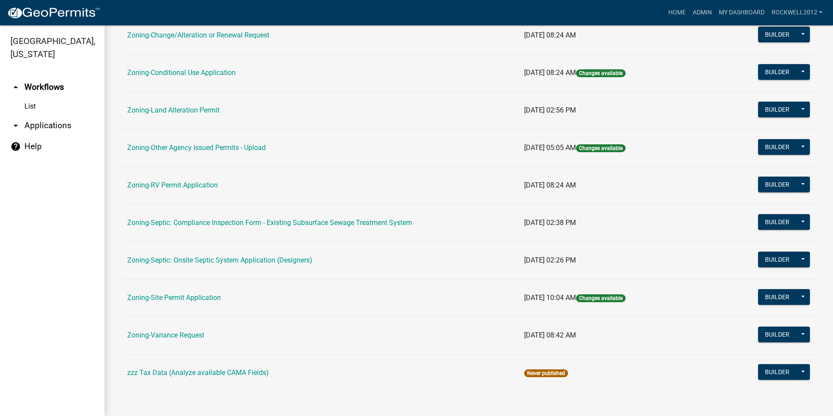
scroll to position [159, 0]
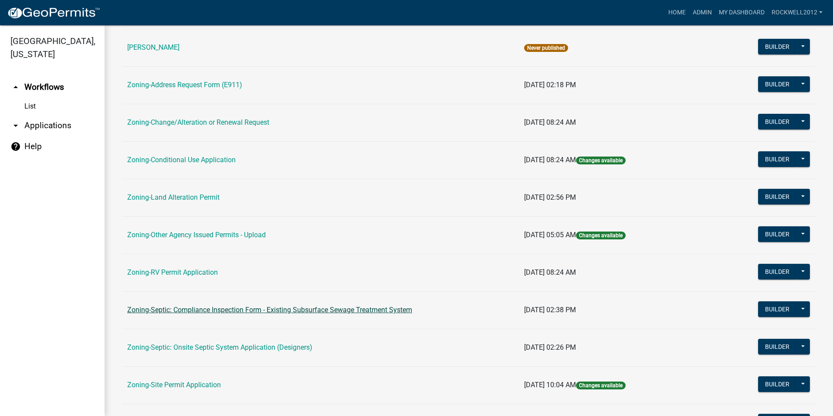
click at [346, 311] on link "Zoning-Septic: Compliance Inspection Form - Existing Subsurface Sewage Treatmen…" at bounding box center [269, 309] width 285 height 8
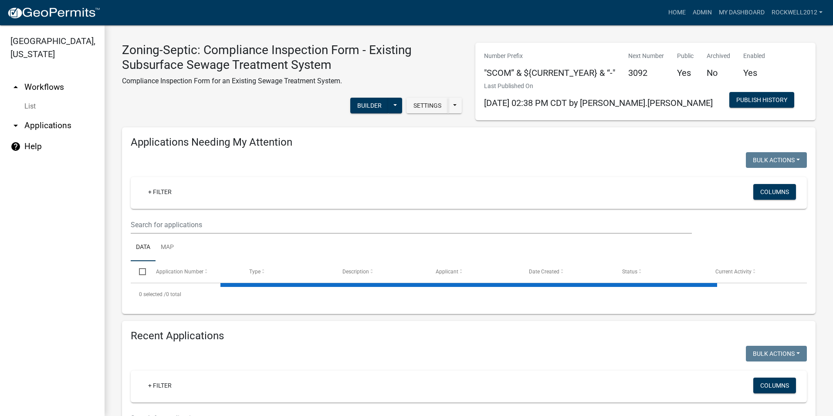
select select "1: 25"
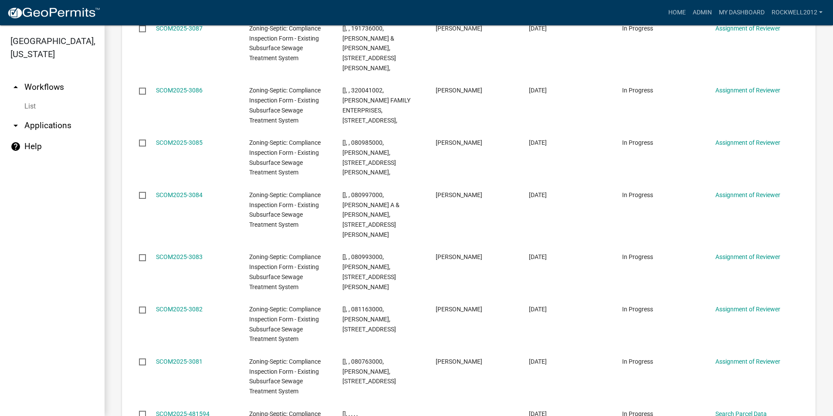
scroll to position [1351, 0]
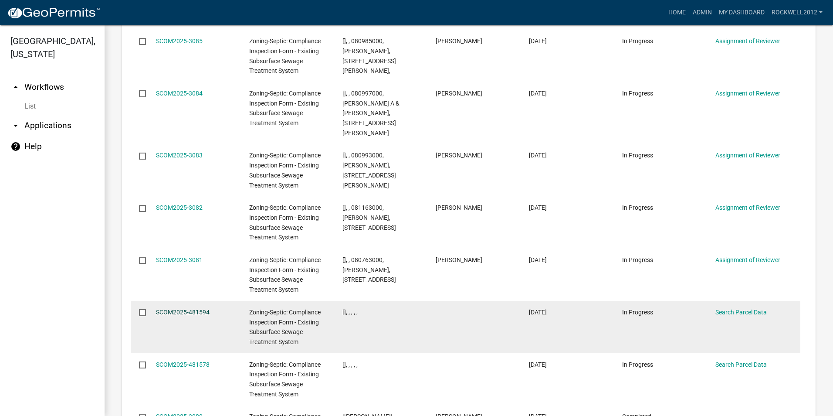
click at [180, 309] on link "SCOM2025-481594" at bounding box center [183, 312] width 54 height 7
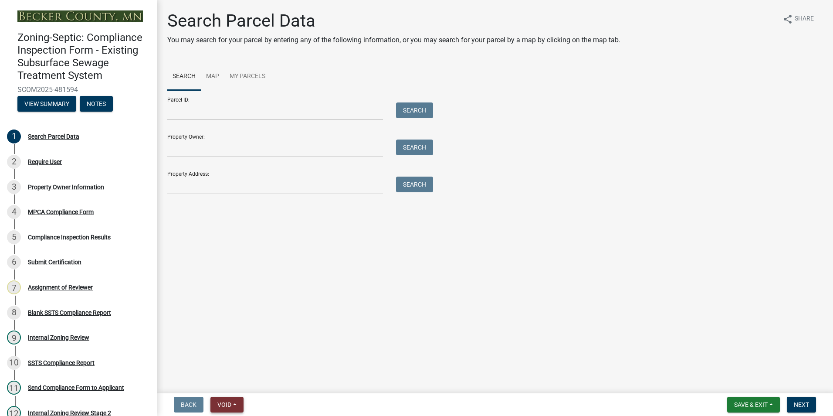
click at [220, 410] on button "Void" at bounding box center [226, 405] width 33 height 16
click at [224, 380] on button "Void" at bounding box center [245, 381] width 70 height 21
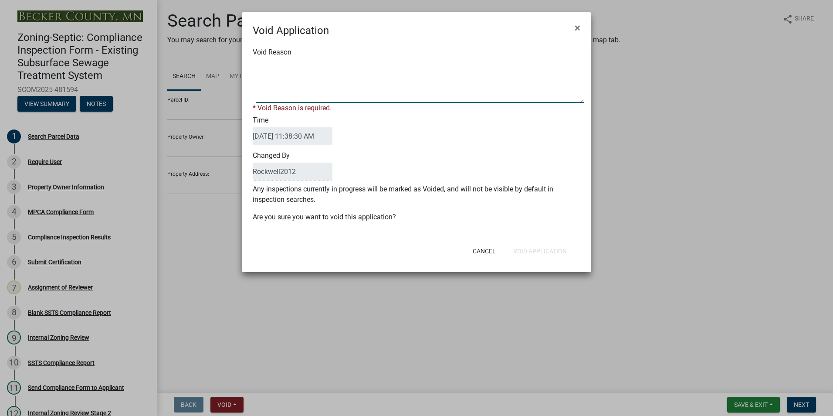
click at [275, 66] on textarea "Void Reason" at bounding box center [420, 81] width 328 height 44
type textarea "d"
type textarea "Duplicate"
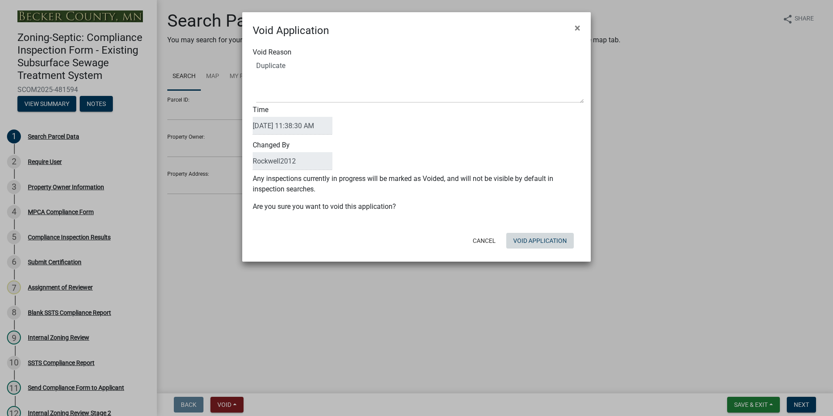
click at [530, 250] on div "Cancel Void Application" at bounding box center [473, 240] width 215 height 23
click at [521, 237] on button "Void Application" at bounding box center [540, 241] width 68 height 16
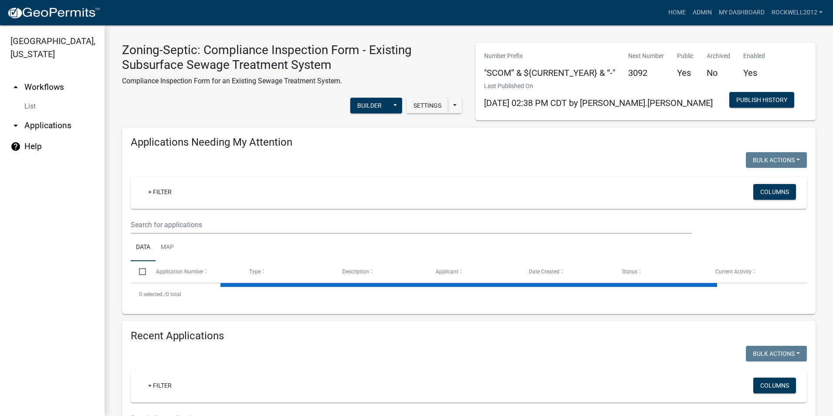
select select "1: 25"
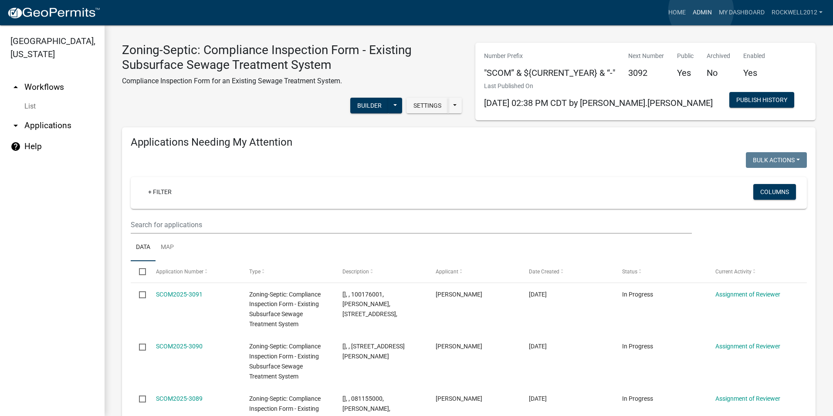
click at [701, 10] on link "Admin" at bounding box center [702, 12] width 26 height 17
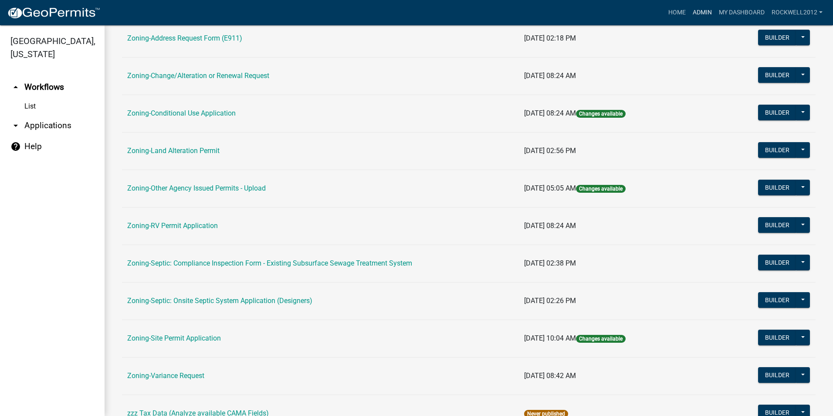
scroll to position [218, 0]
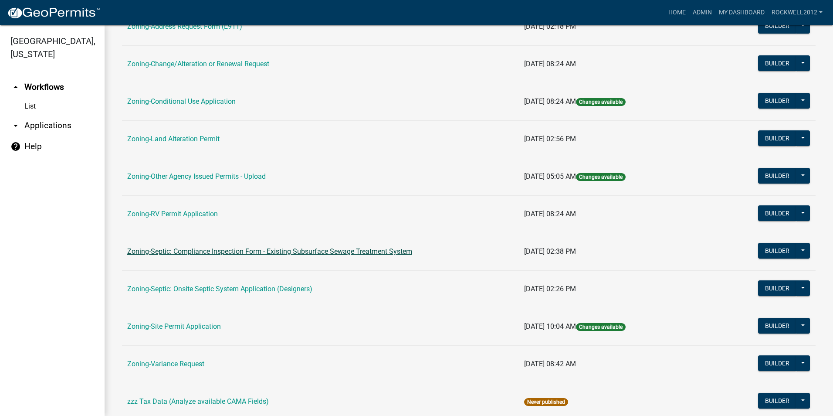
click at [332, 247] on link "Zoning-Septic: Compliance Inspection Form - Existing Subsurface Sewage Treatmen…" at bounding box center [269, 251] width 285 height 8
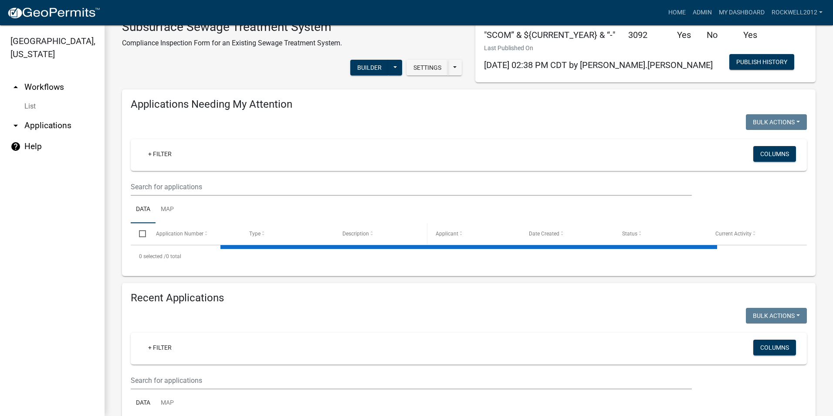
select select "1: 25"
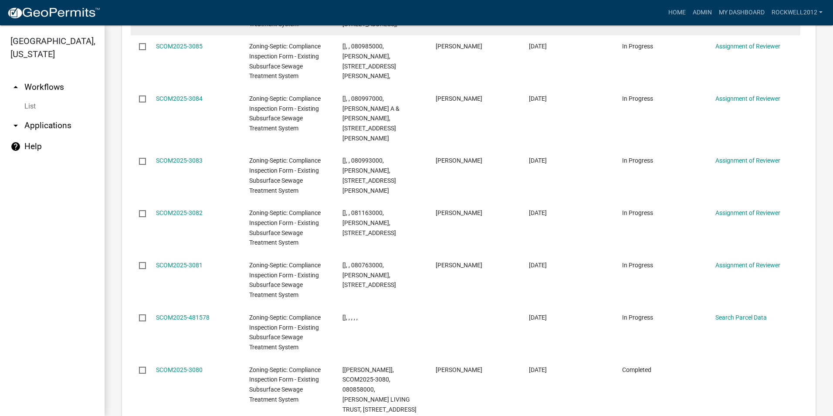
scroll to position [1389, 0]
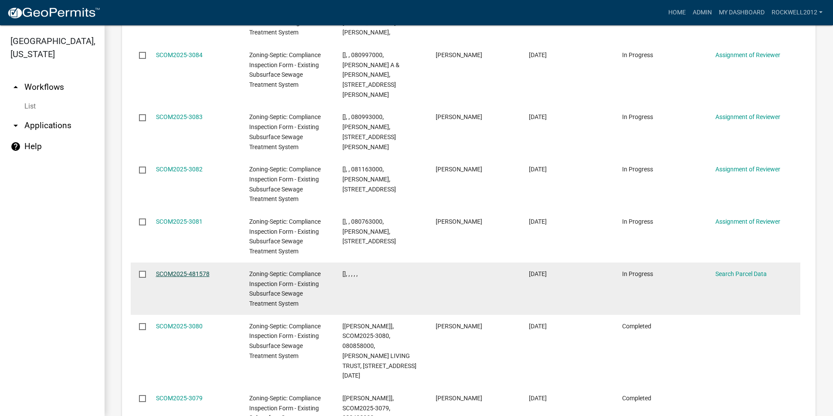
click at [182, 270] on link "SCOM2025-481578" at bounding box center [183, 273] width 54 height 7
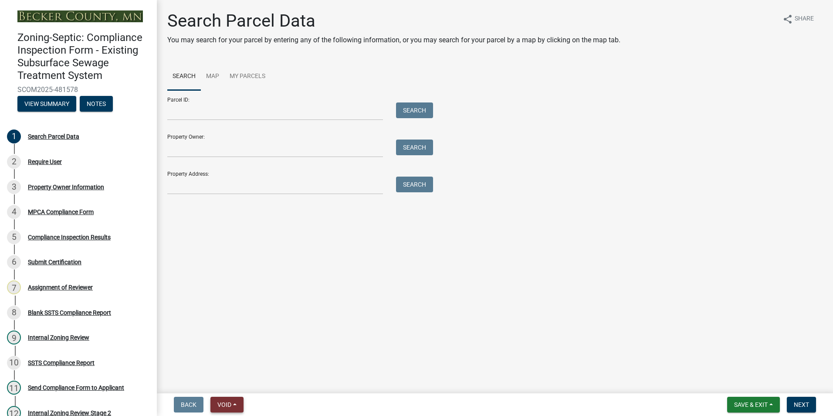
click at [223, 402] on span "Void" at bounding box center [224, 404] width 14 height 7
click at [223, 375] on button "Void" at bounding box center [245, 381] width 70 height 21
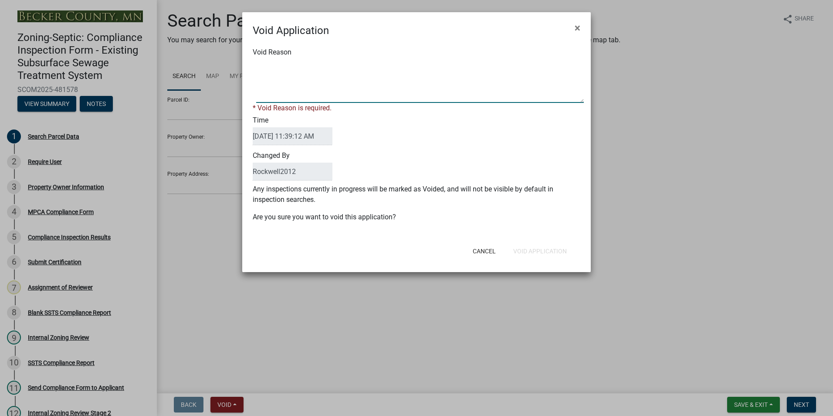
click at [275, 68] on textarea "Void Reason" at bounding box center [420, 81] width 328 height 44
type textarea "Duplicate"
click at [536, 250] on div "Cancel Void Application" at bounding box center [473, 251] width 215 height 23
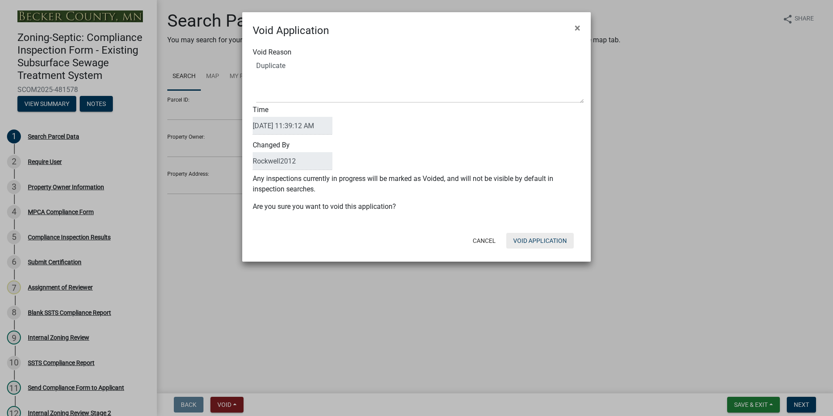
click at [524, 236] on button "Void Application" at bounding box center [540, 241] width 68 height 16
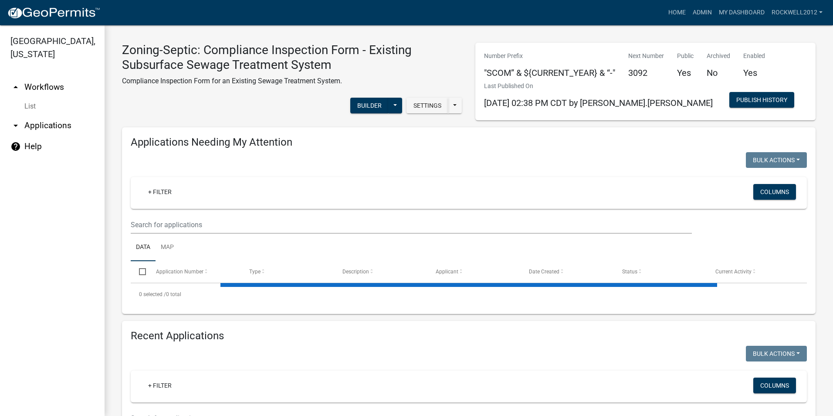
select select "1: 25"
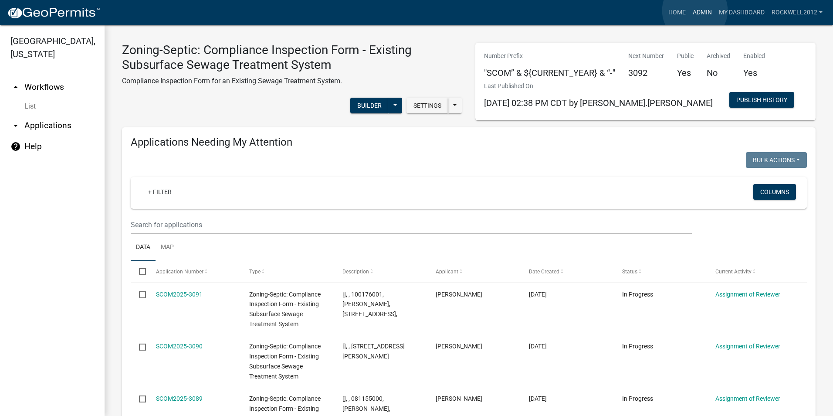
click at [695, 10] on link "Admin" at bounding box center [702, 12] width 26 height 17
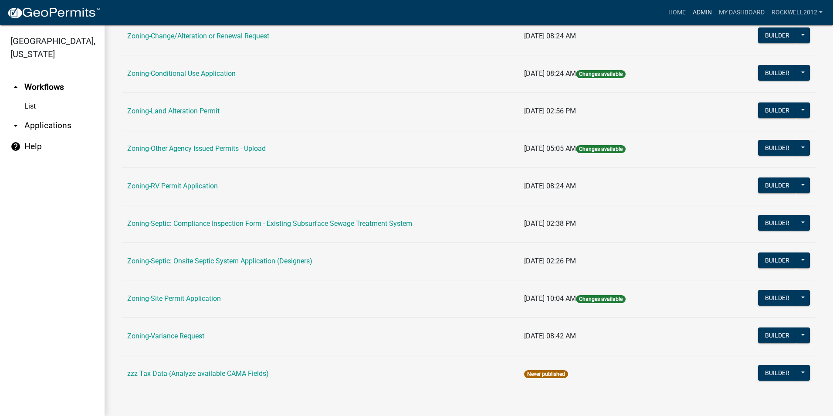
scroll to position [247, 0]
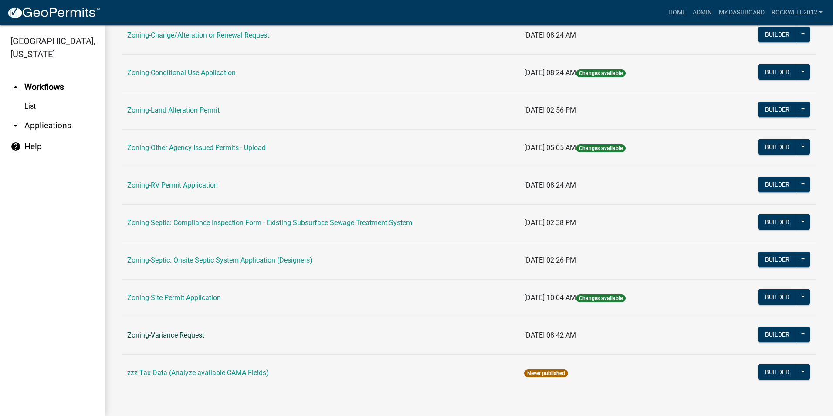
click at [174, 336] on link "Zoning-Variance Request" at bounding box center [165, 335] width 77 height 8
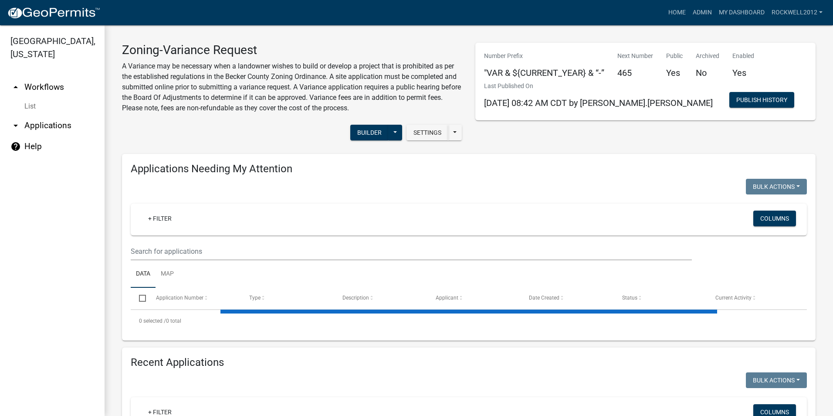
select select "1: 25"
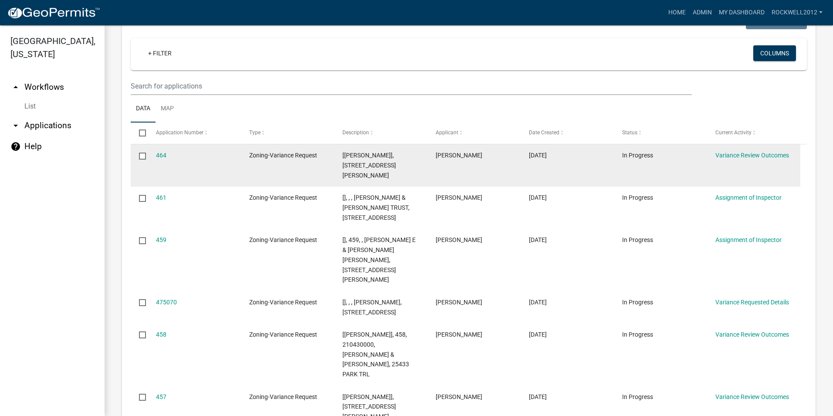
scroll to position [895, 0]
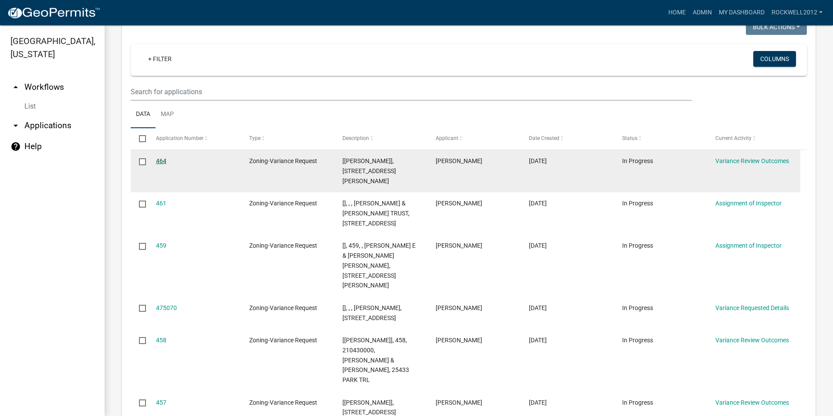
click at [162, 157] on link "464" at bounding box center [161, 160] width 10 height 7
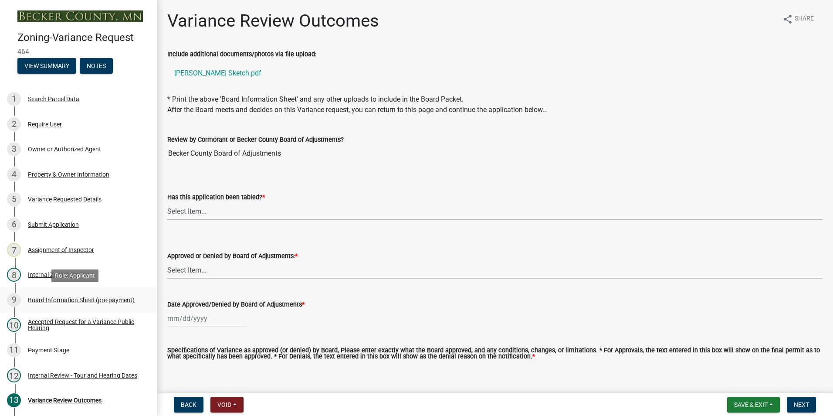
click at [70, 299] on div "Board Information Sheet (pre-payment)" at bounding box center [81, 300] width 107 height 6
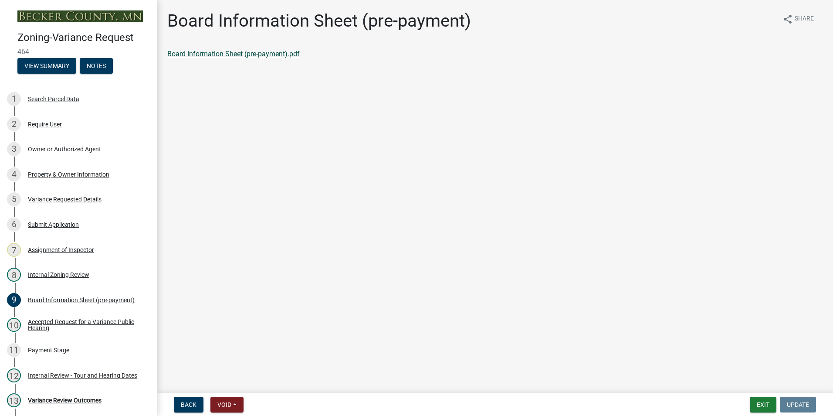
click at [243, 53] on link "Board Information Sheet (pre-payment).pdf" at bounding box center [233, 54] width 132 height 8
click at [764, 399] on button "Exit" at bounding box center [763, 405] width 27 height 16
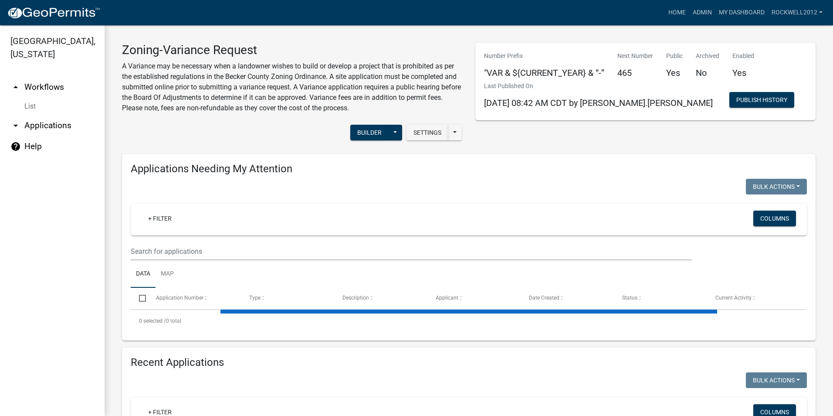
select select "1: 25"
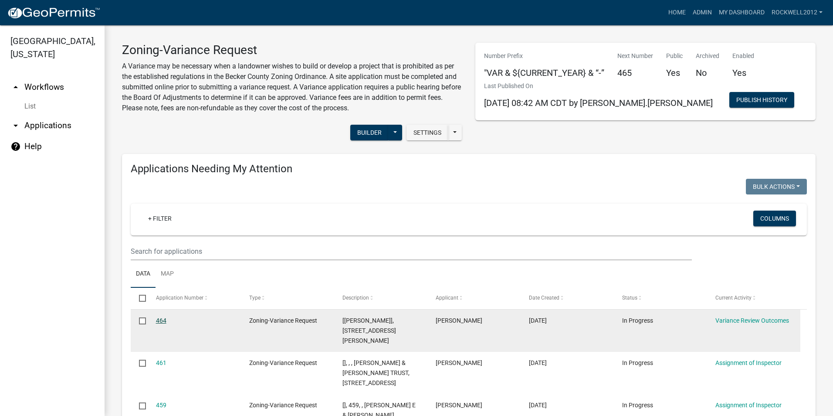
click at [164, 319] on link "464" at bounding box center [161, 320] width 10 height 7
